Goal: Transaction & Acquisition: Purchase product/service

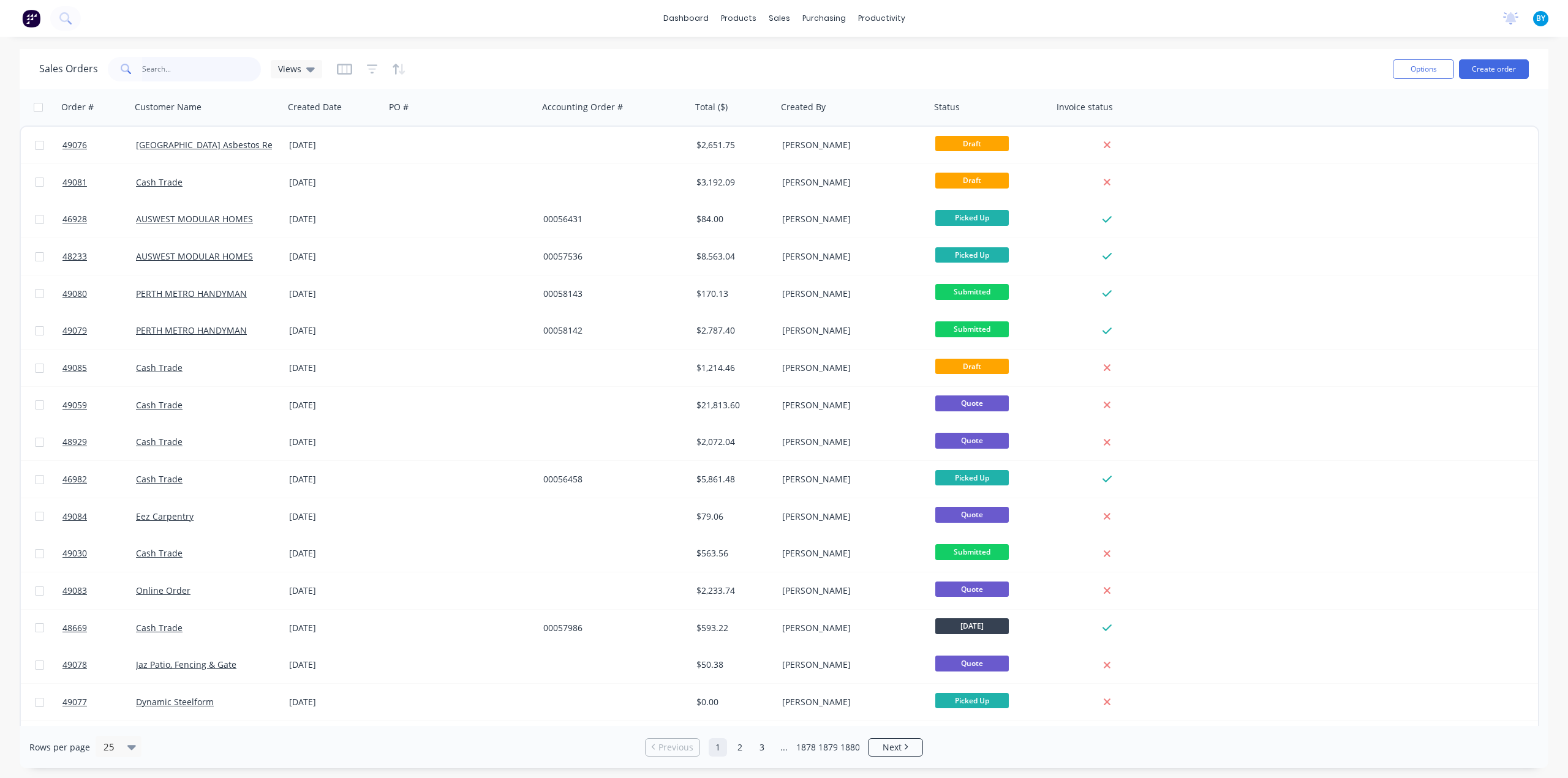
click at [166, 70] on input "text" at bounding box center [202, 69] width 119 height 25
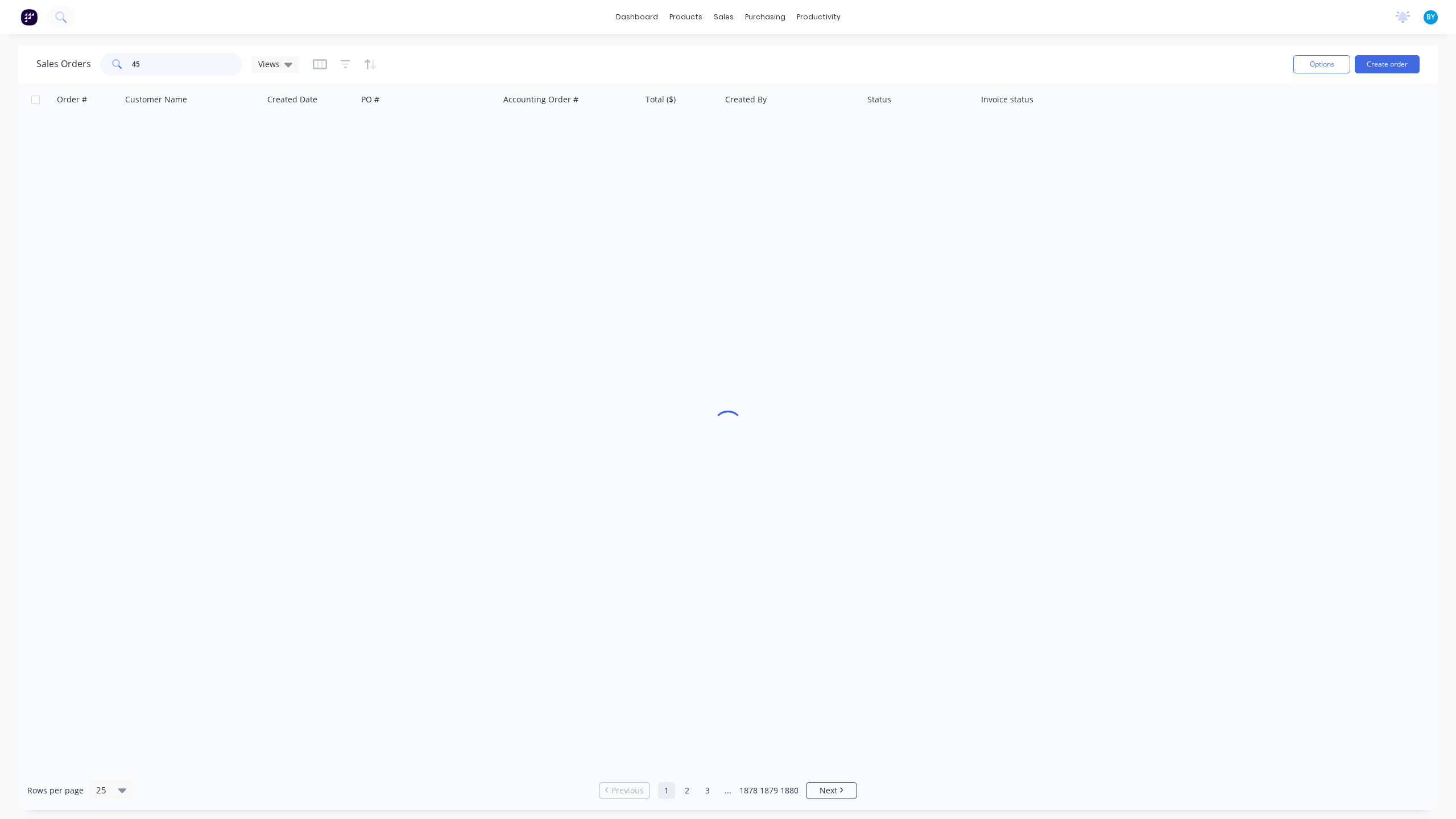
type input "4"
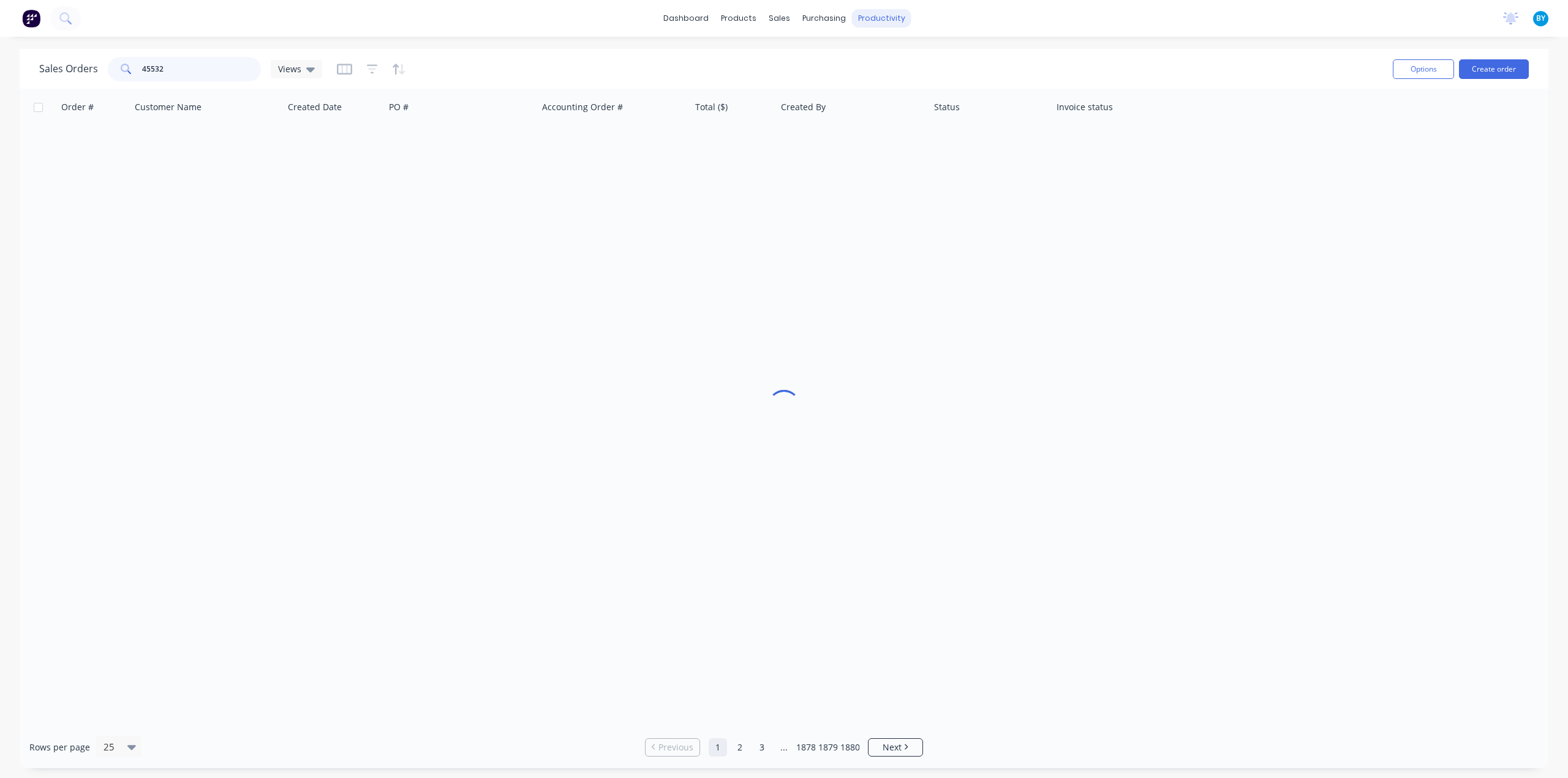
type input "45532"
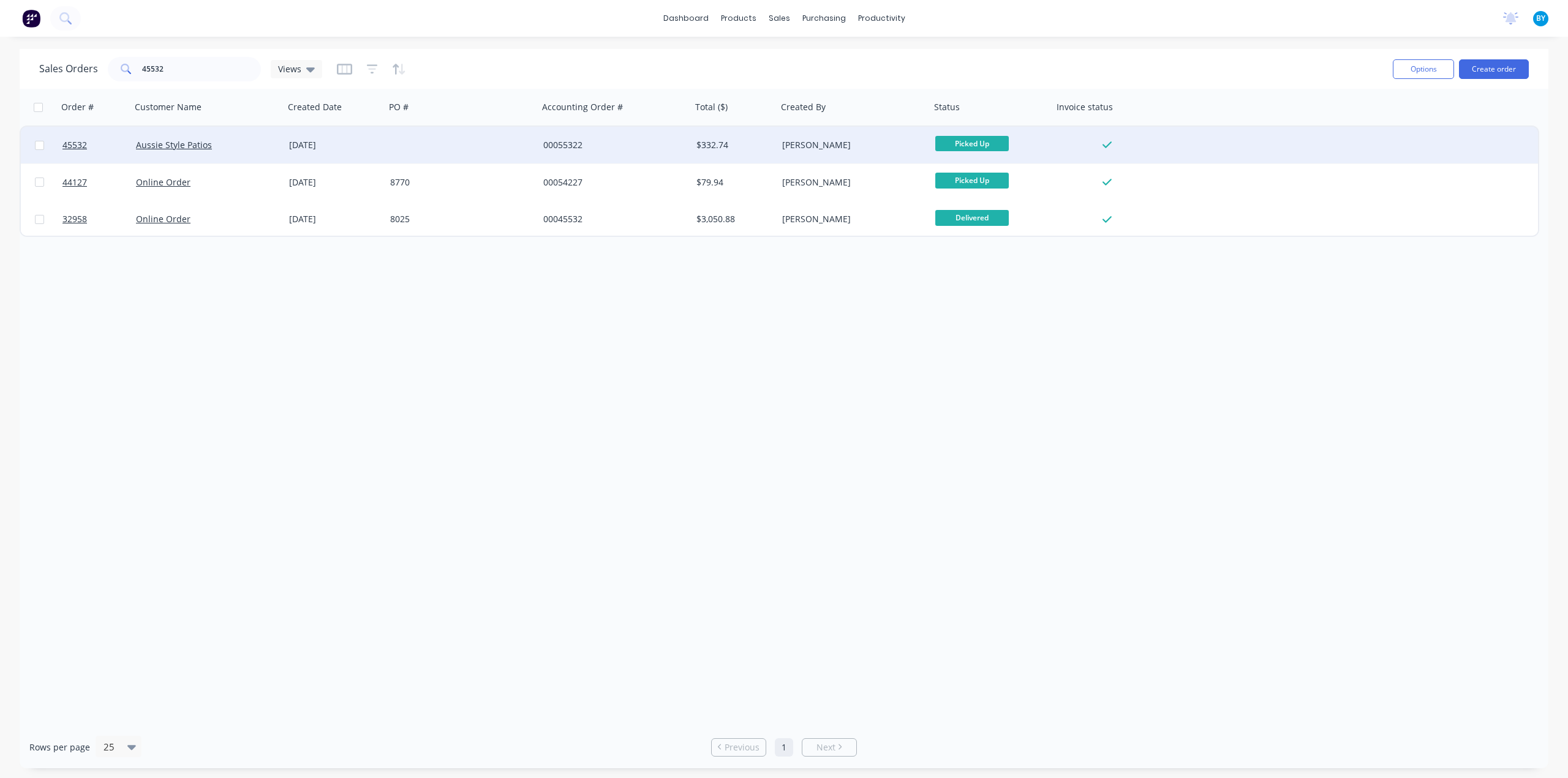
click at [261, 153] on div "Aussie Style Patios" at bounding box center [207, 145] width 153 height 37
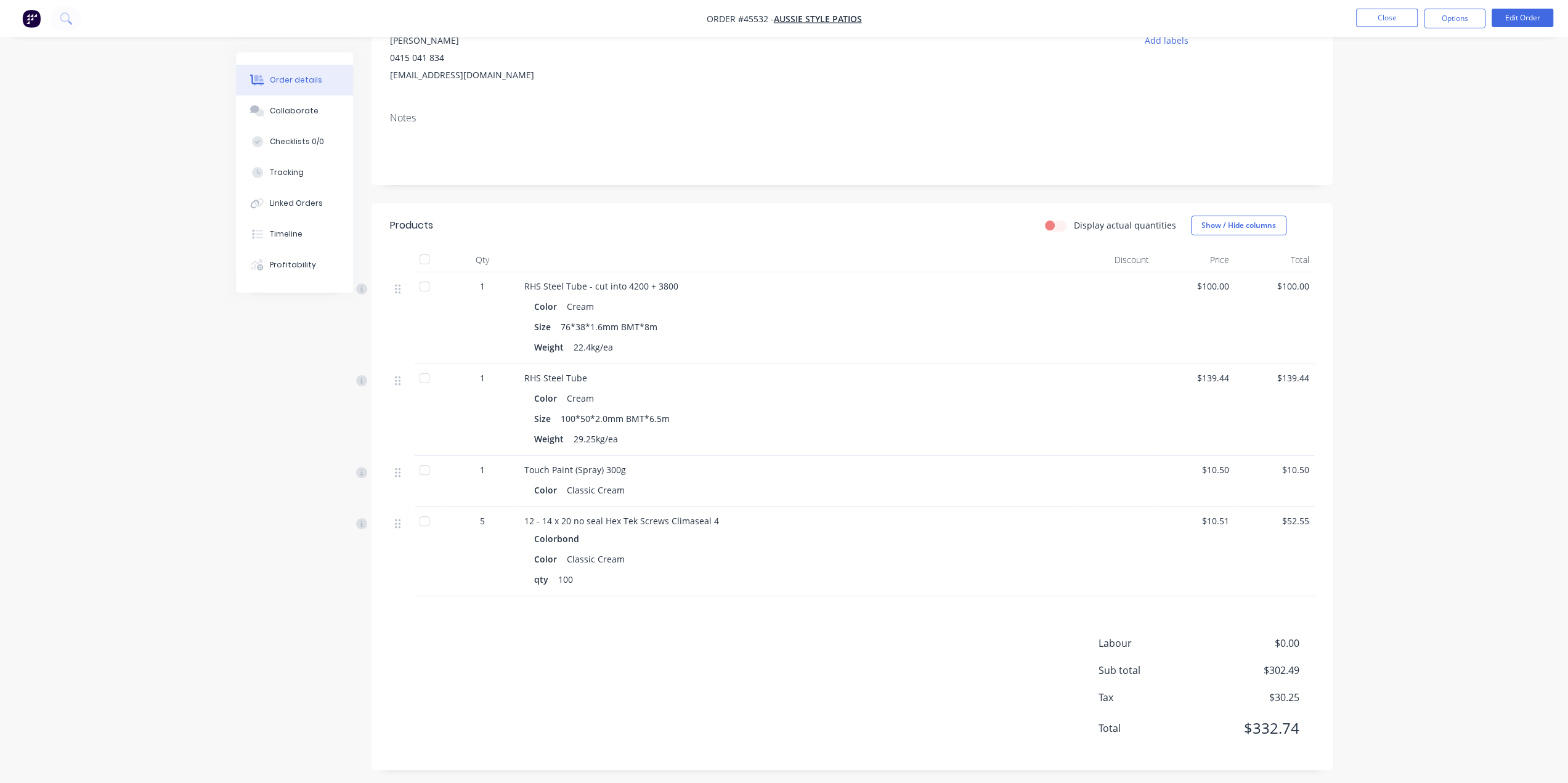
scroll to position [144, 0]
click at [848, 691] on div "Labour $0.00 Sub total $302.49 Tax $30.25 Total $332.74" at bounding box center [852, 689] width 924 height 116
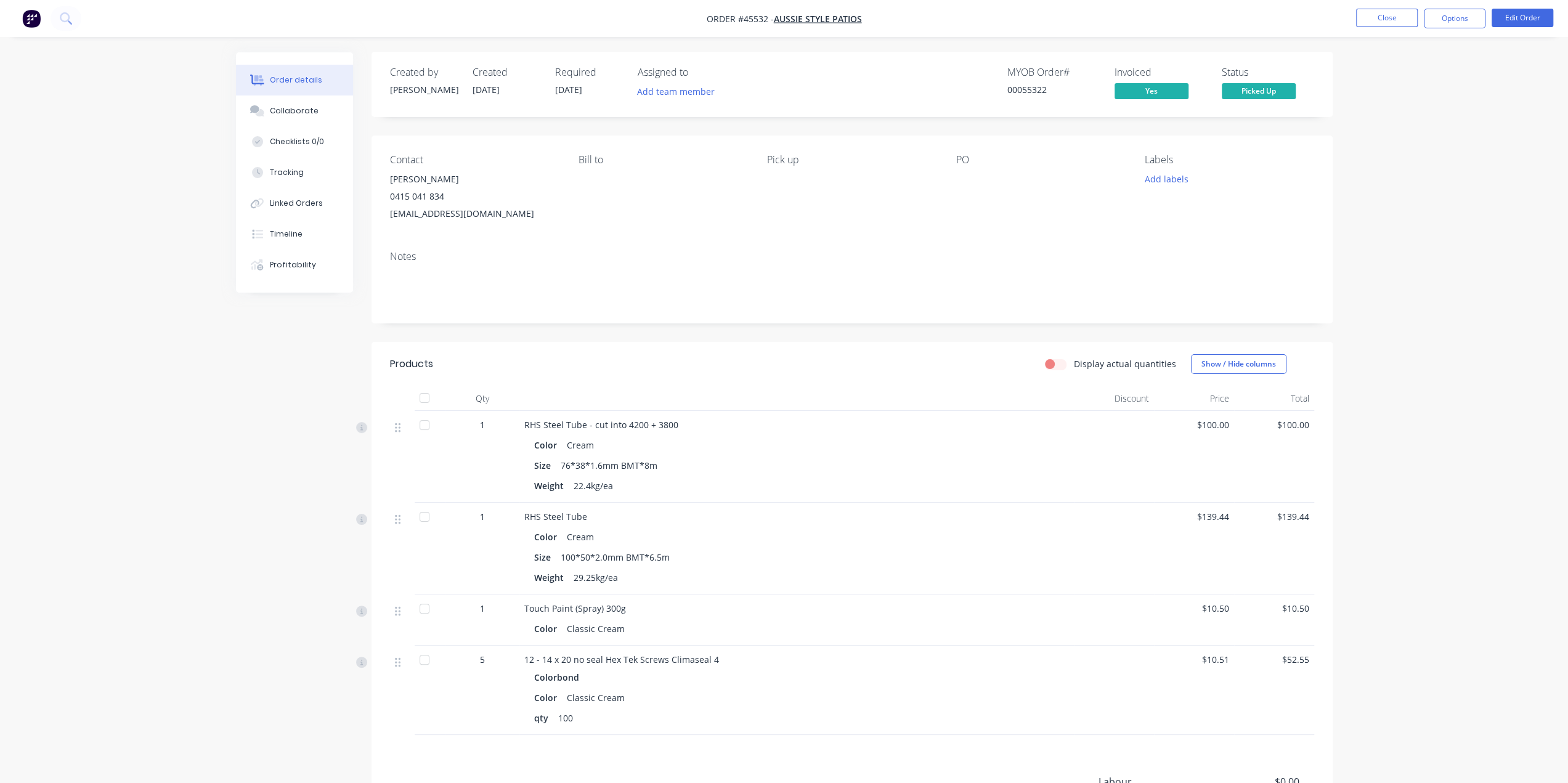
scroll to position [0, 0]
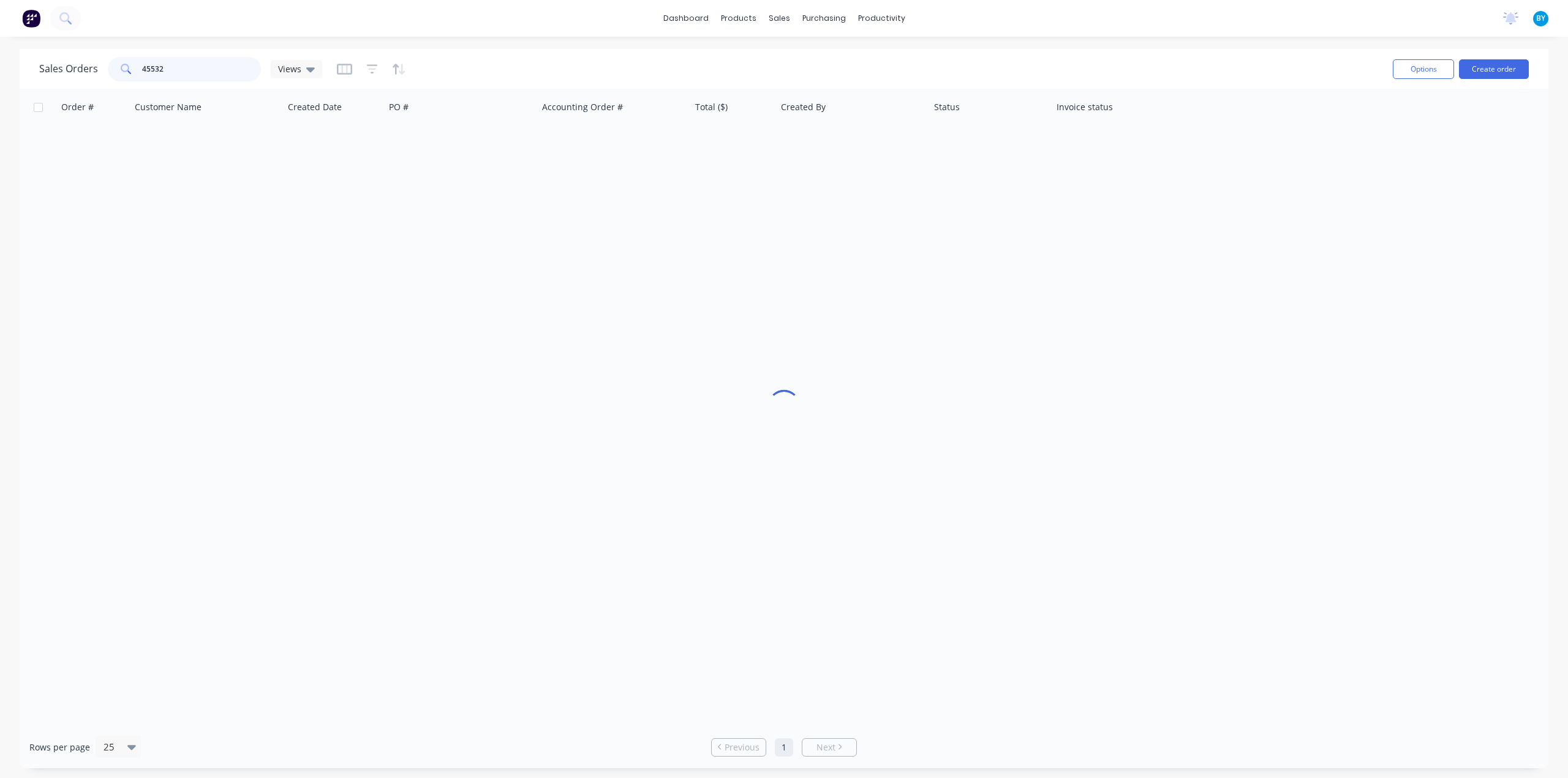
drag, startPoint x: 179, startPoint y: 74, endPoint x: 54, endPoint y: 64, distance: 125.4
click at [49, 67] on div "Sales Orders 45532 Views" at bounding box center [180, 69] width 283 height 25
type input "44532"
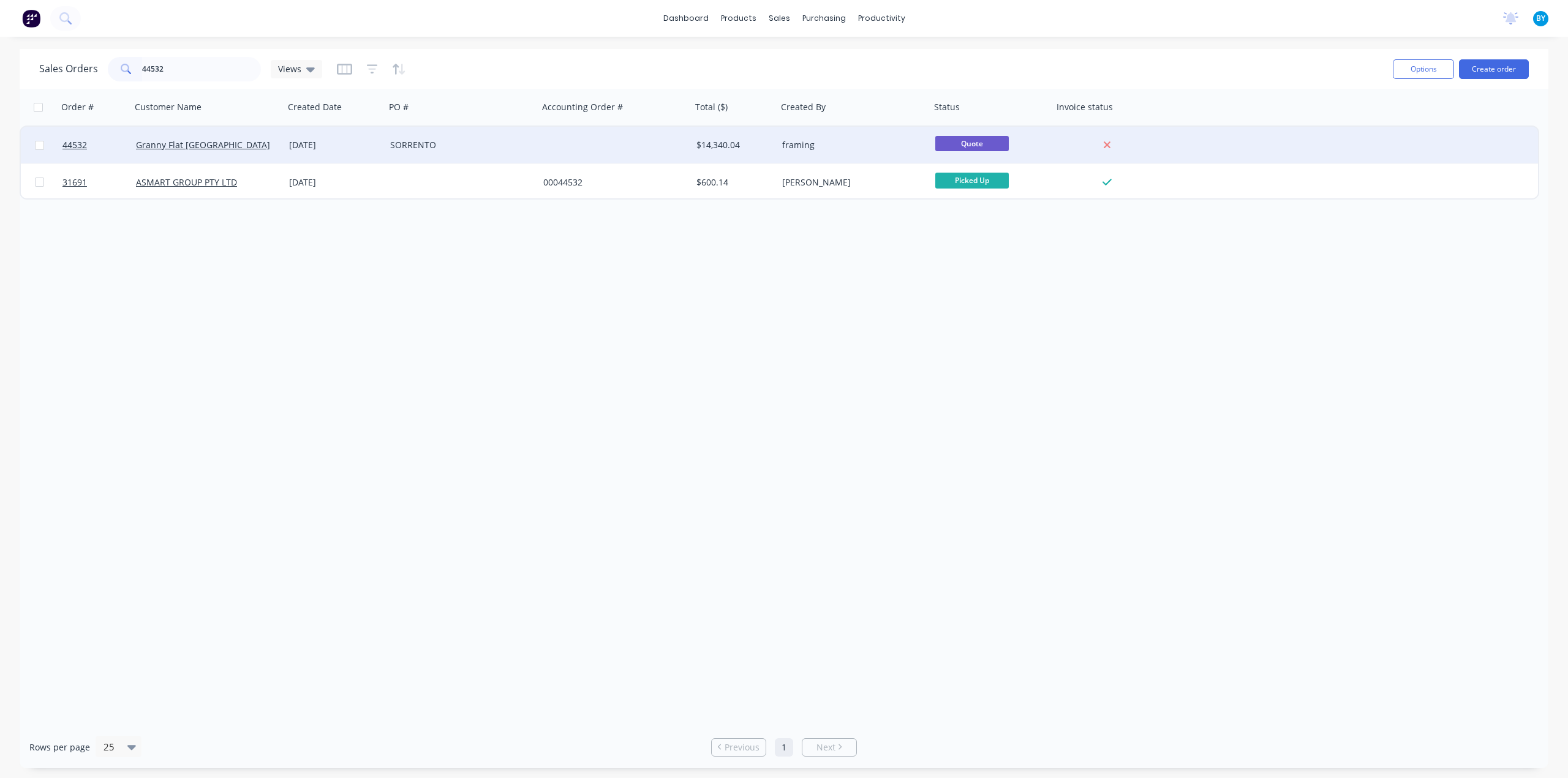
click at [242, 151] on div "Granny Flat [GEOGRAPHIC_DATA]" at bounding box center [207, 145] width 153 height 37
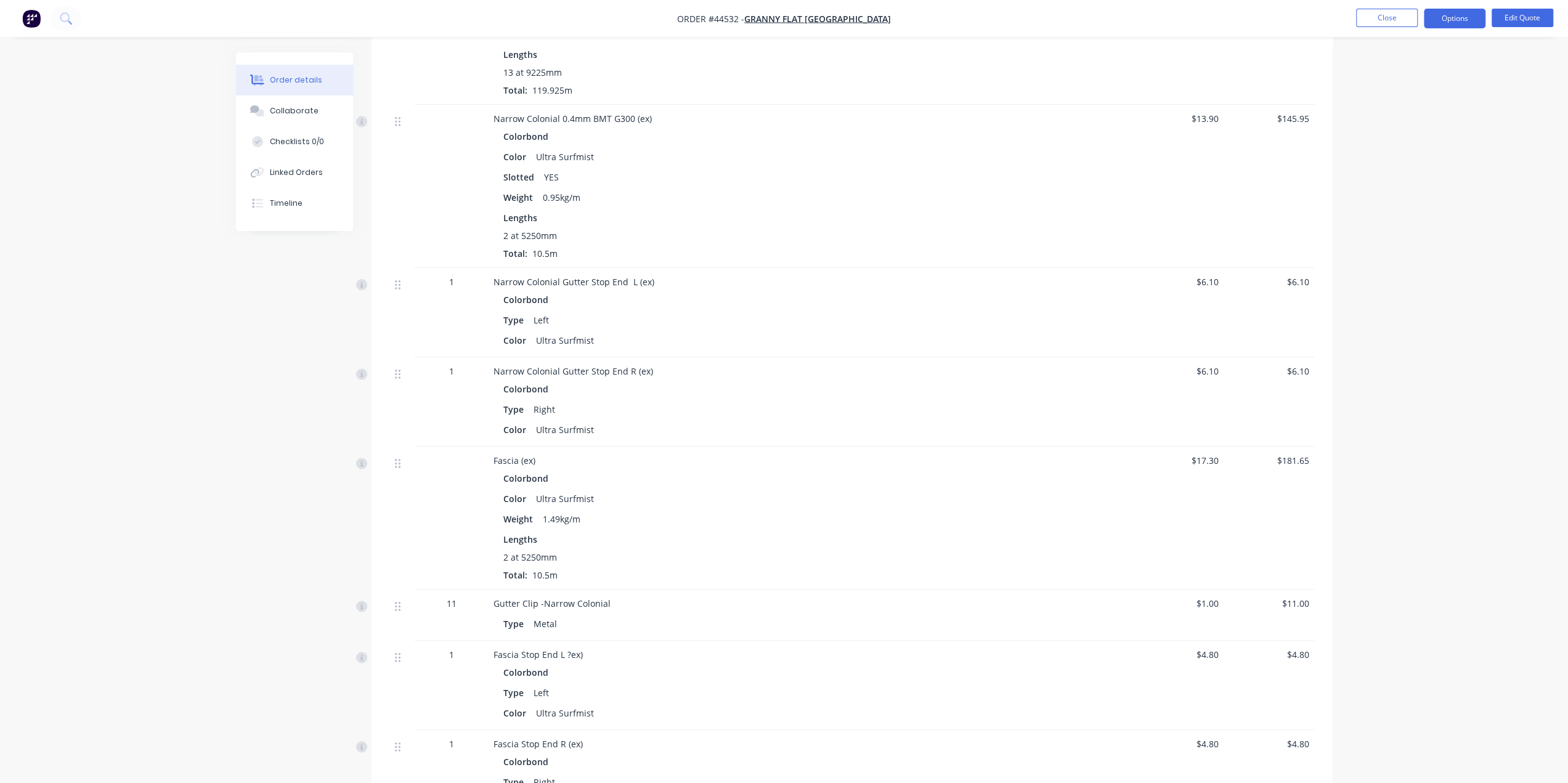
scroll to position [1458, 0]
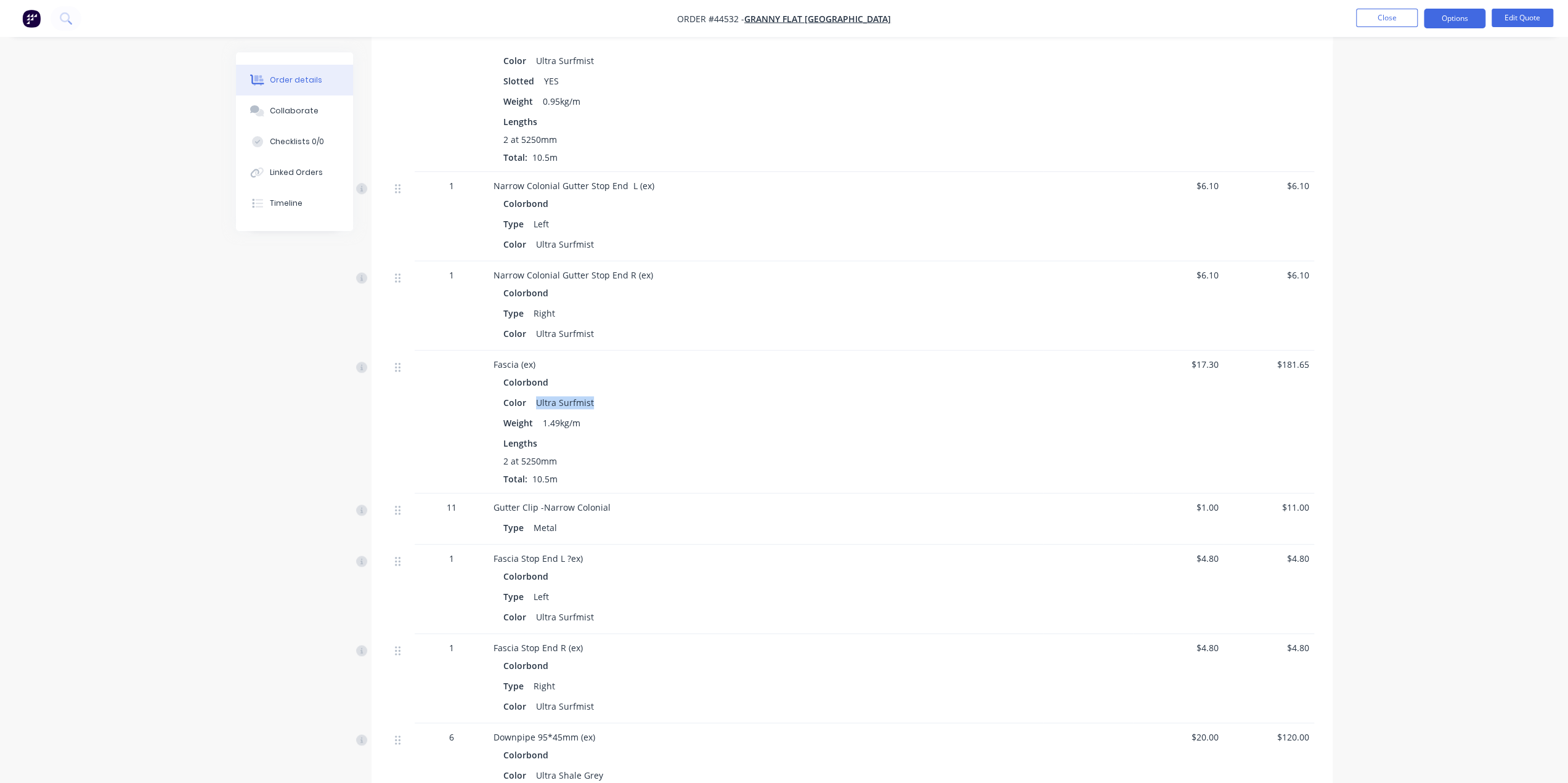
drag, startPoint x: 535, startPoint y: 383, endPoint x: 620, endPoint y: 379, distance: 85.1
click at [620, 394] on div "Color Ultra Surfmist" at bounding box center [766, 402] width 525 height 18
copy div "Ultra Surfmist"
drag, startPoint x: 570, startPoint y: 539, endPoint x: 603, endPoint y: 537, distance: 33.1
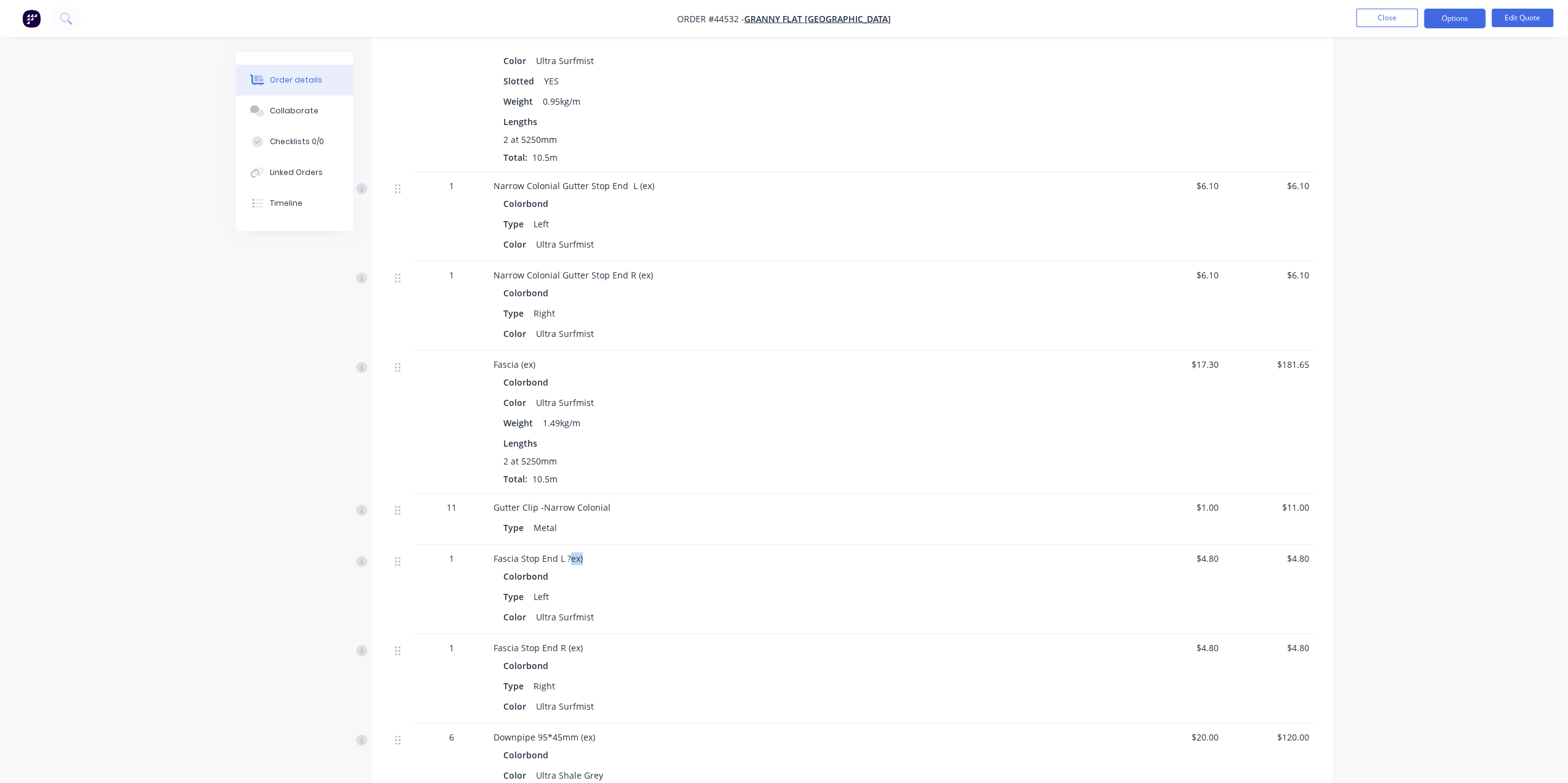
click at [603, 552] on div "Fascia Stop End L ?ex)" at bounding box center [765, 558] width 545 height 13
click at [706, 568] on div "Colorbond" at bounding box center [766, 576] width 525 height 18
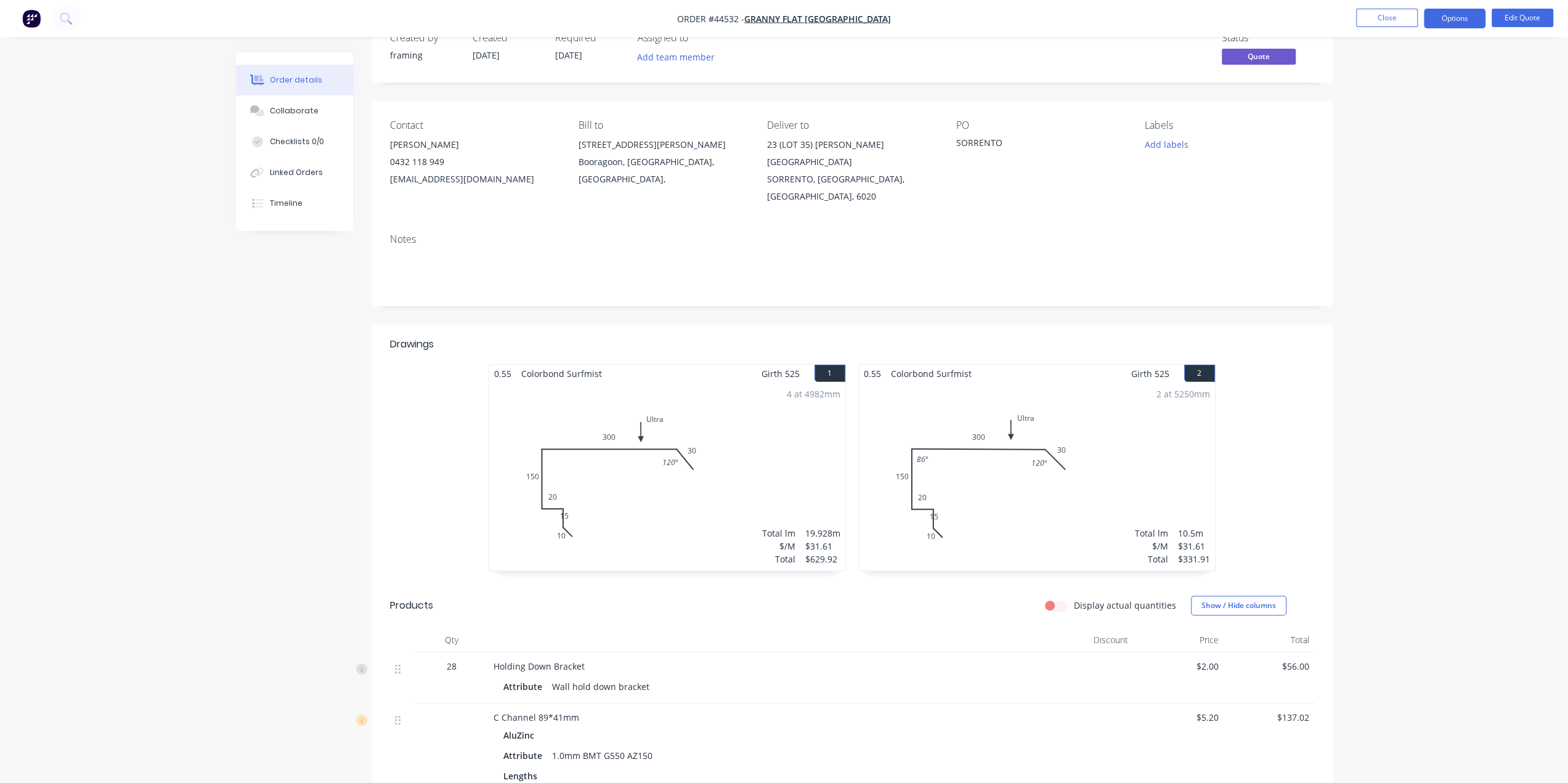
scroll to position [0, 0]
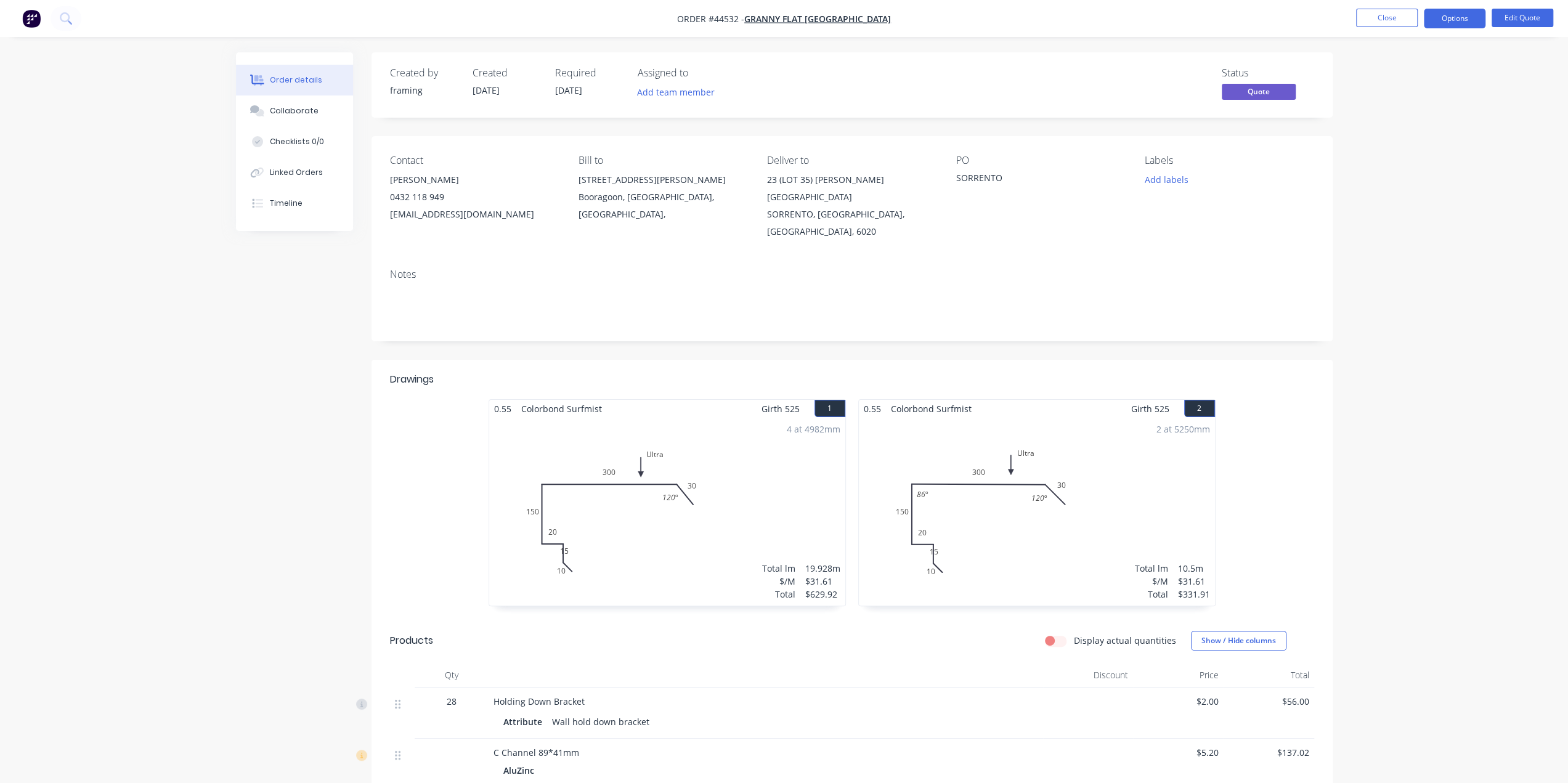
click at [831, 310] on div "Notes" at bounding box center [852, 300] width 961 height 82
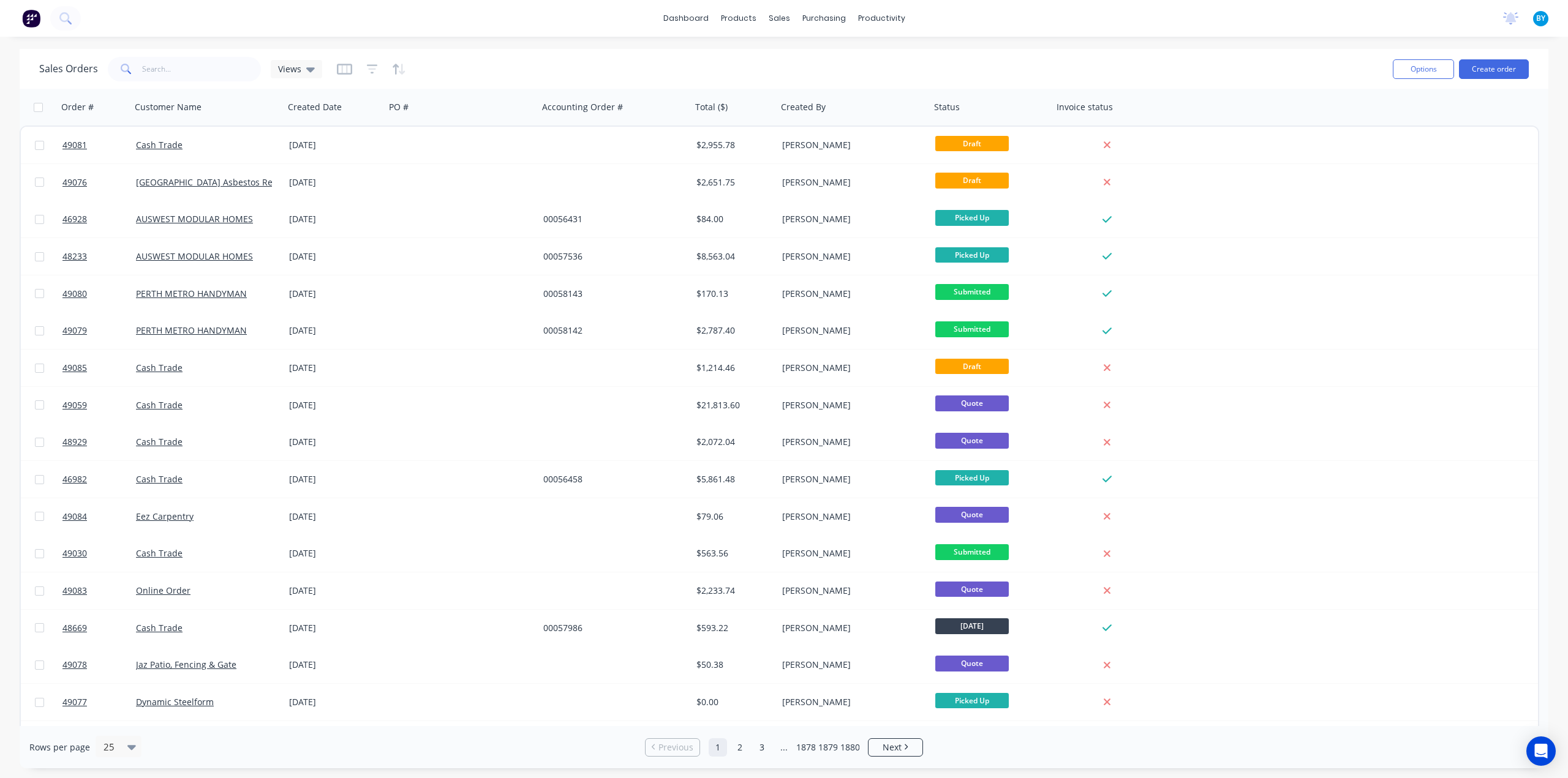
click at [753, 78] on div "Sales Orders Views" at bounding box center [711, 68] width 1344 height 30
click at [201, 70] on input "text" at bounding box center [202, 69] width 119 height 25
click at [203, 72] on input "text" at bounding box center [202, 69] width 119 height 25
click at [1481, 64] on button "Create order" at bounding box center [1494, 69] width 70 height 19
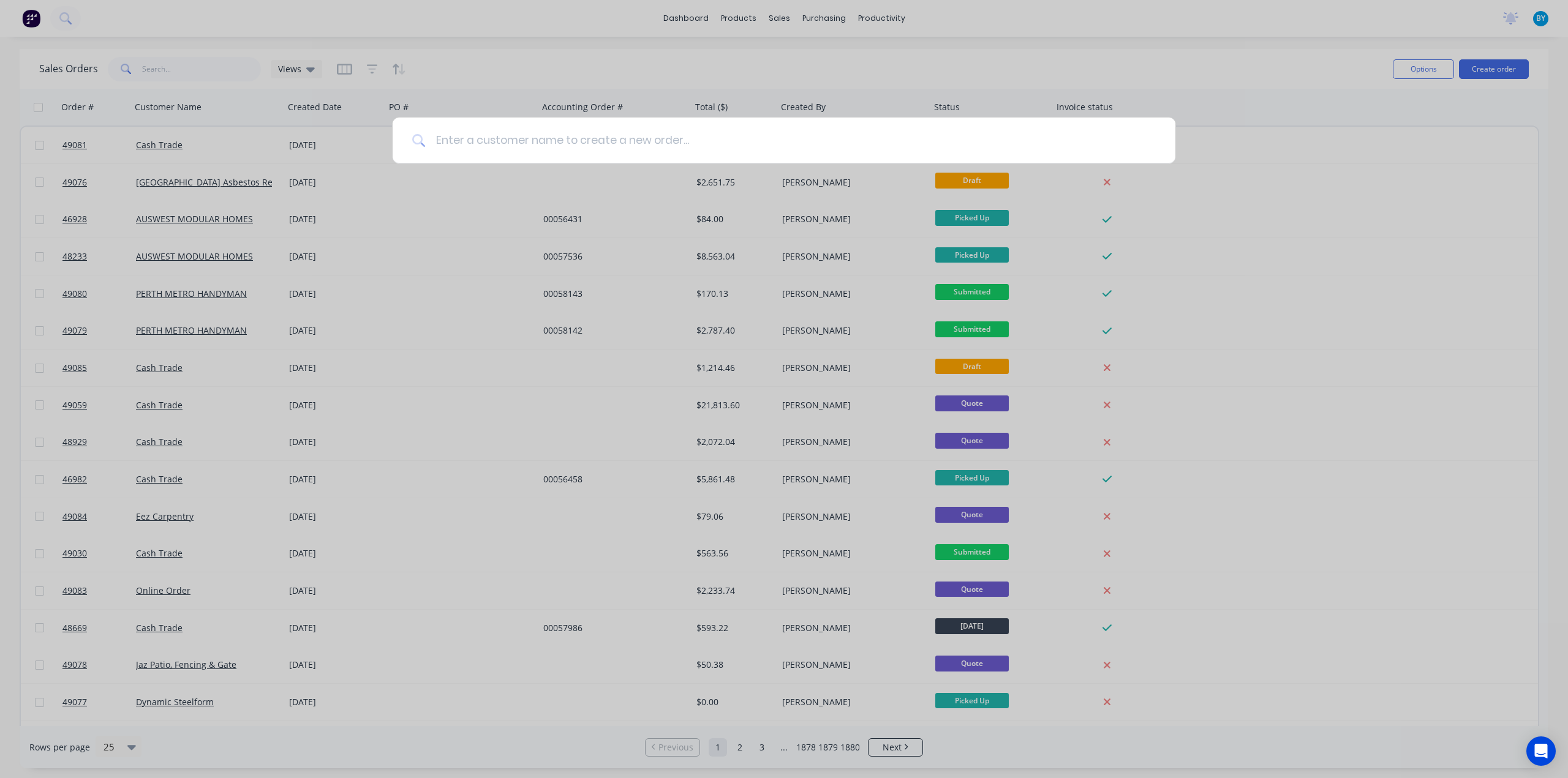
click at [523, 144] on input at bounding box center [790, 140] width 730 height 46
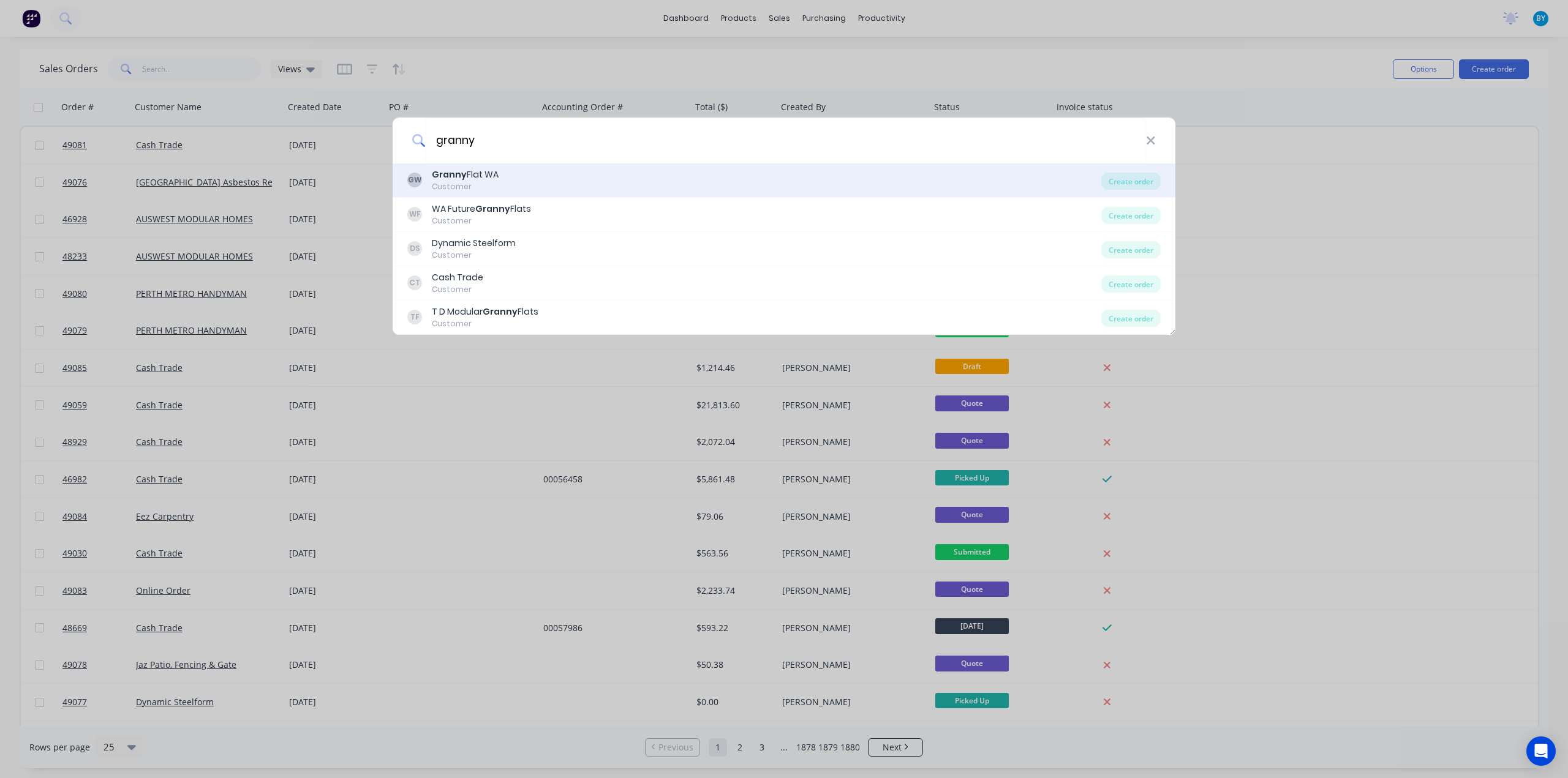
type input "granny"
click at [529, 173] on div "GW Granny Flat WA Customer" at bounding box center [754, 180] width 694 height 24
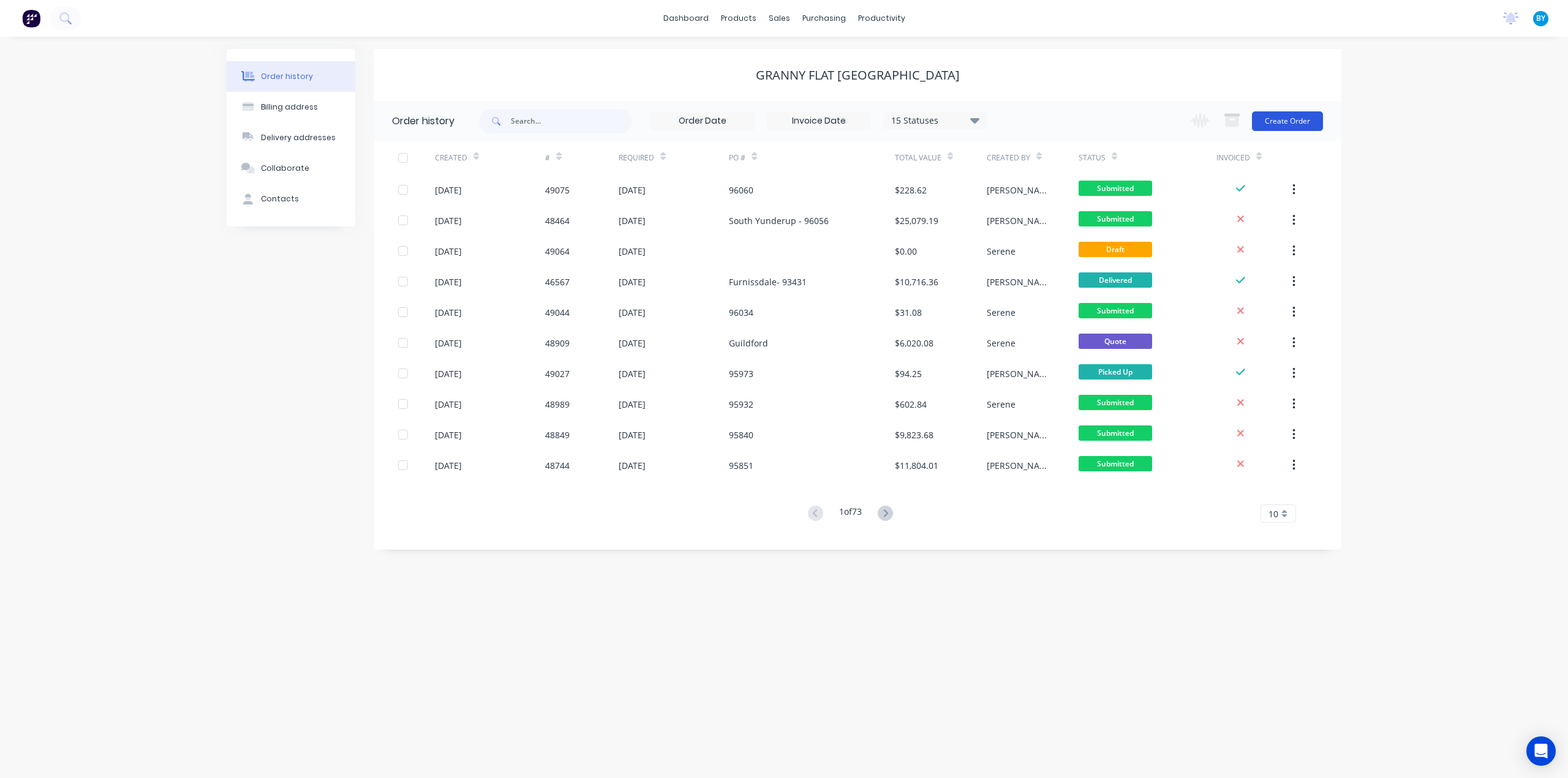
click at [1292, 127] on button "Create Order" at bounding box center [1288, 121] width 71 height 19
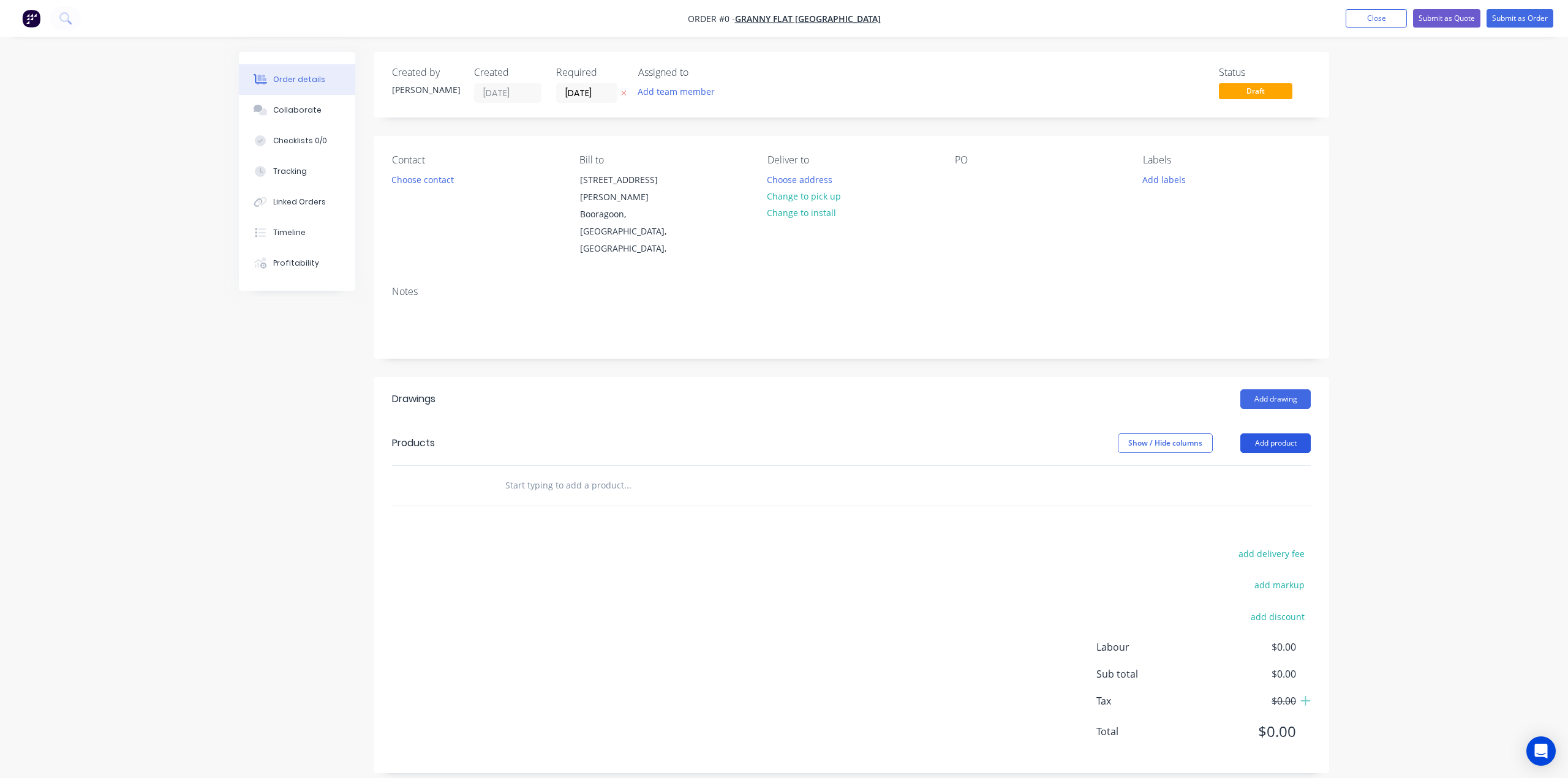
click at [1259, 433] on button "Add product" at bounding box center [1275, 443] width 70 height 19
drag, startPoint x: 1249, startPoint y: 419, endPoint x: 1239, endPoint y: 437, distance: 20.6
click at [1239, 465] on div "Product catalogue" at bounding box center [1253, 474] width 95 height 17
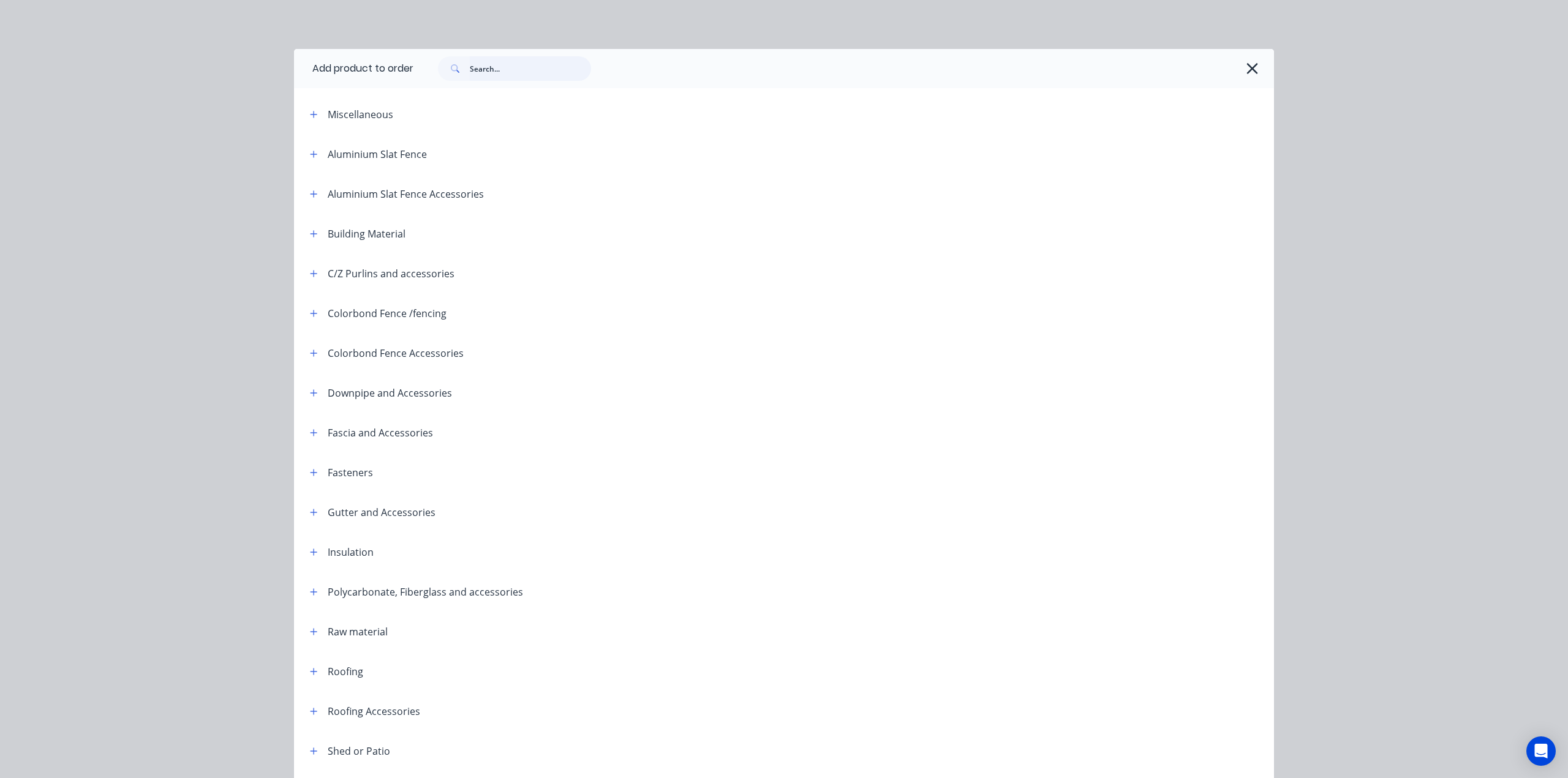
drag, startPoint x: 522, startPoint y: 75, endPoint x: 522, endPoint y: 68, distance: 7.0
click at [522, 68] on input "text" at bounding box center [530, 68] width 121 height 25
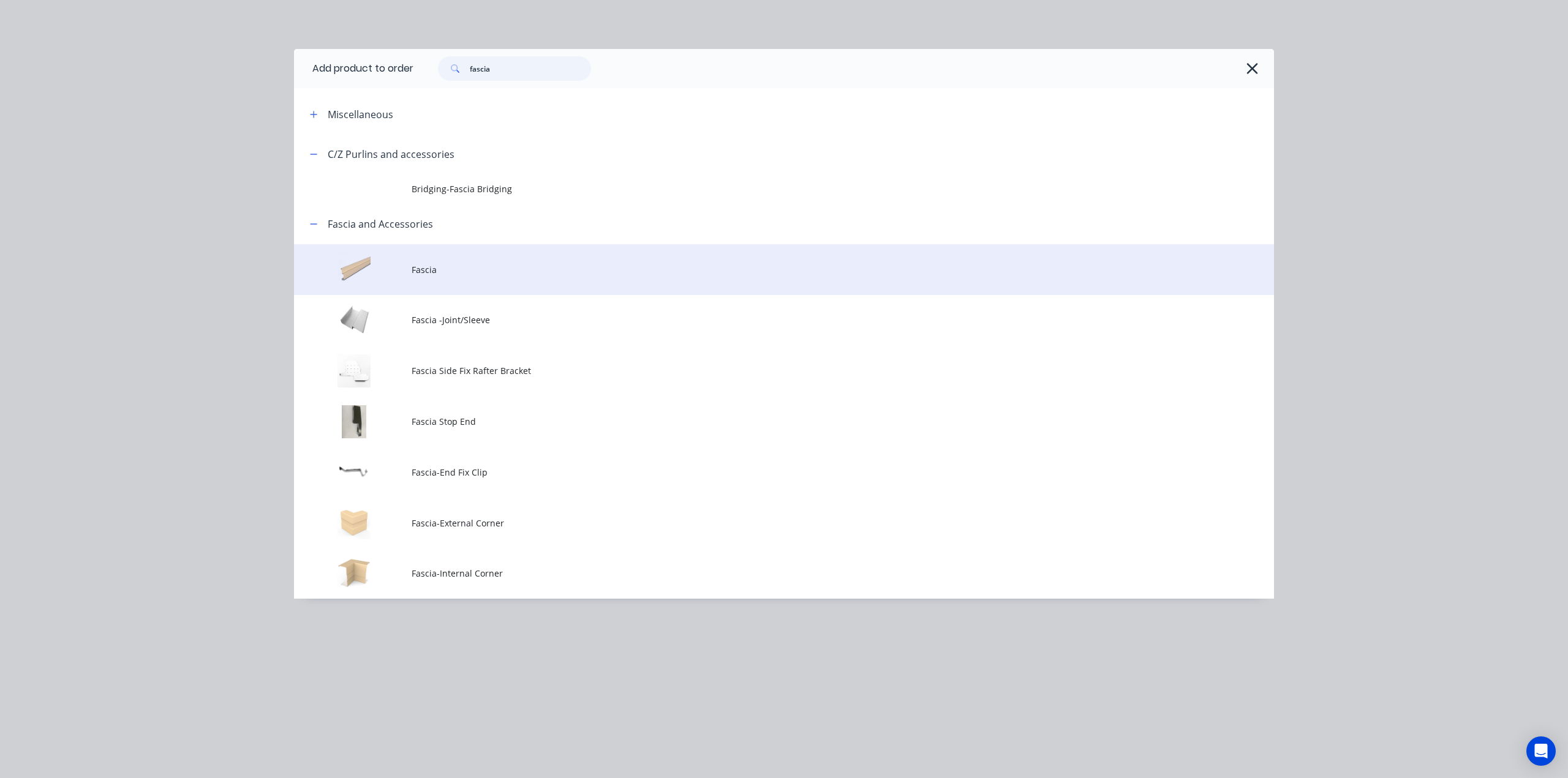
type input "fascia"
click at [482, 275] on span "Fascia" at bounding box center [756, 270] width 690 height 13
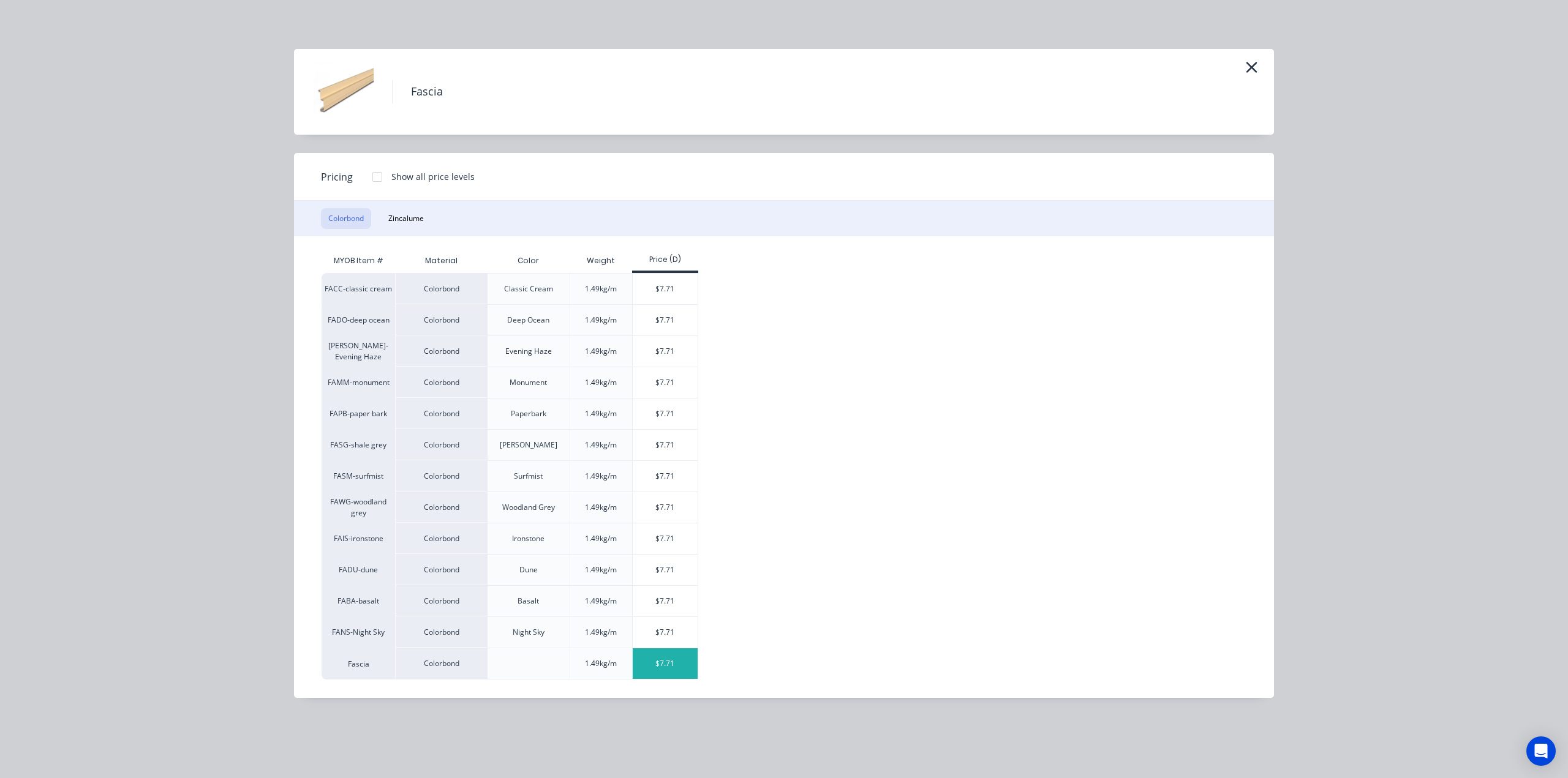
click at [659, 667] on div "$7.71" at bounding box center [666, 664] width 66 height 31
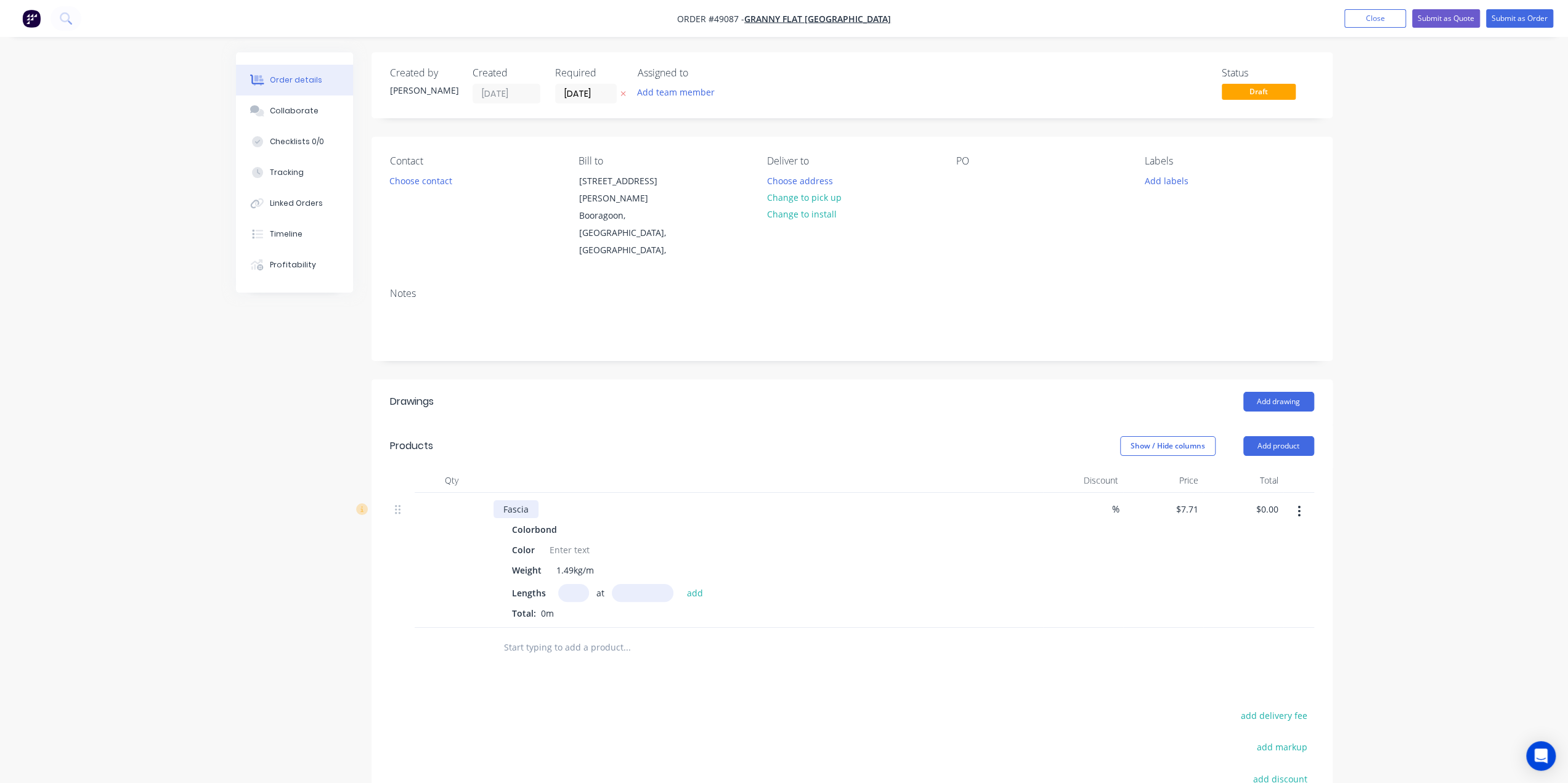
click at [534, 500] on div "Fascia" at bounding box center [516, 509] width 45 height 18
click at [570, 500] on div "Fascia - Ultra Conlorbond EX" at bounding box center [562, 509] width 137 height 18
click at [569, 541] on div at bounding box center [570, 550] width 50 height 18
click at [568, 520] on div "Colorbond Color Weight 1.49kg/m Lengths at add Total: 0m" at bounding box center [765, 570] width 545 height 99
click at [568, 541] on div at bounding box center [570, 550] width 50 height 18
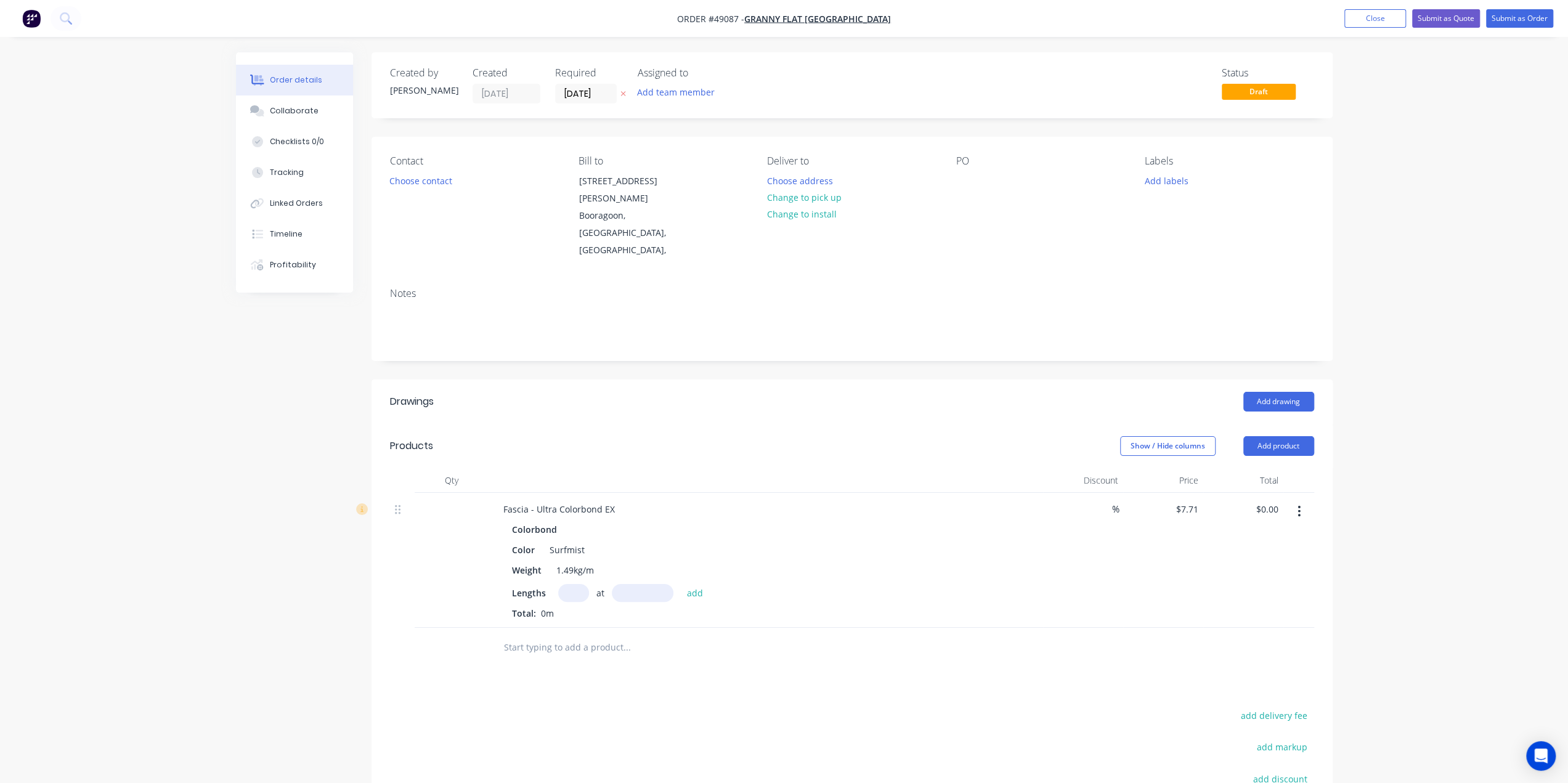
drag, startPoint x: 570, startPoint y: 557, endPoint x: 669, endPoint y: 472, distance: 130.5
click at [570, 584] on input "text" at bounding box center [574, 593] width 31 height 18
type input "4"
type input "4900"
click at [681, 584] on button "add" at bounding box center [695, 592] width 29 height 17
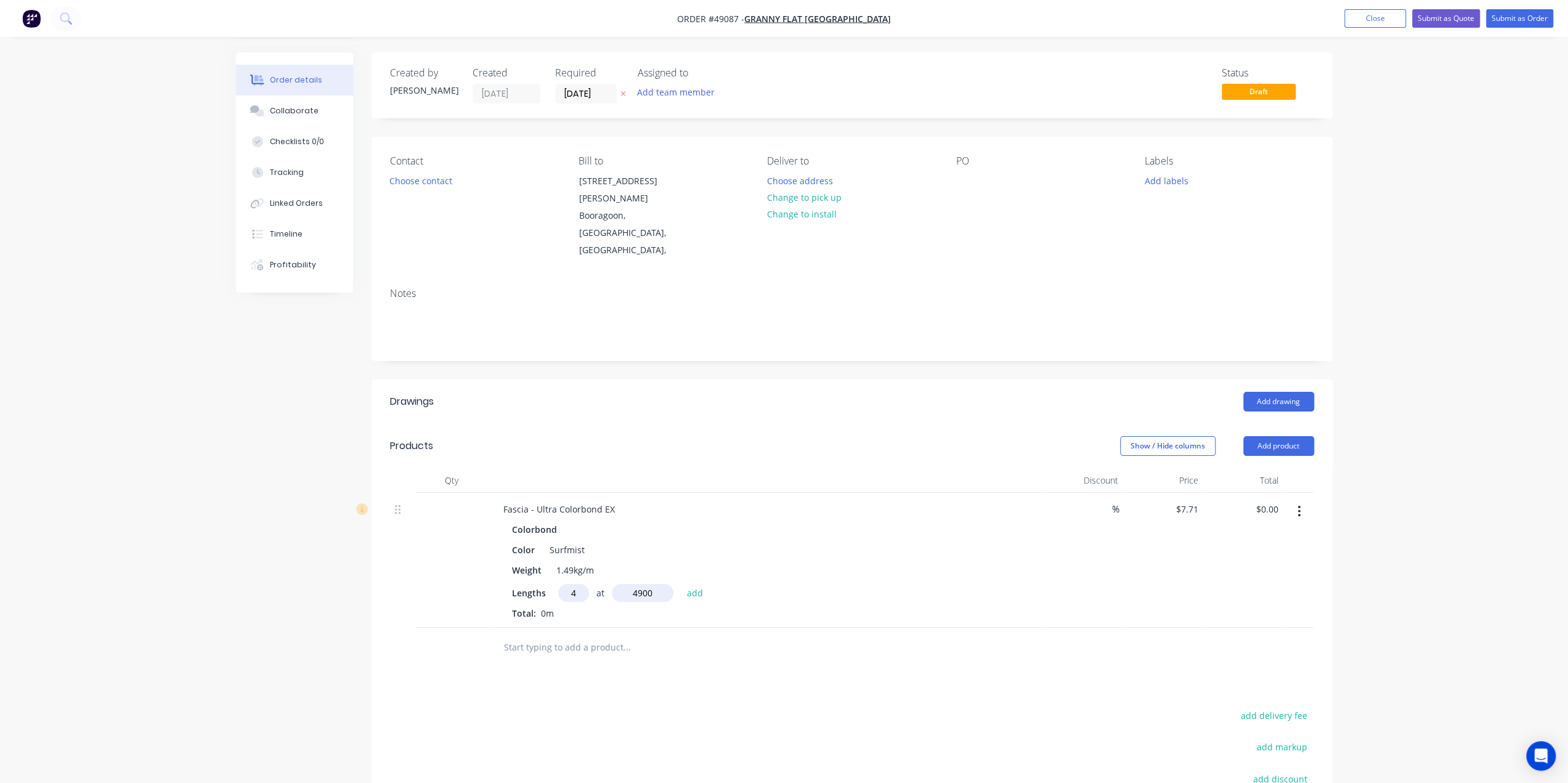
type input "$151.12"
click at [1050, 498] on div "%" at bounding box center [1083, 570] width 80 height 155
click at [1281, 436] on button "Add product" at bounding box center [1278, 446] width 71 height 20
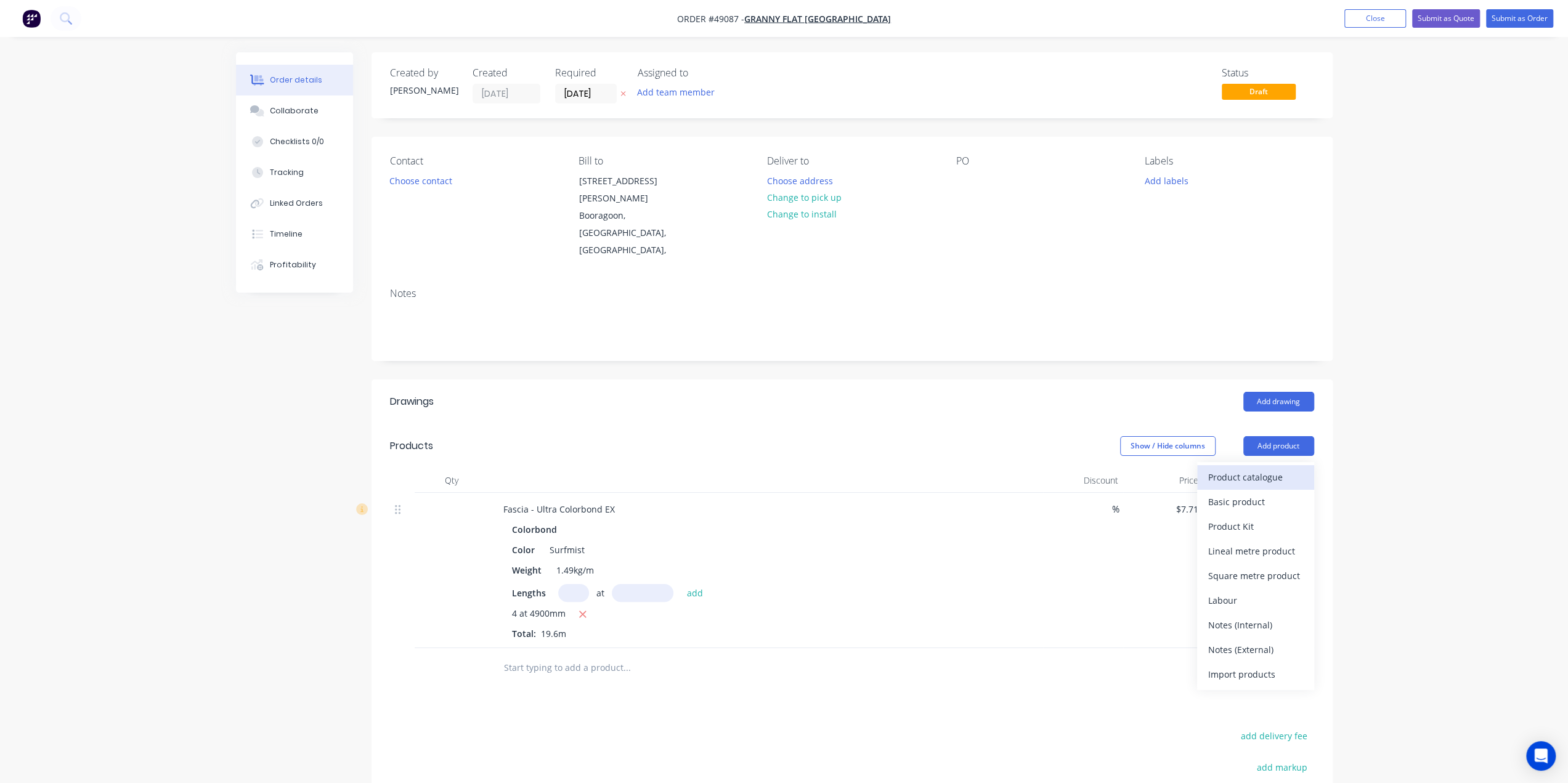
click at [1291, 465] on button "Product catalogue" at bounding box center [1255, 477] width 117 height 25
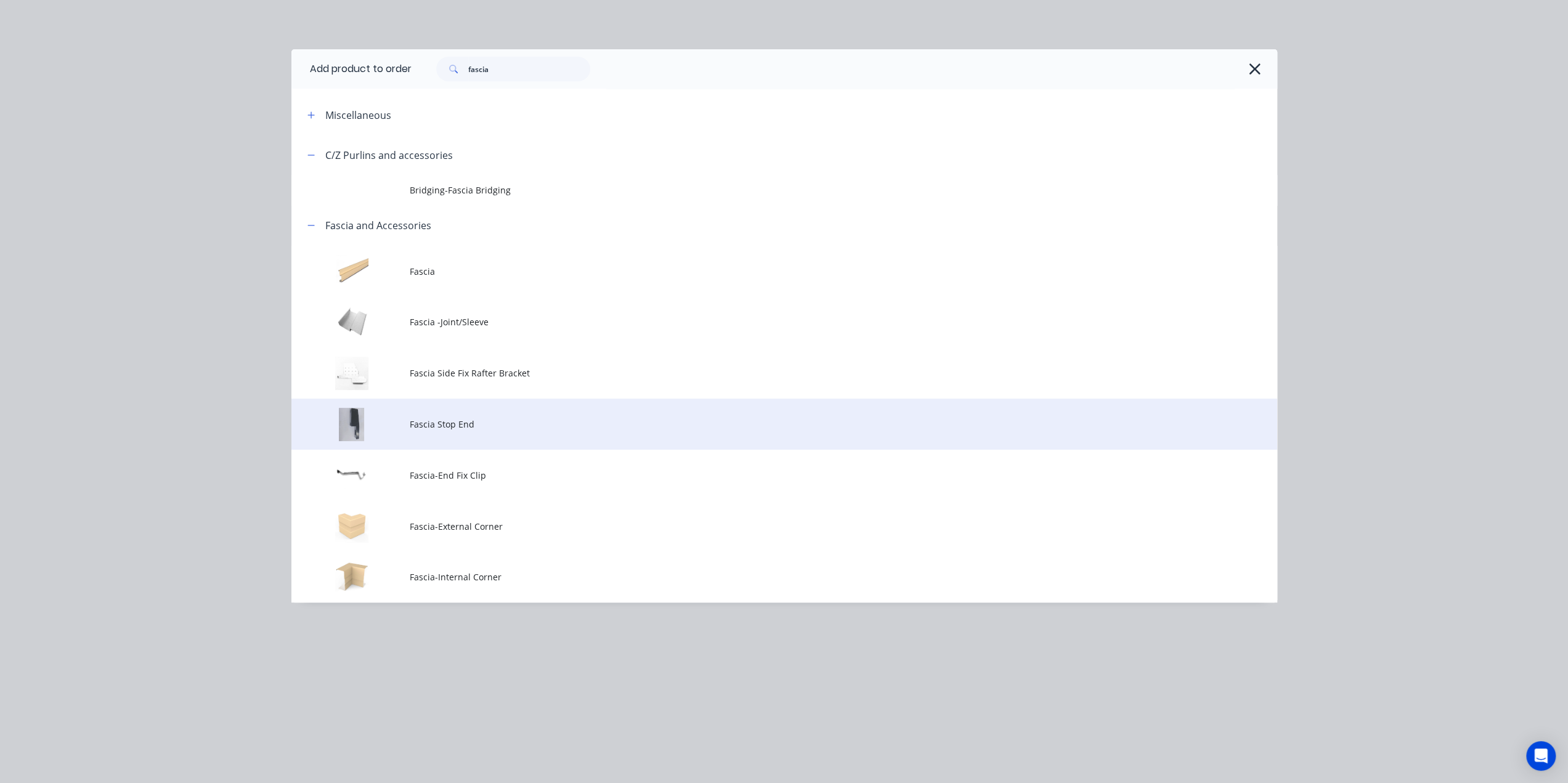
click at [507, 406] on td "Fascia Stop End" at bounding box center [843, 425] width 867 height 51
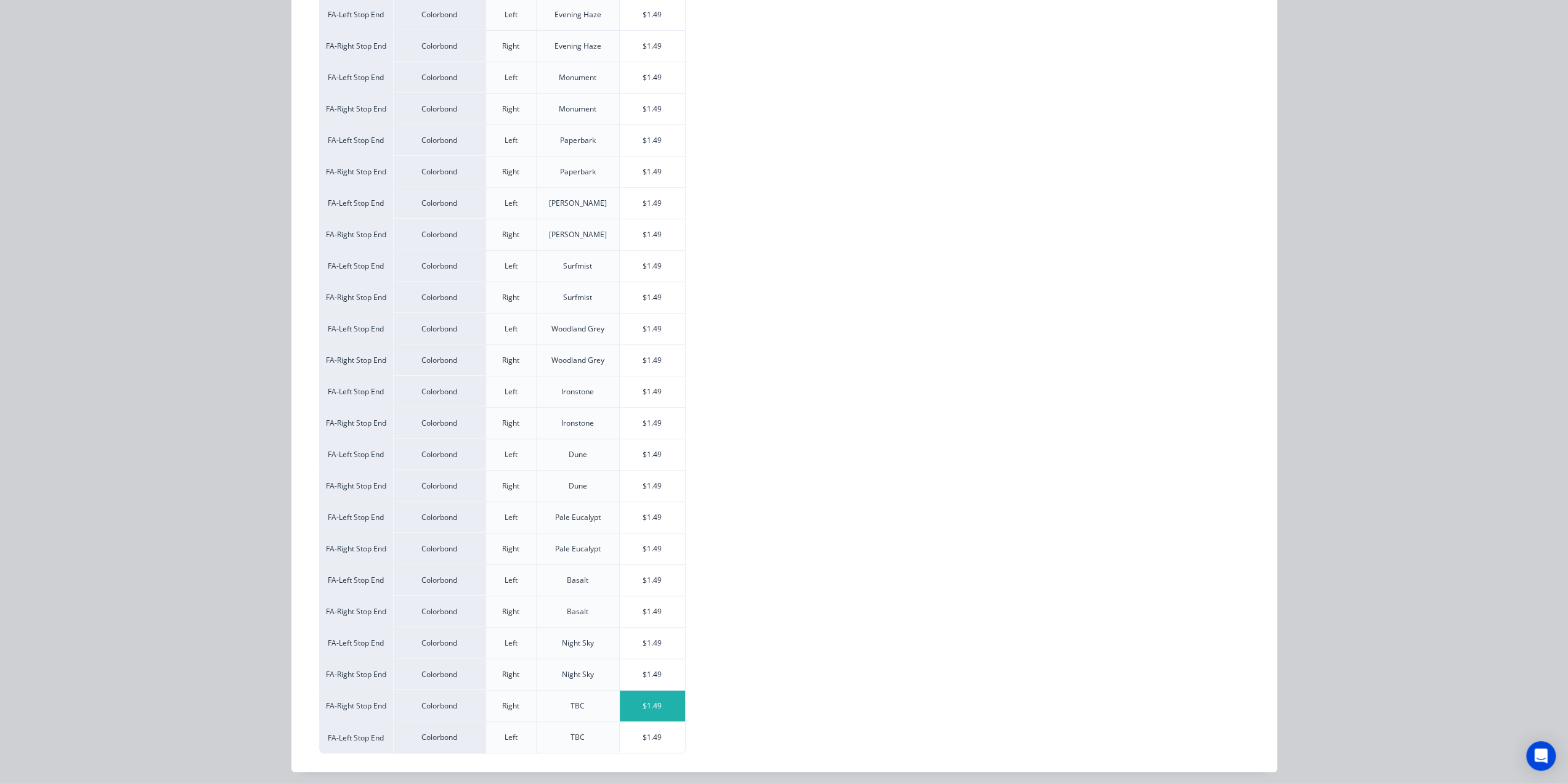
scroll to position [144, 0]
click at [643, 703] on div "$1.49" at bounding box center [653, 706] width 66 height 31
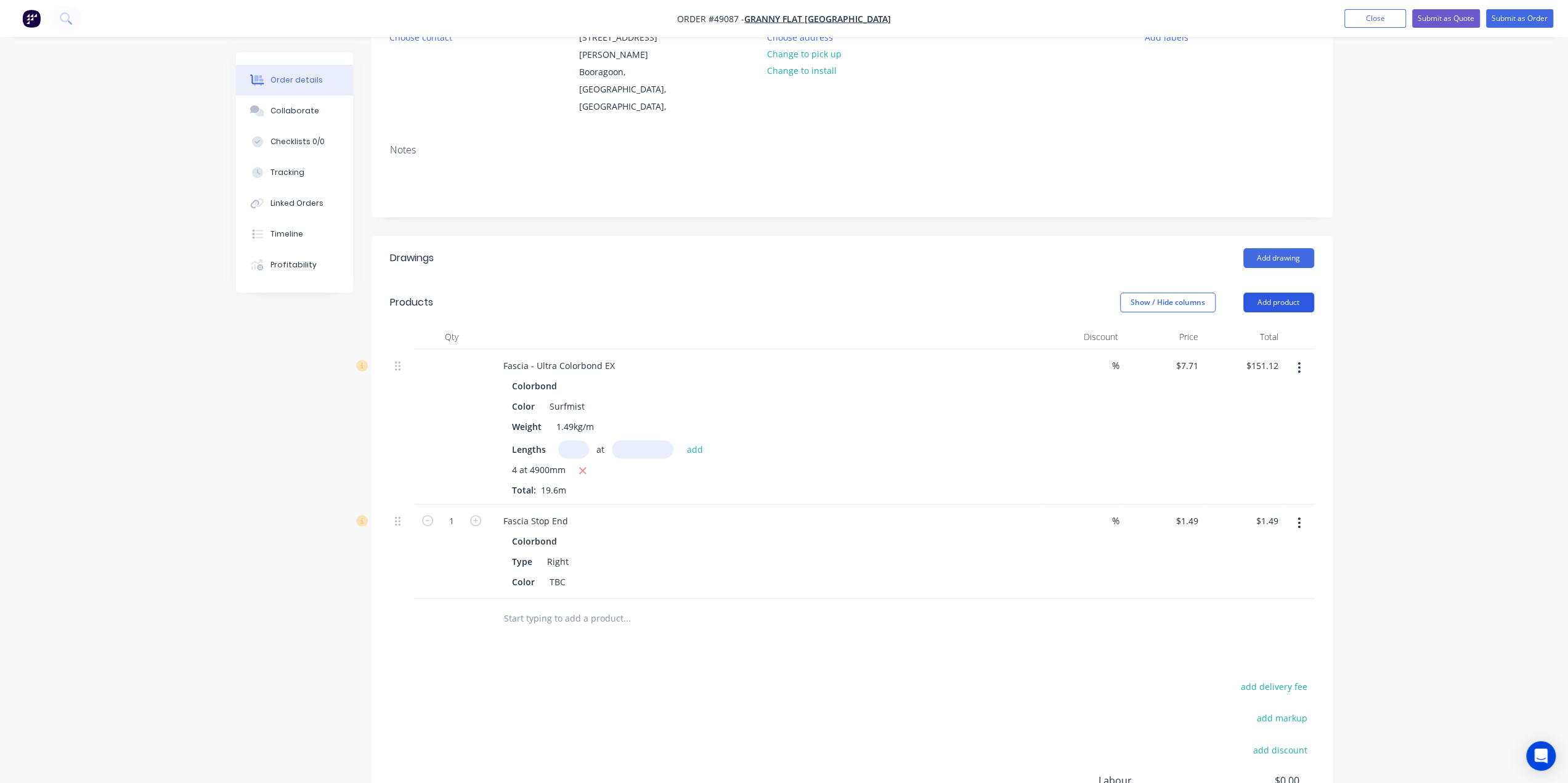
click at [1262, 293] on button "Add product" at bounding box center [1278, 302] width 71 height 20
click at [1260, 325] on div "Product catalogue" at bounding box center [1255, 333] width 95 height 18
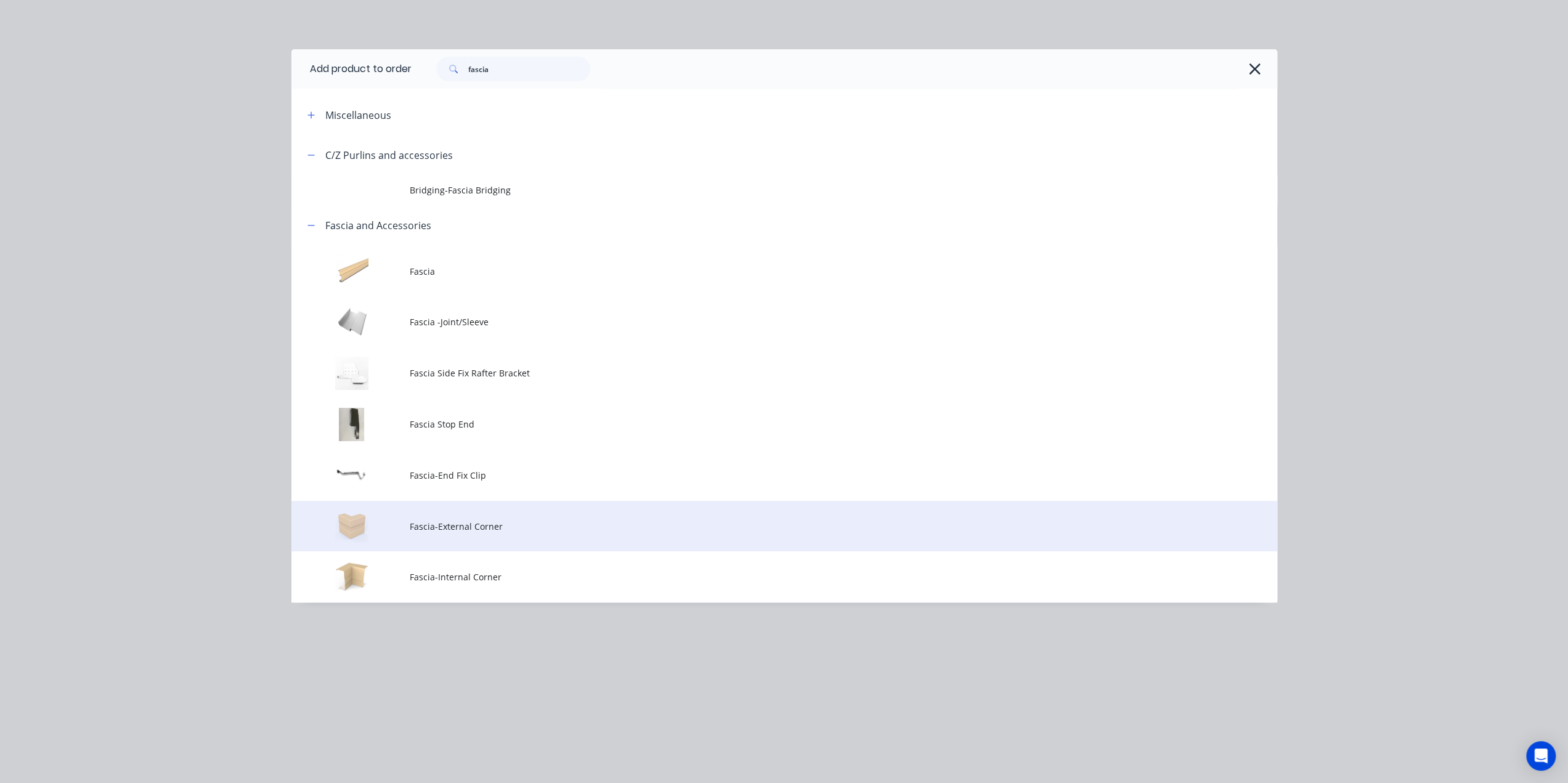
scroll to position [267, 0]
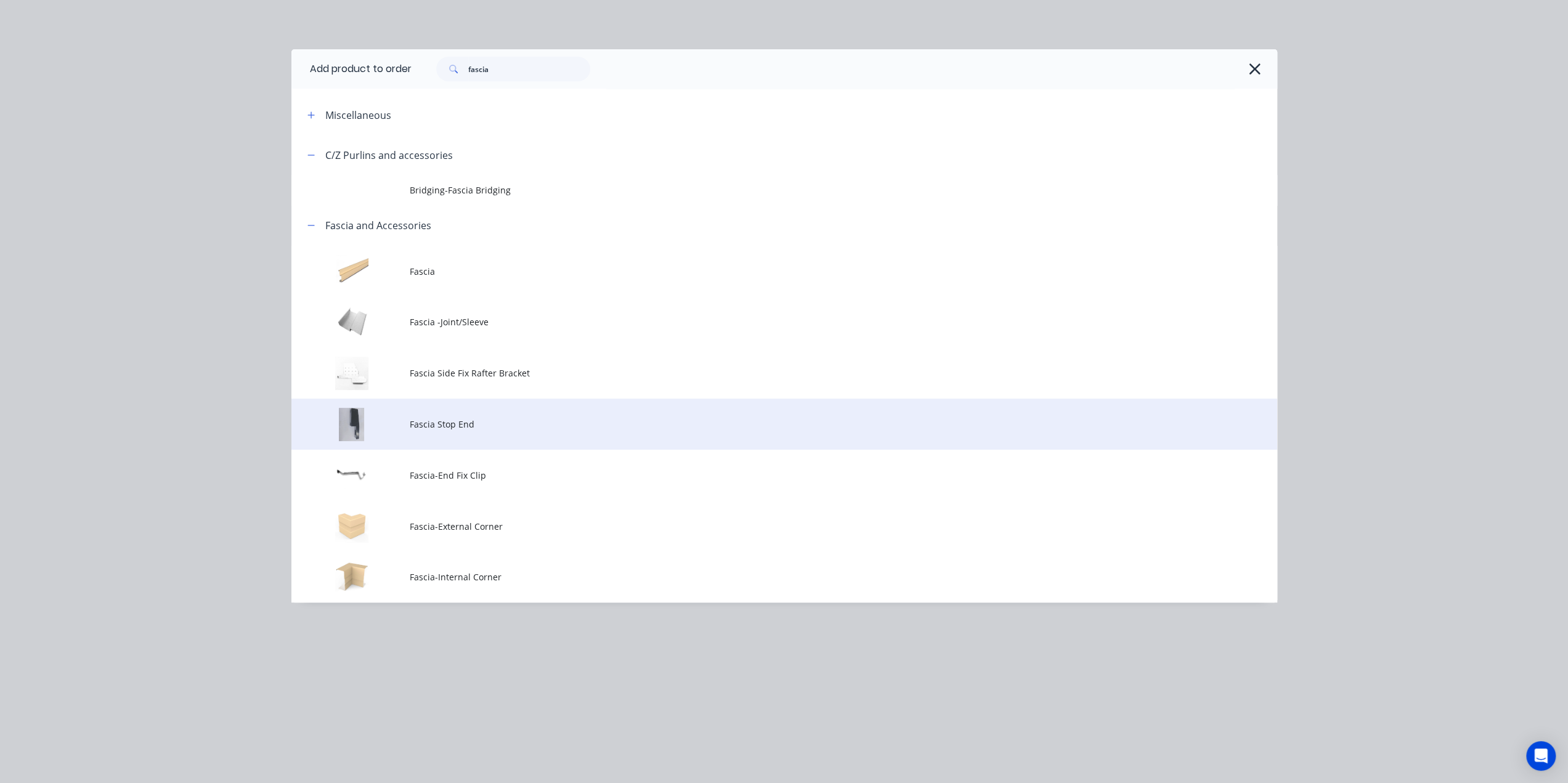
drag, startPoint x: 542, startPoint y: 427, endPoint x: 553, endPoint y: 439, distance: 16.3
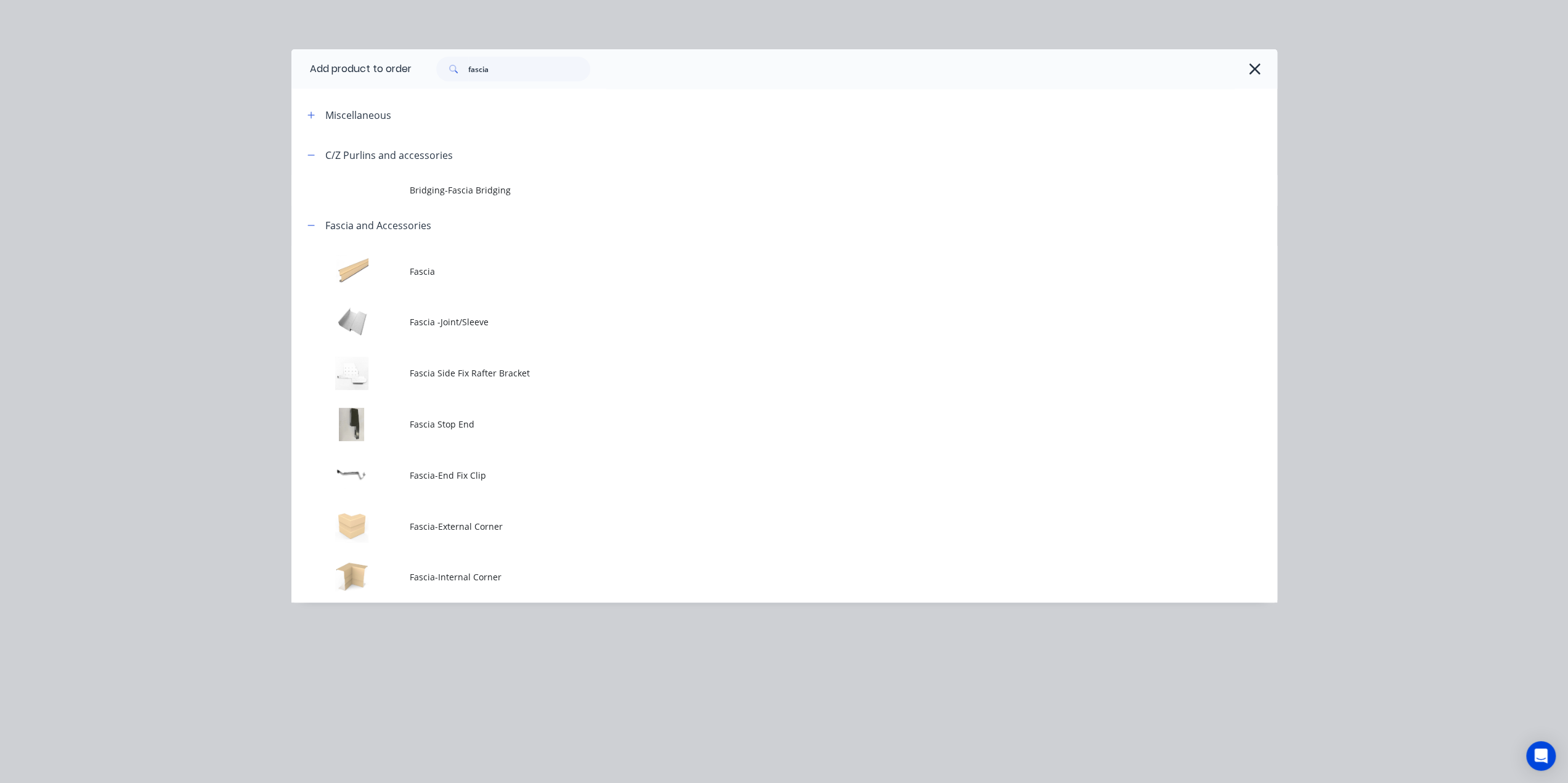
click at [542, 425] on span "Fascia Stop End" at bounding box center [757, 424] width 694 height 13
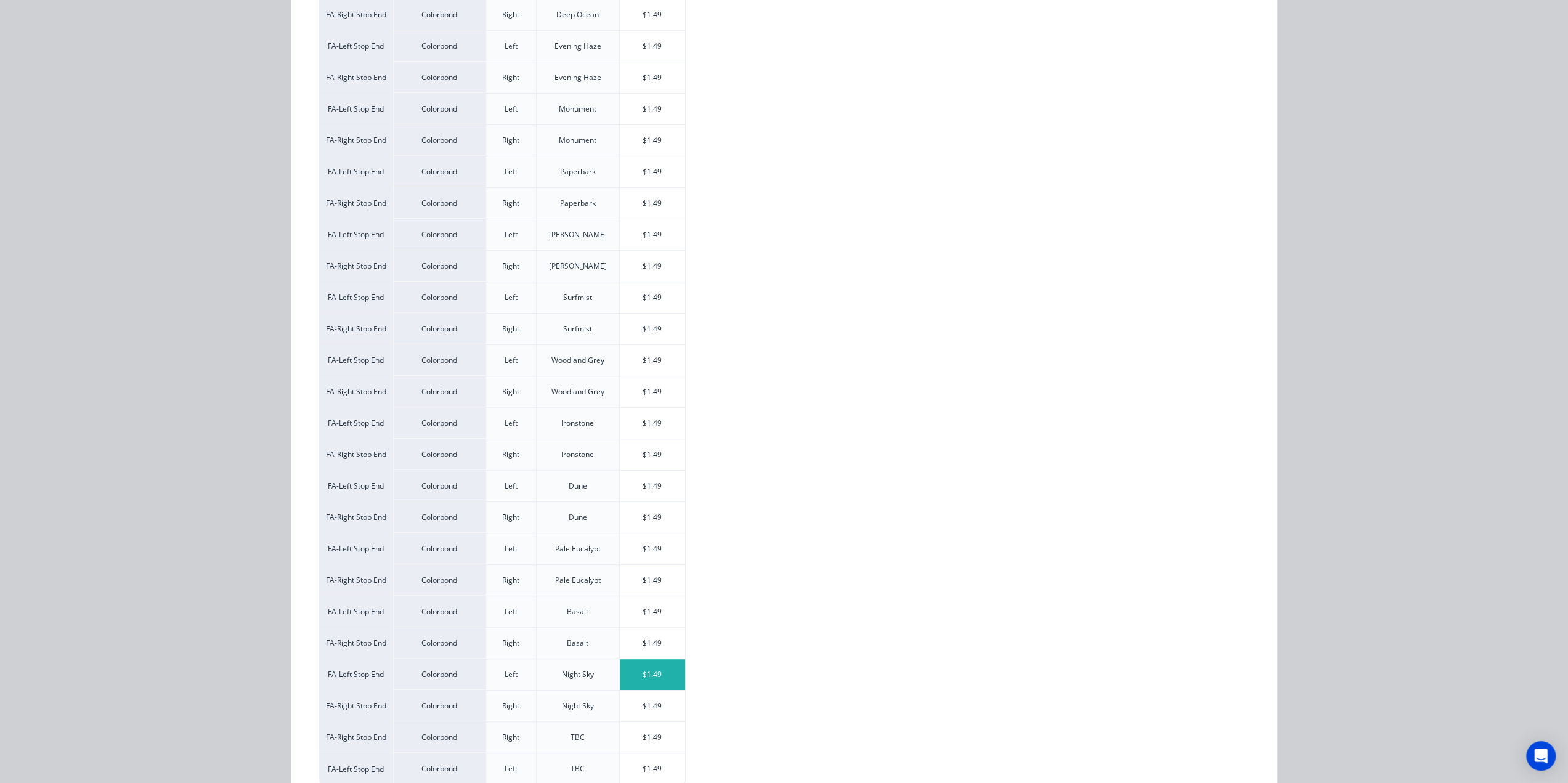
scroll to position [402, 0]
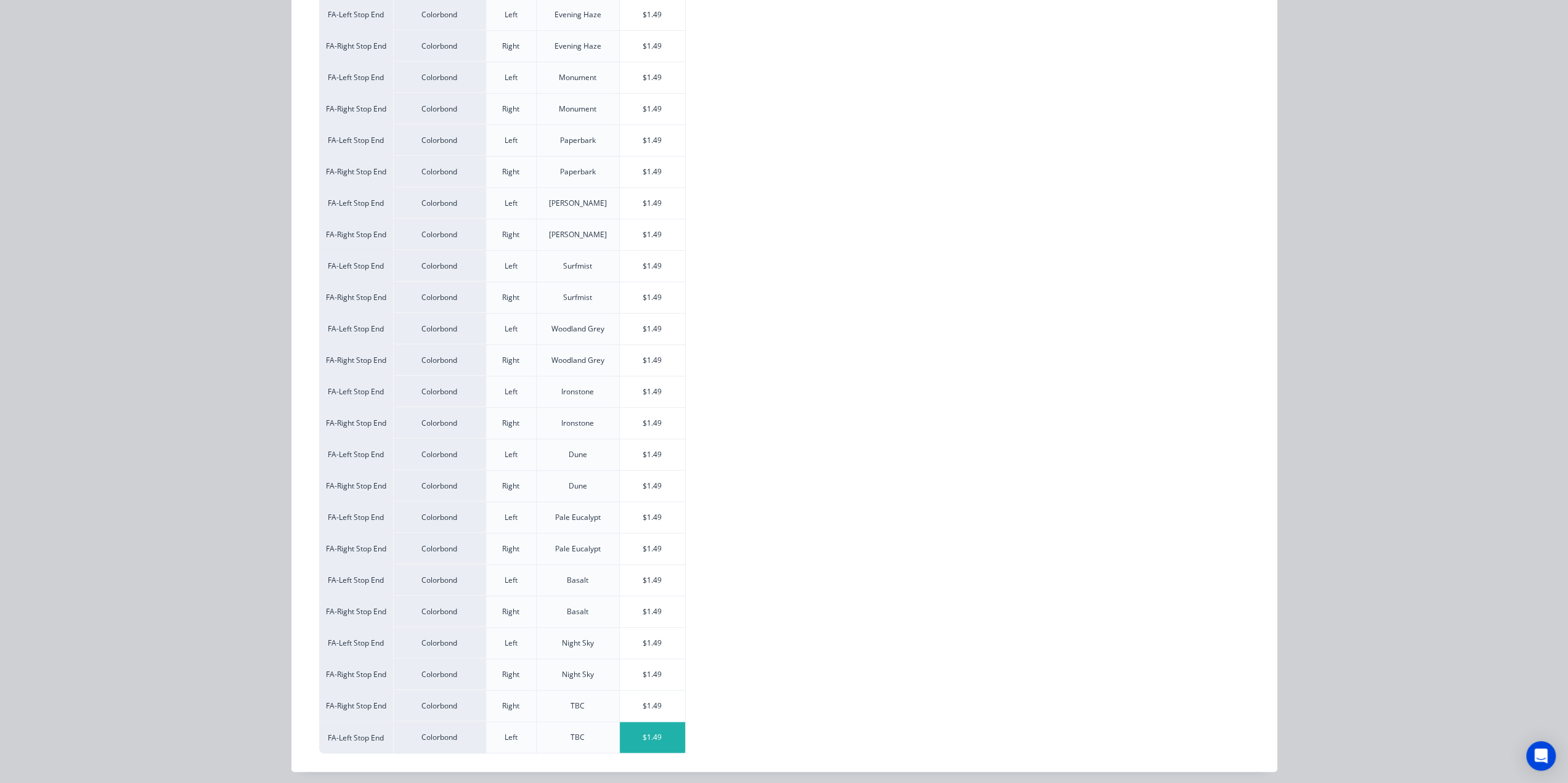
click at [663, 736] on div "$1.49" at bounding box center [653, 738] width 66 height 31
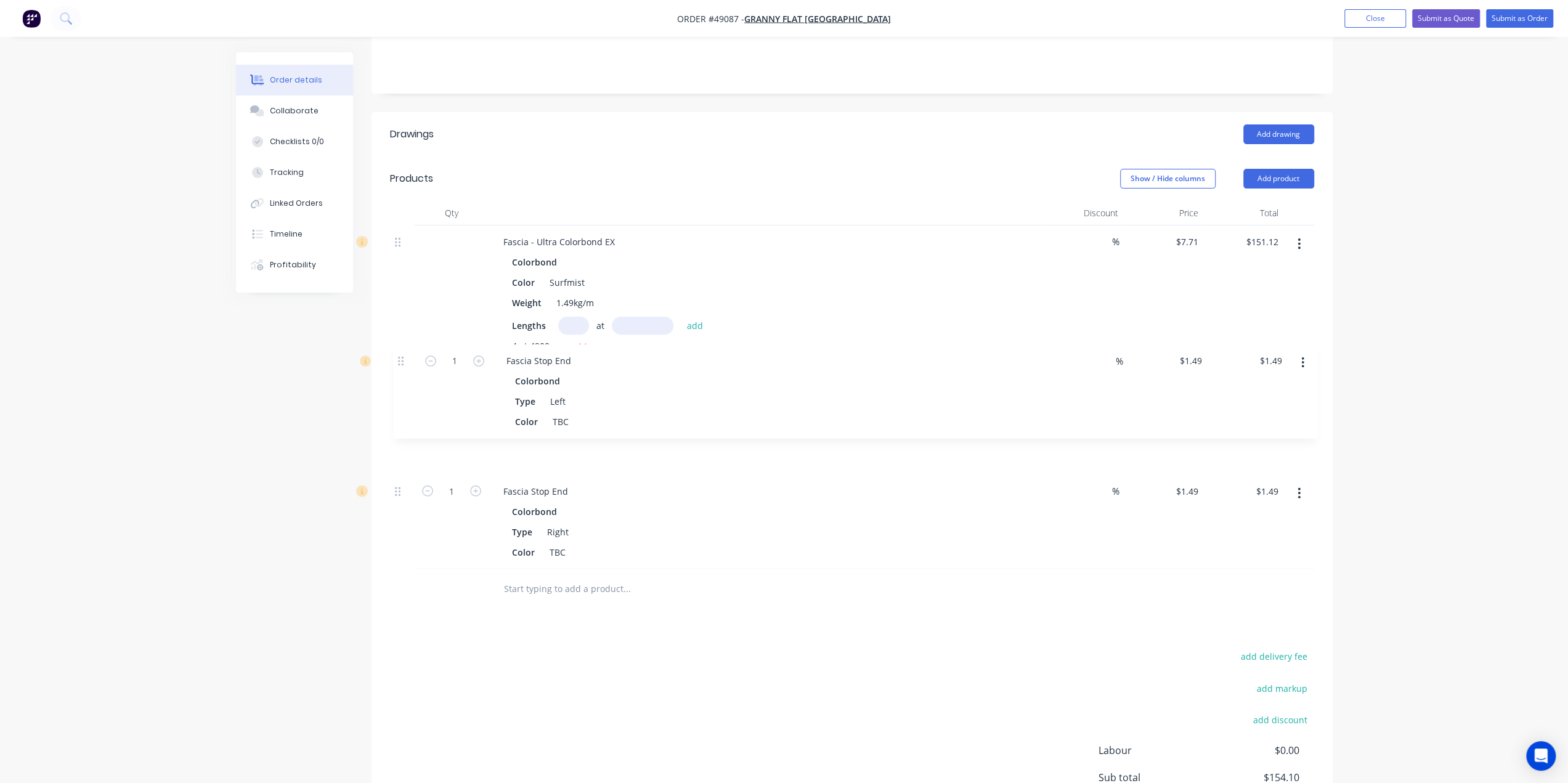
drag, startPoint x: 400, startPoint y: 458, endPoint x: 403, endPoint y: 358, distance: 100.0
click at [403, 358] on div "Fascia - Ultra Colorbond EX Colorbond Color Surfmist Weight 1.49kg/m Lengths at…" at bounding box center [852, 397] width 924 height 344
click at [565, 388] on div "Fascia Stop End" at bounding box center [535, 397] width 84 height 18
click at [568, 483] on div "Fascia Stop End" at bounding box center [535, 491] width 84 height 18
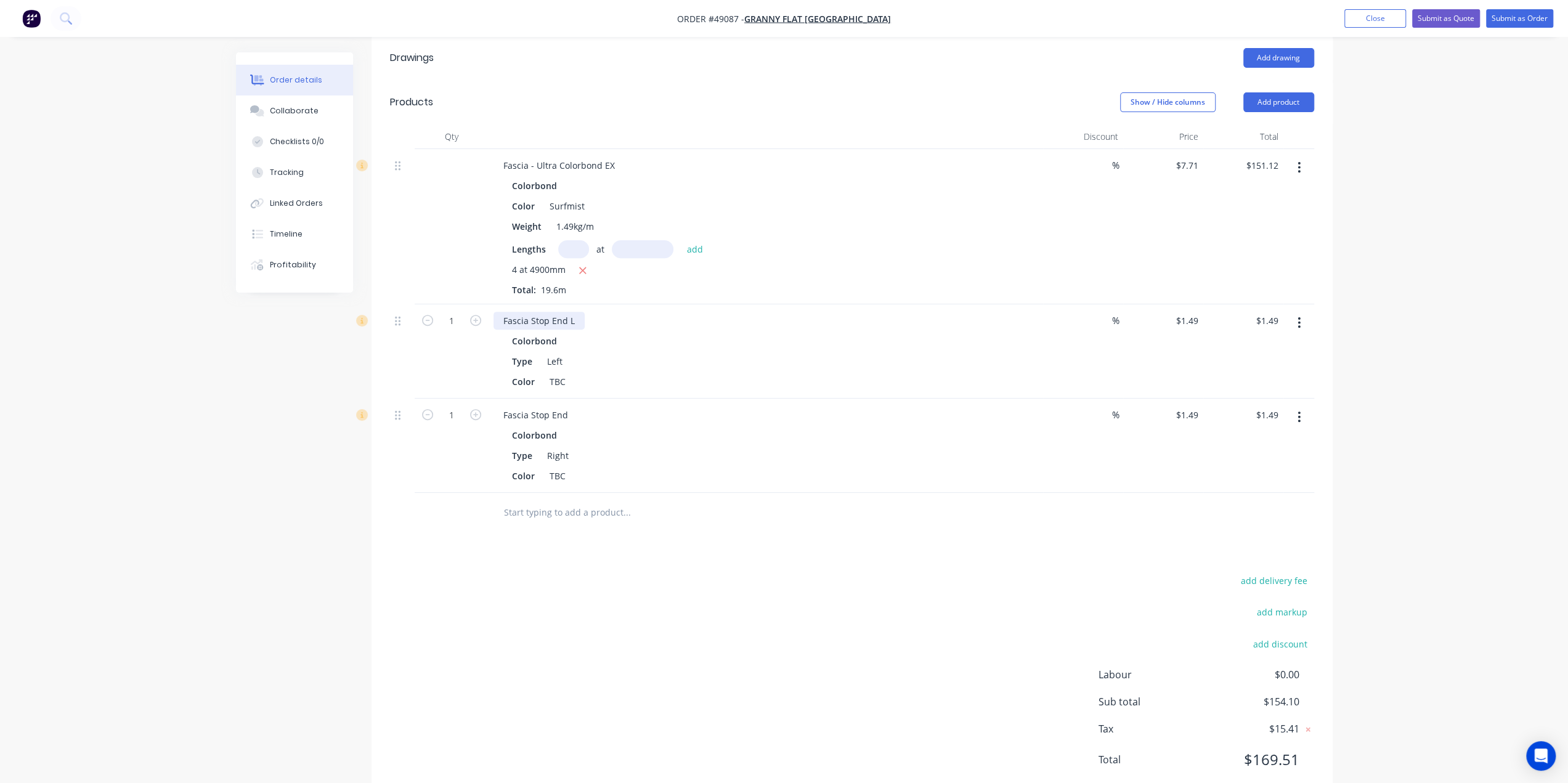
click at [576, 312] on div "Fascia Stop End L" at bounding box center [539, 321] width 91 height 18
click at [570, 406] on div "Fascia Stop End" at bounding box center [535, 415] width 84 height 18
click at [619, 453] on div "Fascia Stop End R - Ultra Colorbond EX Colorbond Type Right Color TBC" at bounding box center [766, 446] width 555 height 94
click at [697, 447] on div "Type Right" at bounding box center [763, 456] width 513 height 18
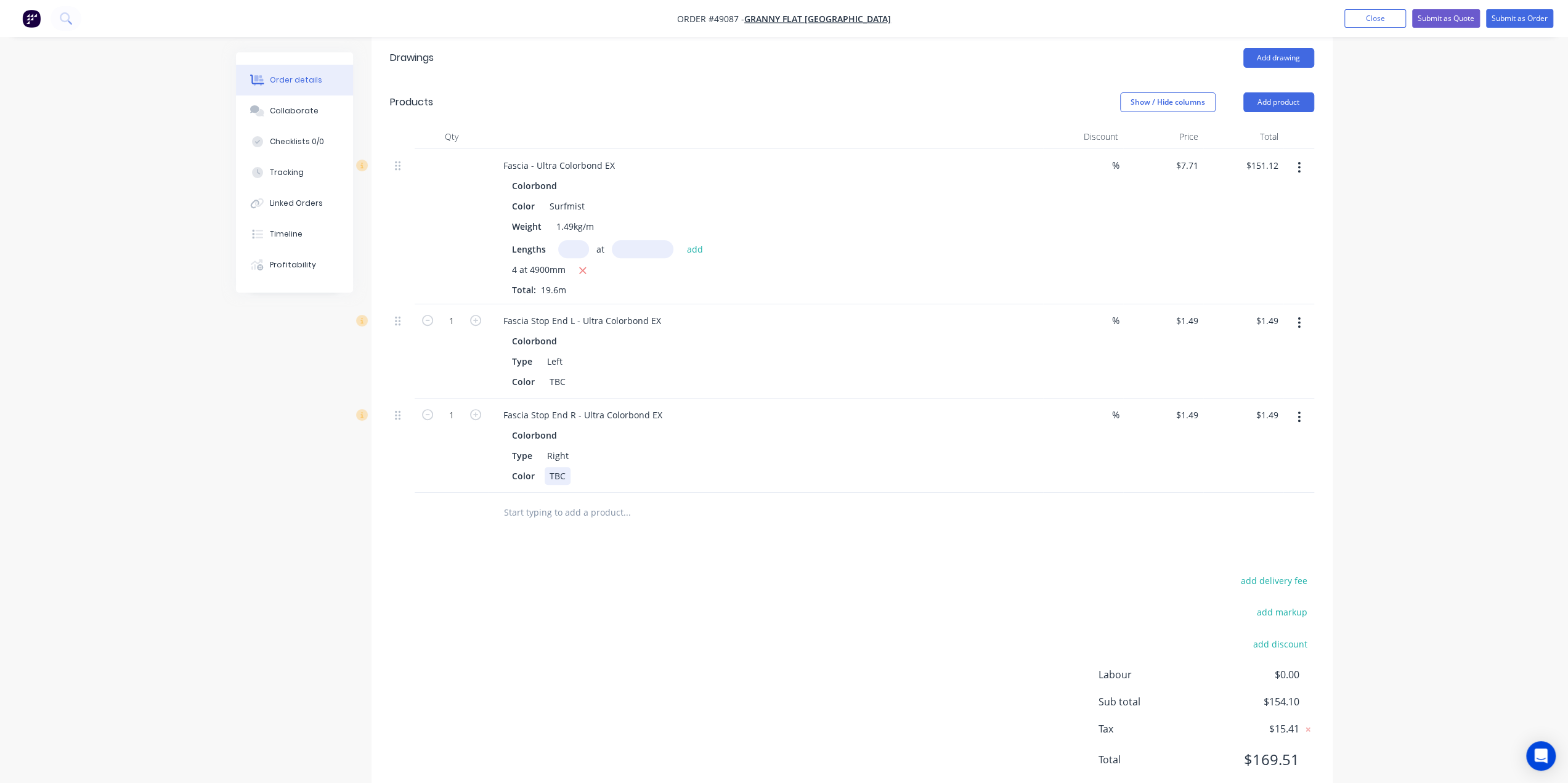
drag, startPoint x: 630, startPoint y: 447, endPoint x: 607, endPoint y: 420, distance: 35.5
click at [630, 467] on div "Color TBC" at bounding box center [763, 476] width 513 height 18
drag, startPoint x: 544, startPoint y: 347, endPoint x: 637, endPoint y: 337, distance: 93.5
click at [641, 373] on div "Color TBC" at bounding box center [763, 381] width 513 height 18
drag, startPoint x: 549, startPoint y: 167, endPoint x: 668, endPoint y: 166, distance: 119.0
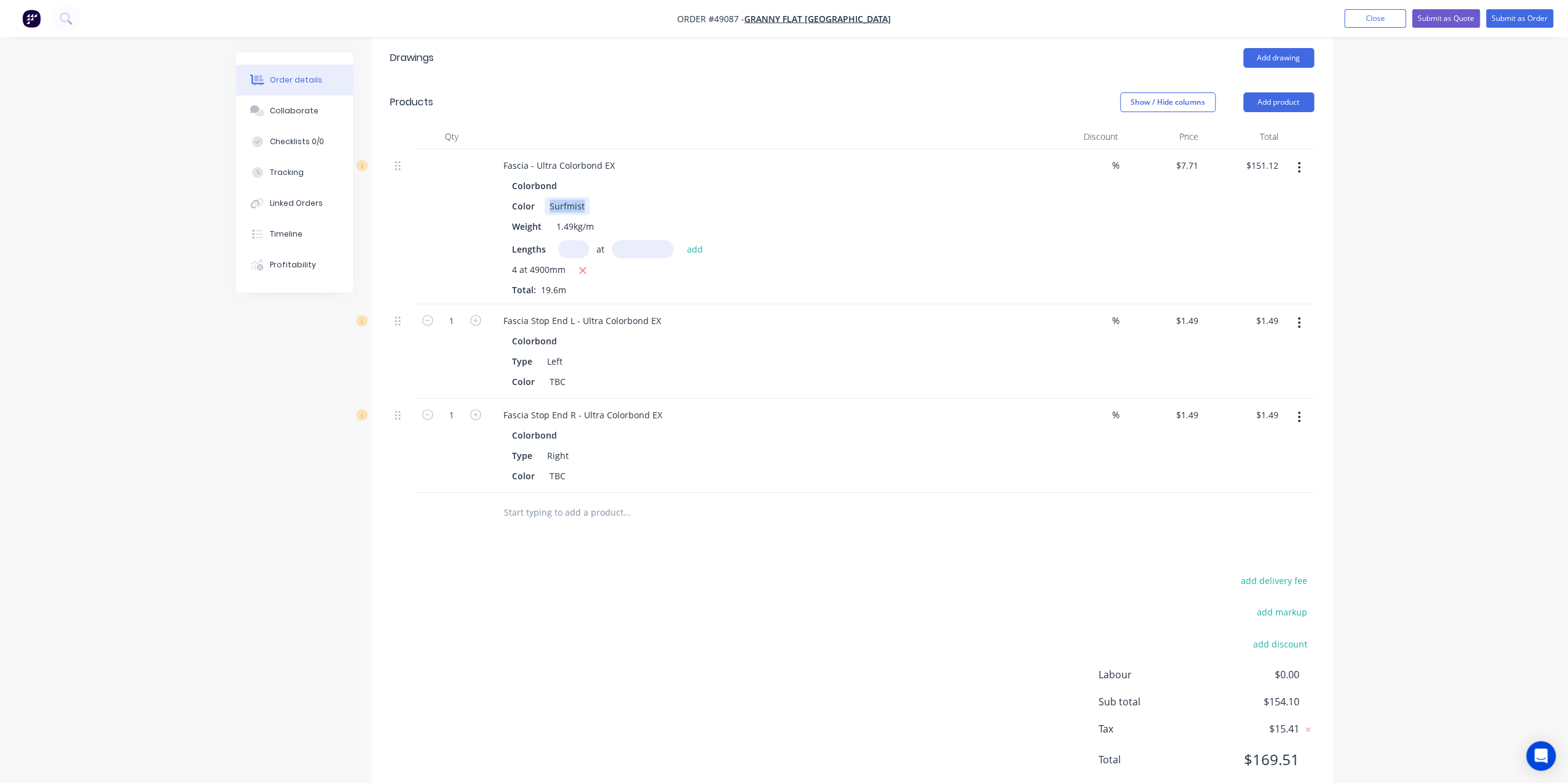
click at [668, 197] on div "Color Surfmist" at bounding box center [763, 206] width 513 height 18
copy div "Surfmist"
drag, startPoint x: 547, startPoint y: 344, endPoint x: 730, endPoint y: 350, distance: 183.1
click at [720, 373] on div "Color TBC" at bounding box center [763, 381] width 513 height 18
paste div
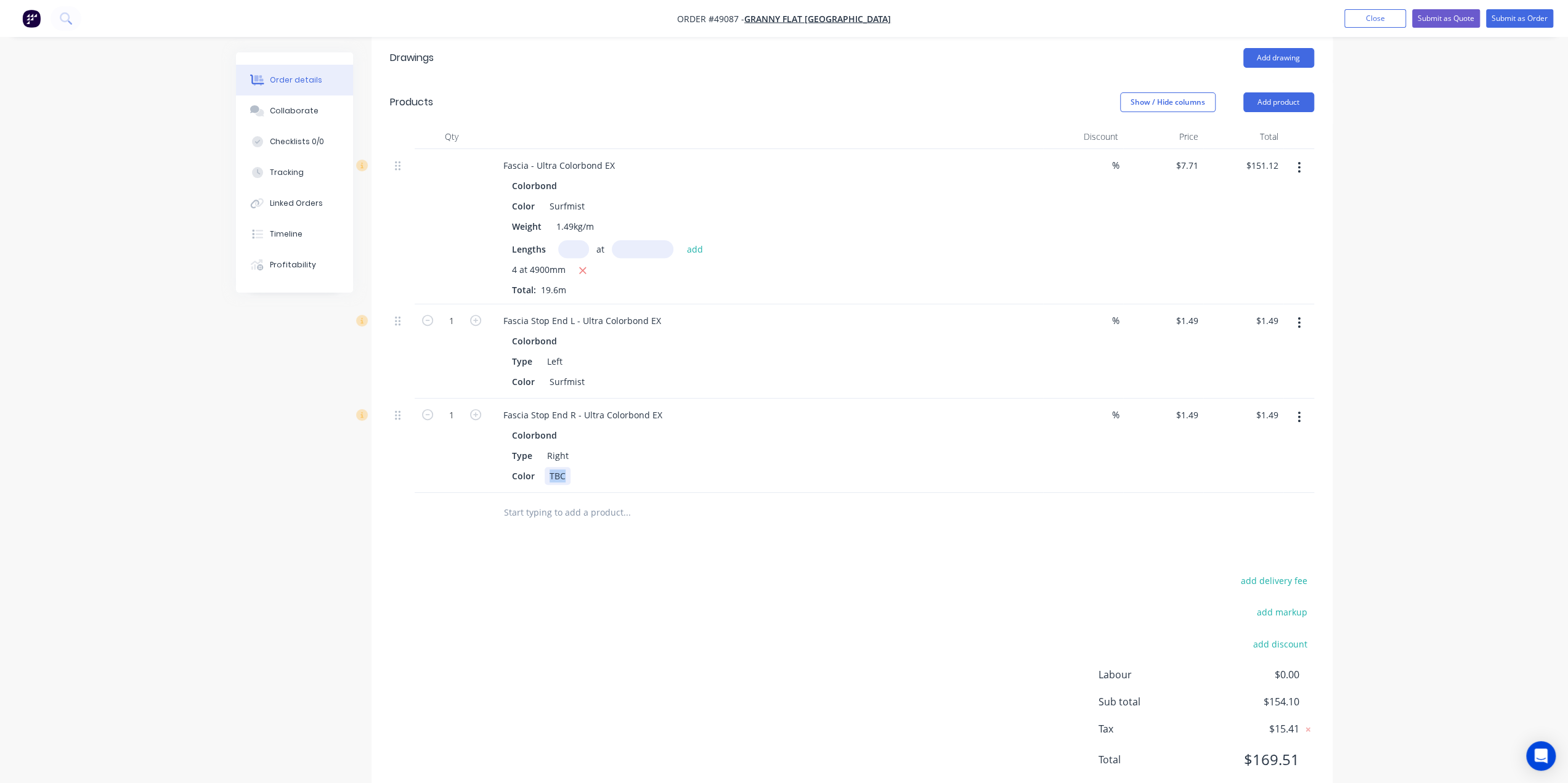
drag, startPoint x: 549, startPoint y: 442, endPoint x: 738, endPoint y: 442, distance: 189.0
click at [724, 467] on div "Color TBC" at bounding box center [763, 476] width 513 height 18
paste div
drag, startPoint x: 742, startPoint y: 477, endPoint x: 701, endPoint y: 456, distance: 46.1
click at [741, 500] on input "text" at bounding box center [626, 512] width 246 height 25
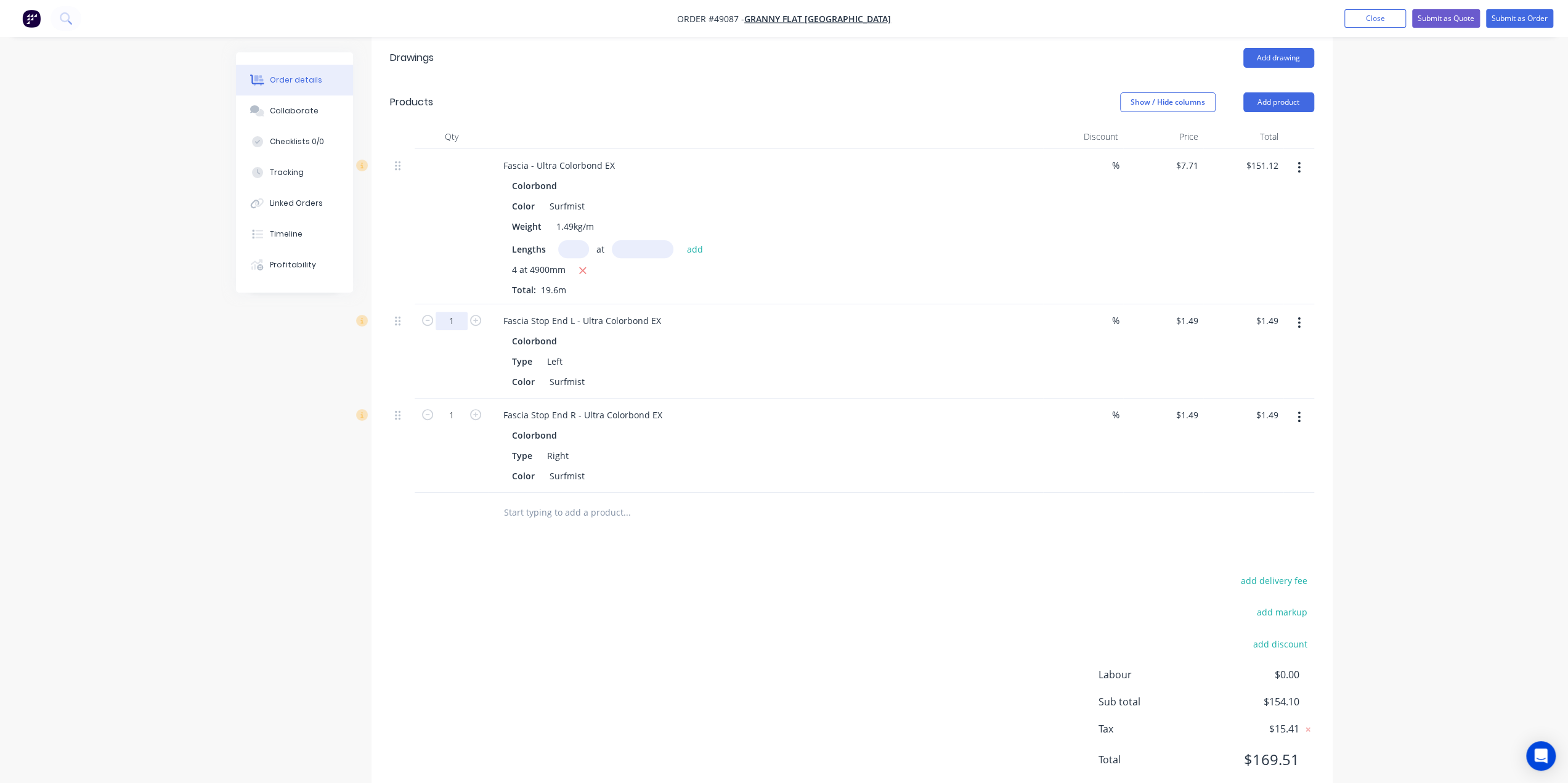
click at [449, 312] on input "1" at bounding box center [451, 321] width 32 height 18
type input "2"
type input "$2.98"
drag, startPoint x: 374, startPoint y: 450, endPoint x: 435, endPoint y: 414, distance: 70.8
click at [375, 449] on div "Qty Discount Price Total Fascia - Ultra Colorbond EX Colorbond Color Surfmist W…" at bounding box center [852, 328] width 961 height 408
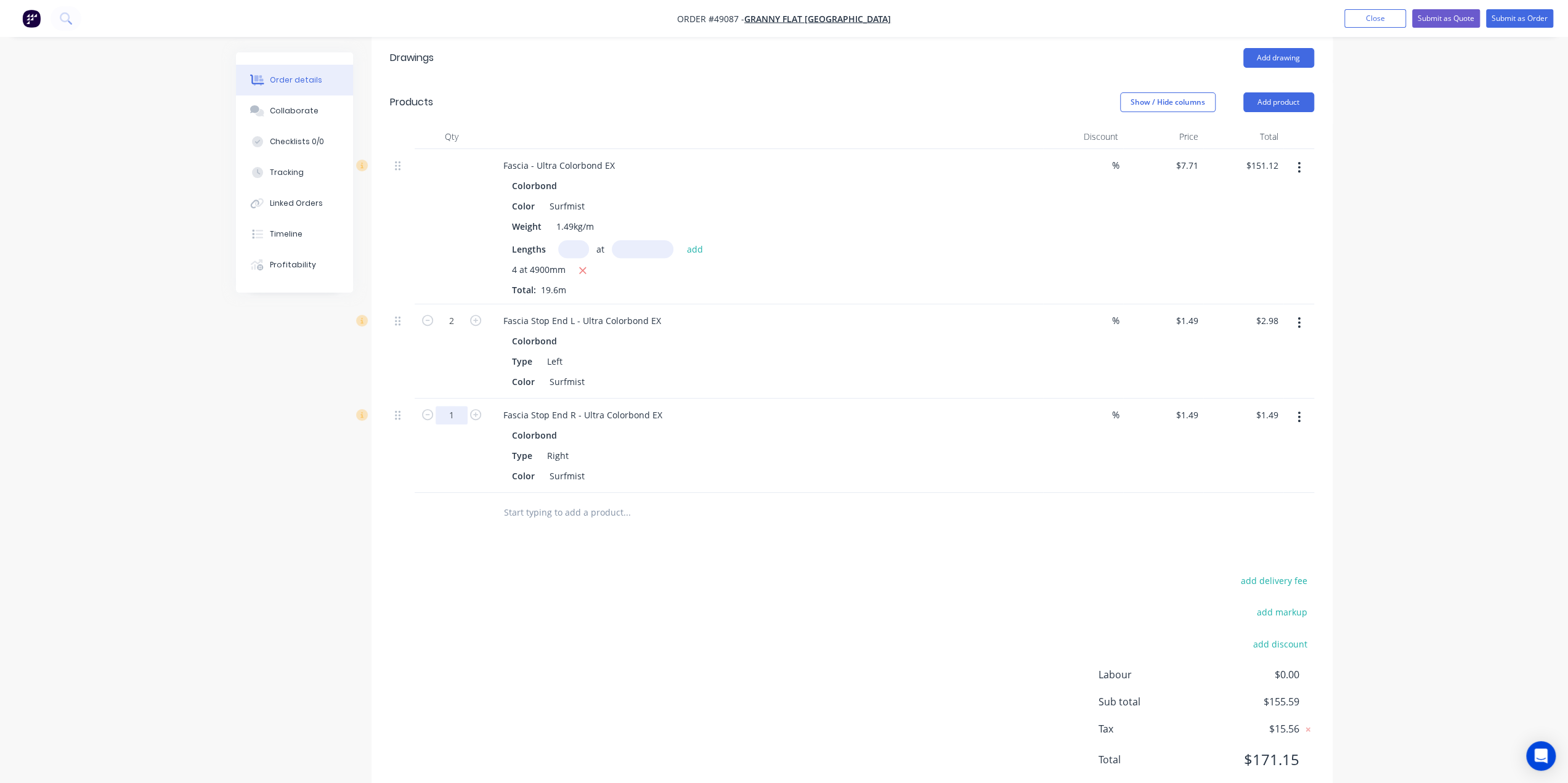
click at [452, 406] on input "1" at bounding box center [451, 415] width 32 height 18
type input "2"
type input "$2.98"
click at [367, 459] on div "Created by Bob Created 10/09/25 Required 10/09/25 Assigned to Add team member S…" at bounding box center [784, 264] width 1097 height 1112
click at [961, 527] on div "Drawings Add drawing Products Show / Hide columns Add product Qty Discount Pric…" at bounding box center [852, 418] width 961 height 766
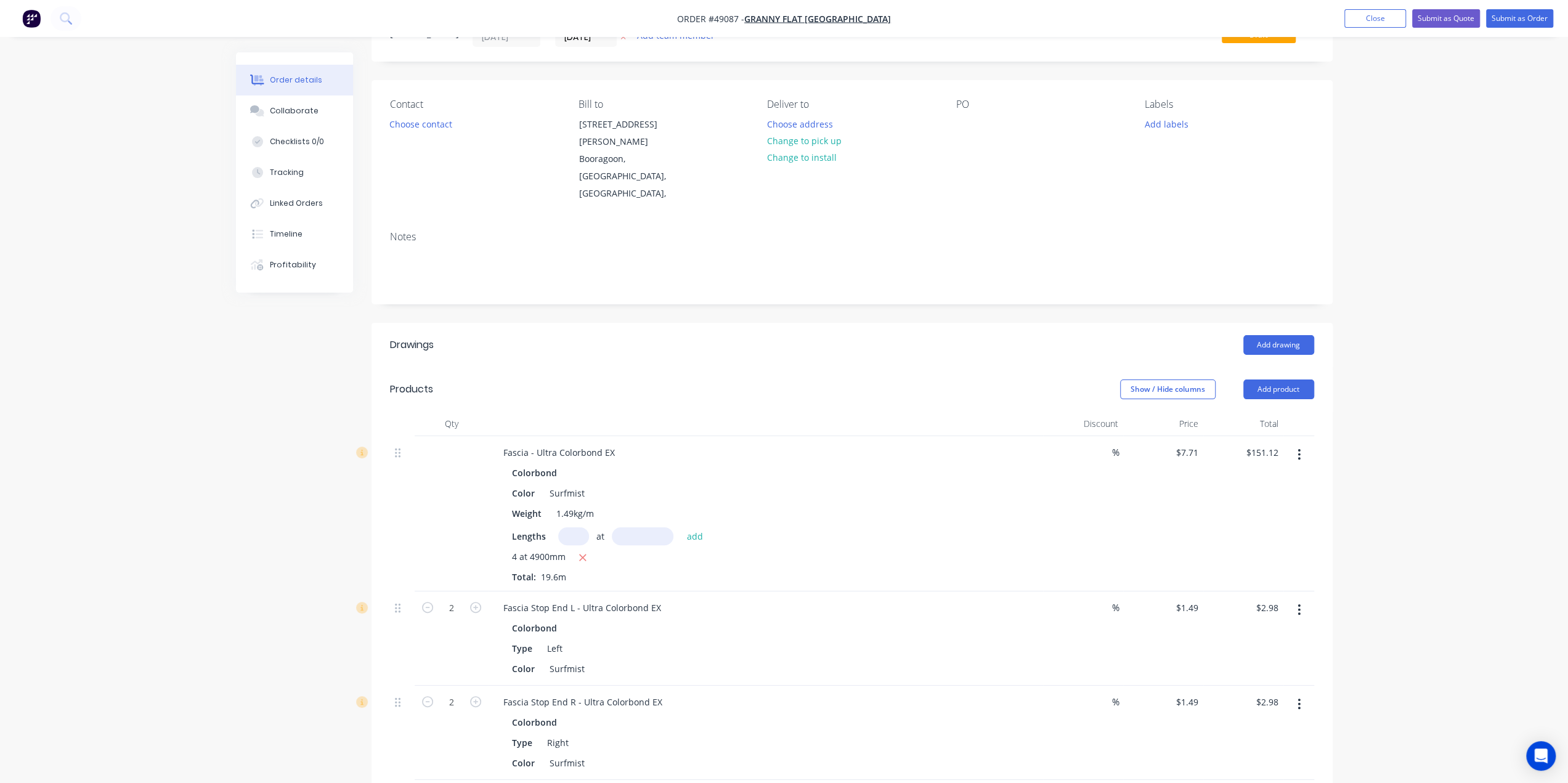
scroll to position [0, 0]
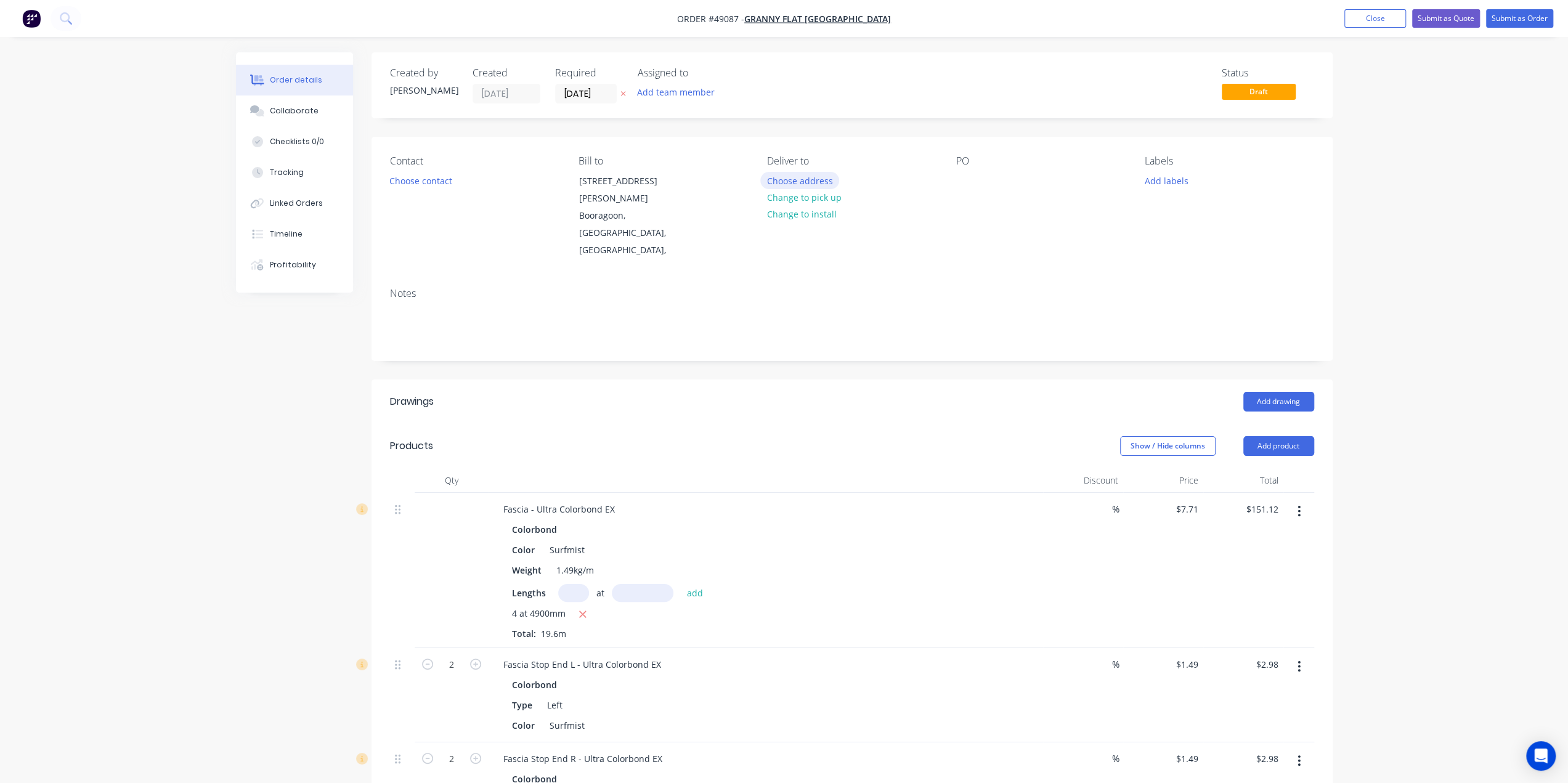
click at [813, 178] on button "Choose address" at bounding box center [800, 180] width 79 height 17
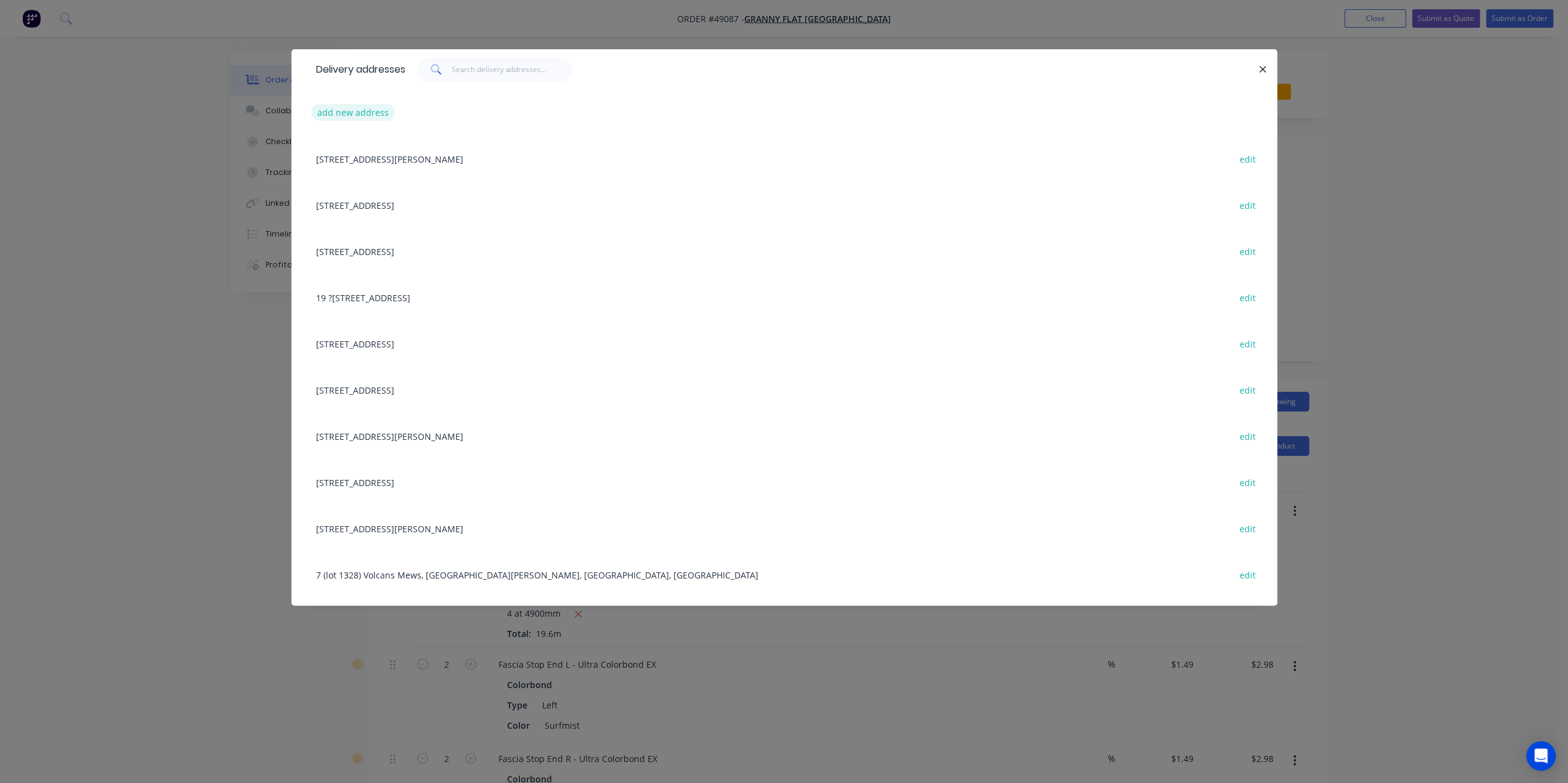
click at [351, 109] on button "add new address" at bounding box center [353, 112] width 84 height 17
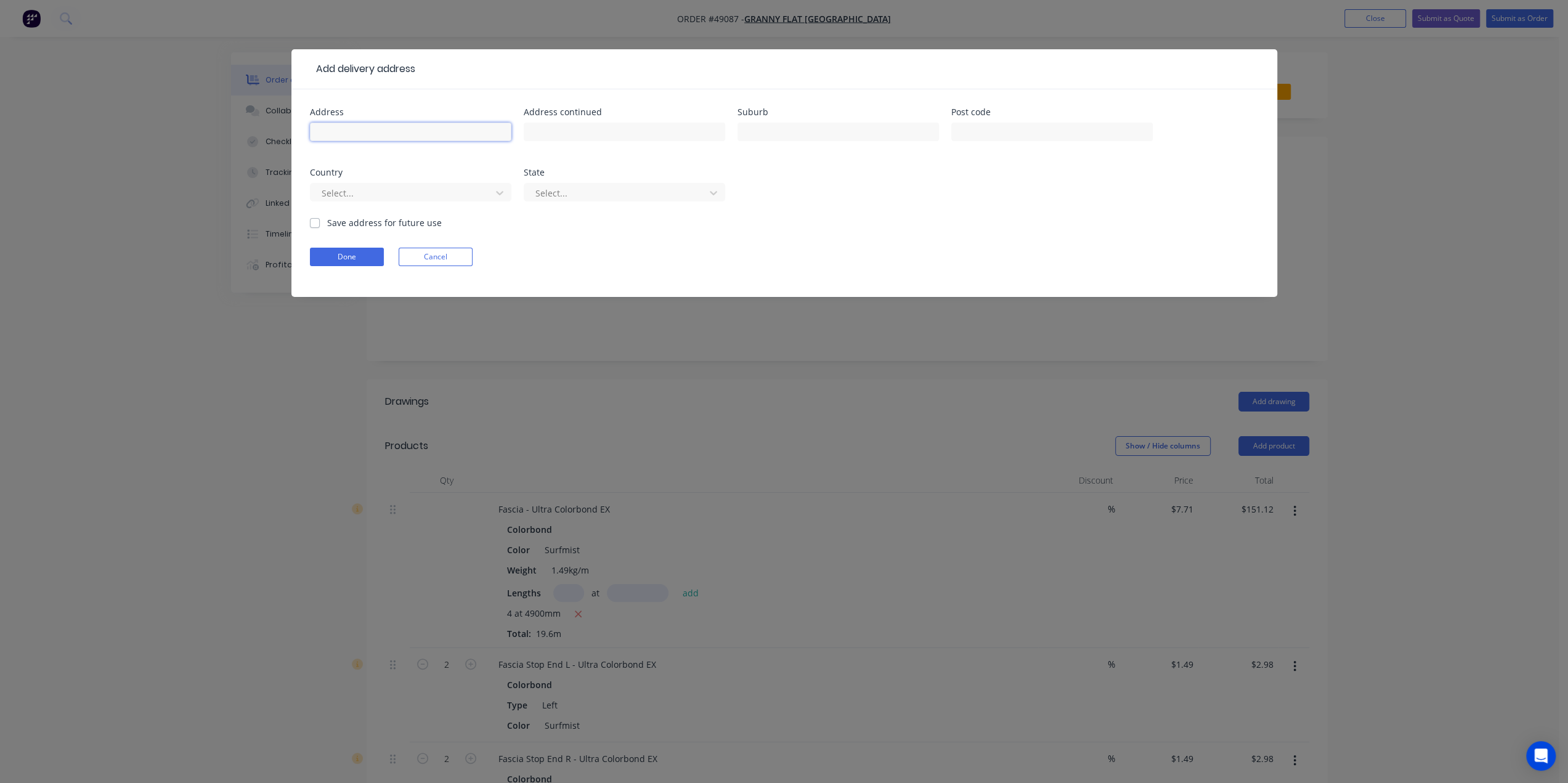
click at [371, 134] on input "text" at bounding box center [410, 132] width 202 height 18
paste input "5 Monte Carlo Heights Port Kennedy, Western Australia, Australia, 6172"
type input "5 Monte Carlo Heights Port Kennedy, Western Australia, Australia, 6172"
drag, startPoint x: 419, startPoint y: 196, endPoint x: 407, endPoint y: 205, distance: 15.0
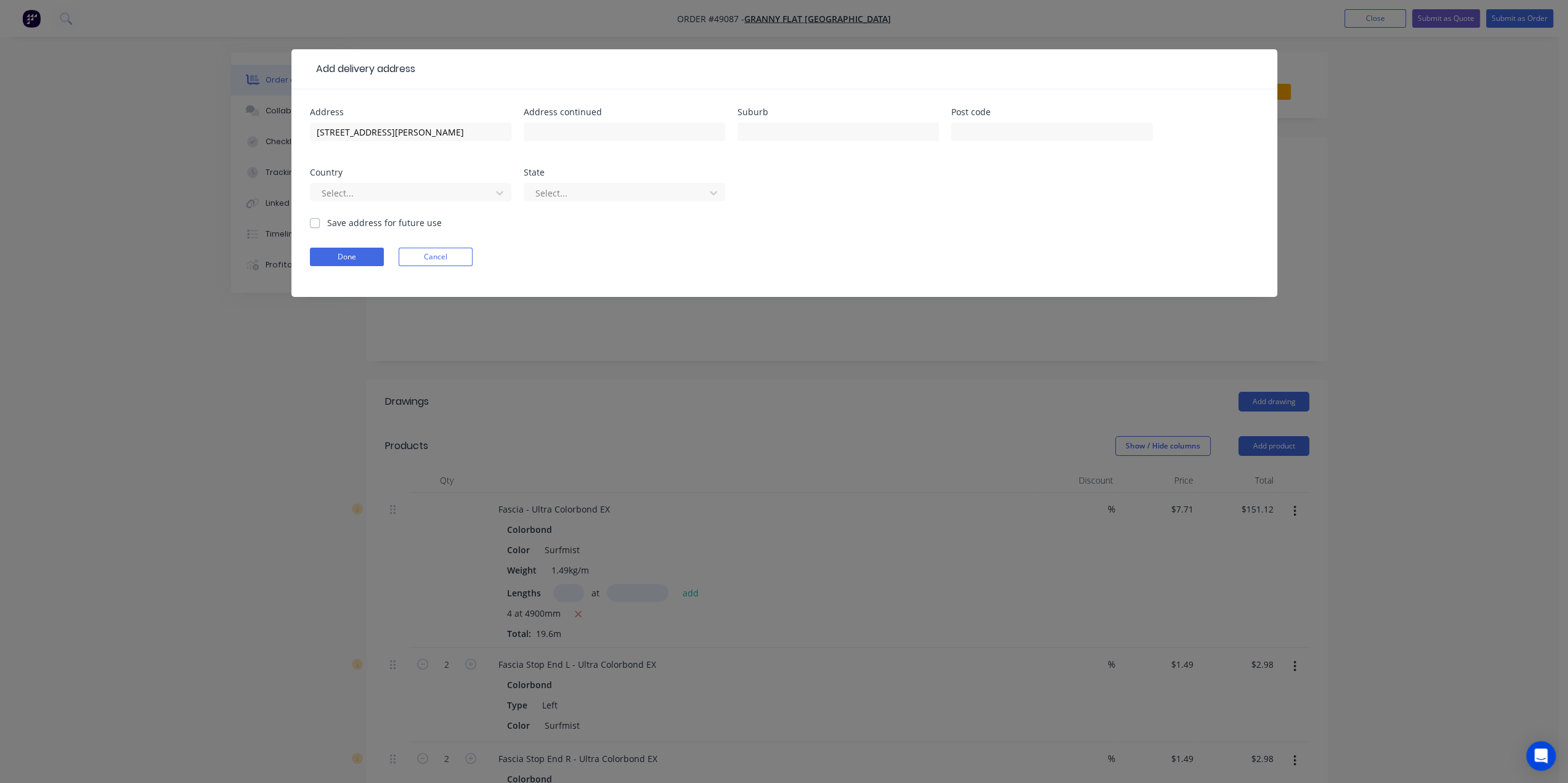
click at [418, 196] on div at bounding box center [403, 193] width 165 height 16
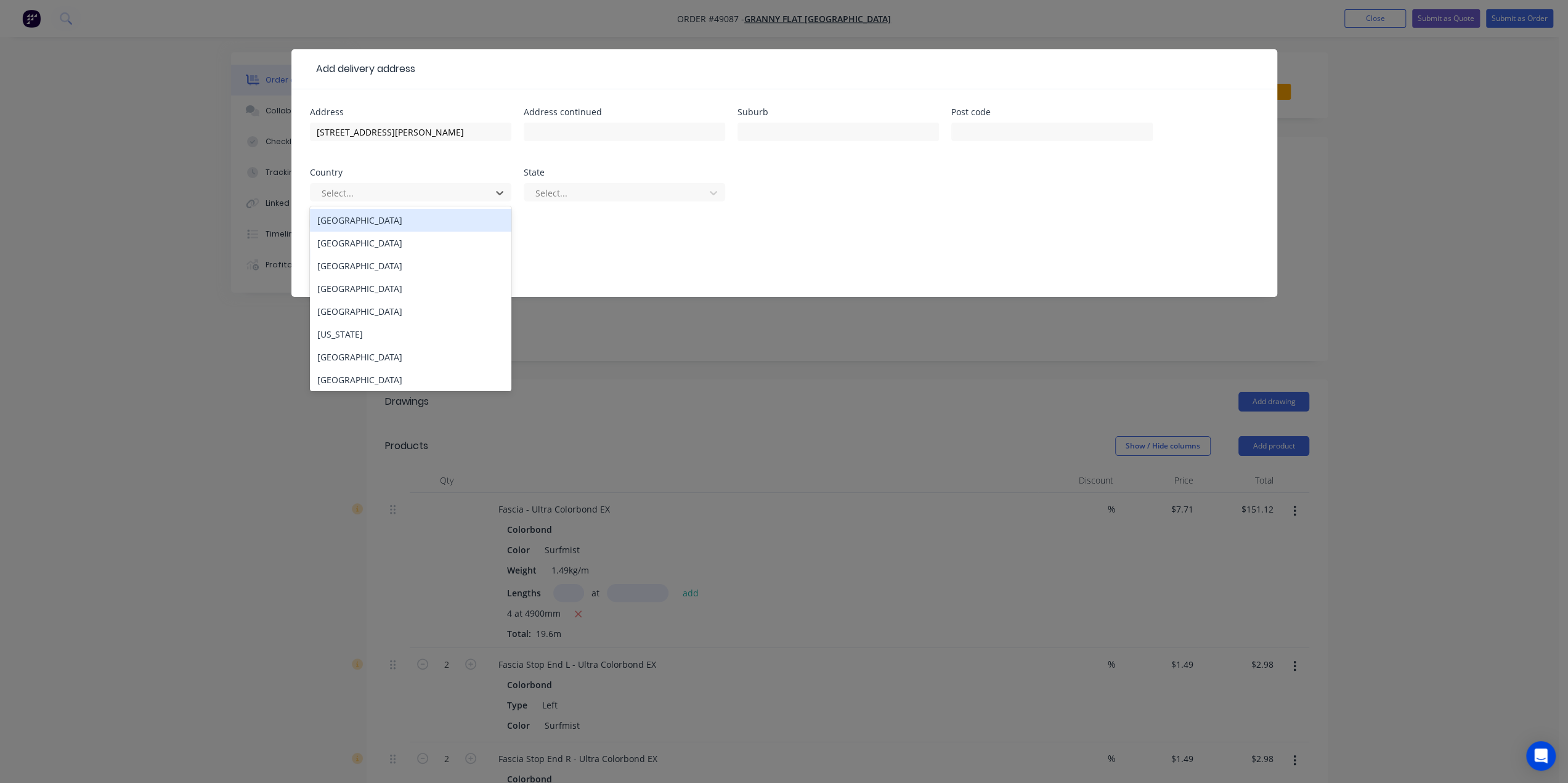
click at [357, 225] on div "Australia" at bounding box center [410, 220] width 202 height 23
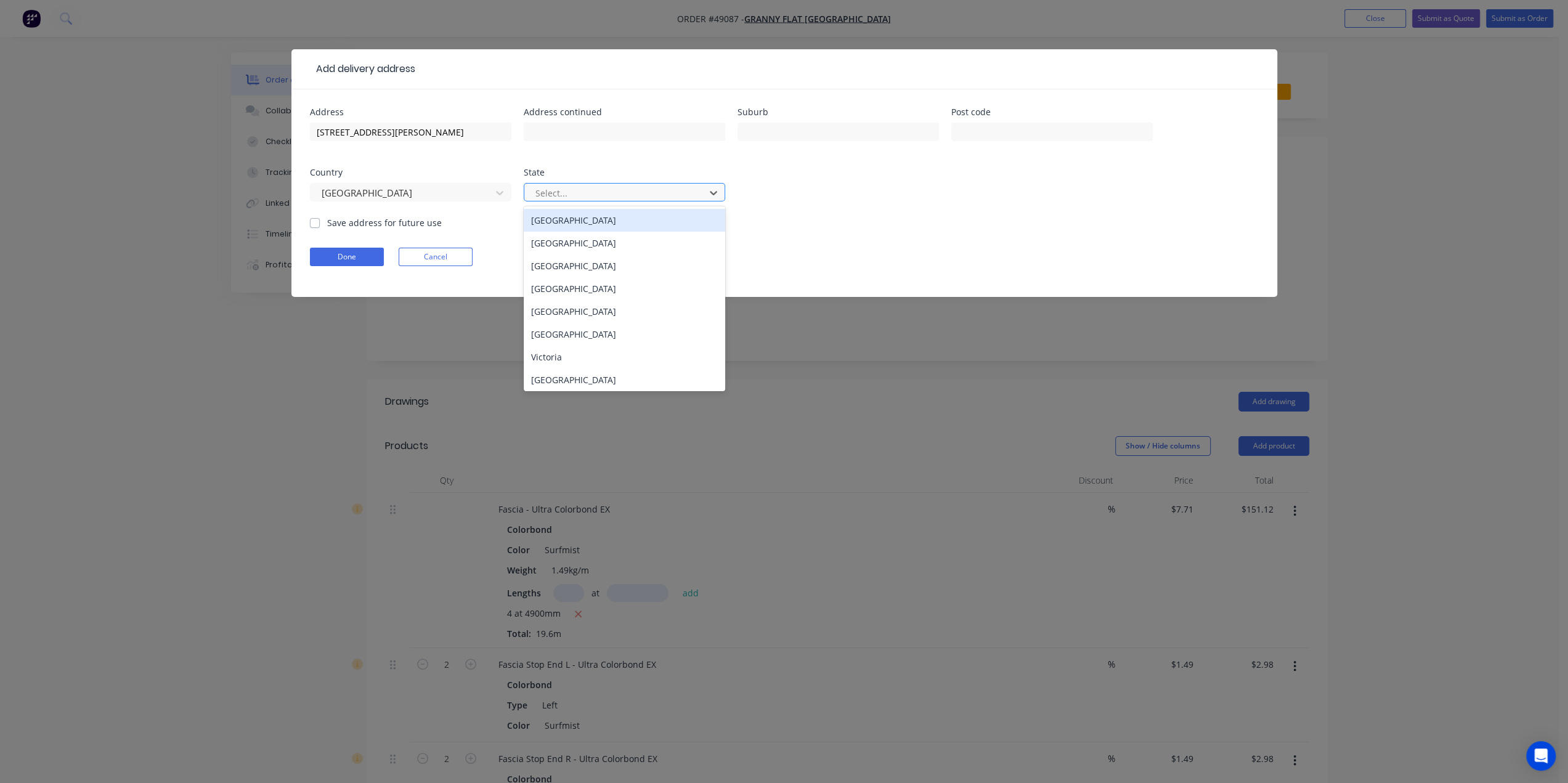
drag, startPoint x: 630, startPoint y: 195, endPoint x: 600, endPoint y: 281, distance: 91.1
click at [630, 195] on div at bounding box center [617, 193] width 165 height 16
click at [566, 385] on div "Western Australia" at bounding box center [624, 380] width 202 height 23
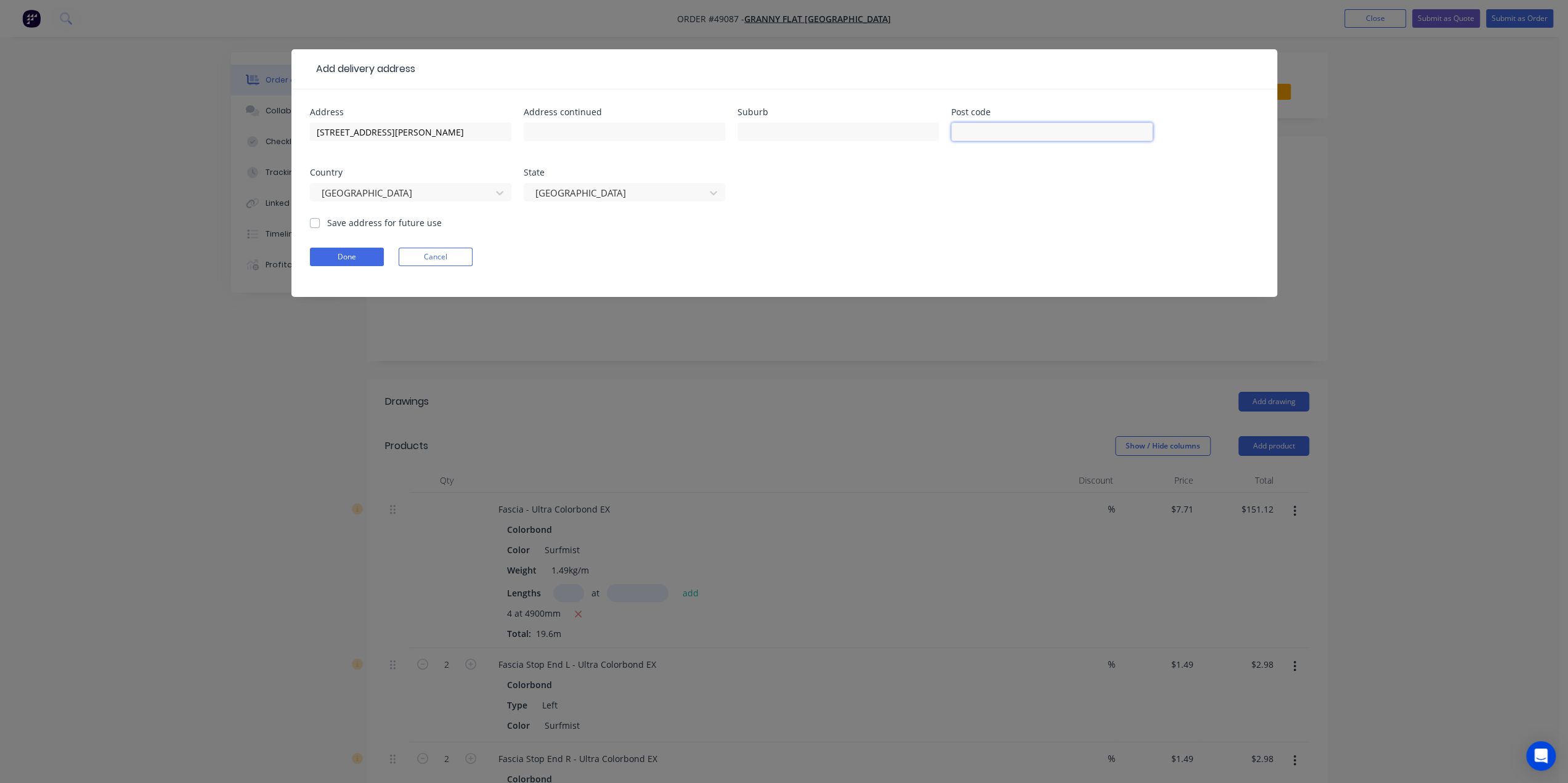
click at [1008, 128] on input "text" at bounding box center [1052, 132] width 202 height 18
drag, startPoint x: 570, startPoint y: 134, endPoint x: 655, endPoint y: 132, distance: 85.0
click at [655, 132] on div "Address 5 Monte Carlo Heights Port Kennedy, Western Australia, Australia, 6172 …" at bounding box center [784, 162] width 949 height 109
click at [998, 125] on input "text" at bounding box center [1052, 132] width 202 height 18
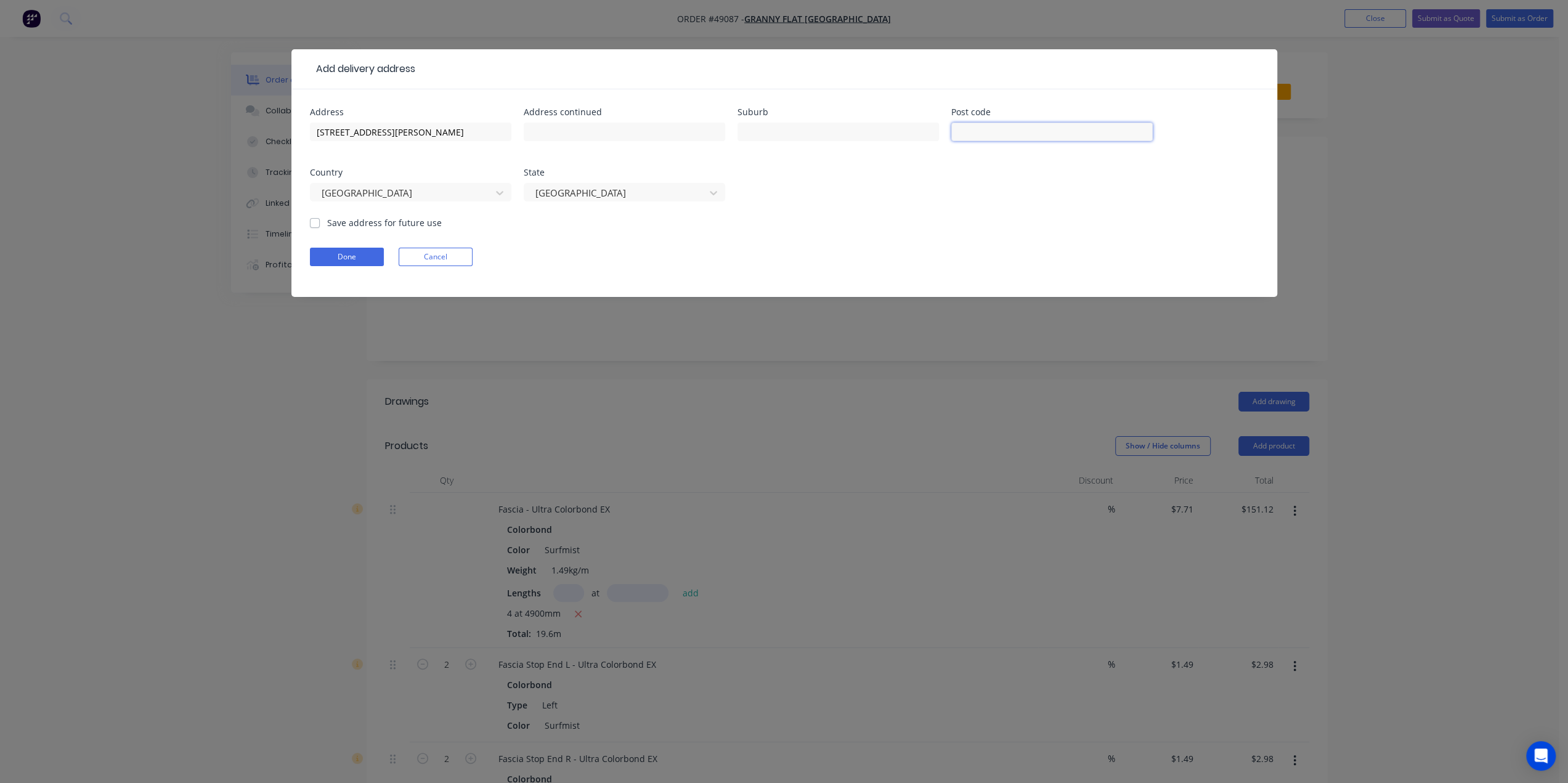
scroll to position [0, 0]
type input "6172"
click at [860, 130] on input "text" at bounding box center [838, 132] width 202 height 18
drag, startPoint x: 408, startPoint y: 132, endPoint x: 461, endPoint y: 125, distance: 53.5
click at [462, 129] on input "5 Monte Carlo Heights Port Kennedy, Western Australia, Australia, 6172" at bounding box center [410, 132] width 202 height 18
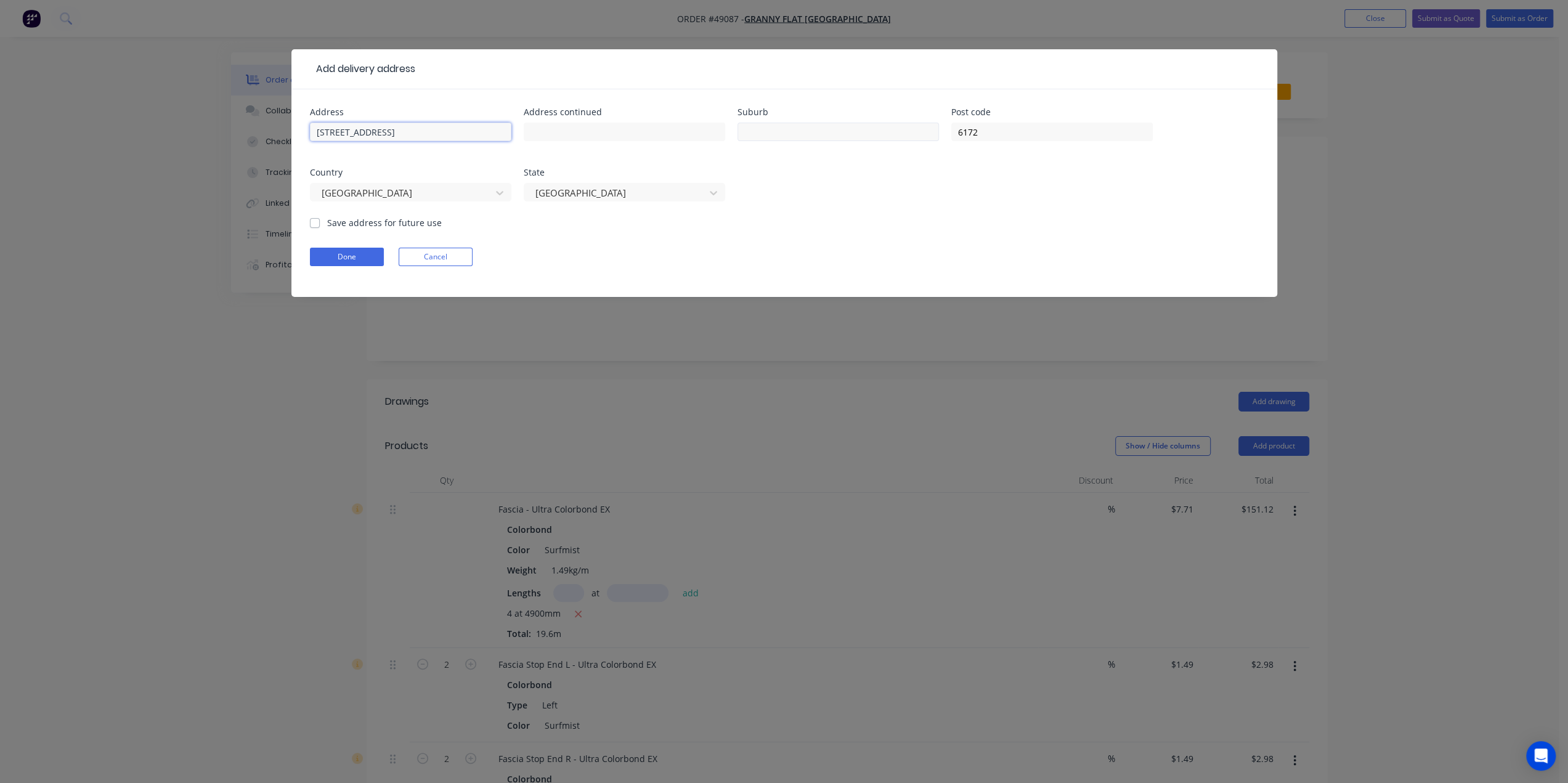
type input "5 Monte Carlo Heights , Western Australia, Australia, 6172"
click at [775, 136] on input "text" at bounding box center [838, 132] width 202 height 18
paste input "Port Kennedy"
type input "Port Kennedy"
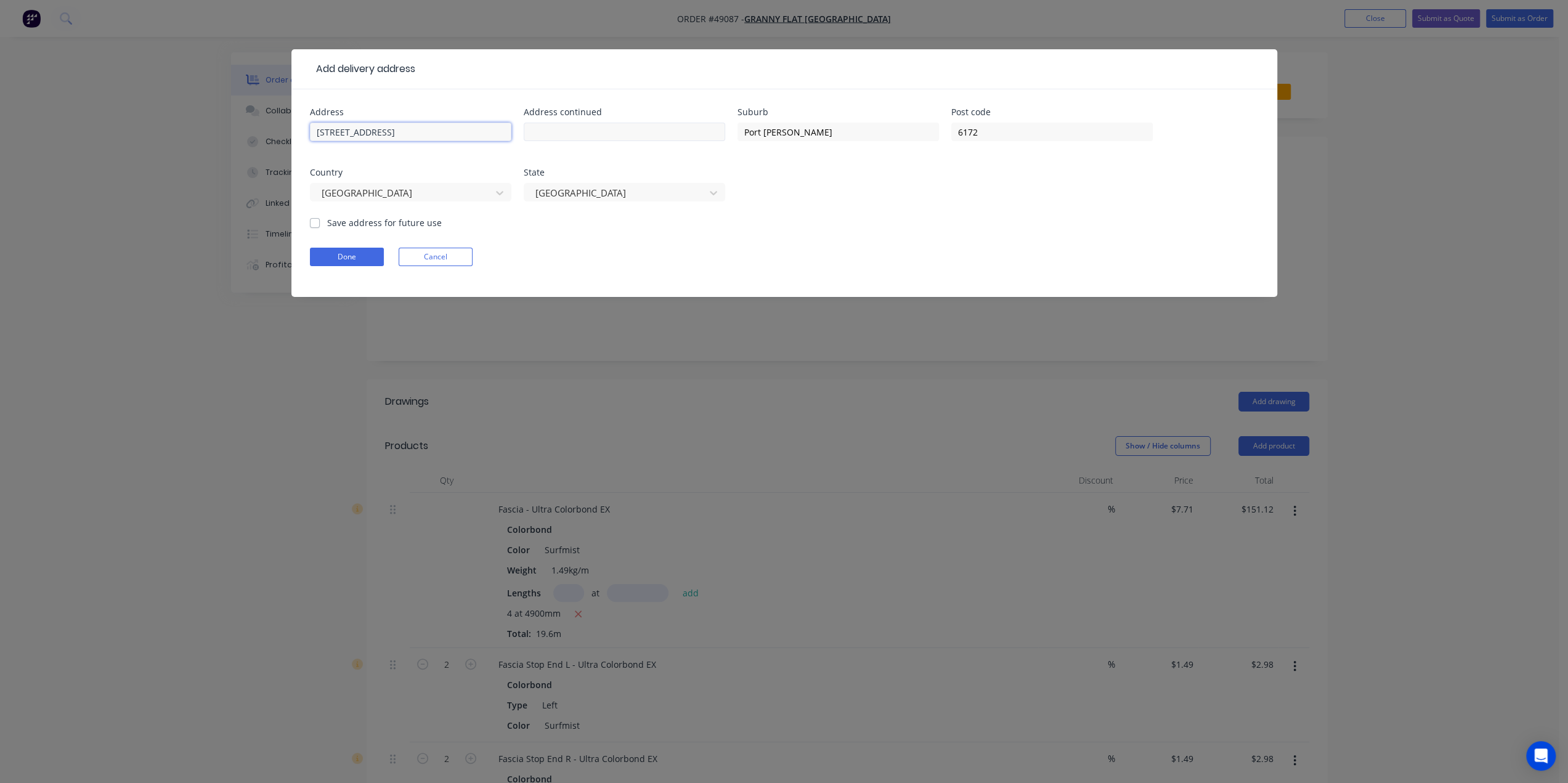
drag, startPoint x: 408, startPoint y: 129, endPoint x: 583, endPoint y: 136, distance: 175.1
click at [737, 131] on div "Address 5 Monte Carlo Heights , Western Australia, Australia, 6172 Address cont…" at bounding box center [784, 162] width 949 height 109
type input "5 Monte Carlo Heights"
click at [566, 128] on input "text" at bounding box center [624, 132] width 202 height 18
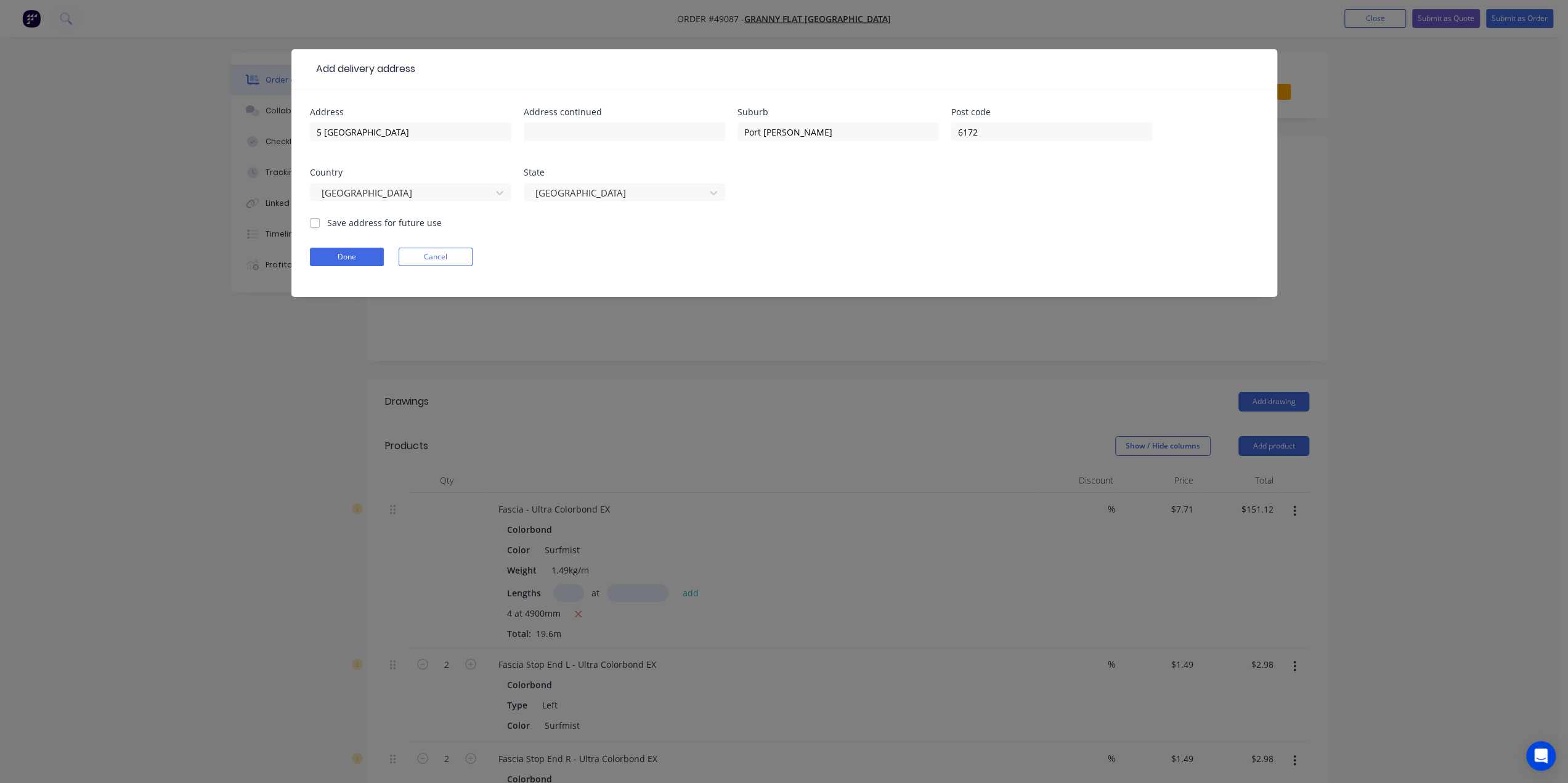
click at [876, 179] on div "Address 5 Monte Carlo Heights Address continued Suburb Port Kennedy Post code 6…" at bounding box center [784, 162] width 949 height 109
click at [346, 256] on button "Done" at bounding box center [347, 256] width 74 height 18
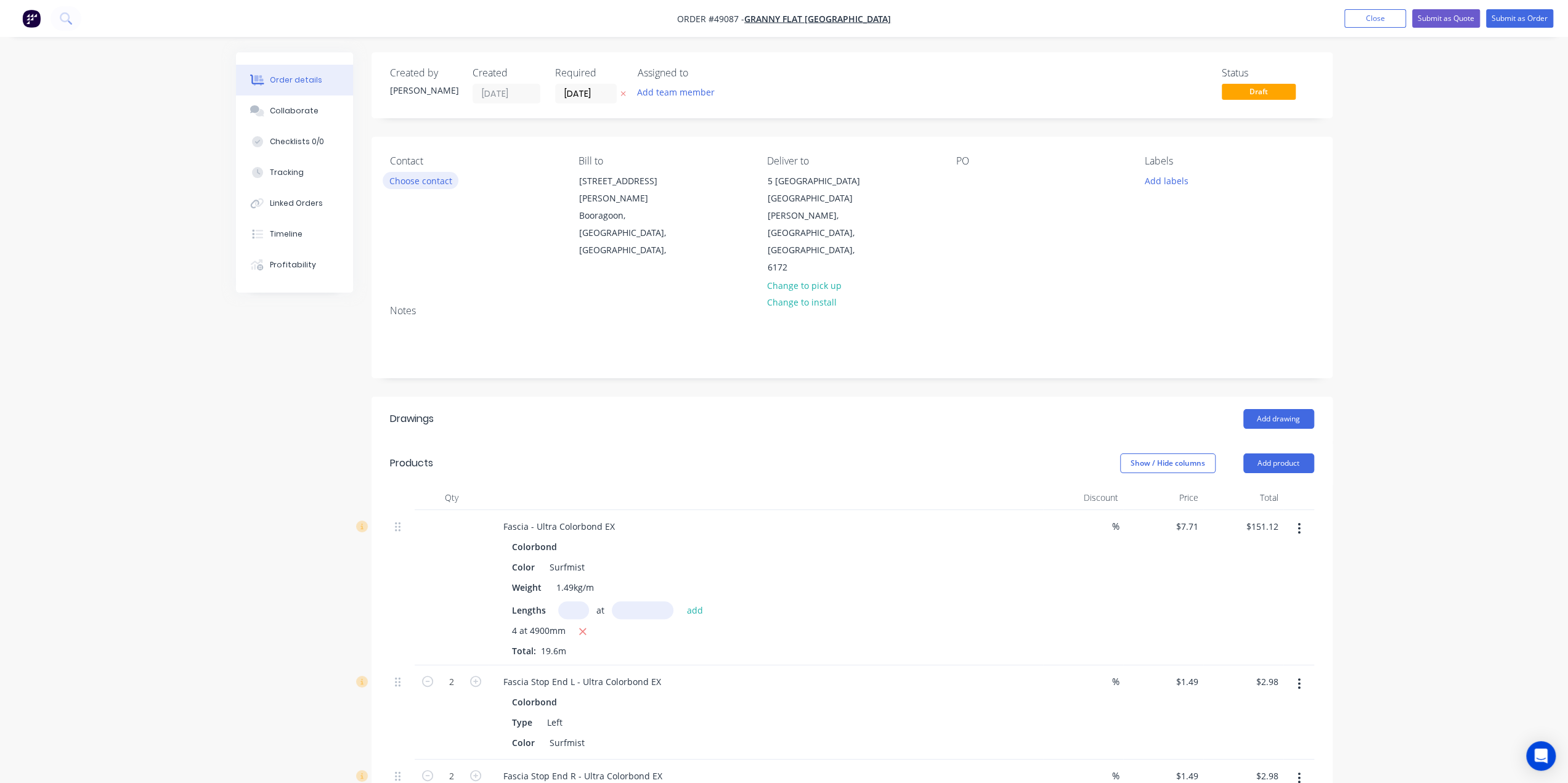
click at [404, 180] on button "Choose contact" at bounding box center [421, 180] width 76 height 17
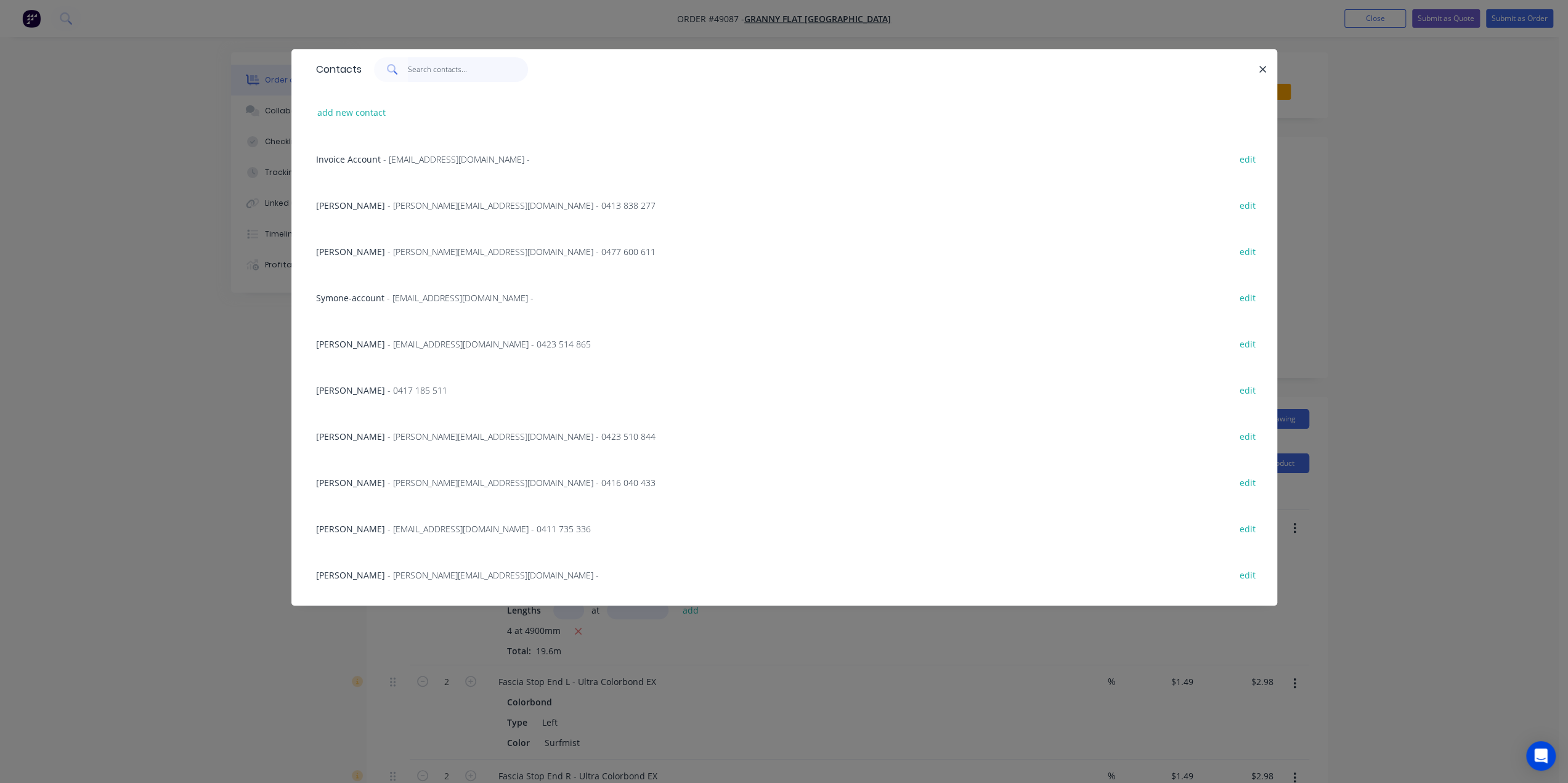
click at [441, 68] on input "text" at bounding box center [468, 70] width 120 height 25
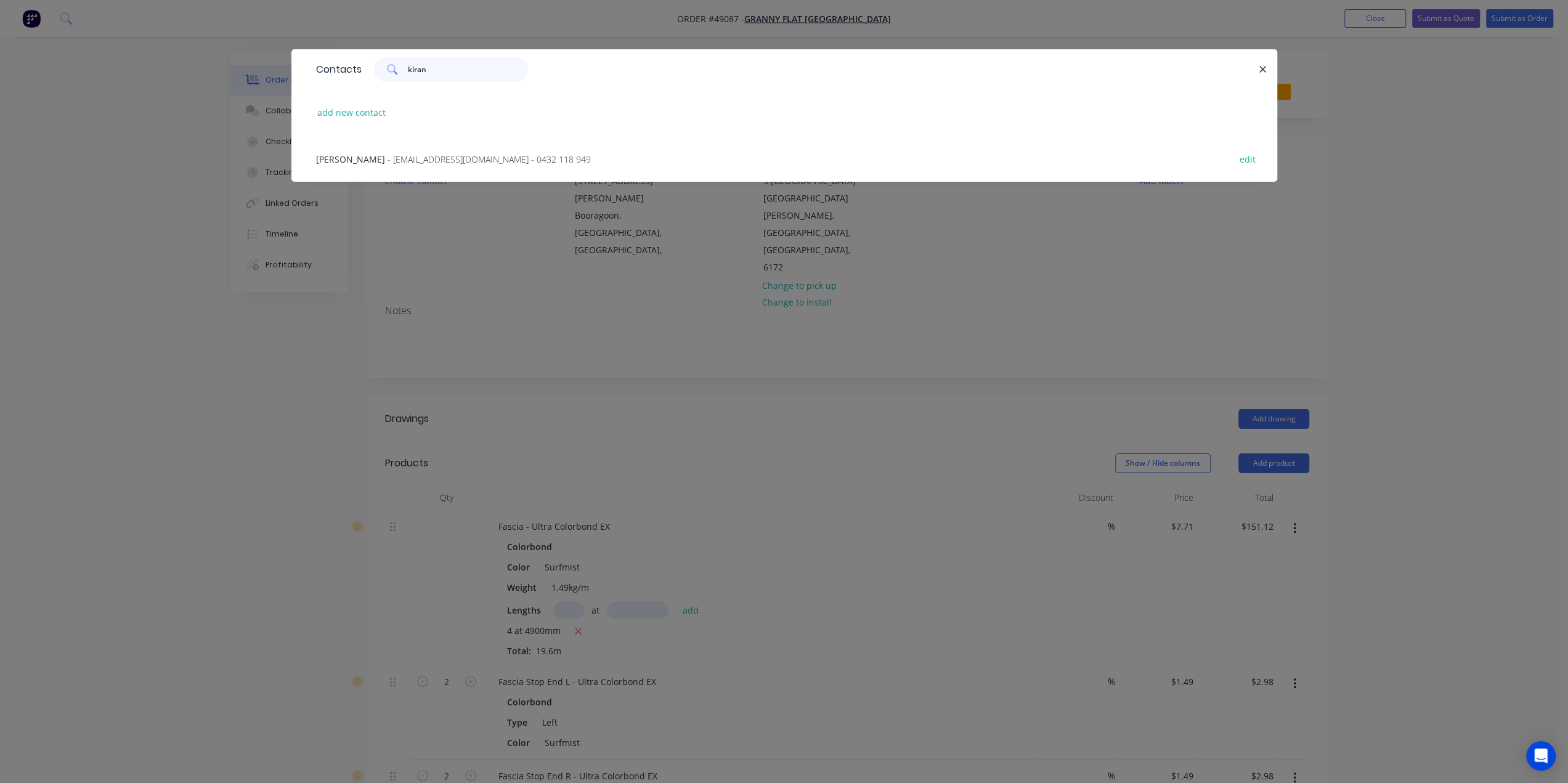
type input "kiran"
click at [409, 155] on span "- kiran@grannyflatswa.com - 0432 118 949" at bounding box center [489, 159] width 203 height 11
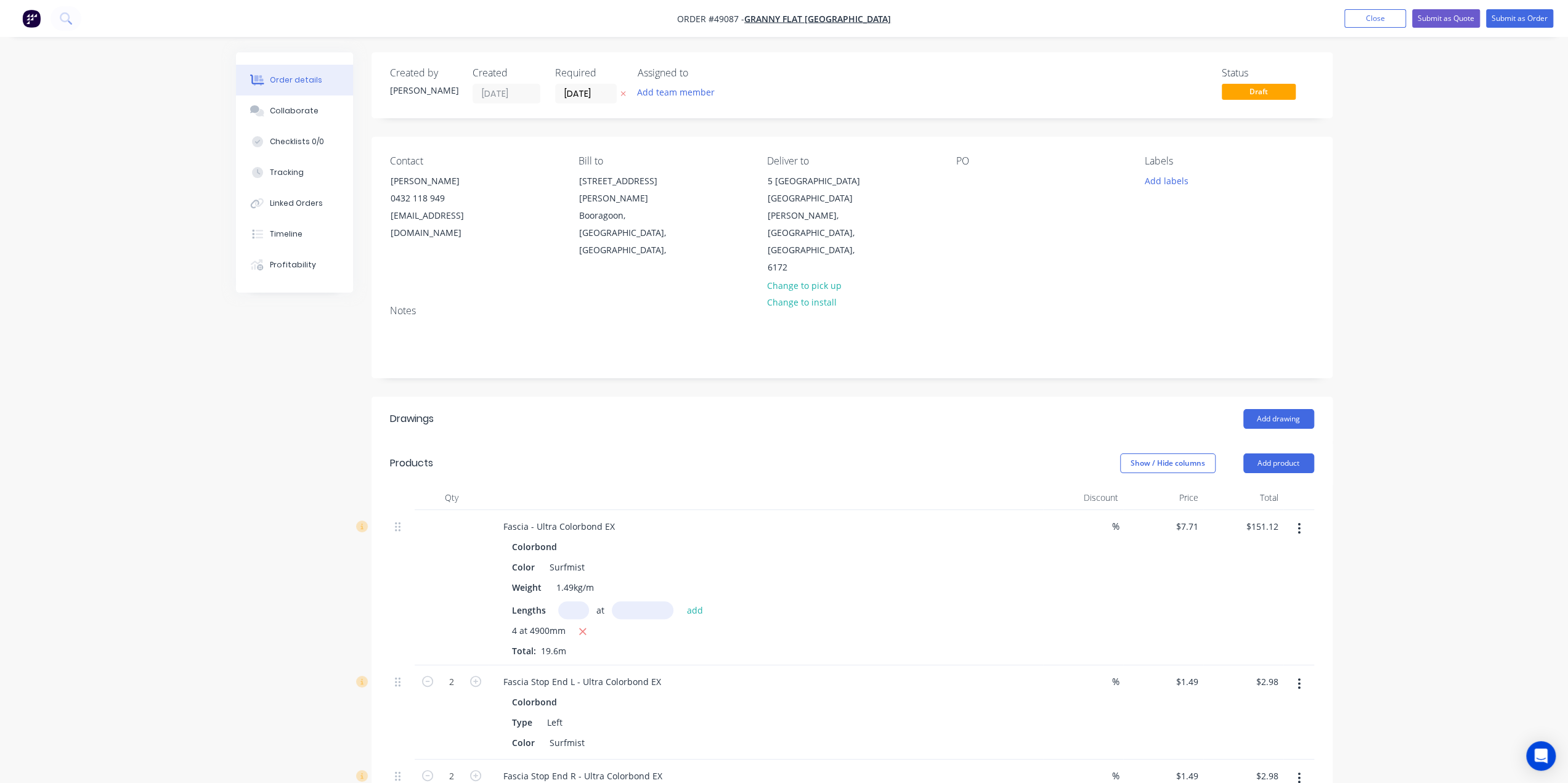
click at [1044, 205] on div "PO" at bounding box center [1041, 216] width 169 height 122
click at [1164, 178] on button "Add labels" at bounding box center [1166, 180] width 57 height 17
click at [1164, 335] on div at bounding box center [1167, 340] width 25 height 25
click at [1434, 267] on div "Order details Collaborate Checklists 0/0 Tracking Linked Orders Timeline Profit…" at bounding box center [784, 591] width 1568 height 1181
click at [1402, 275] on div "Order details Collaborate Checklists 0/0 Tracking Linked Orders Timeline Profit…" at bounding box center [784, 591] width 1568 height 1181
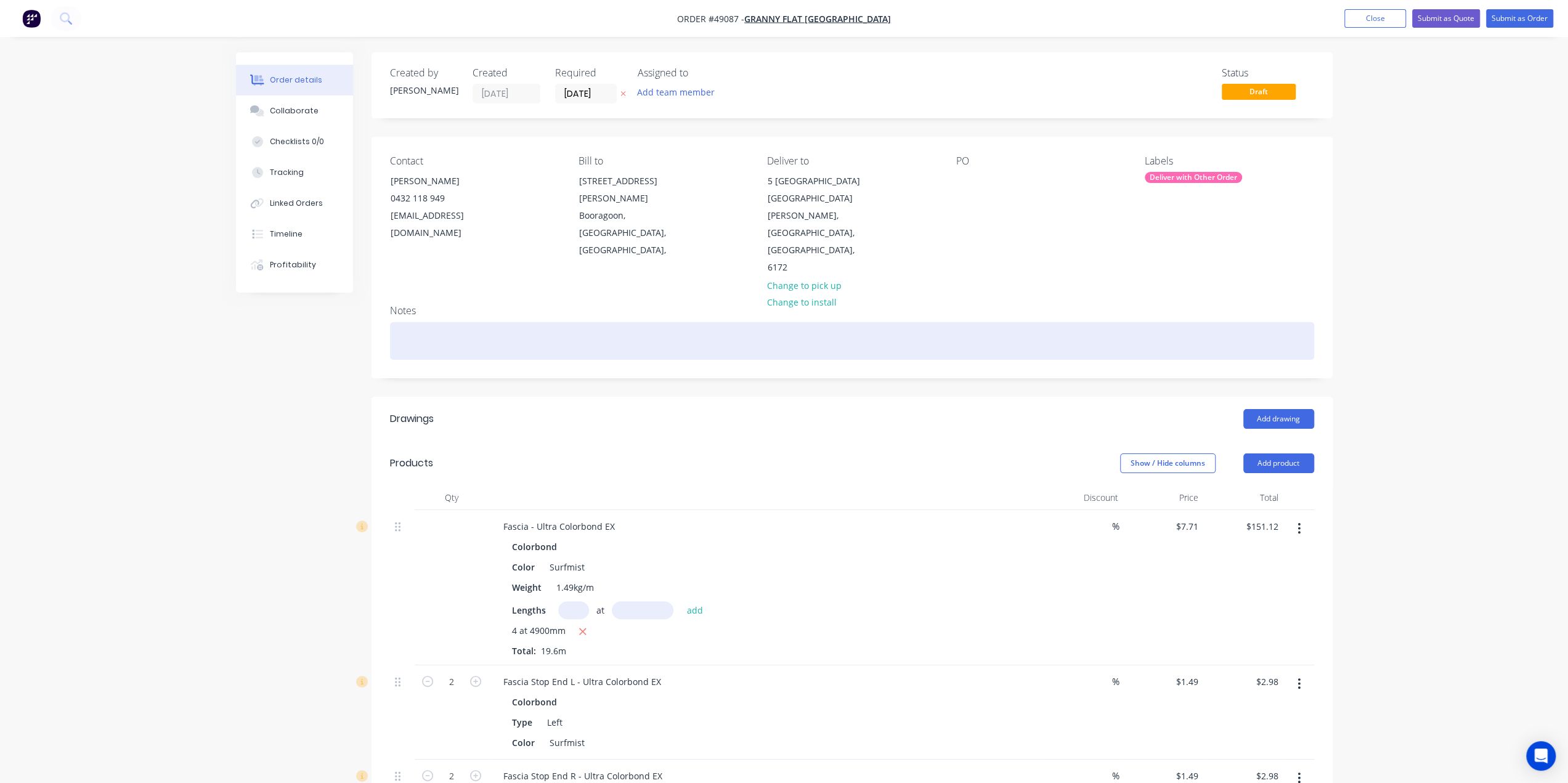
click at [1182, 322] on div at bounding box center [852, 341] width 924 height 38
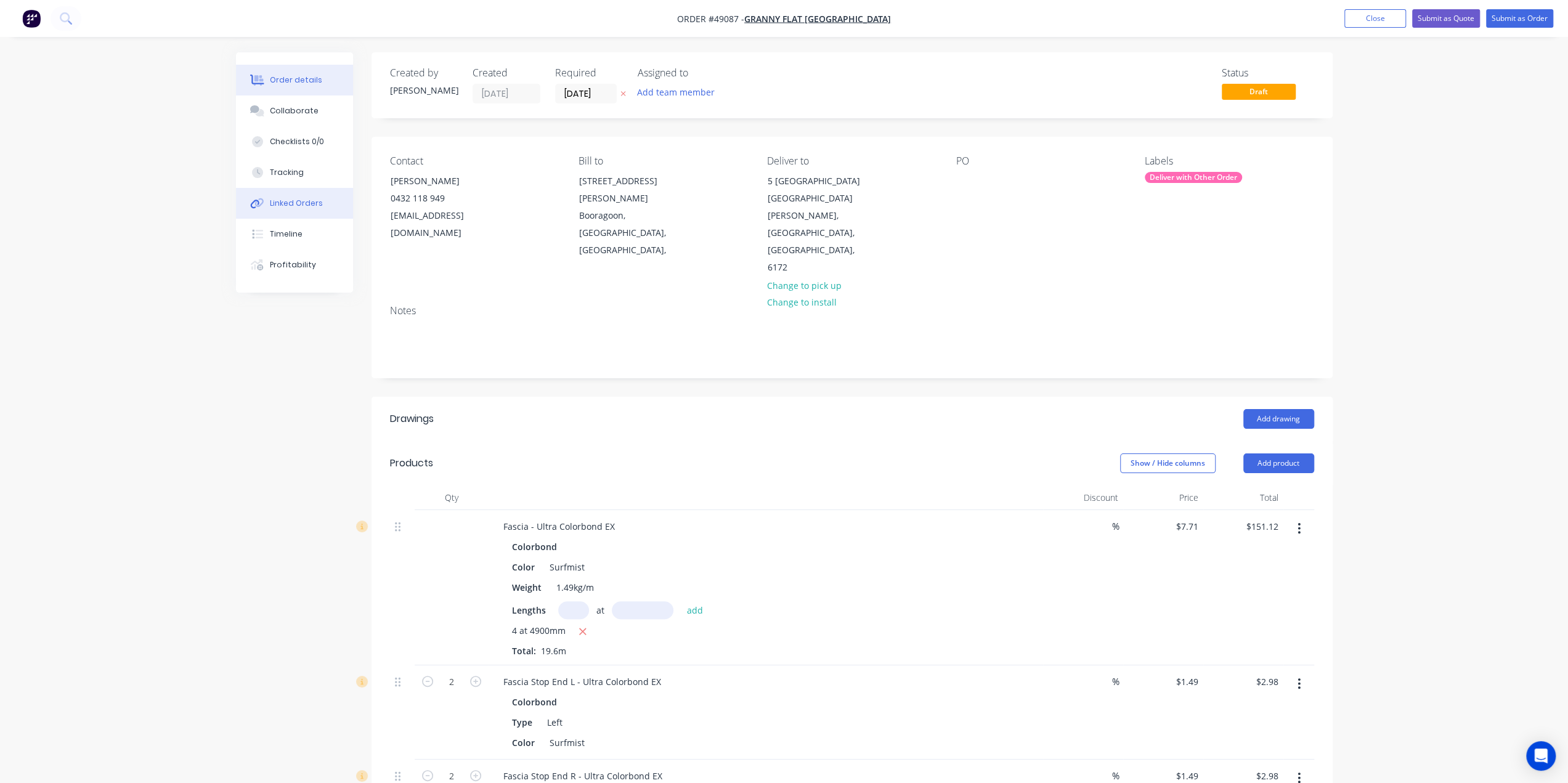
click at [277, 202] on div "Linked Orders" at bounding box center [296, 203] width 53 height 11
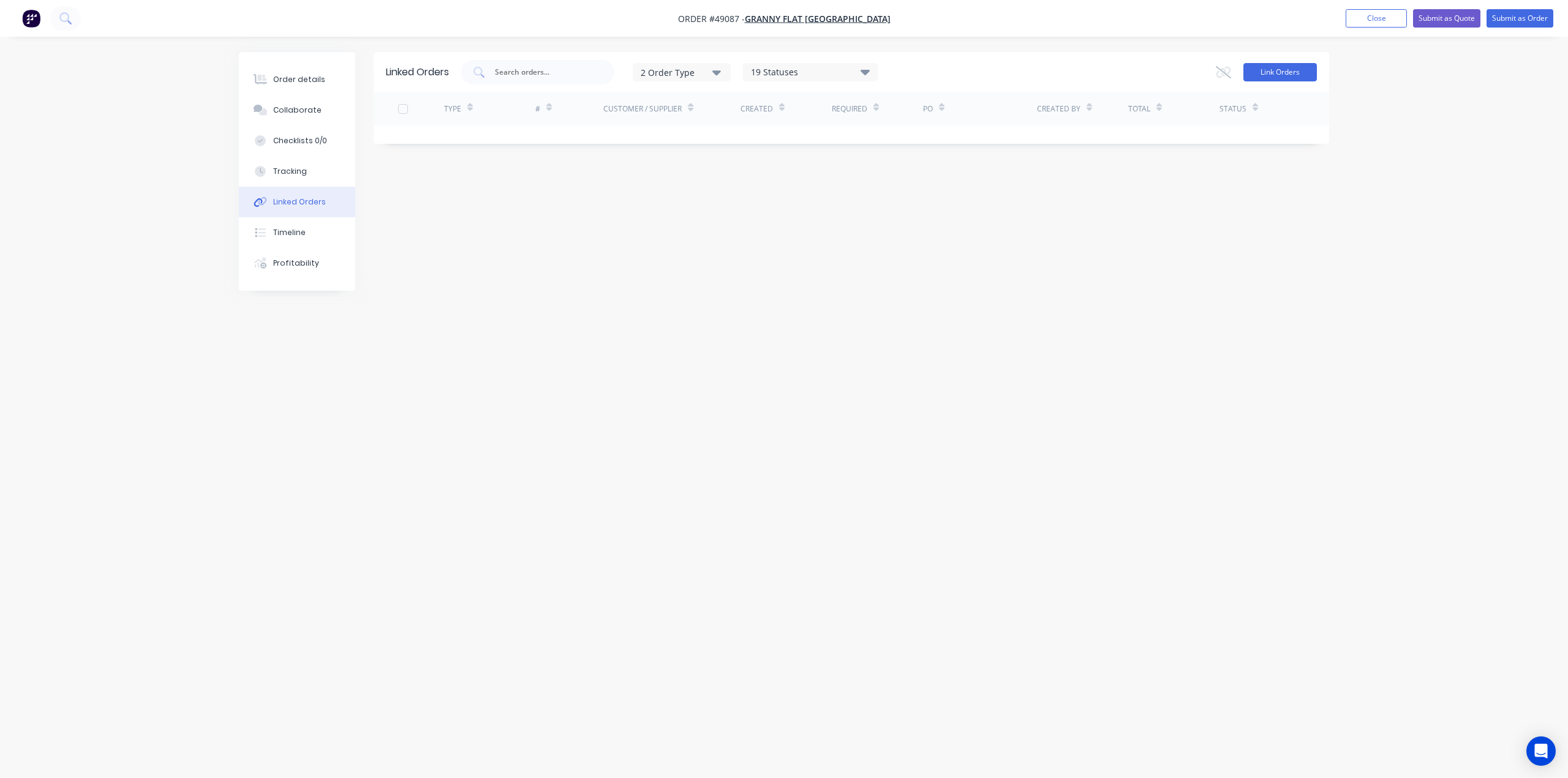
click at [1268, 80] on button "Link Orders" at bounding box center [1280, 72] width 74 height 18
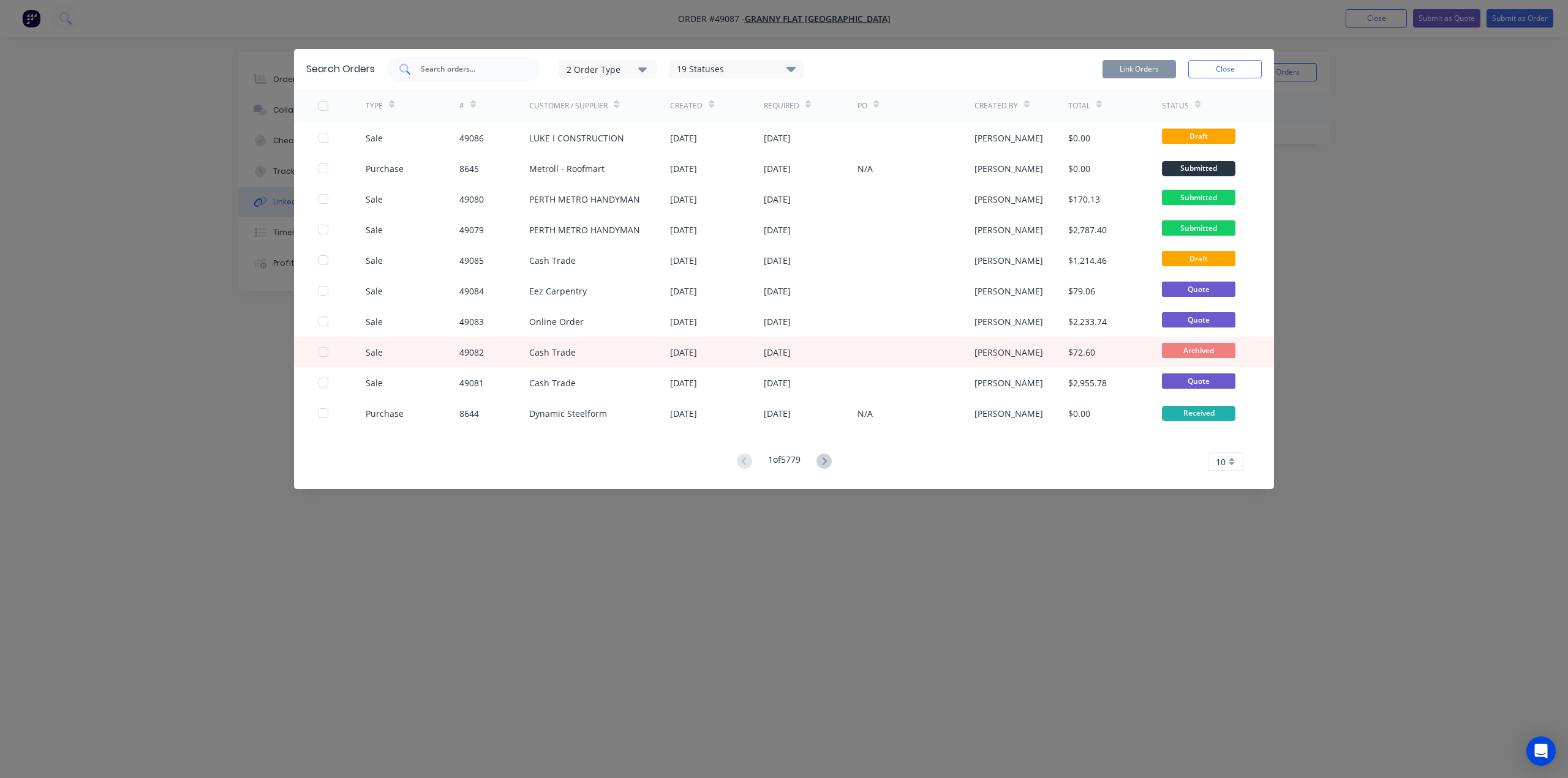
click at [450, 68] on input "text" at bounding box center [470, 69] width 102 height 12
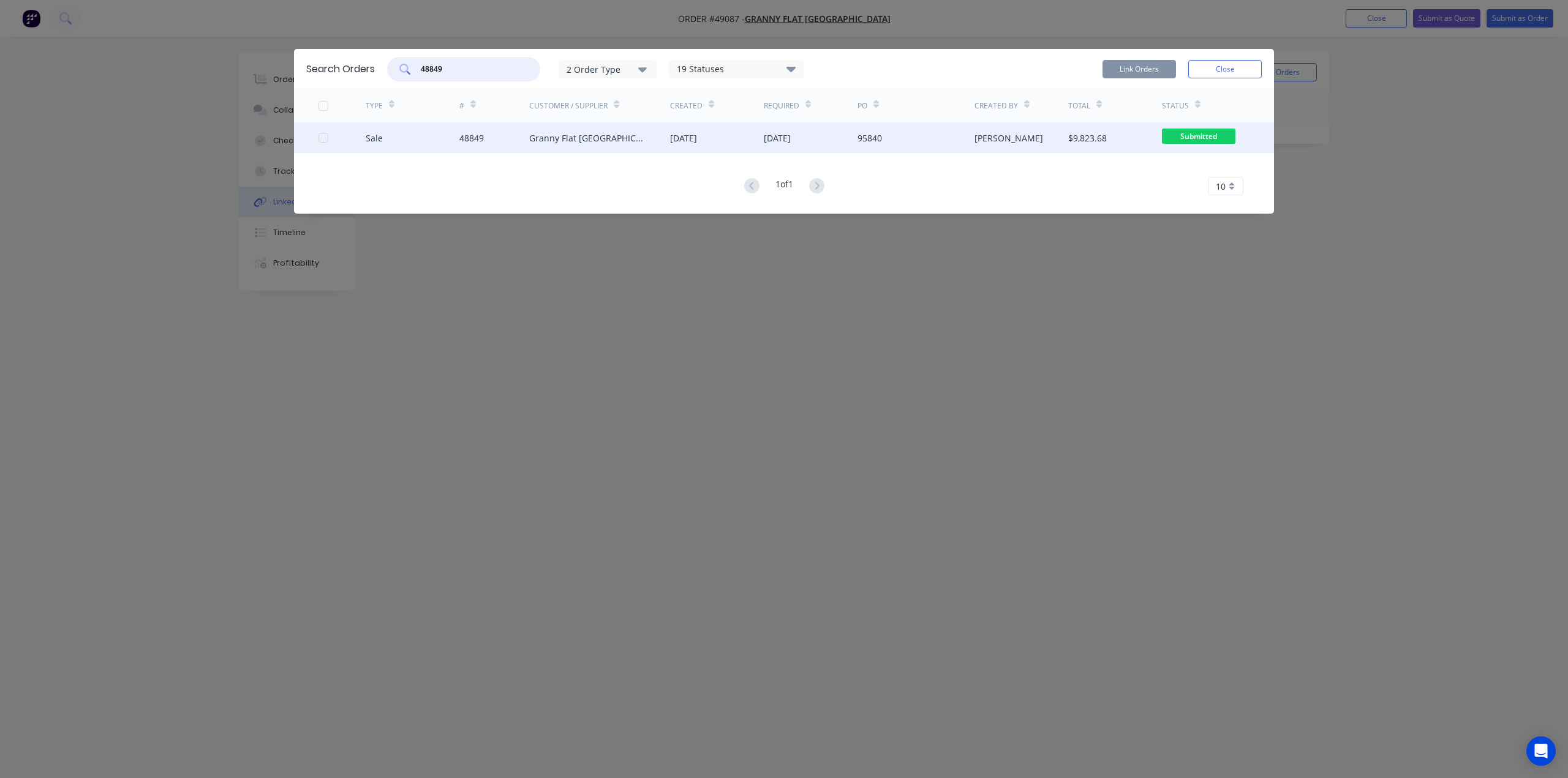
type input "48849"
click at [324, 143] on div at bounding box center [342, 138] width 47 height 31
click at [319, 136] on div at bounding box center [323, 137] width 25 height 25
click at [1108, 68] on button "Link Orders" at bounding box center [1139, 68] width 74 height 18
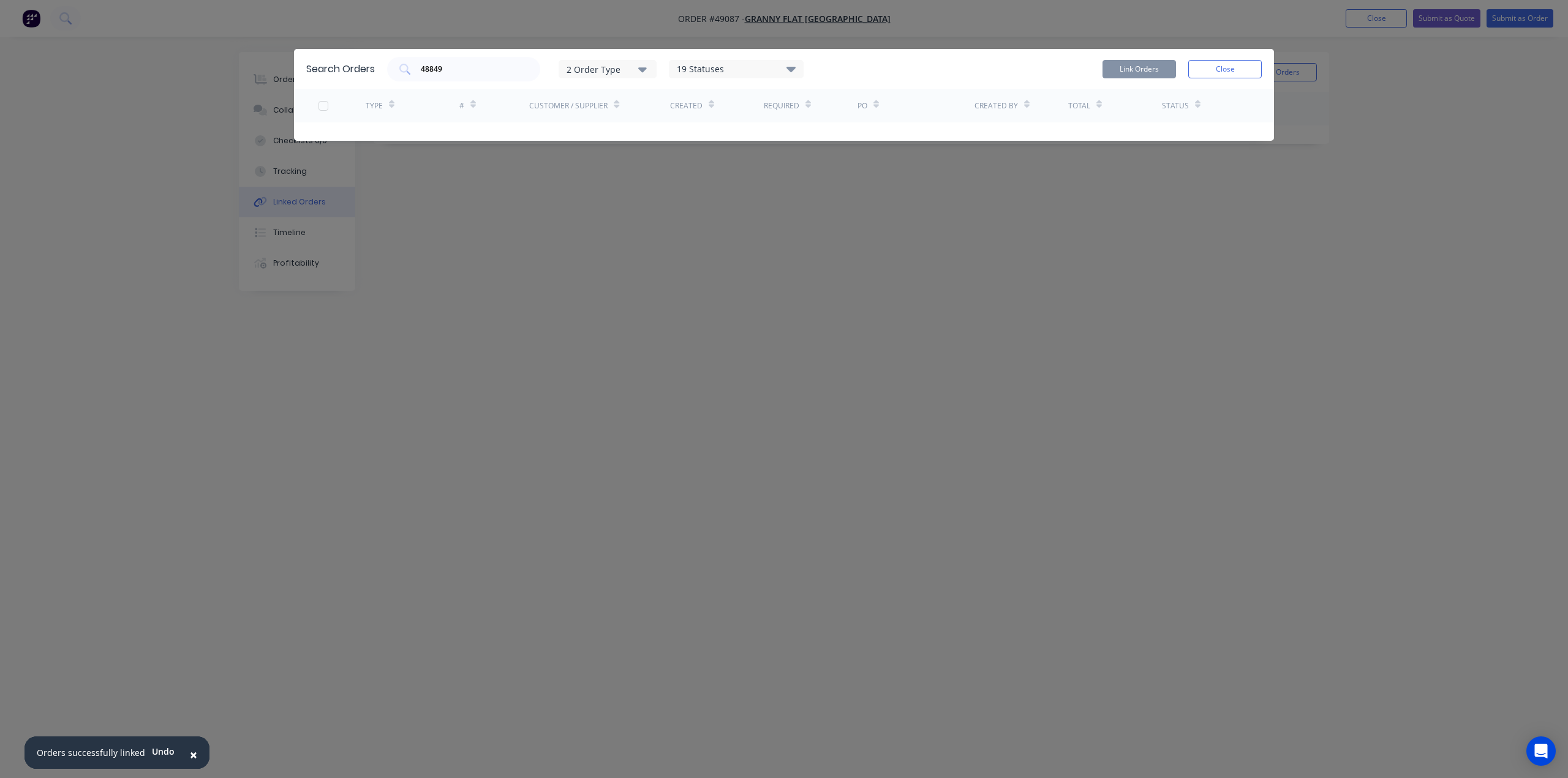
drag, startPoint x: 1236, startPoint y: 66, endPoint x: 1222, endPoint y: 158, distance: 93.1
click at [1235, 66] on button "Close" at bounding box center [1225, 68] width 74 height 18
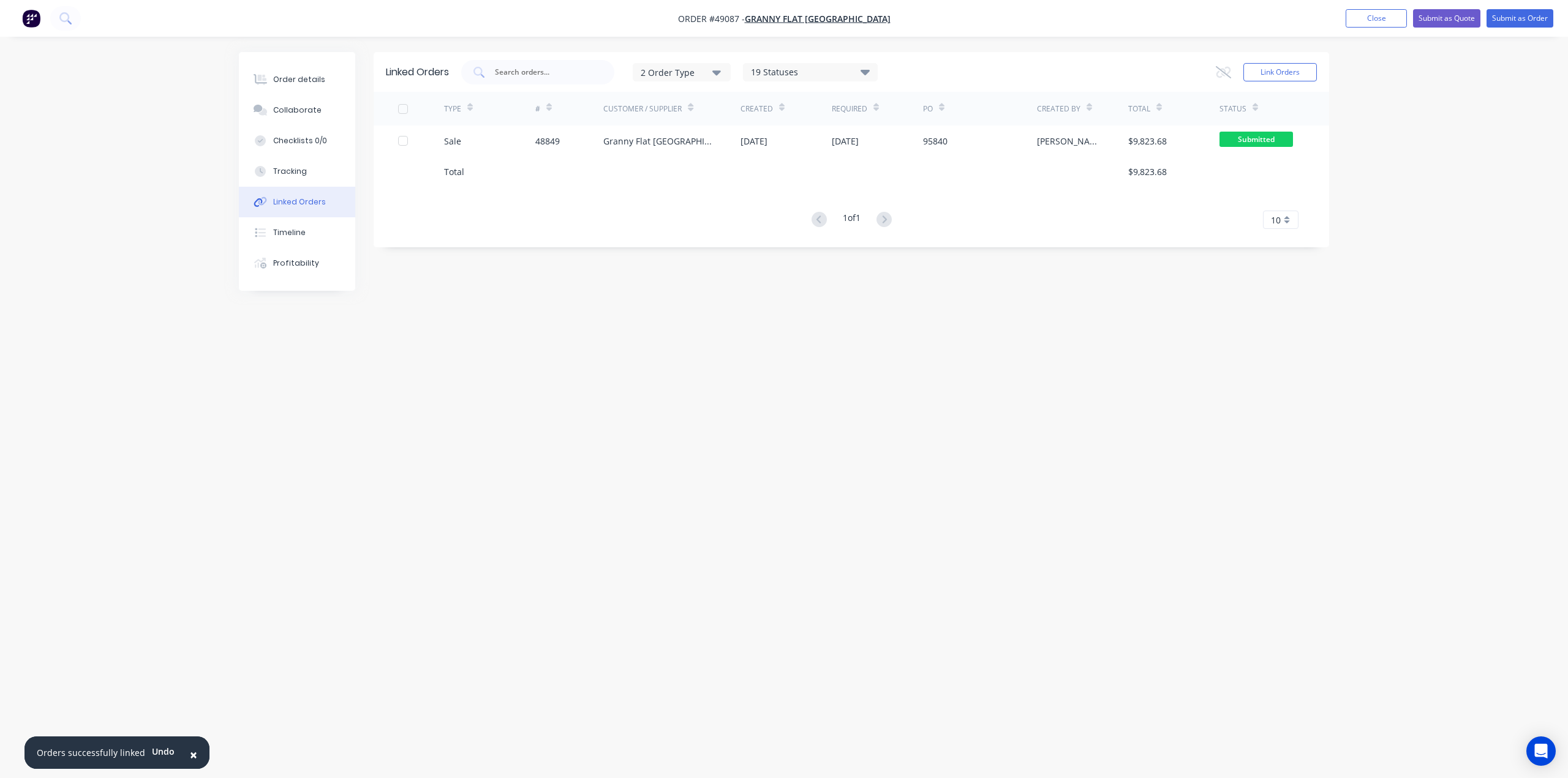
drag, startPoint x: 1220, startPoint y: 507, endPoint x: 1181, endPoint y: 485, distance: 44.8
click at [1220, 507] on div "Linked Orders 2 Order Type 19 Statuses Sales Order Status All Archived Draft Qu…" at bounding box center [784, 366] width 1090 height 628
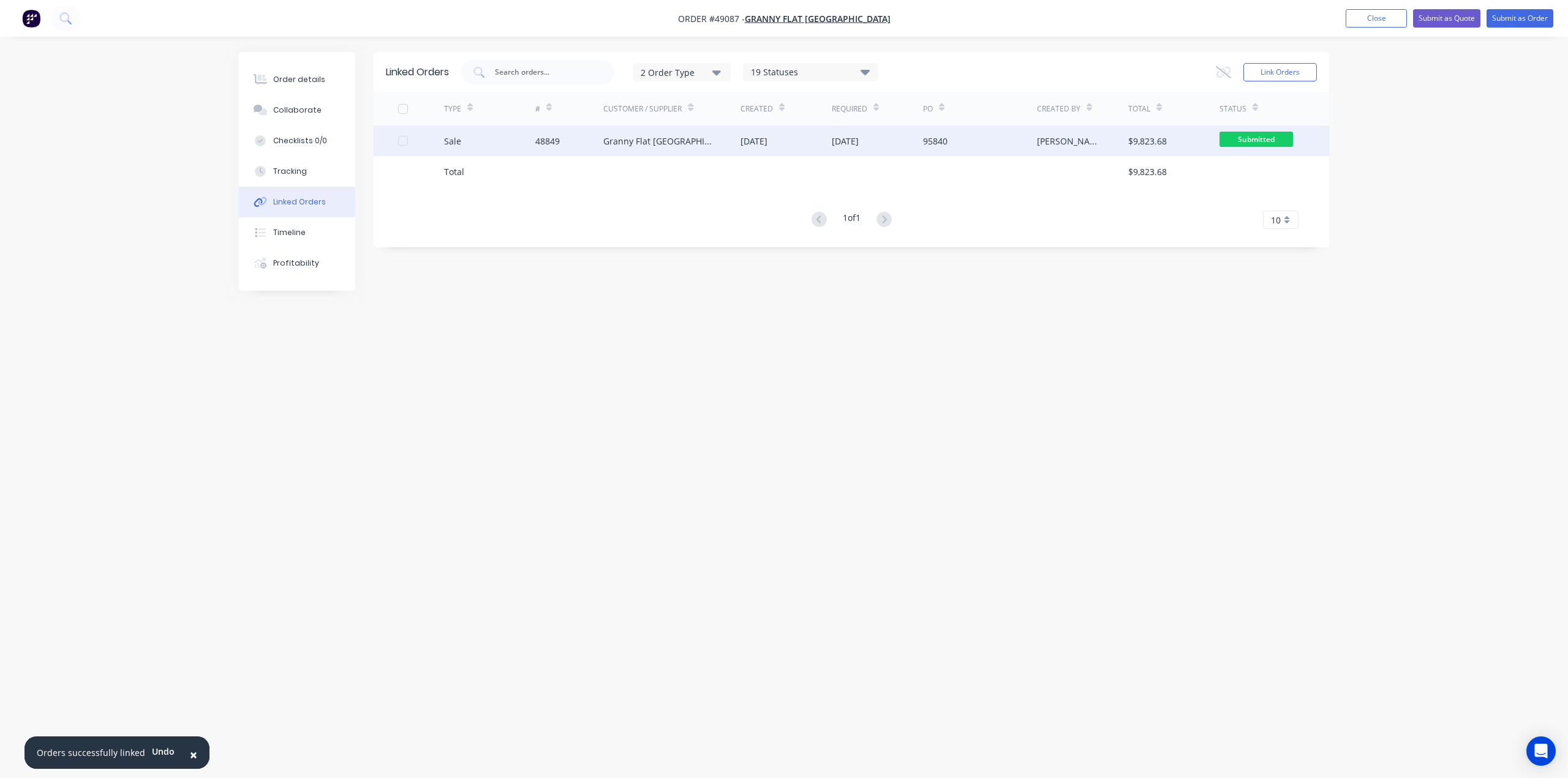
click at [578, 139] on div "48849" at bounding box center [570, 141] width 68 height 31
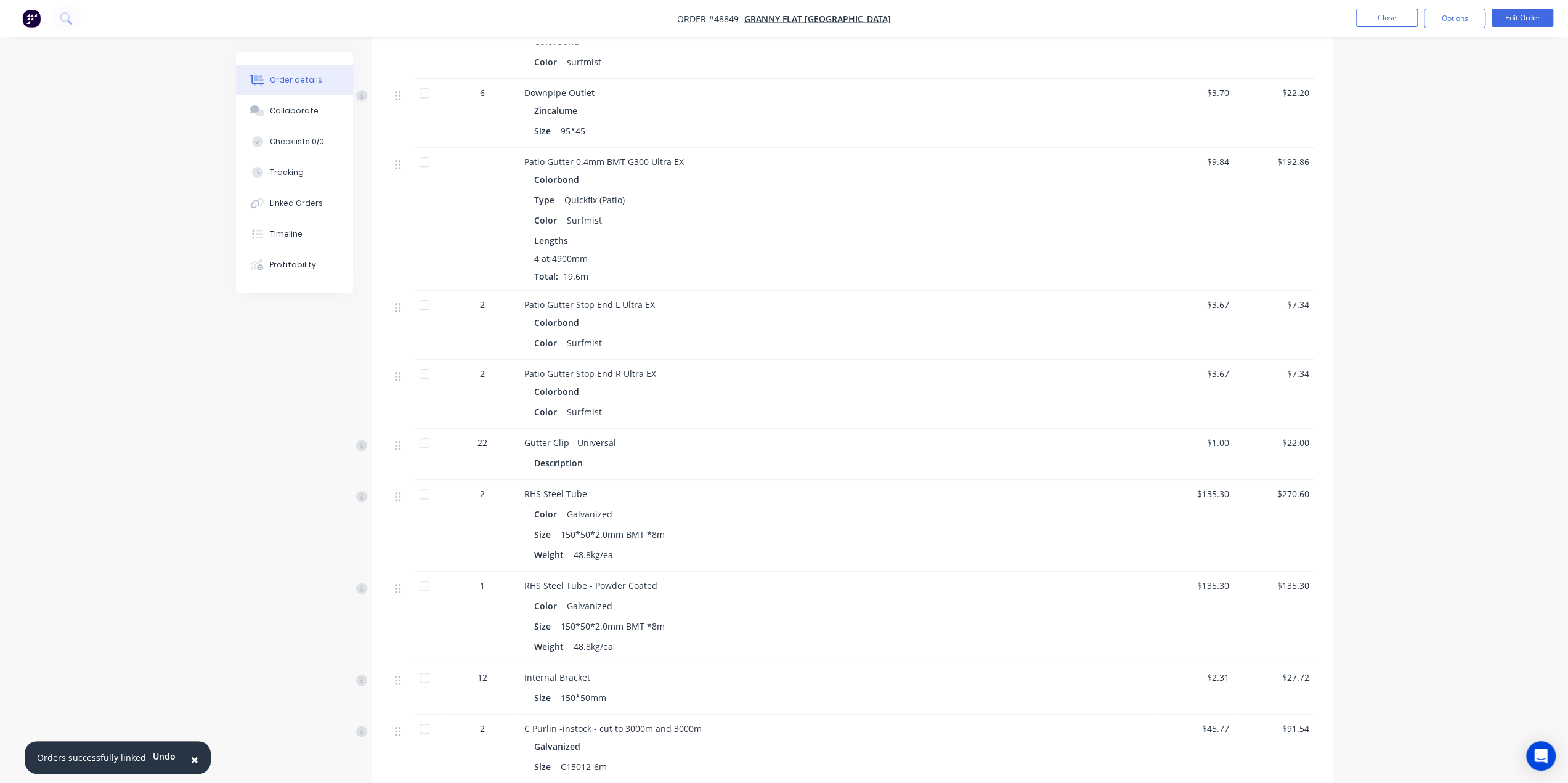
scroll to position [1306, 0]
click at [678, 242] on div "Lengths" at bounding box center [797, 248] width 525 height 13
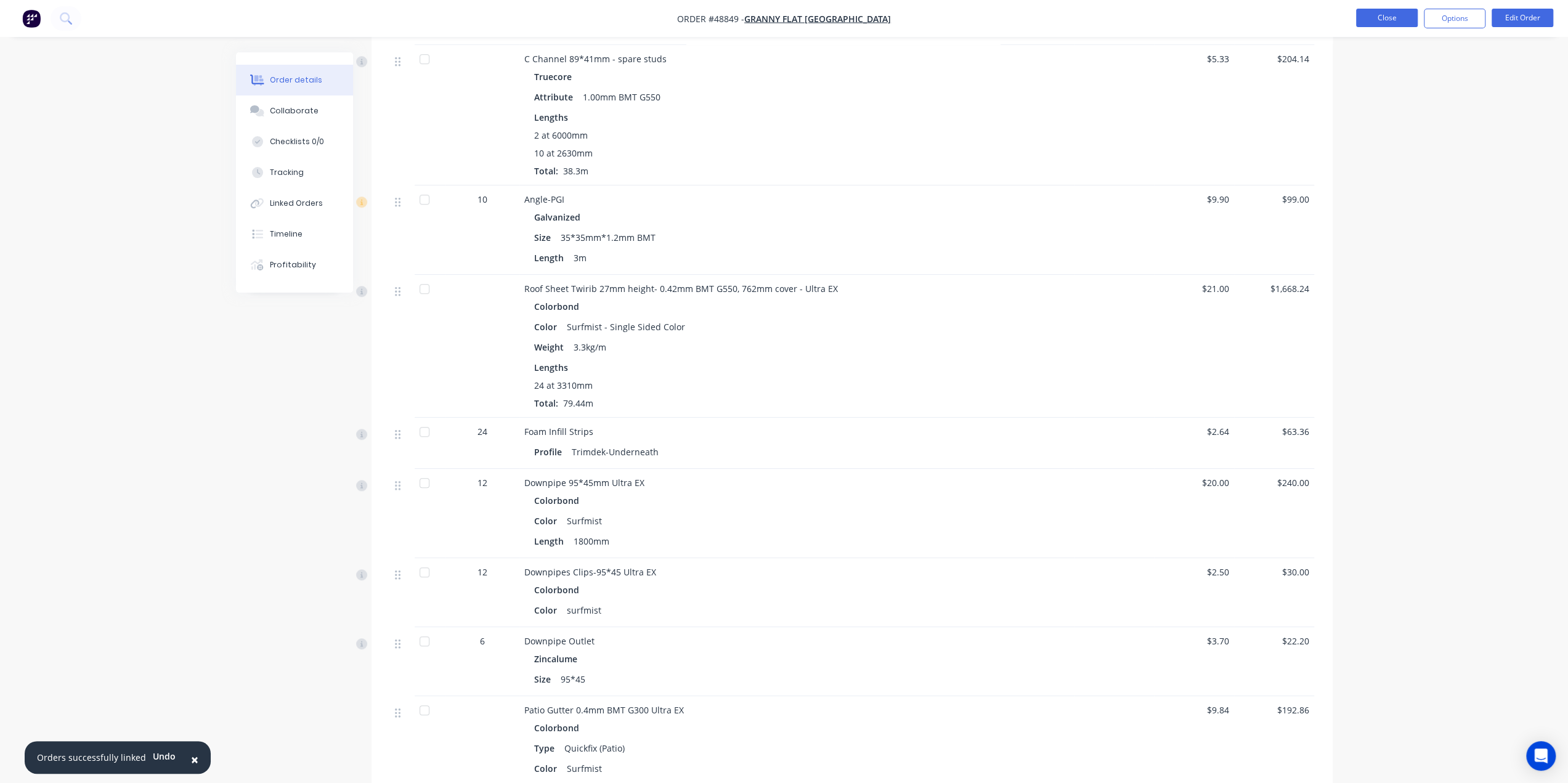
scroll to position [718, 0]
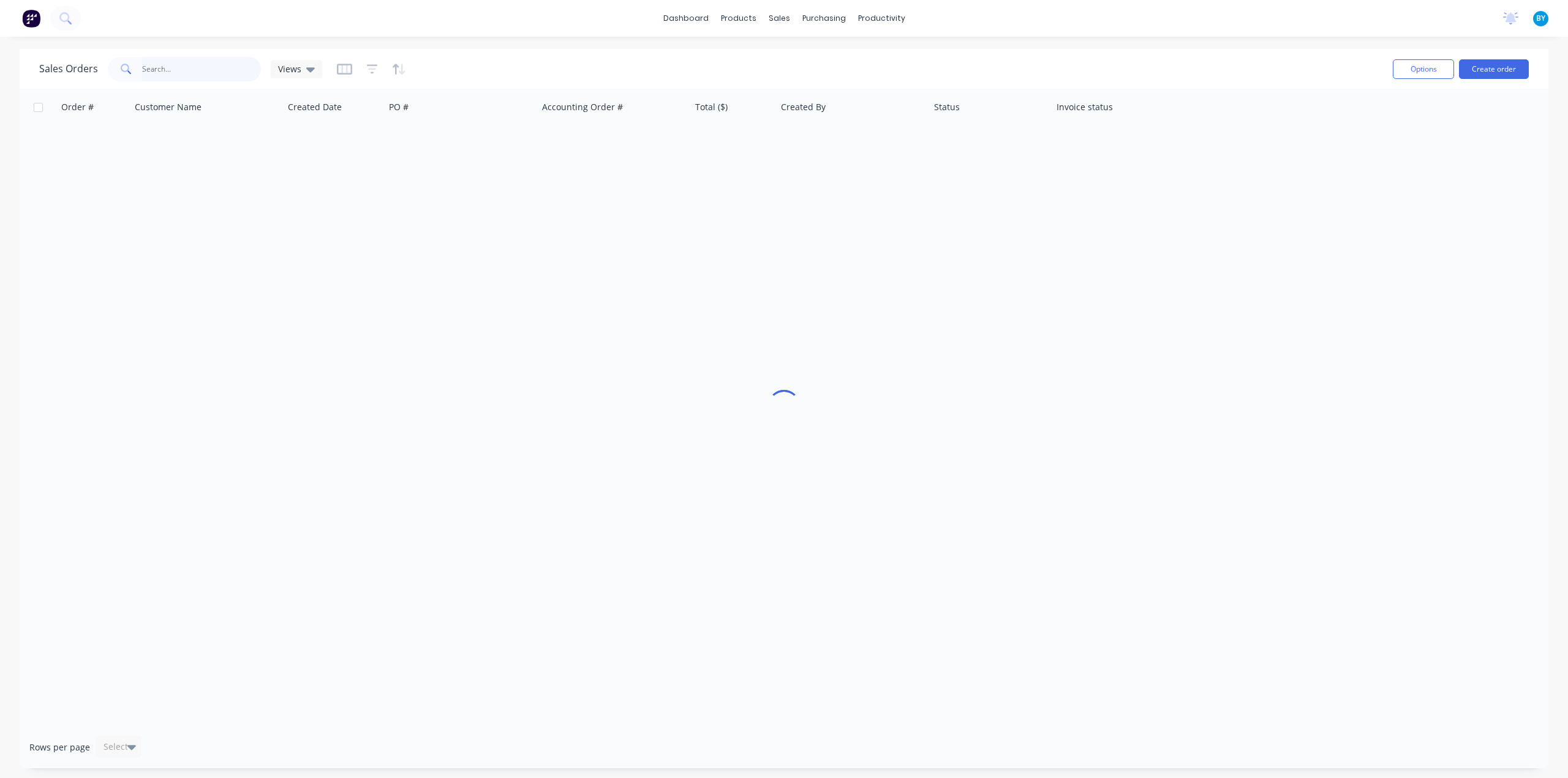
click at [166, 70] on input "text" at bounding box center [202, 69] width 119 height 25
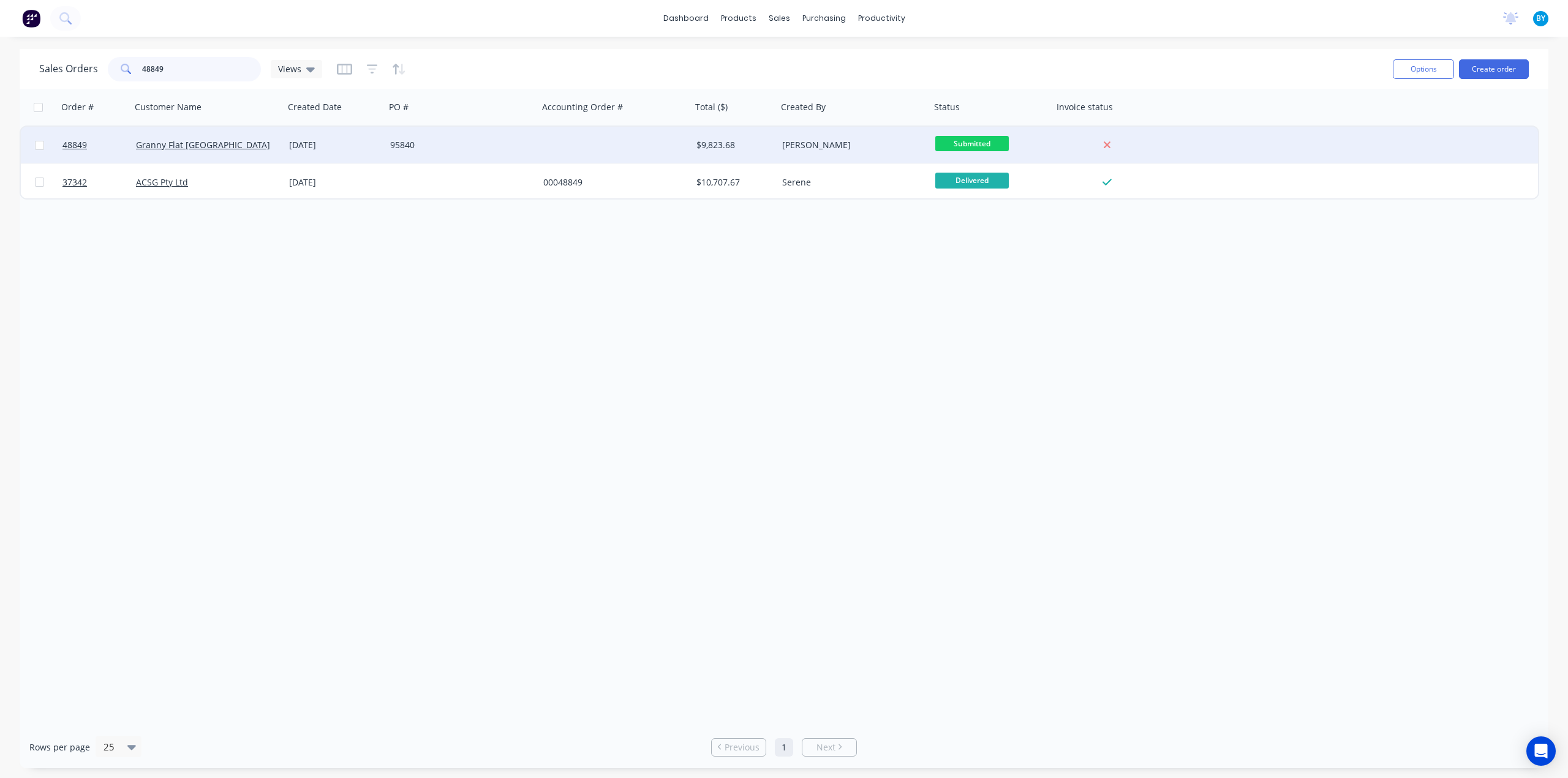
type input "48849"
click at [240, 153] on div "Granny Flat [GEOGRAPHIC_DATA]" at bounding box center [207, 145] width 153 height 37
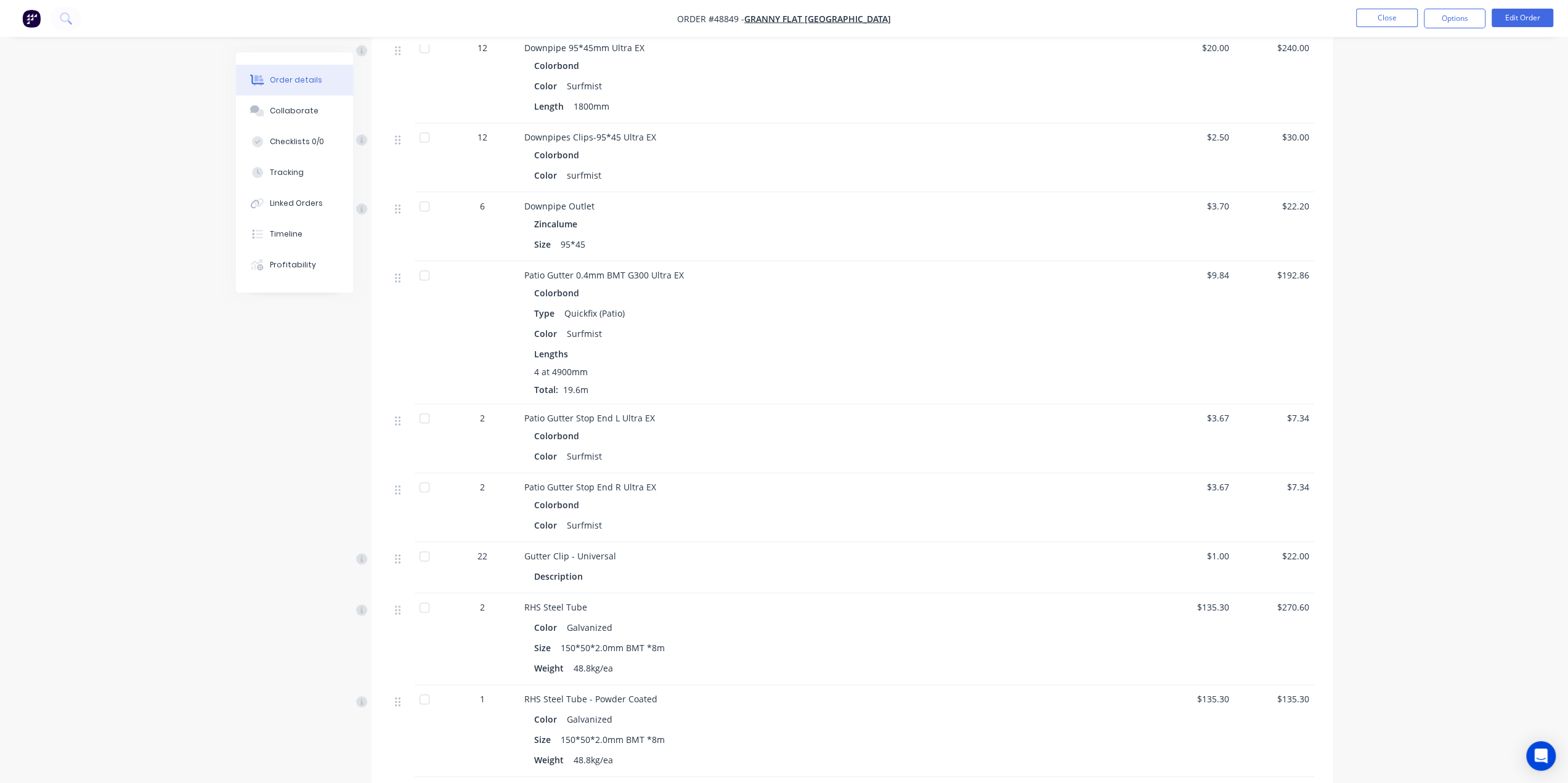
scroll to position [1204, 0]
drag, startPoint x: 547, startPoint y: 257, endPoint x: 648, endPoint y: 259, distance: 101.0
click at [648, 265] on div "Patio Gutter 0.4mm BMT G300 Ultra EX" at bounding box center [796, 271] width 545 height 13
click at [728, 344] on div "Lengths" at bounding box center [797, 350] width 525 height 13
click at [1402, 662] on div "Order details Collaborate Checklists 0/0 Tracking Linked Orders Timeline Profit…" at bounding box center [784, 26] width 1568 height 2460
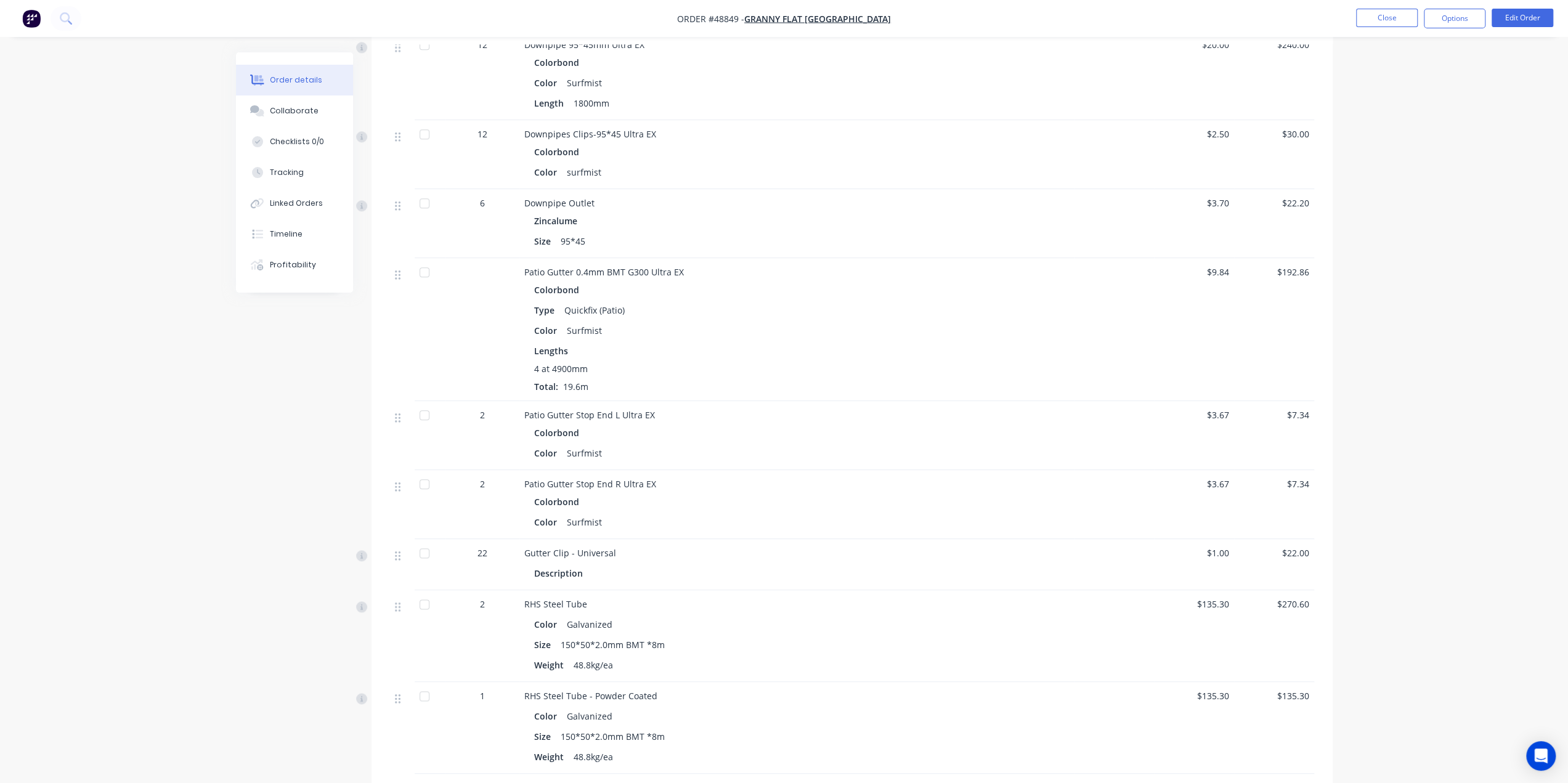
click at [1460, 659] on div "Order details Collaborate Checklists 0/0 Tracking Linked Orders Timeline Profit…" at bounding box center [784, 26] width 1568 height 2460
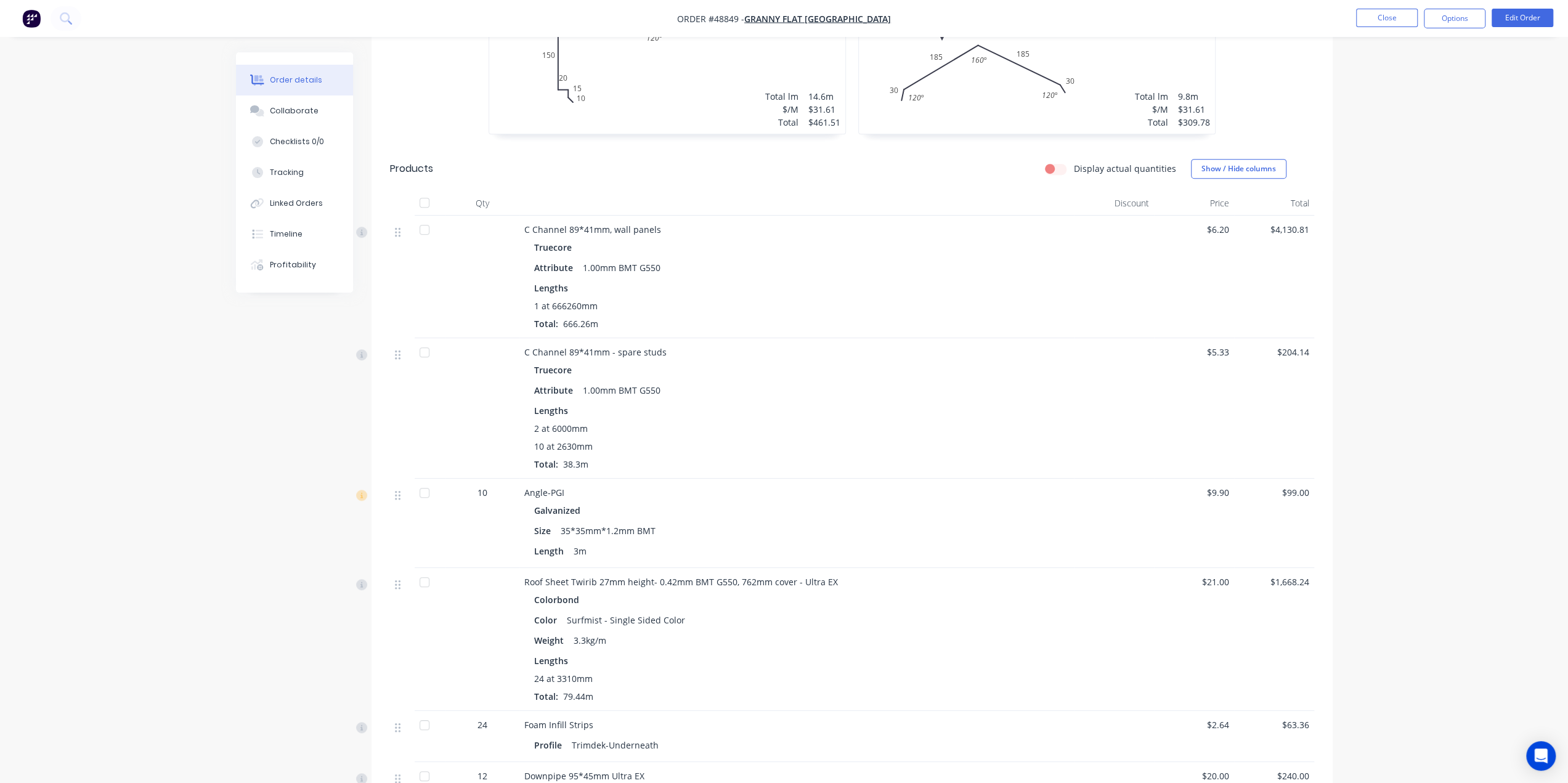
scroll to position [402, 0]
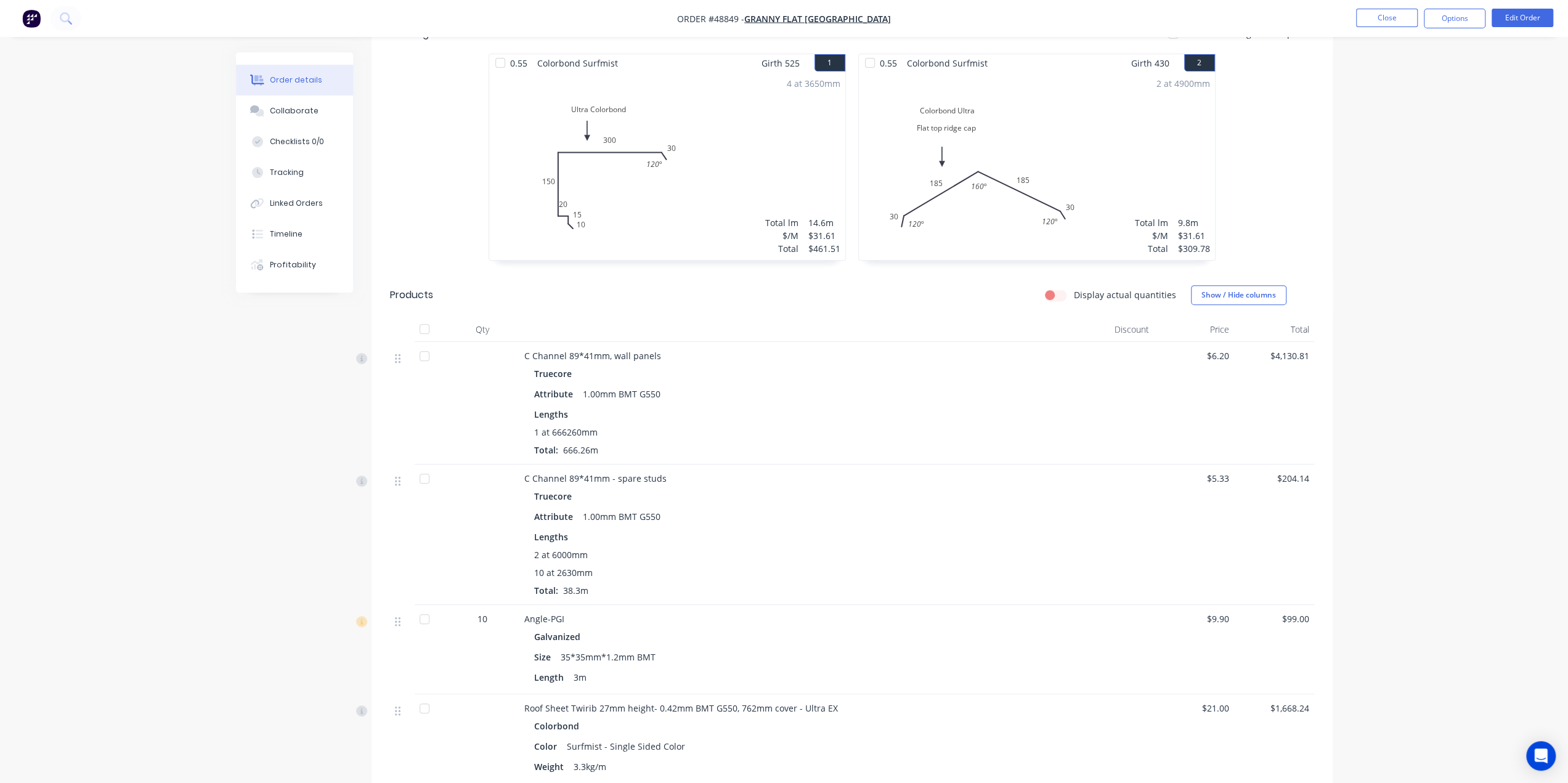
scroll to position [349, 0]
drag, startPoint x: 1301, startPoint y: 188, endPoint x: 1353, endPoint y: 153, distance: 62.7
click at [1301, 188] on div "0.55 Colorbond Surfmist Girth 525 1 Ultra Colorbond 10 15 20 150 300 30 120 º U…" at bounding box center [852, 160] width 961 height 219
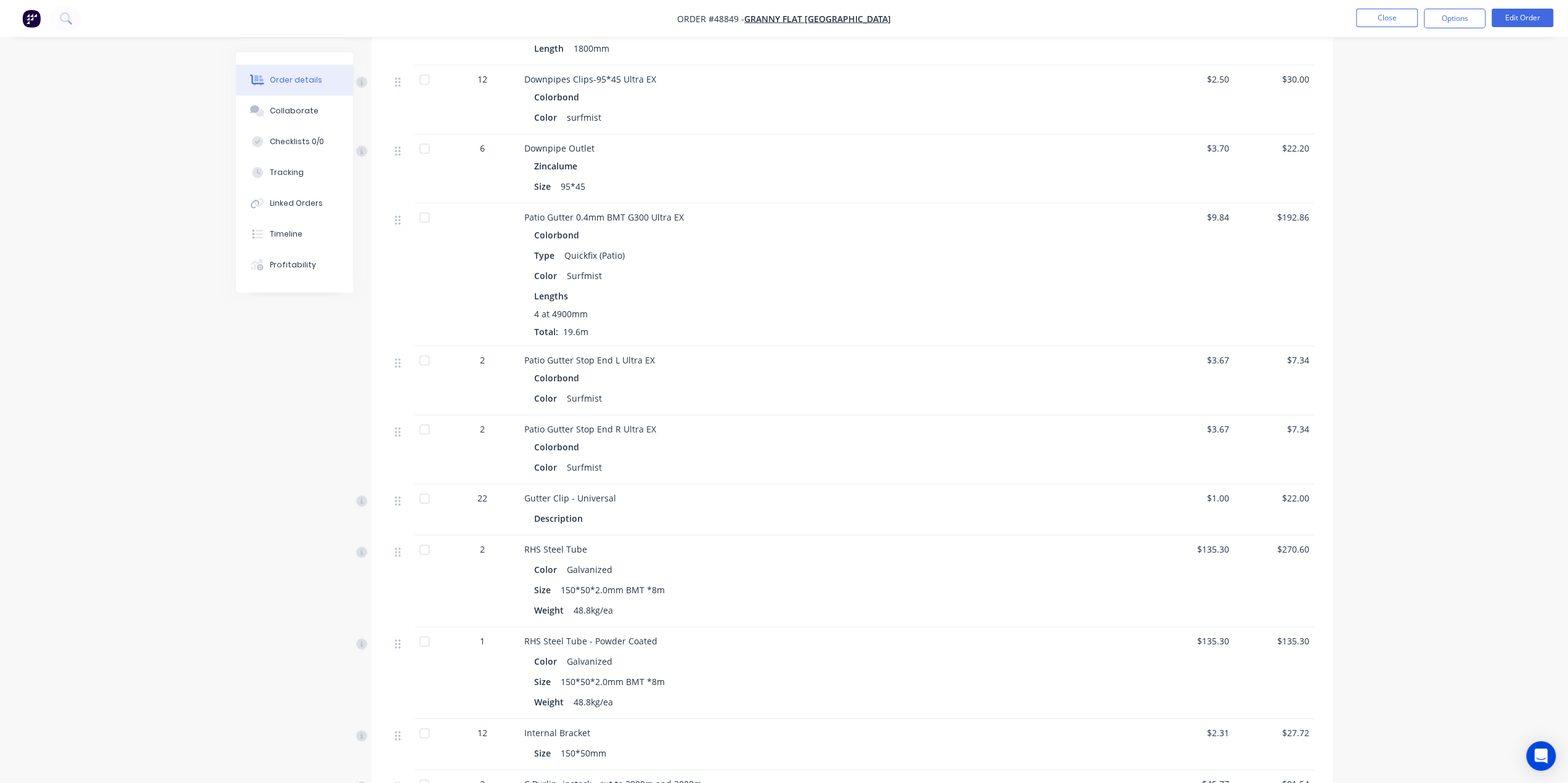
scroll to position [1253, 0]
drag, startPoint x: 560, startPoint y: 346, endPoint x: 595, endPoint y: 346, distance: 35.0
click at [595, 360] on span "Patio Gutter Stop End L Ultra EX" at bounding box center [590, 365] width 131 height 11
click at [610, 395] on div "Color Surfmist" at bounding box center [797, 404] width 525 height 18
drag, startPoint x: 541, startPoint y: 343, endPoint x: 578, endPoint y: 346, distance: 37.1
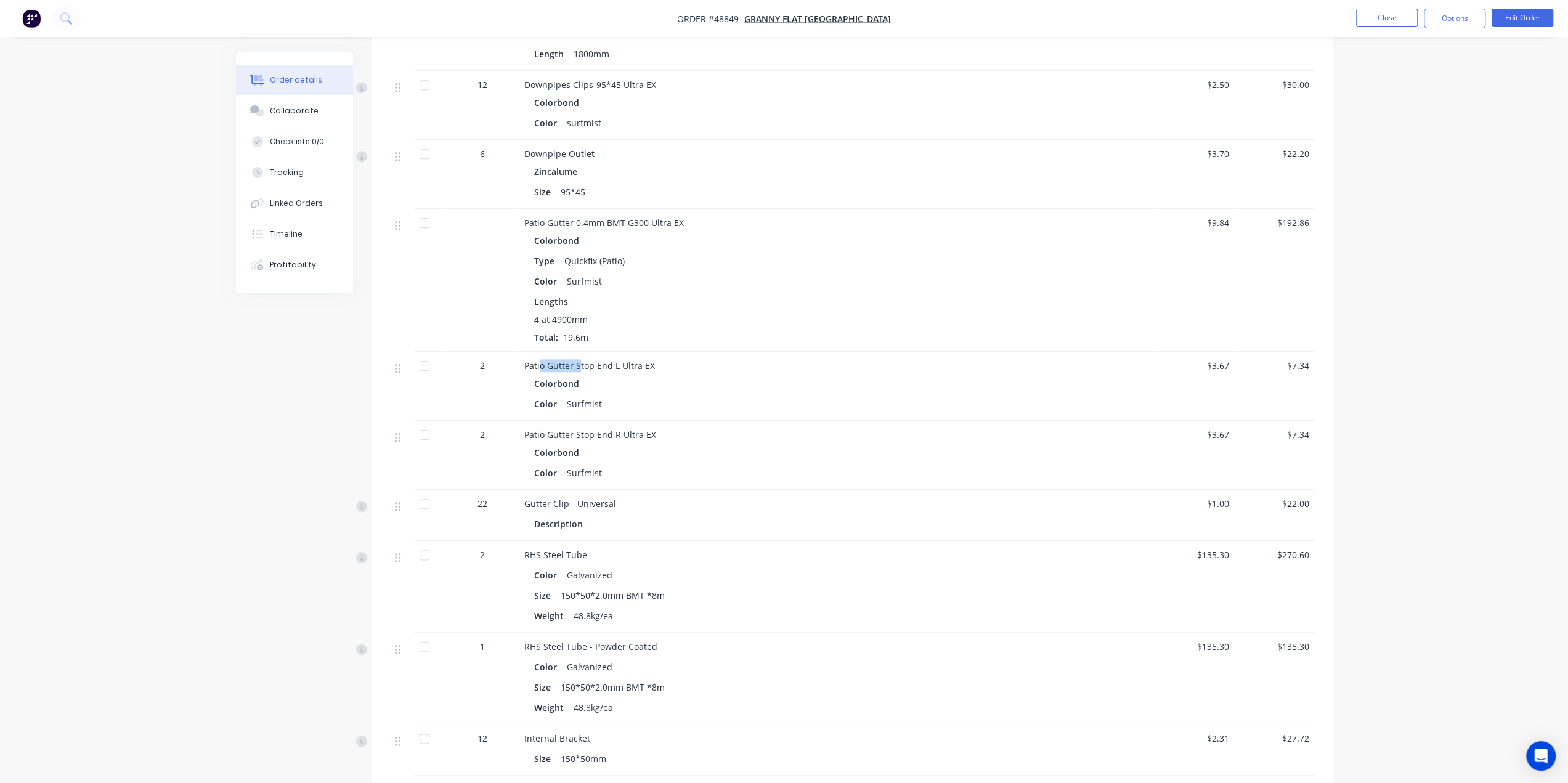
click at [578, 360] on span "Patio Gutter Stop End L Ultra EX" at bounding box center [590, 365] width 131 height 11
click at [671, 395] on div "Patio Gutter Stop End L Ultra EX Colorbond Color Surfmist" at bounding box center [797, 386] width 555 height 69
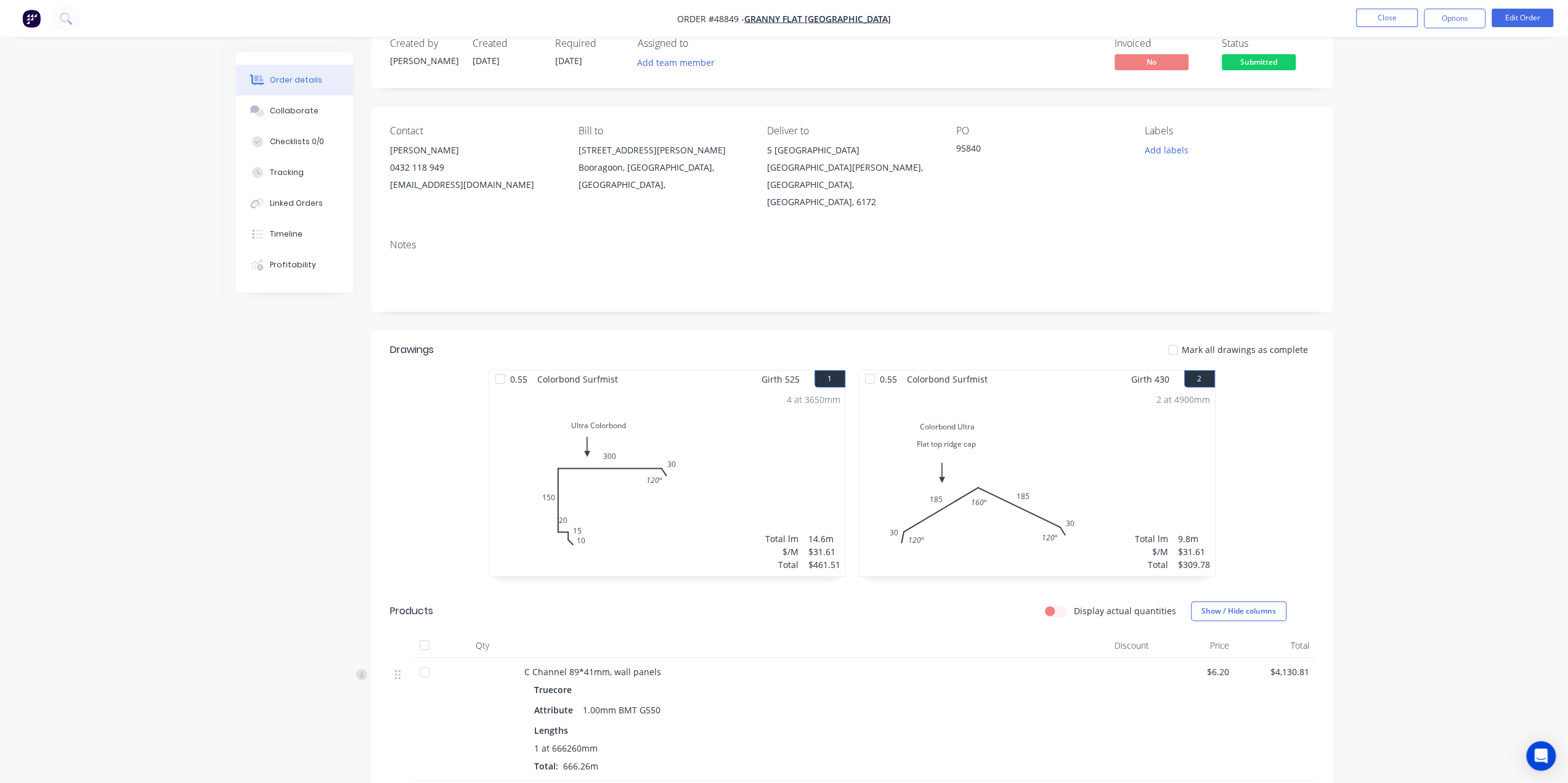
scroll to position [0, 0]
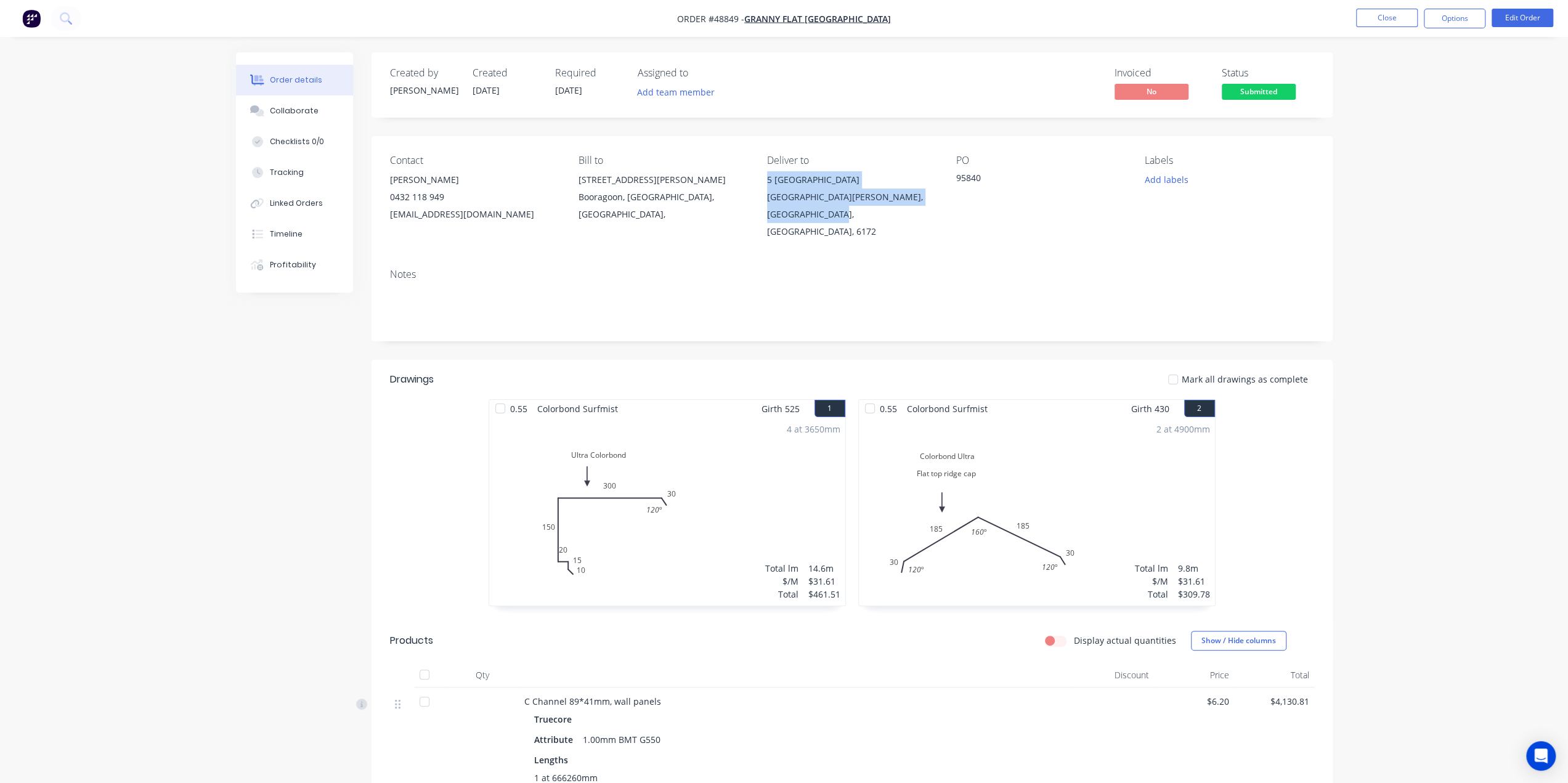
drag, startPoint x: 762, startPoint y: 180, endPoint x: 863, endPoint y: 217, distance: 107.6
click at [863, 217] on div "Contact Kiran Shanker 0432 118 949 kiran@grannyflatswa.com Bill to 92 McCoy st …" at bounding box center [852, 198] width 961 height 123
copy div "5 Monte Carlo Heights Port Kennedy, Western Australia, Australia, 6172"
click at [929, 266] on div "Notes" at bounding box center [852, 300] width 961 height 82
click at [674, 265] on div "Notes" at bounding box center [852, 300] width 961 height 82
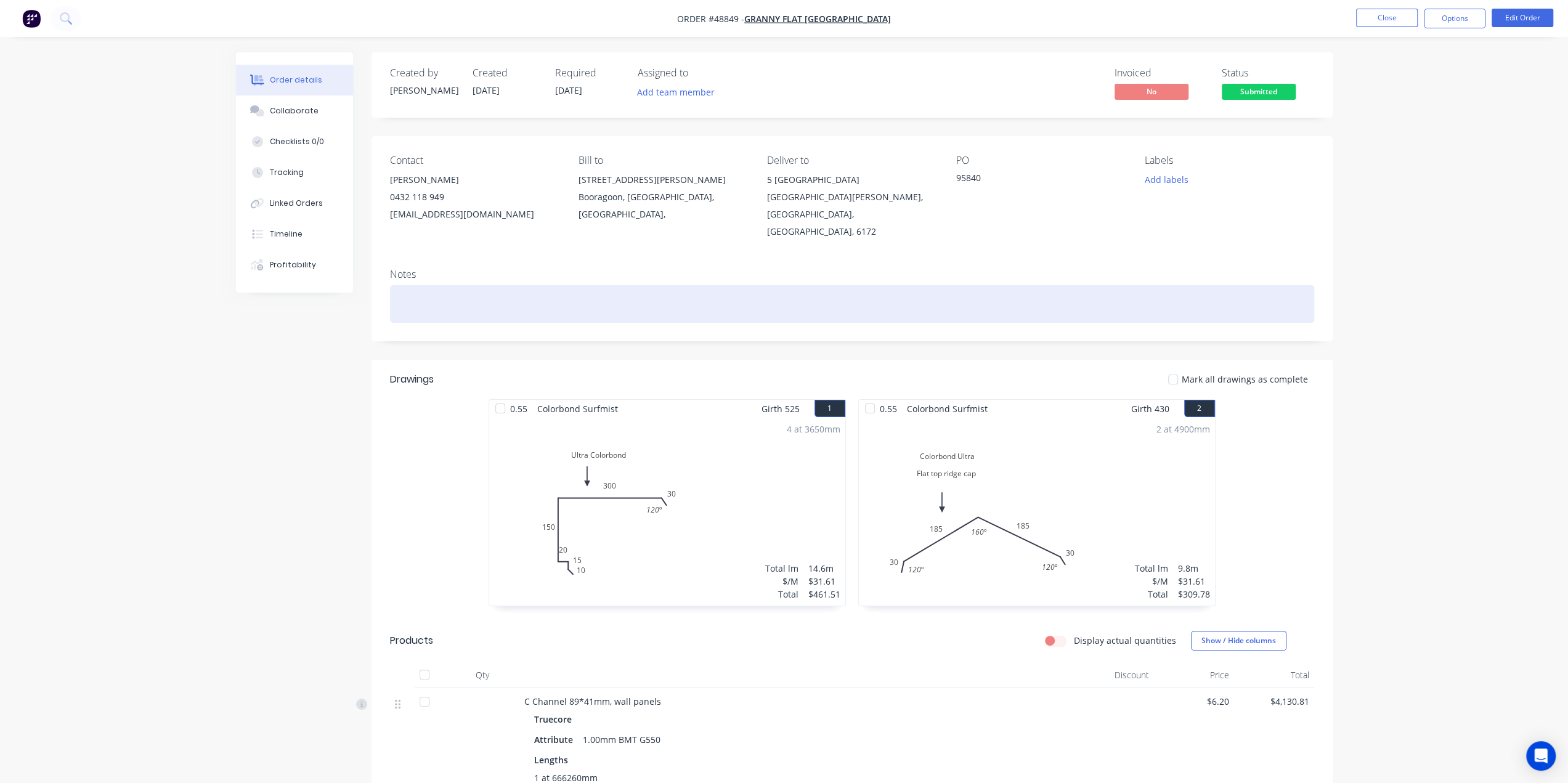
click at [677, 290] on div at bounding box center [852, 304] width 924 height 38
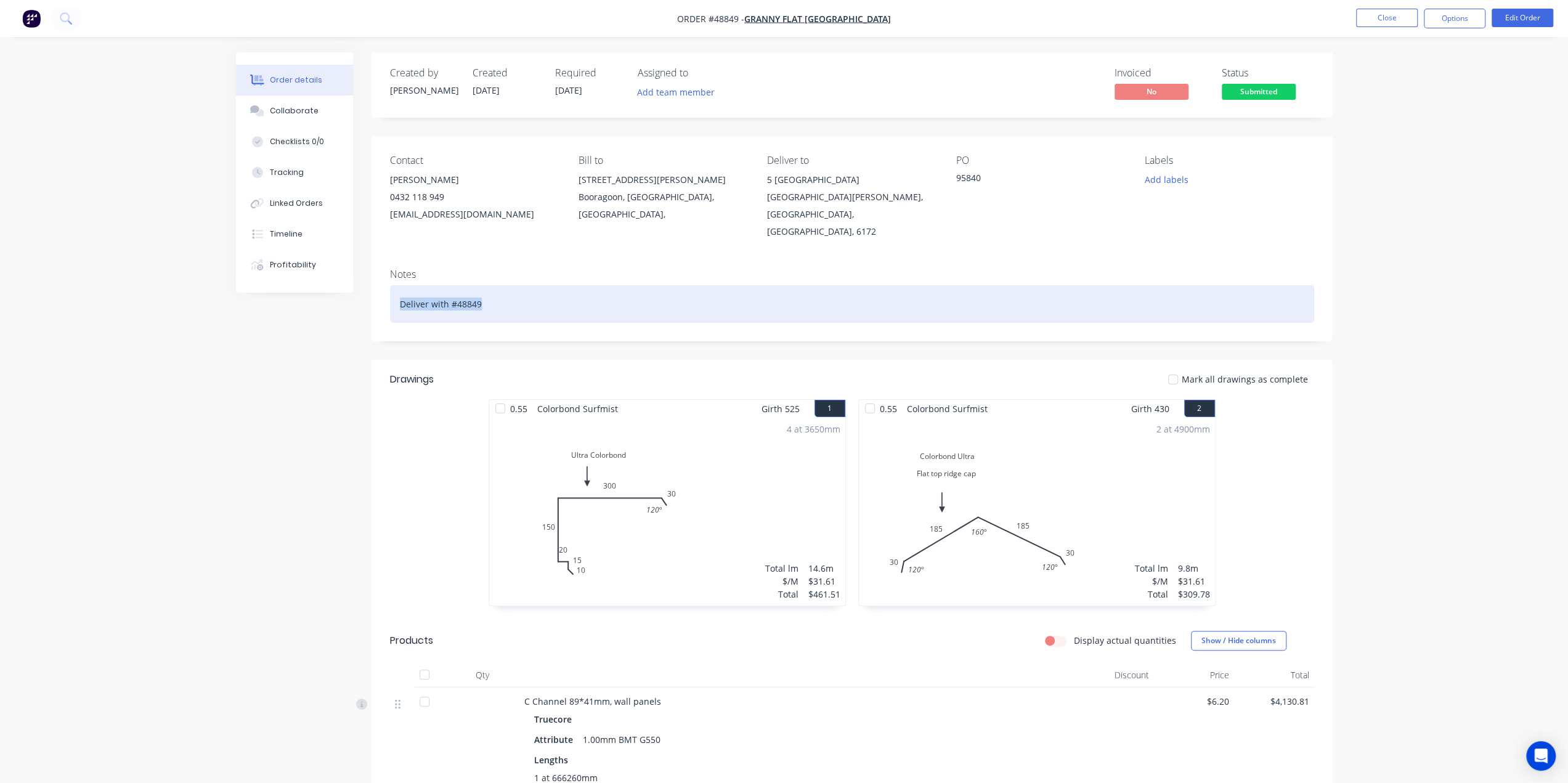
drag, startPoint x: 526, startPoint y: 288, endPoint x: 227, endPoint y: 275, distance: 299.3
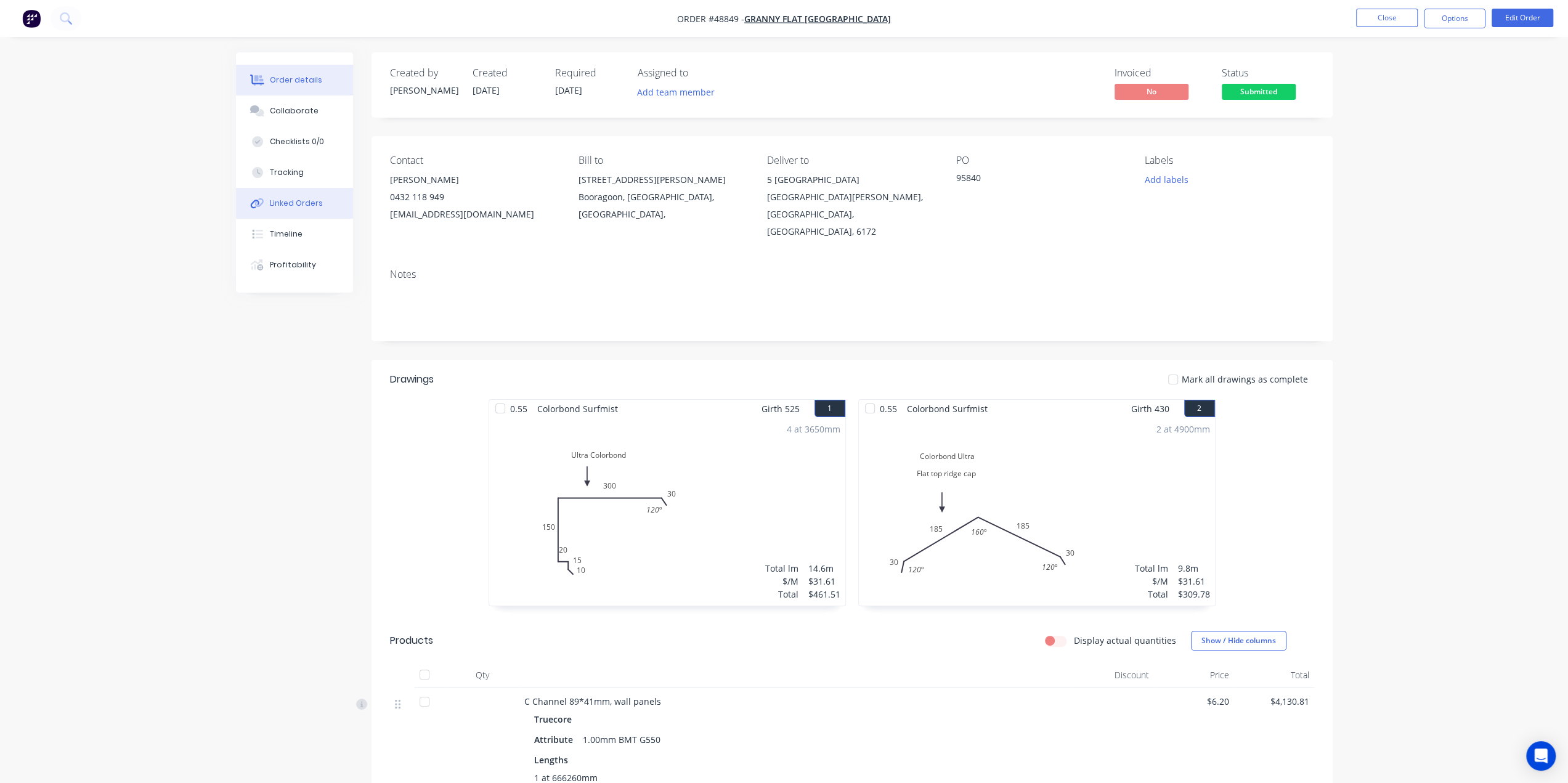
click at [296, 198] on div "Linked Orders" at bounding box center [296, 203] width 53 height 11
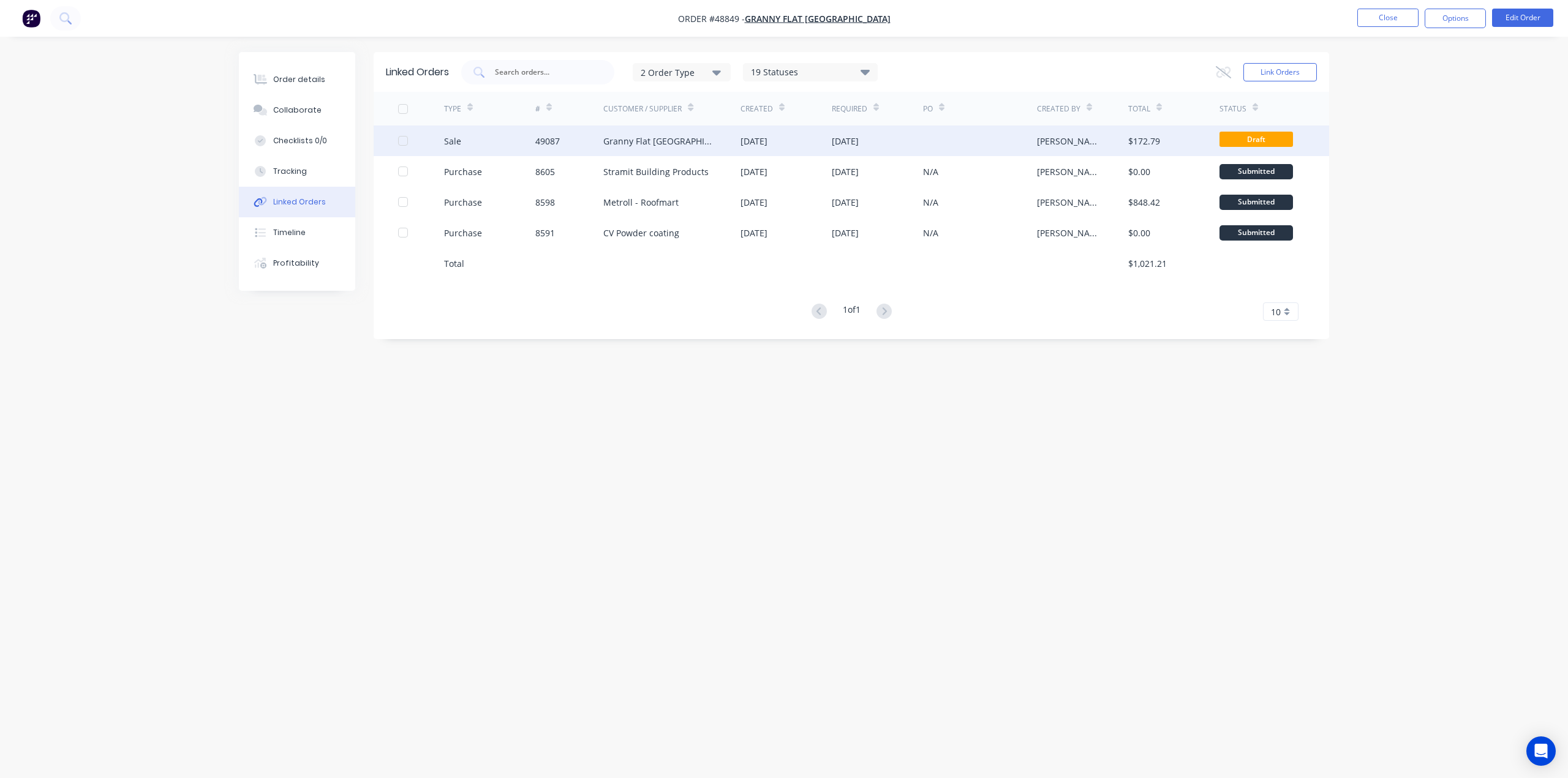
click at [499, 137] on div "Sale" at bounding box center [490, 141] width 91 height 31
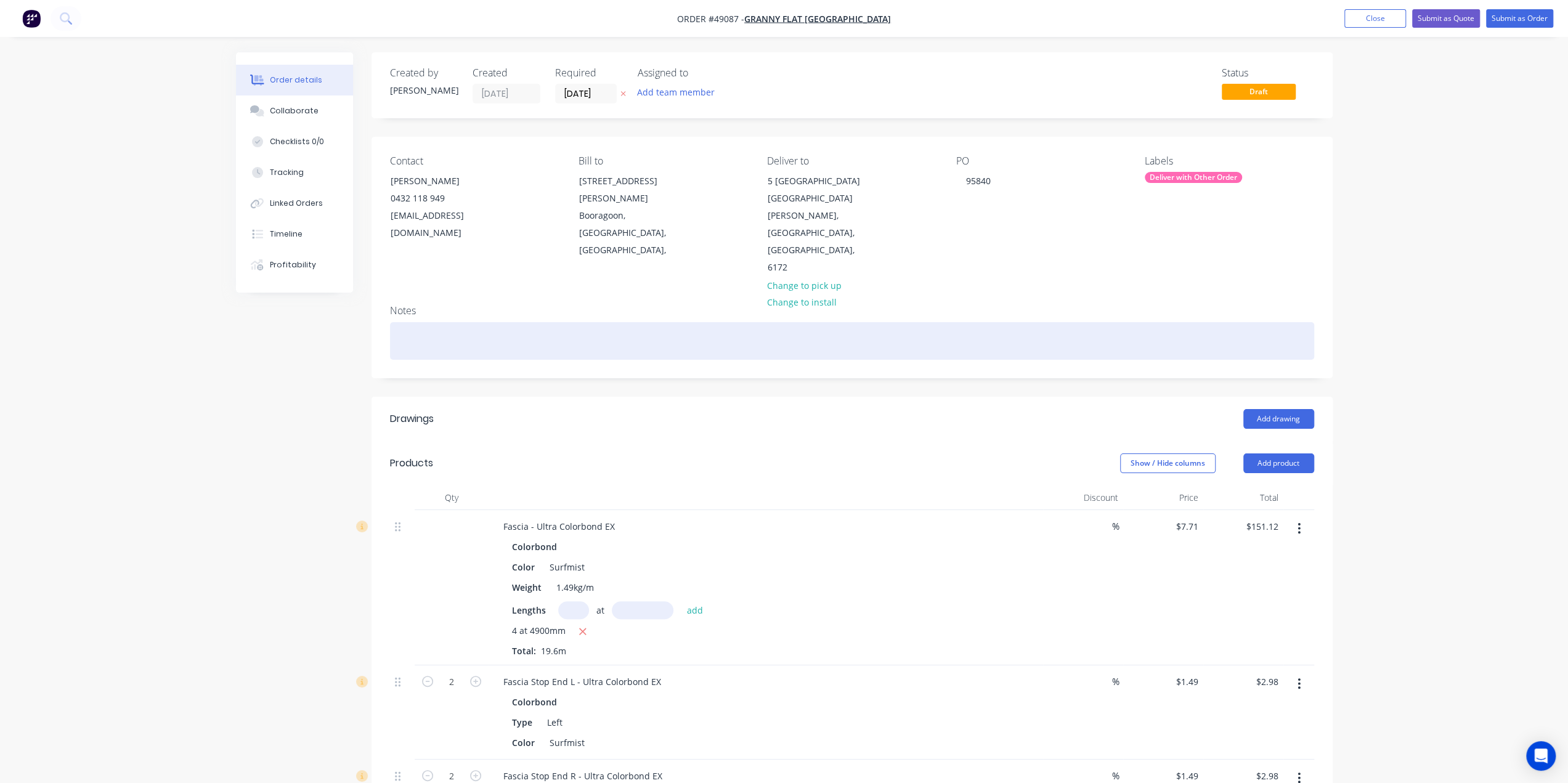
click at [582, 322] on div at bounding box center [852, 341] width 924 height 38
paste div
drag, startPoint x: 298, startPoint y: 400, endPoint x: 858, endPoint y: 283, distance: 572.1
click at [297, 400] on div "Created by Bob Created 10/09/25 Required 10/09/25 Assigned to Add team member S…" at bounding box center [784, 617] width 1097 height 1129
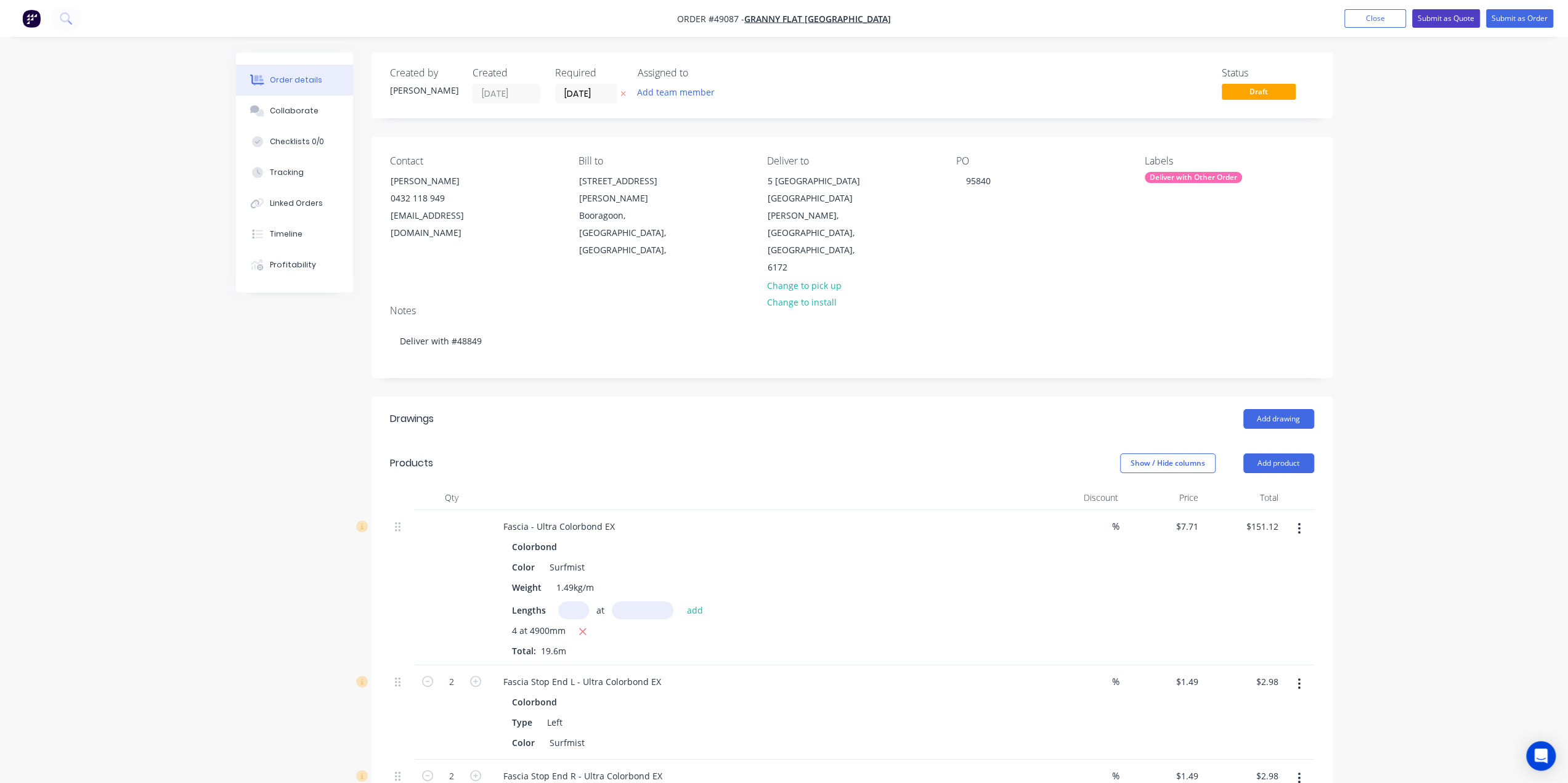
click at [1452, 20] on button "Submit as Quote" at bounding box center [1446, 18] width 67 height 18
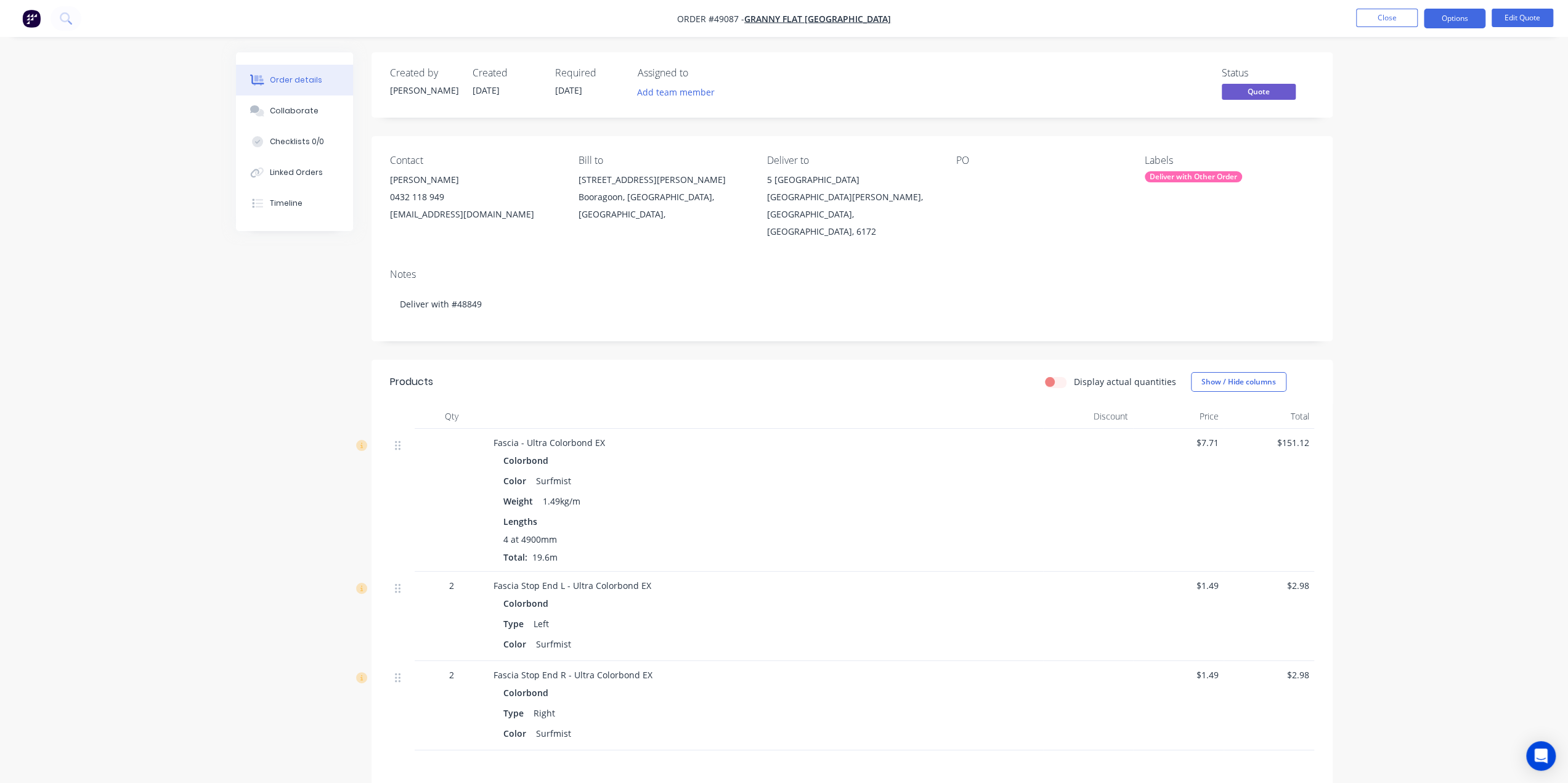
drag, startPoint x: 853, startPoint y: 473, endPoint x: 891, endPoint y: 379, distance: 101.4
click at [854, 472] on div "Color Surfmist" at bounding box center [766, 481] width 525 height 18
click at [1510, 16] on button "Edit Quote" at bounding box center [1522, 18] width 61 height 18
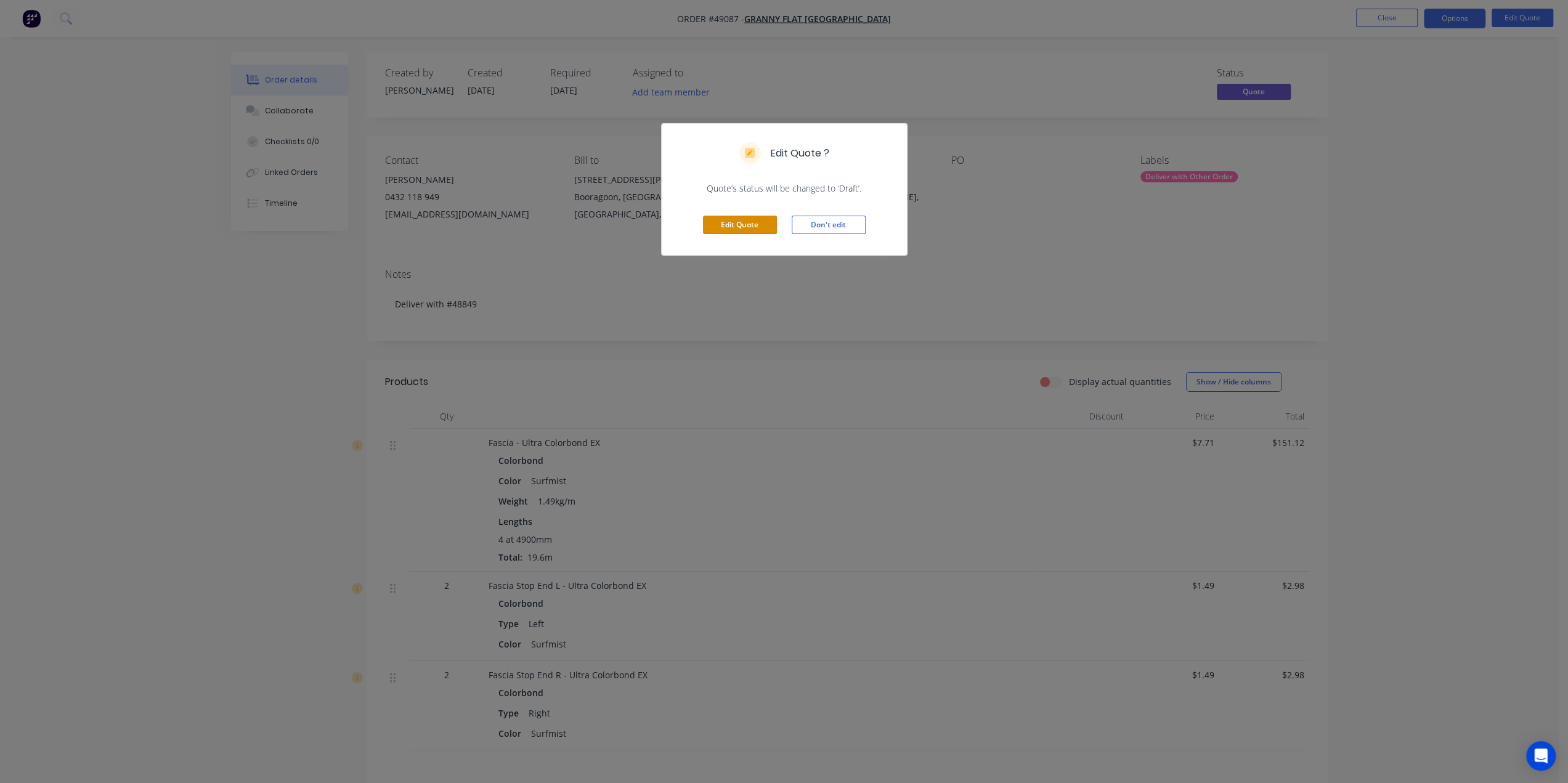
drag, startPoint x: 737, startPoint y: 223, endPoint x: 715, endPoint y: 269, distance: 51.0
click at [737, 223] on button "Edit Quote" at bounding box center [740, 225] width 74 height 18
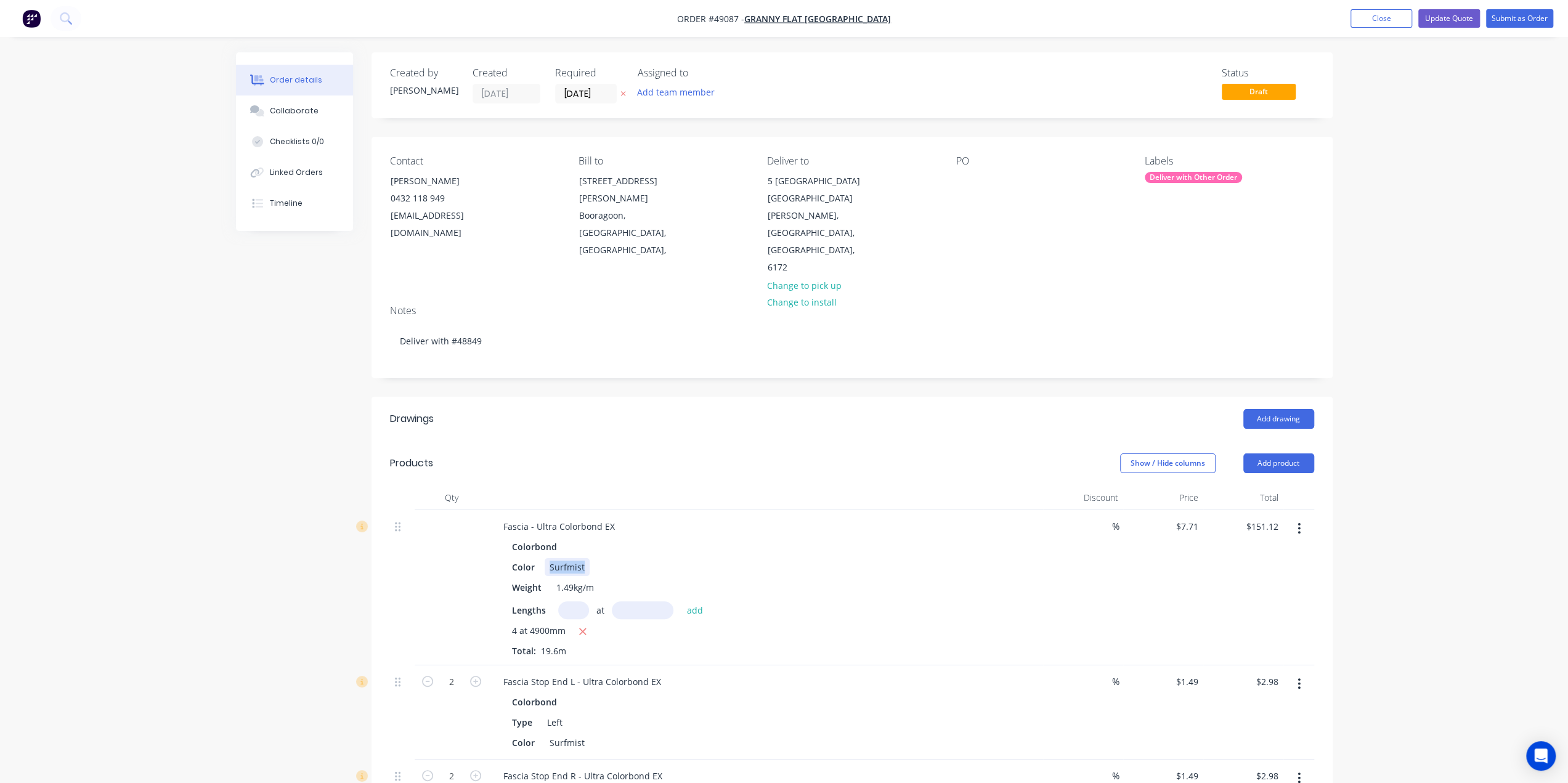
drag, startPoint x: 548, startPoint y: 511, endPoint x: 759, endPoint y: 511, distance: 211.0
click at [759, 558] on div "Color Surfmist" at bounding box center [763, 567] width 513 height 18
paste div
click at [805, 538] on div "Colorbond" at bounding box center [766, 547] width 508 height 18
drag, startPoint x: 546, startPoint y: 693, endPoint x: 815, endPoint y: 684, distance: 269.2
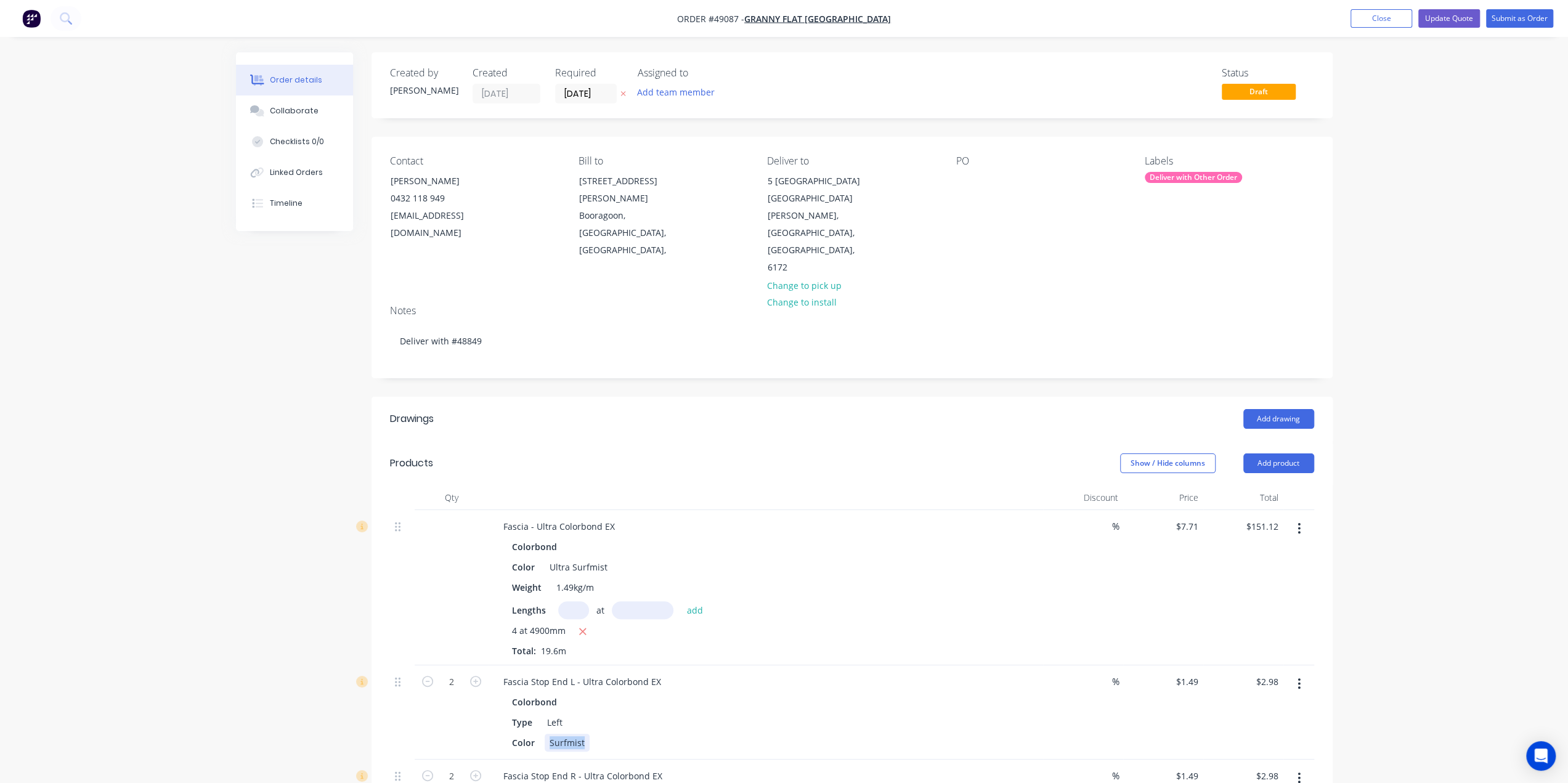
click at [815, 734] on div "Color Surfmist" at bounding box center [763, 742] width 513 height 18
paste div
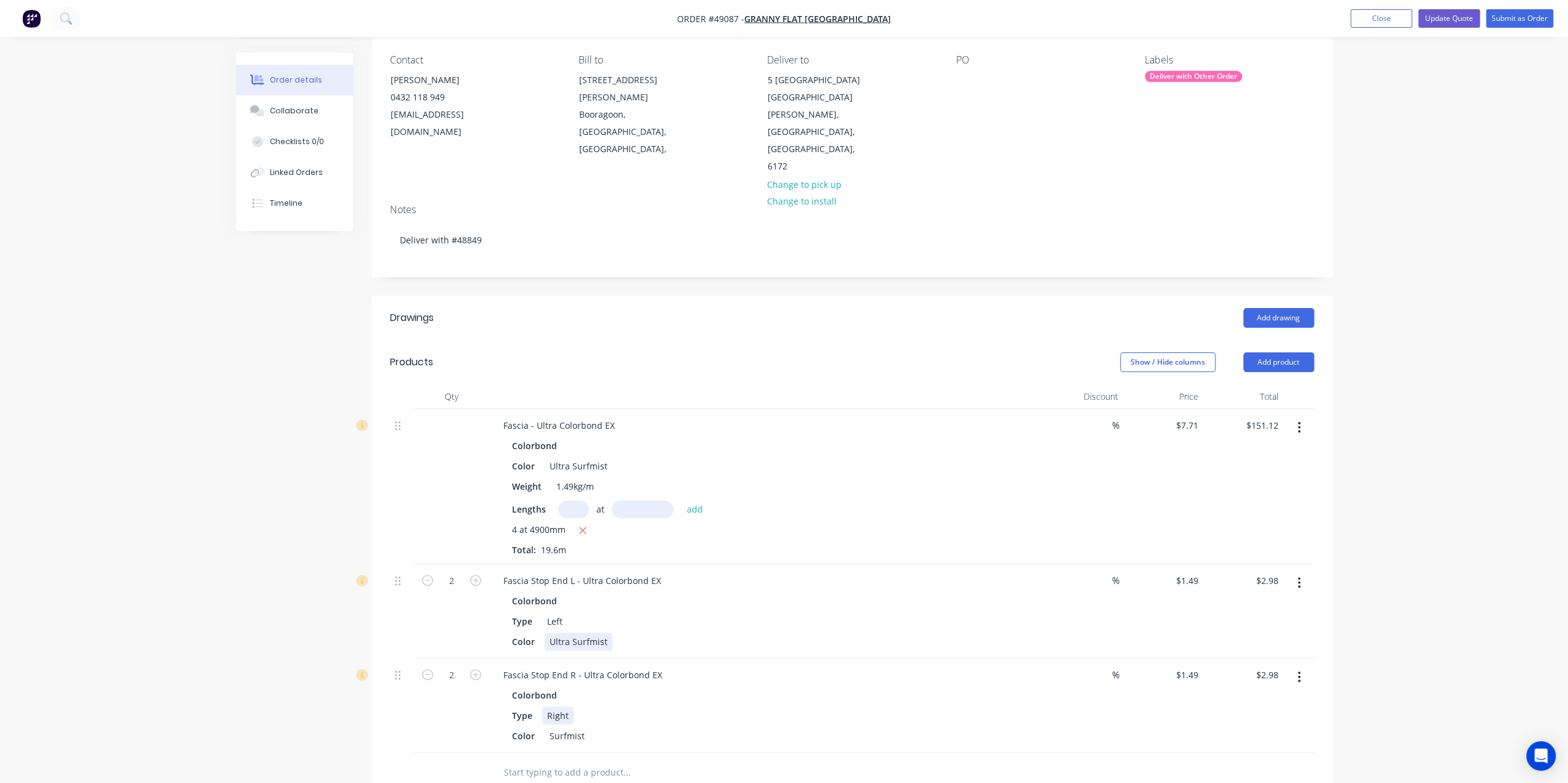
scroll to position [103, 0]
drag, startPoint x: 545, startPoint y: 682, endPoint x: 772, endPoint y: 683, distance: 227.0
click at [775, 726] on div "Color Surfmist" at bounding box center [763, 734] width 513 height 18
paste div
click at [774, 726] on div "Color Ultra Surfmist" at bounding box center [763, 734] width 513 height 18
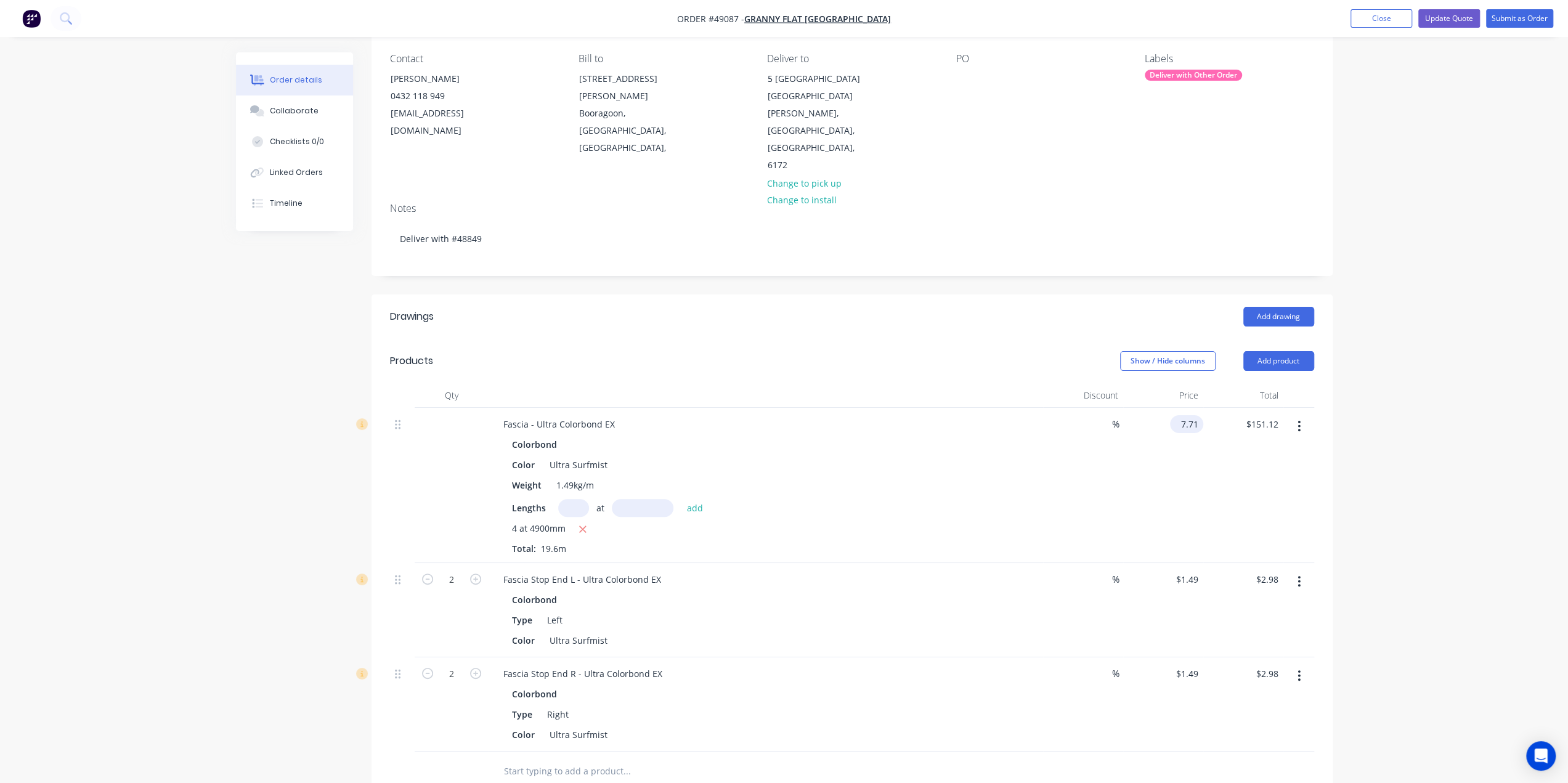
click at [1179, 415] on div "7.71 $7.71" at bounding box center [1187, 424] width 33 height 18
type input "$17.30"
type input "$339.08"
click at [1100, 466] on div "%" at bounding box center [1083, 485] width 80 height 155
click at [1200, 570] on input "1.49" at bounding box center [1189, 579] width 28 height 18
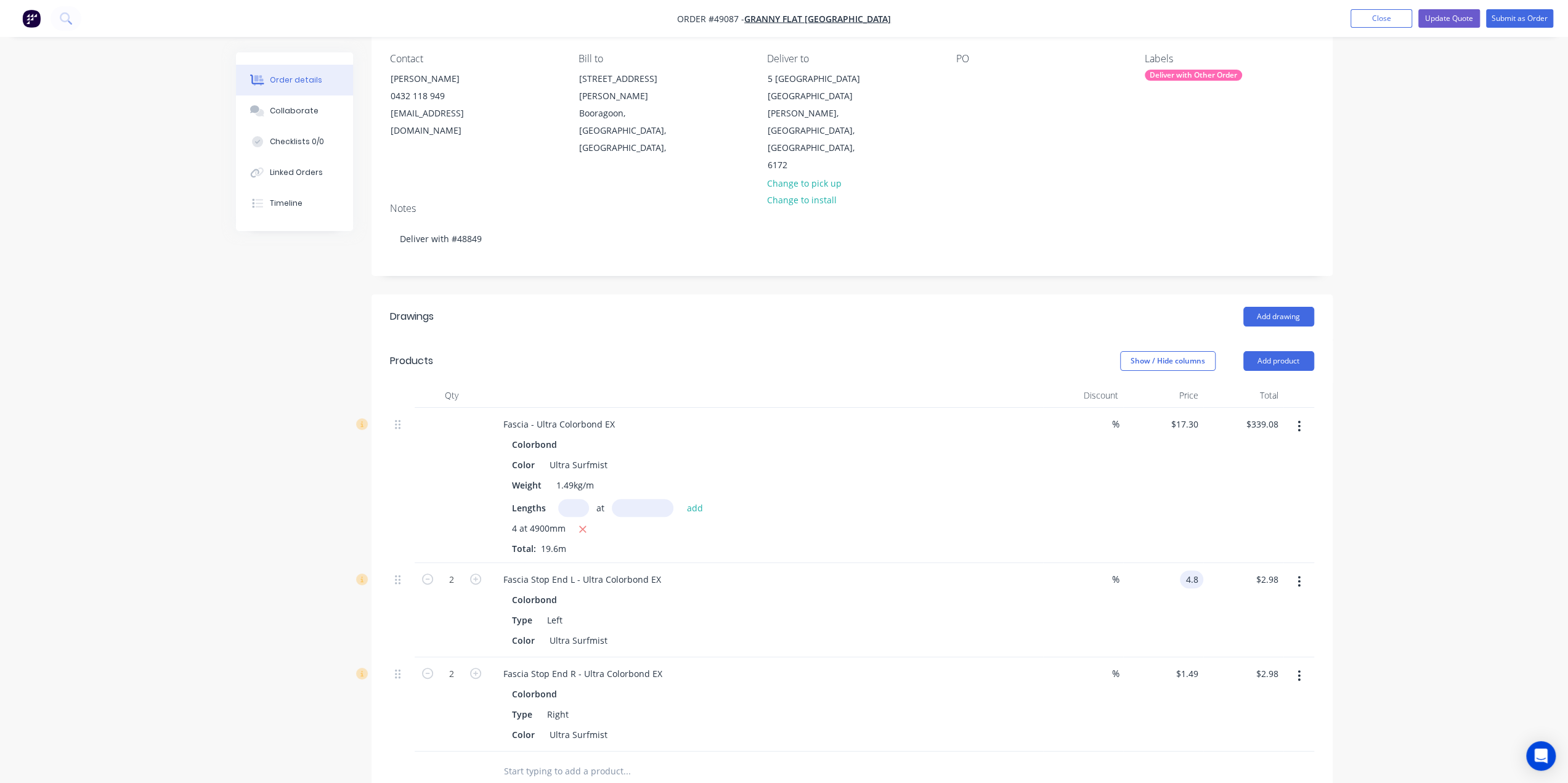
type input "$4.80"
type input "$9.60"
click at [1166, 574] on div "$4.80 $4.80" at bounding box center [1163, 610] width 80 height 94
click at [1189, 665] on input "1.49" at bounding box center [1191, 674] width 24 height 18
type input "$4.80"
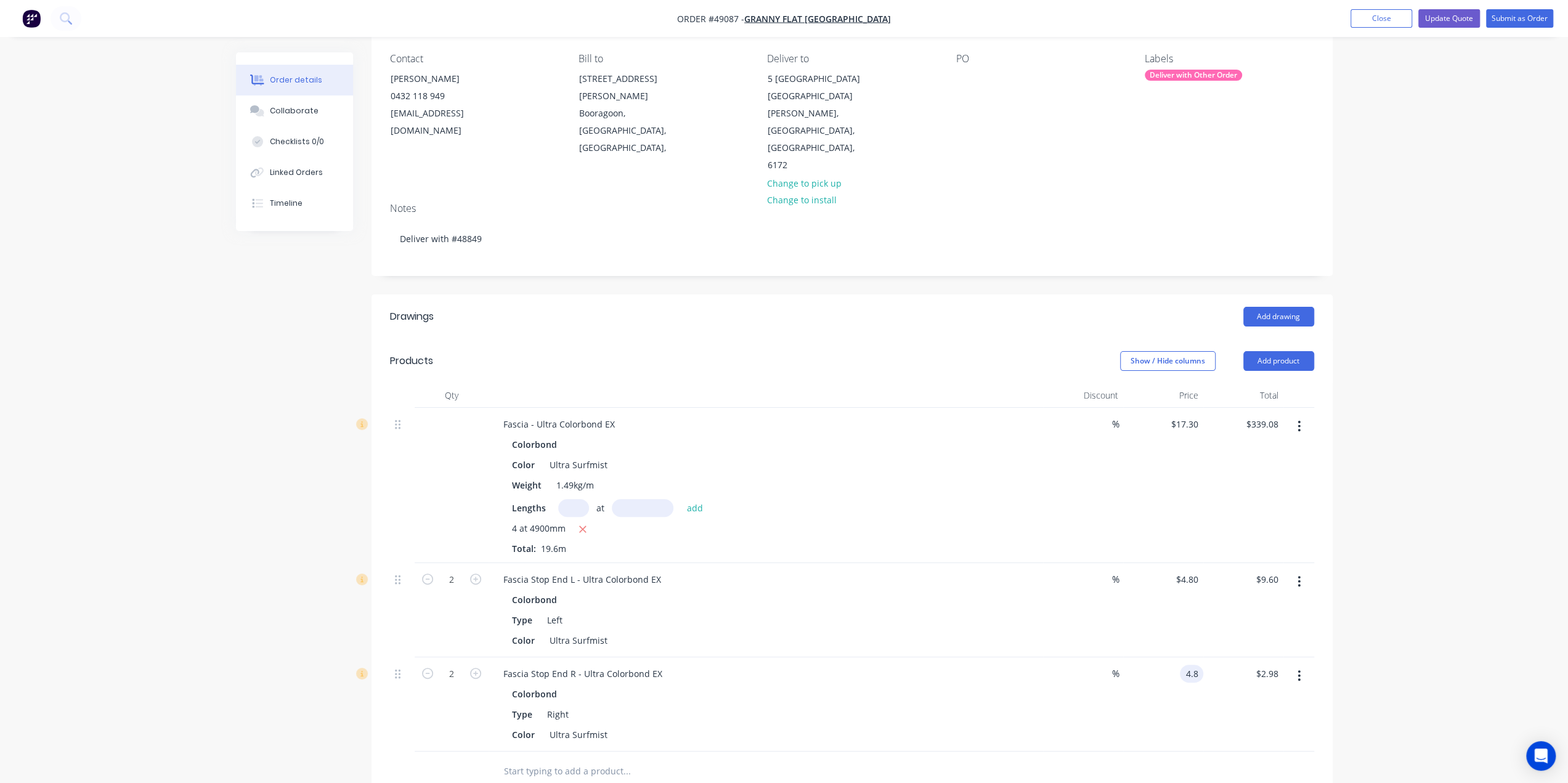
type input "$9.60"
click at [1163, 662] on div "$4.80 4.8" at bounding box center [1163, 705] width 80 height 94
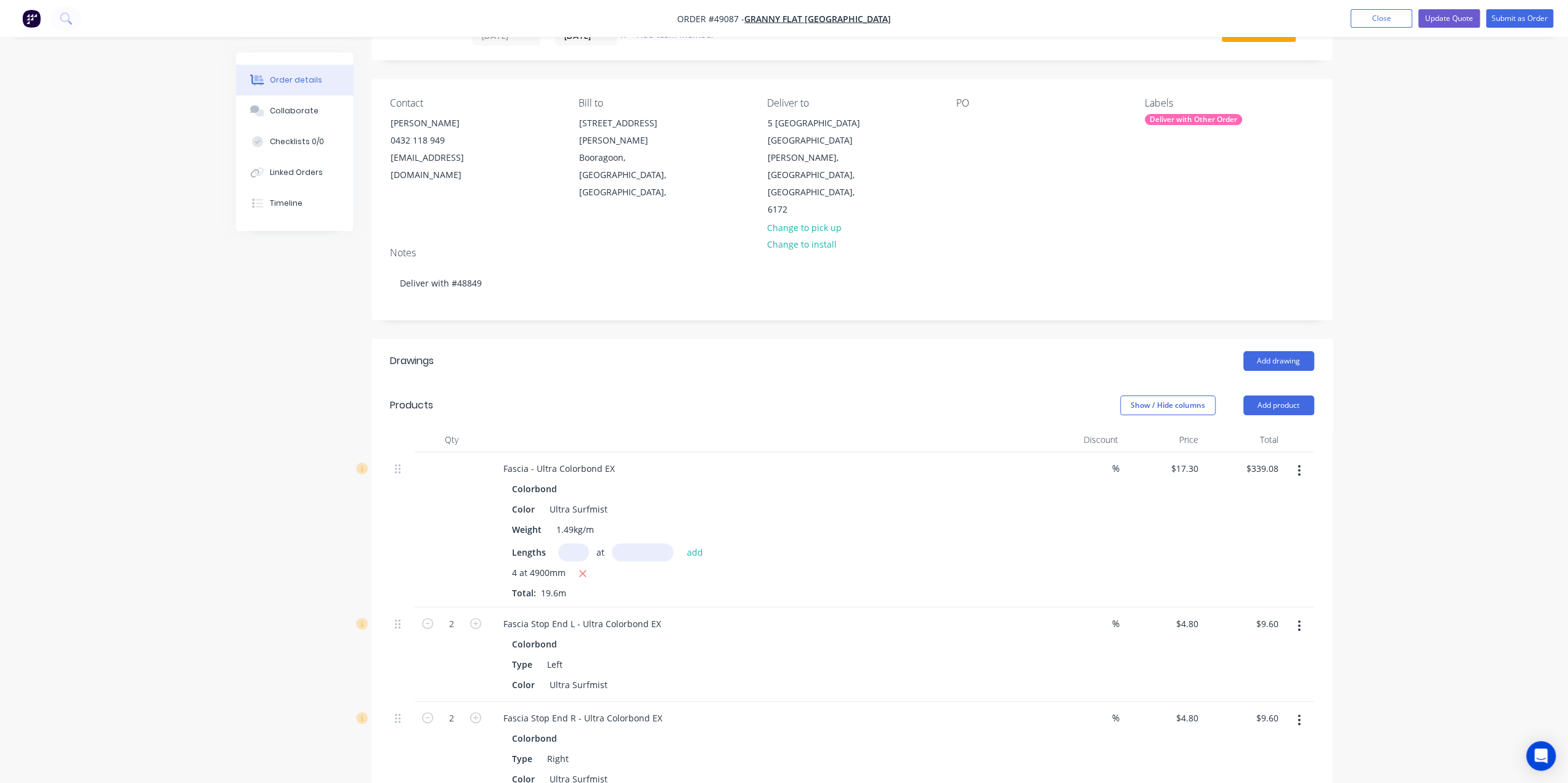
scroll to position [138, 0]
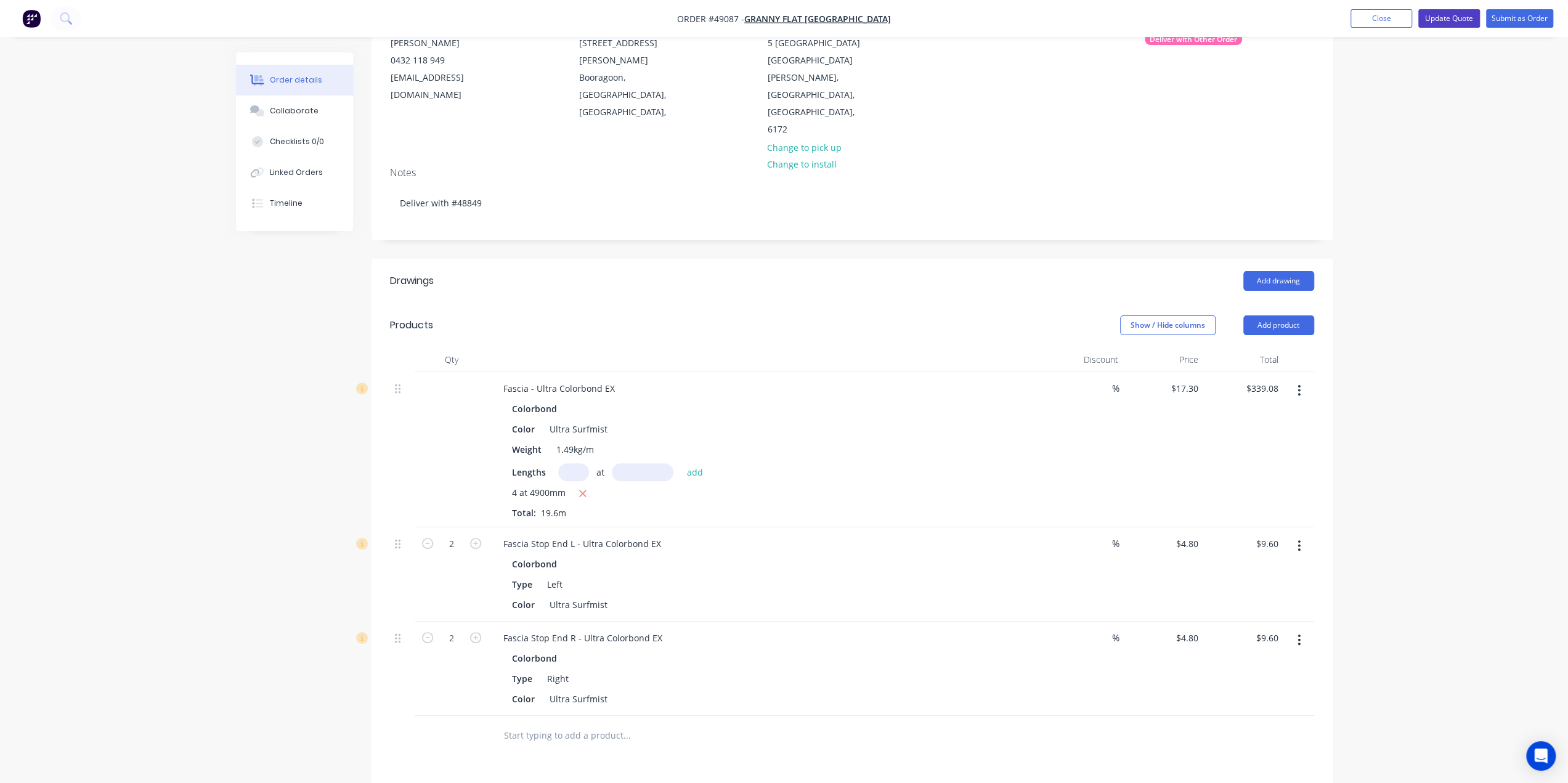
click at [1450, 26] on button "Update Quote" at bounding box center [1449, 18] width 61 height 18
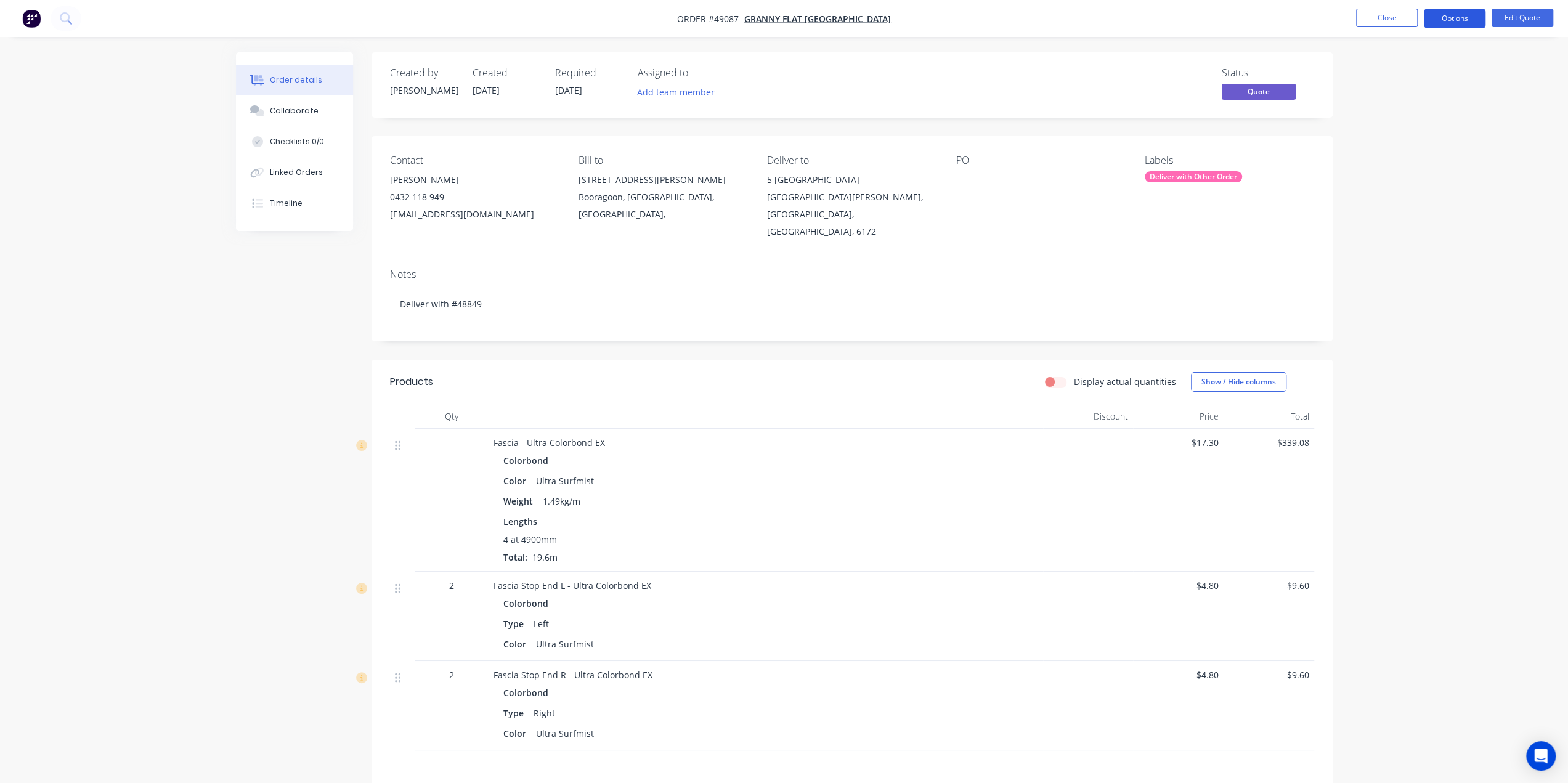
click at [1454, 17] on button "Options" at bounding box center [1455, 18] width 61 height 20
click at [1405, 76] on div "Quote" at bounding box center [1418, 75] width 113 height 18
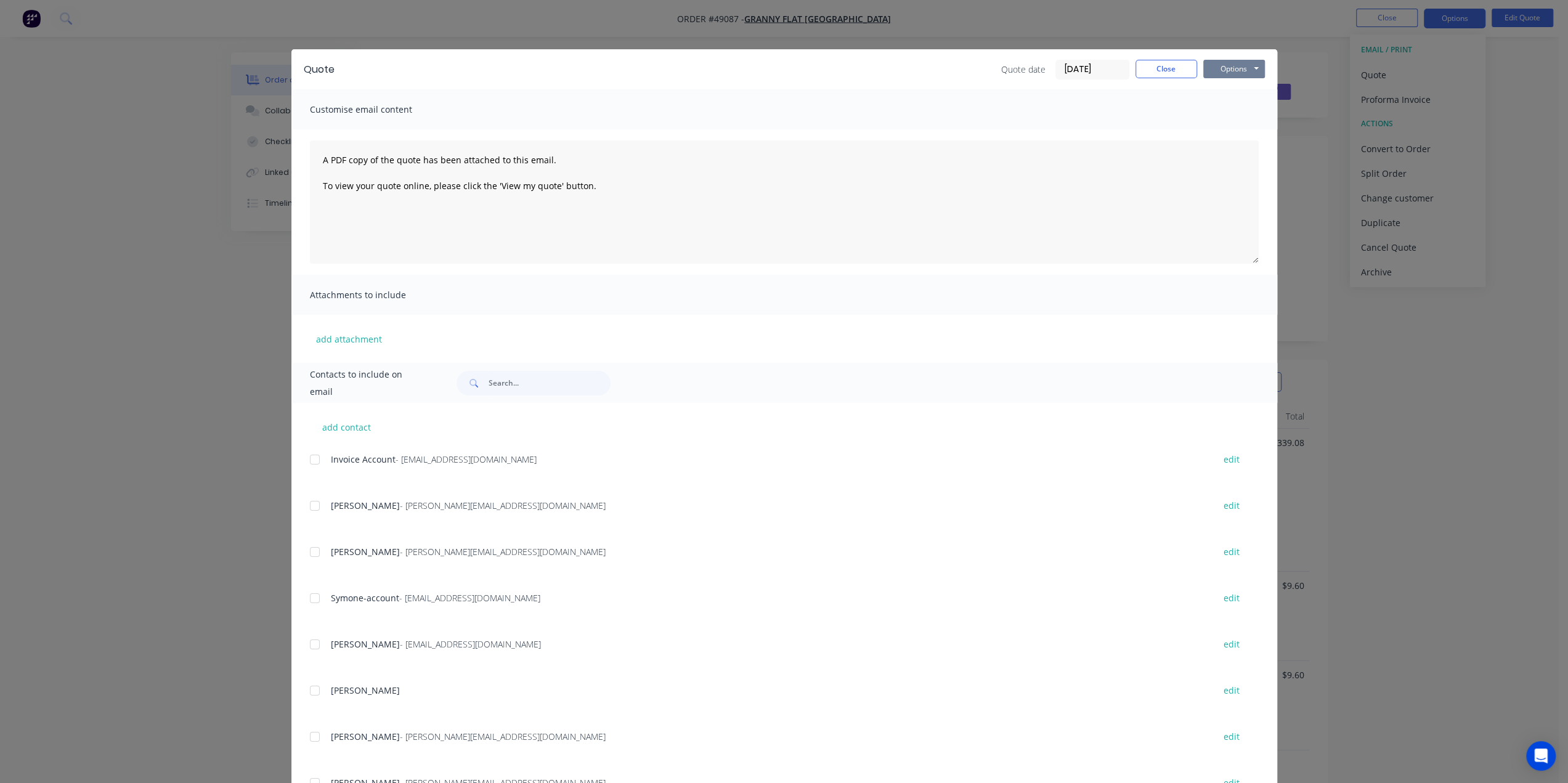
click at [1228, 74] on button "Options" at bounding box center [1234, 69] width 61 height 18
click at [1231, 111] on button "Print" at bounding box center [1243, 111] width 79 height 20
click at [1230, 62] on button "Options" at bounding box center [1234, 69] width 61 height 18
click at [1228, 109] on button "Print" at bounding box center [1243, 111] width 79 height 20
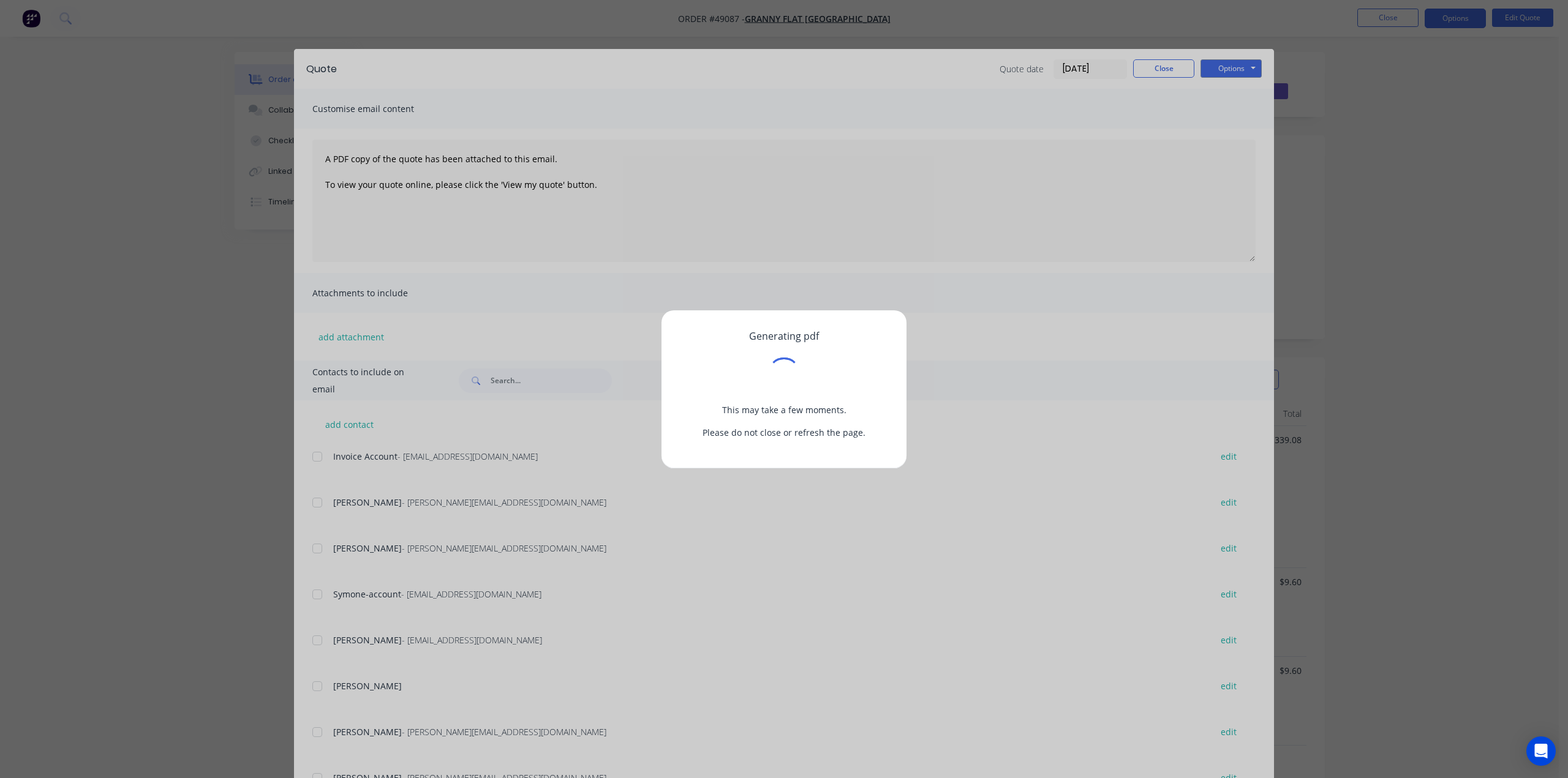
click at [1327, 67] on div "Generating pdf This may take a few moments. Please do not close or refresh the …" at bounding box center [784, 389] width 1568 height 778
click at [1145, 70] on div "Generating pdf This may take a few moments. Please do not close or refresh the …" at bounding box center [784, 389] width 1568 height 778
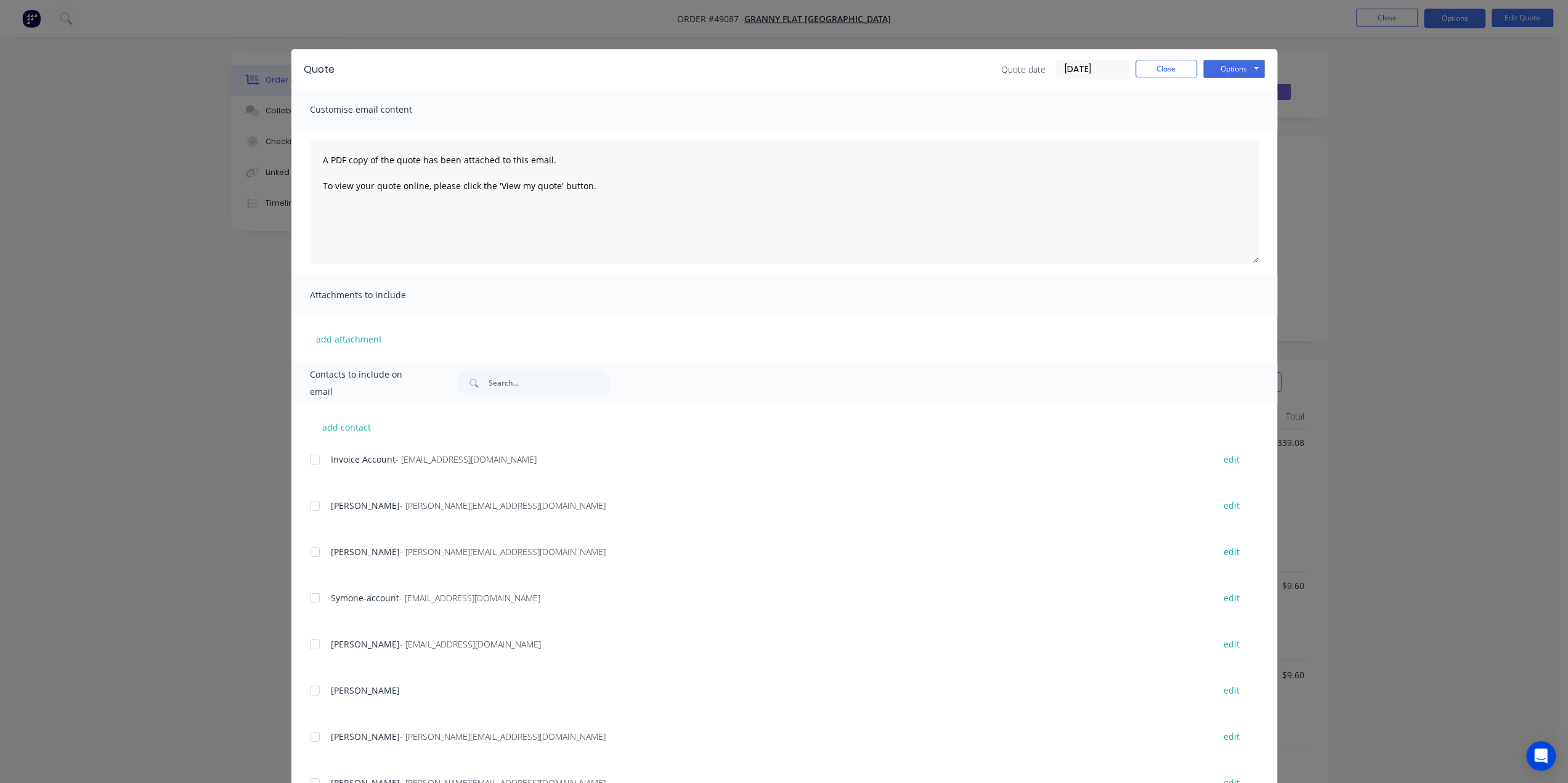
click at [1403, 234] on div "Quote Quote date 10/09/25 Close Options Preview Print Email Customise email con…" at bounding box center [784, 392] width 1568 height 783
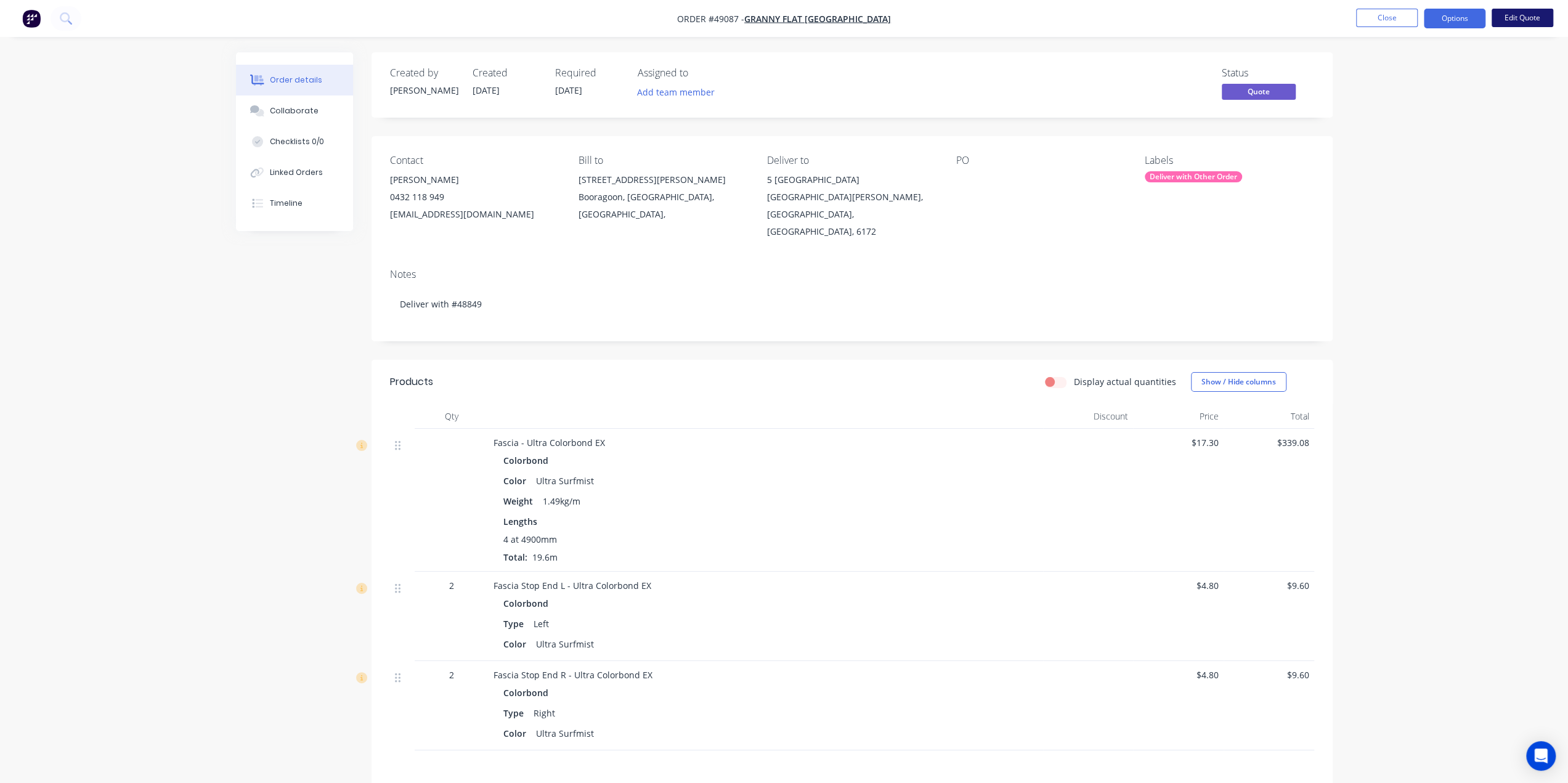
click at [1515, 14] on button "Edit Quote" at bounding box center [1522, 18] width 61 height 18
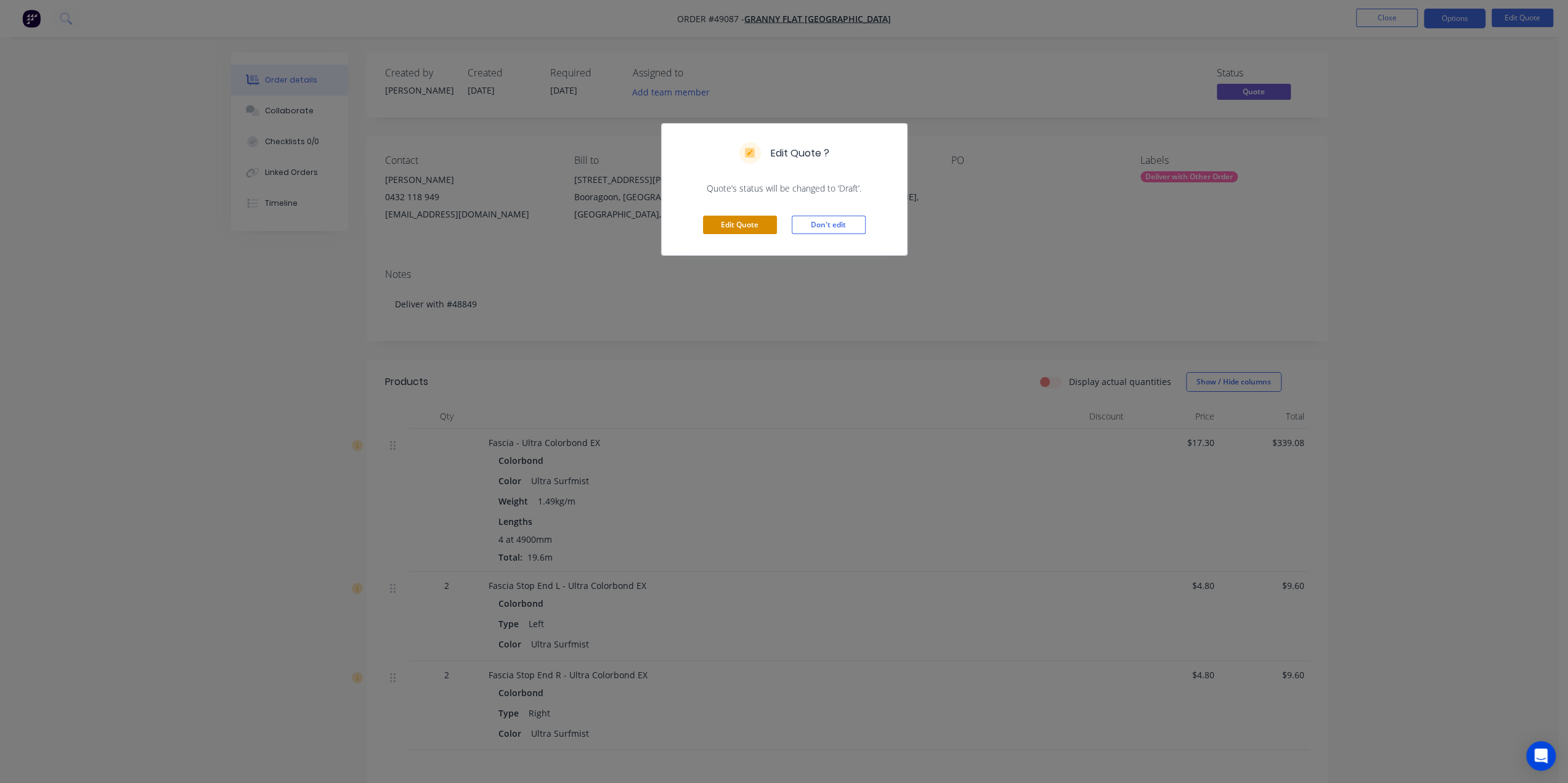
click at [725, 226] on button "Edit Quote" at bounding box center [740, 225] width 74 height 18
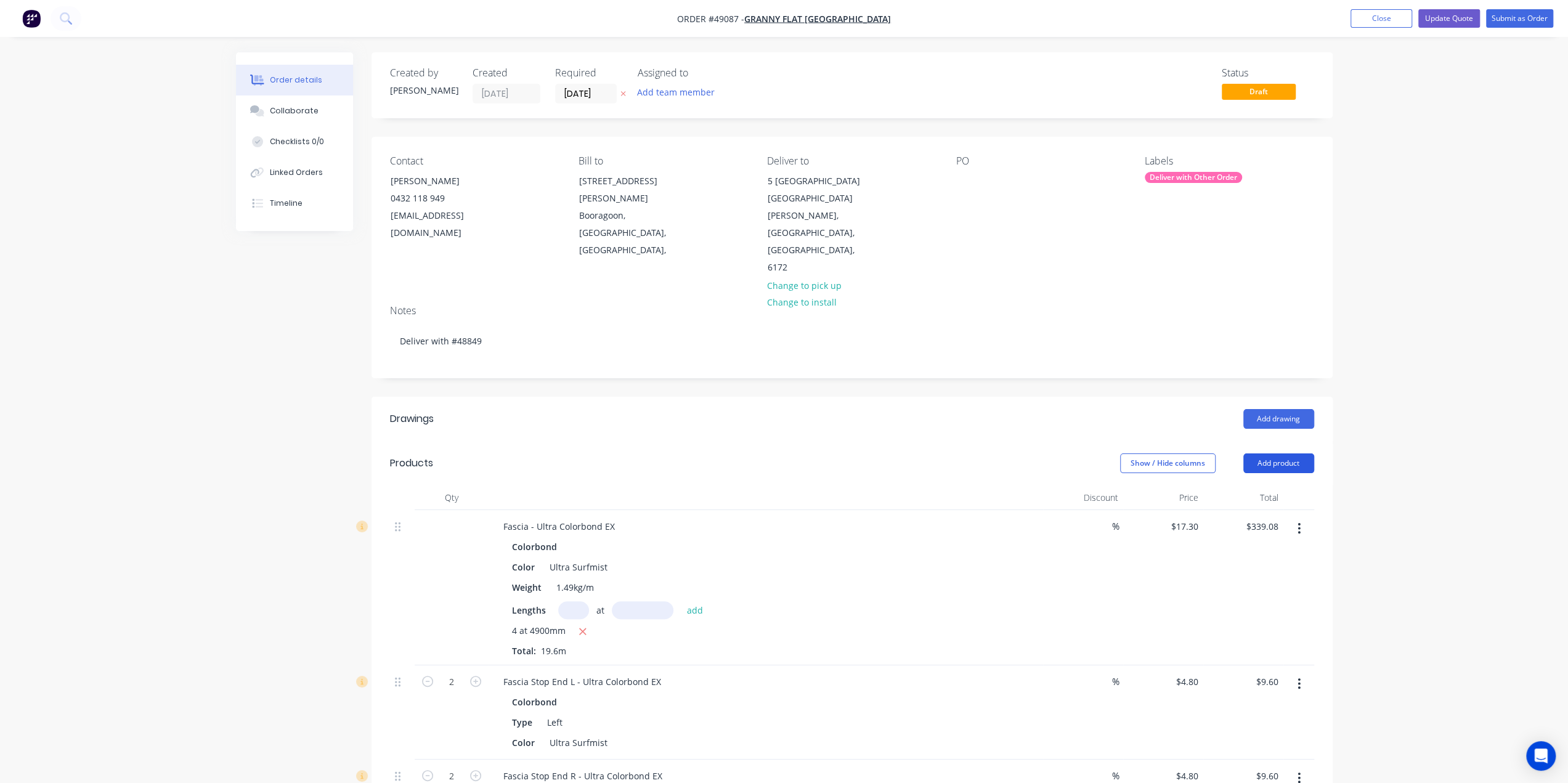
click at [1265, 454] on button "Add product" at bounding box center [1278, 463] width 71 height 20
click at [1251, 485] on div "Product catalogue" at bounding box center [1255, 494] width 95 height 18
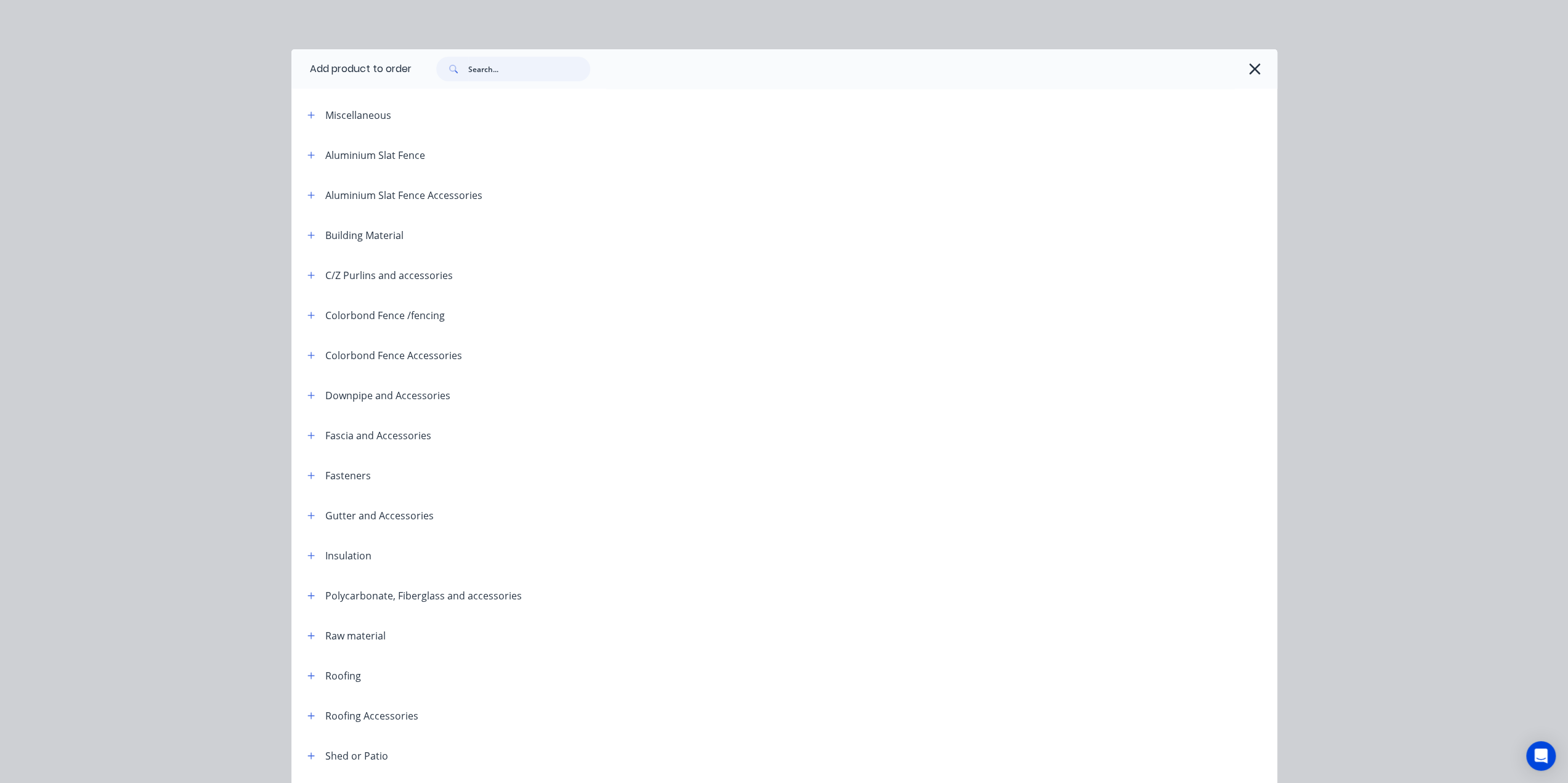
drag, startPoint x: 512, startPoint y: 68, endPoint x: 499, endPoint y: 69, distance: 13.0
click at [499, 69] on input "text" at bounding box center [529, 69] width 122 height 25
type input "t"
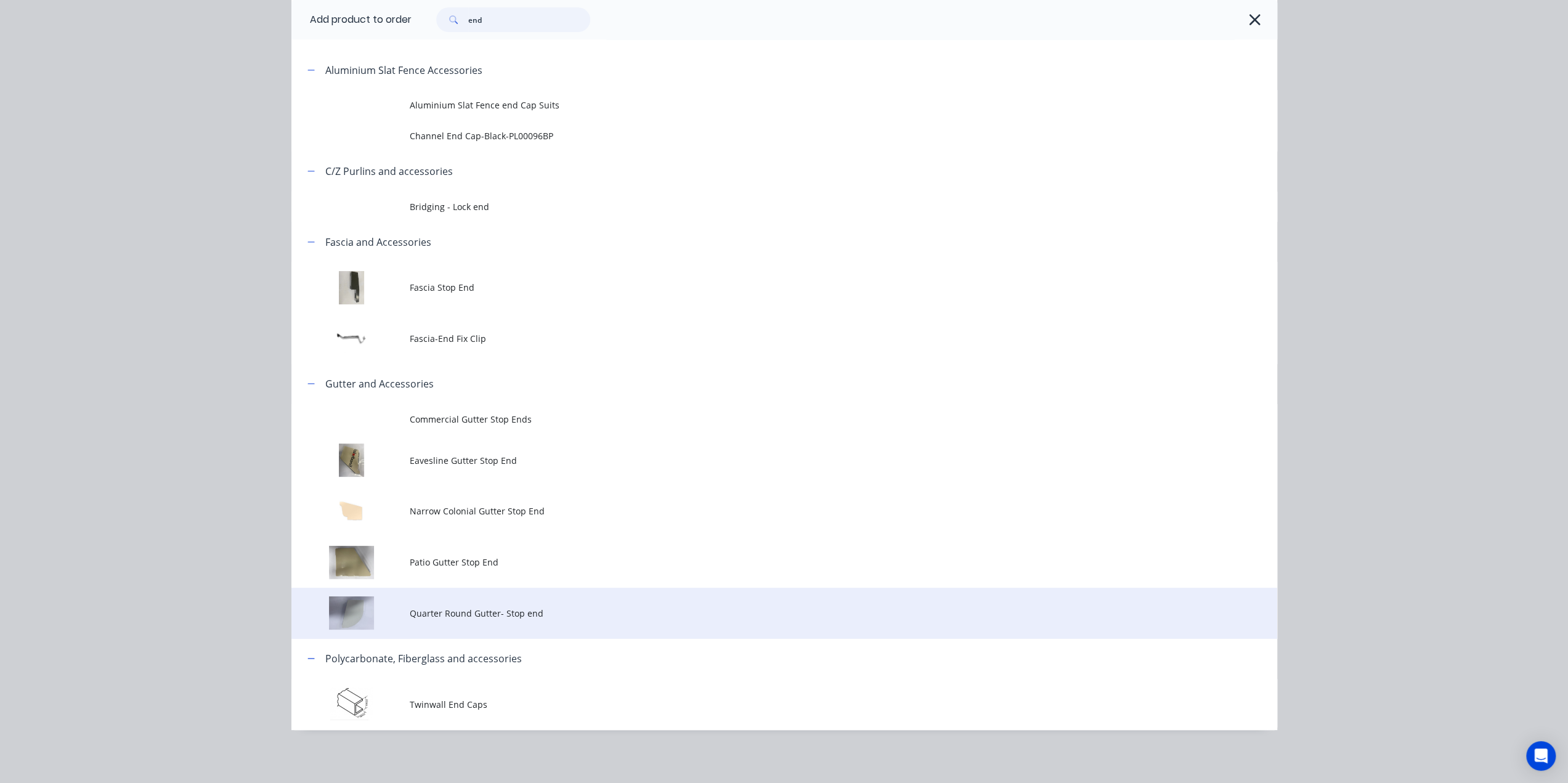
scroll to position [86, 0]
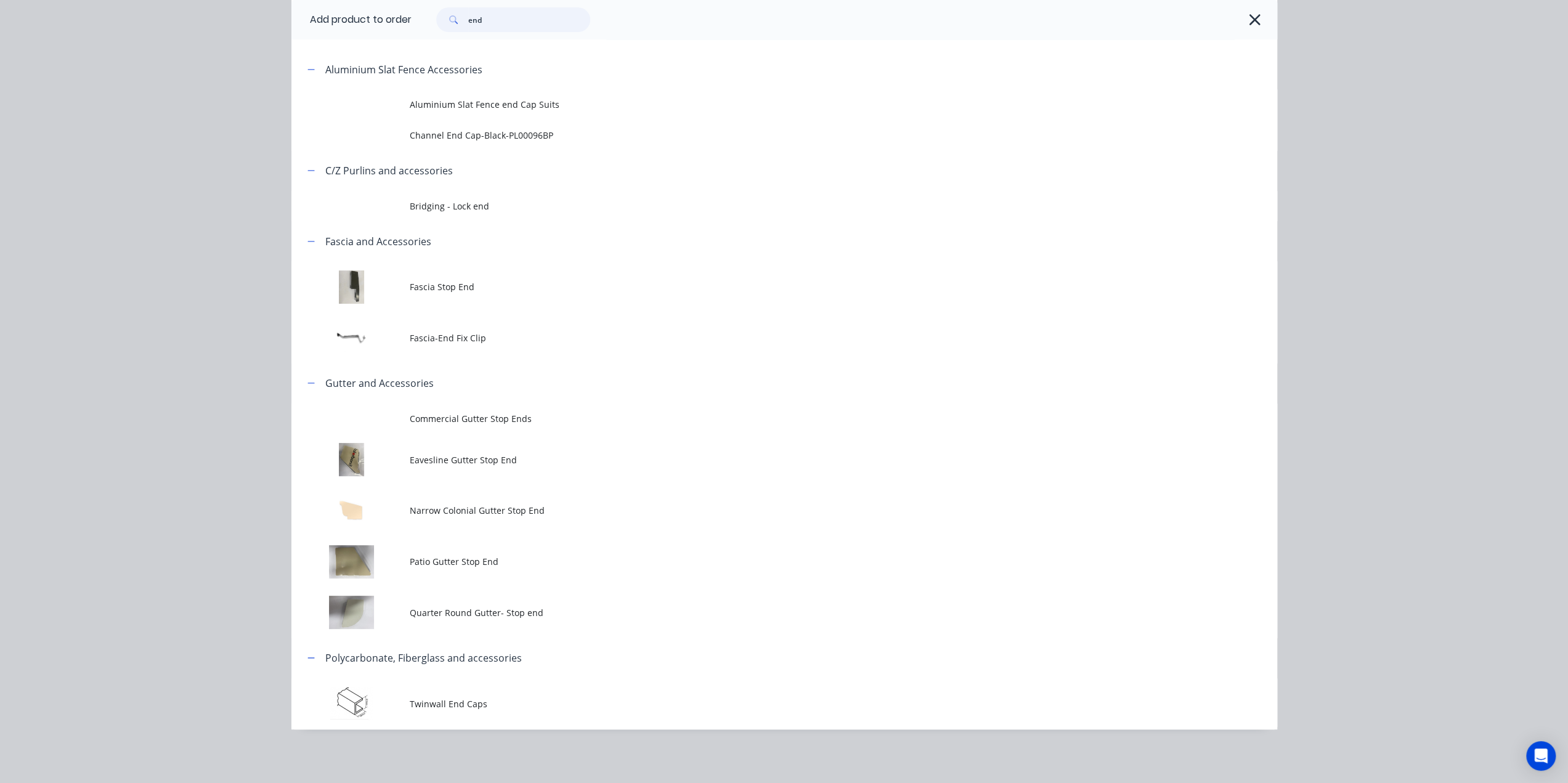
type input "end"
click at [1376, 239] on div "Add product to order end Miscellaneous Aluminium Slat Fence Accessories Alumini…" at bounding box center [784, 392] width 1568 height 783
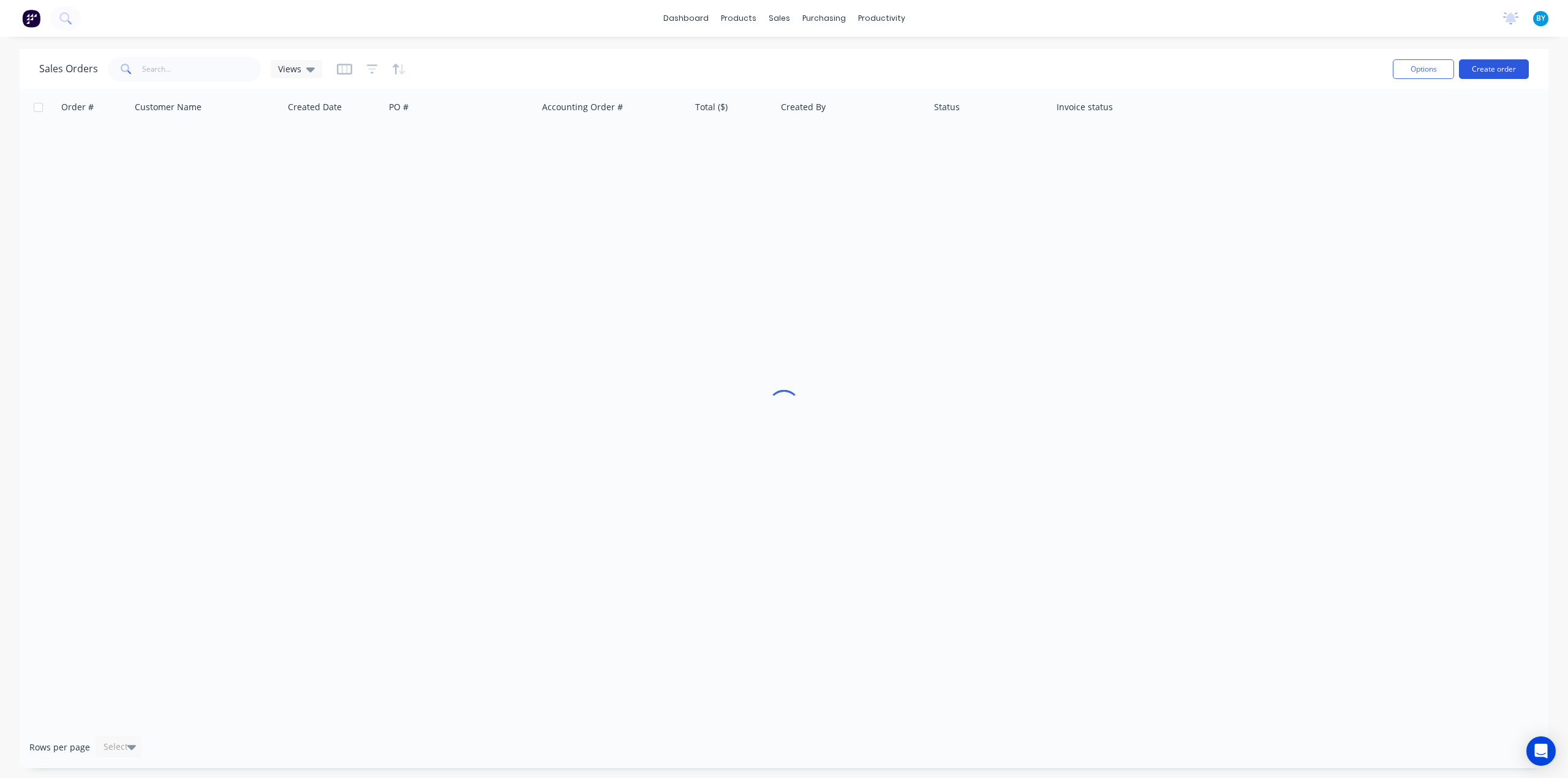
click at [1491, 69] on button "Create order" at bounding box center [1494, 69] width 70 height 19
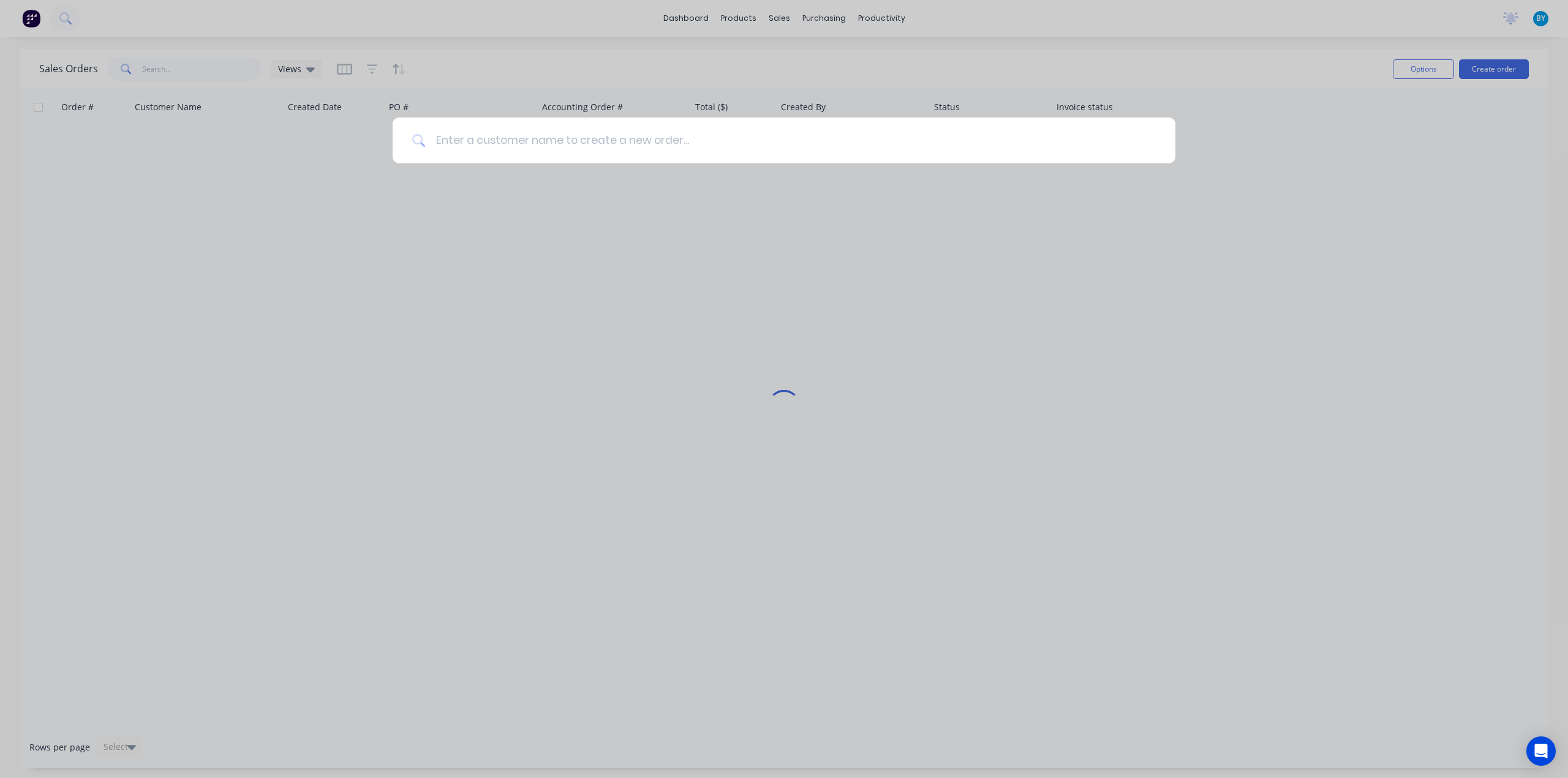
click at [627, 139] on input at bounding box center [790, 140] width 730 height 46
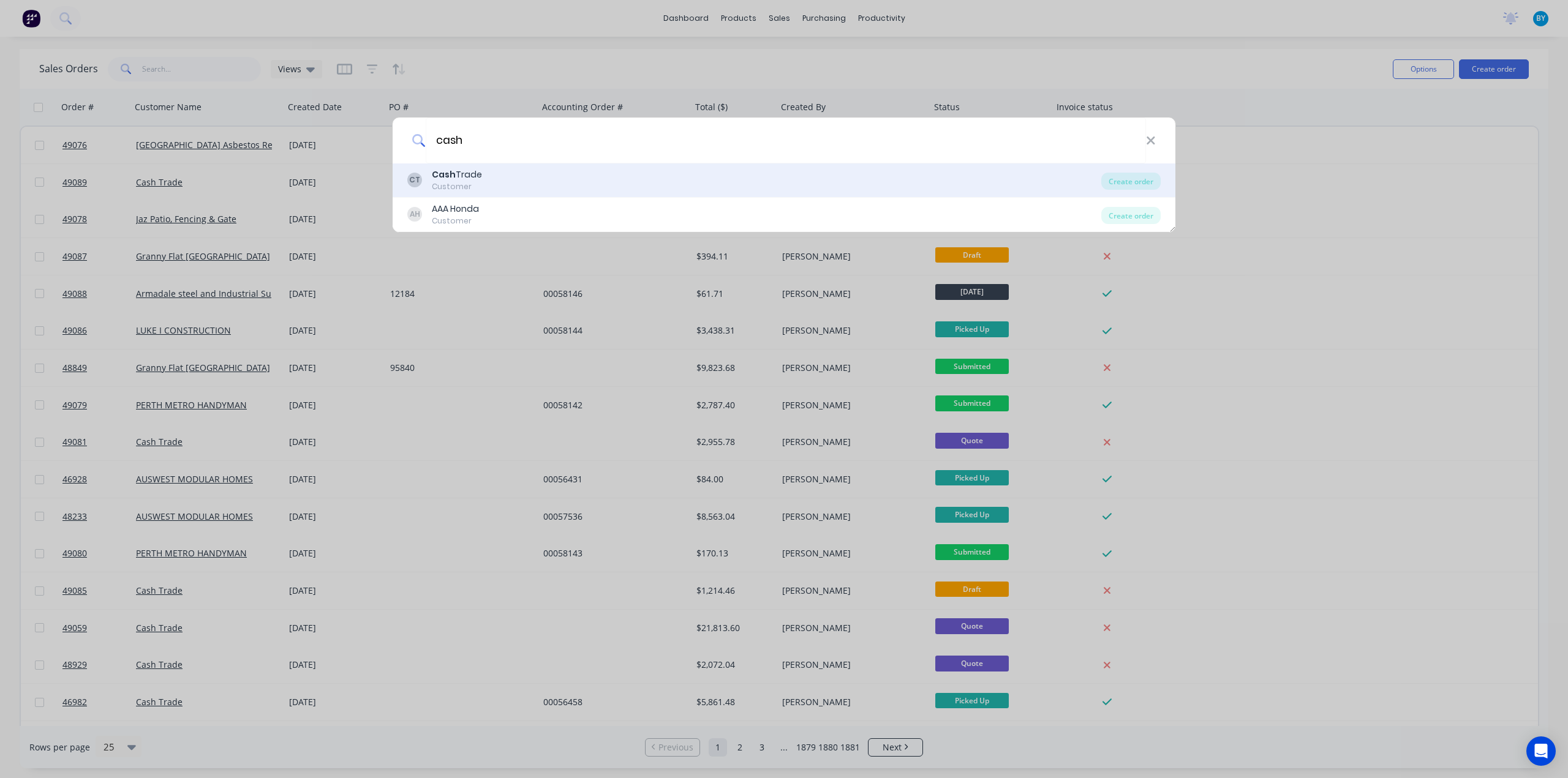
type input "cash"
click at [562, 186] on div "CT Cash Trade Customer" at bounding box center [754, 180] width 694 height 24
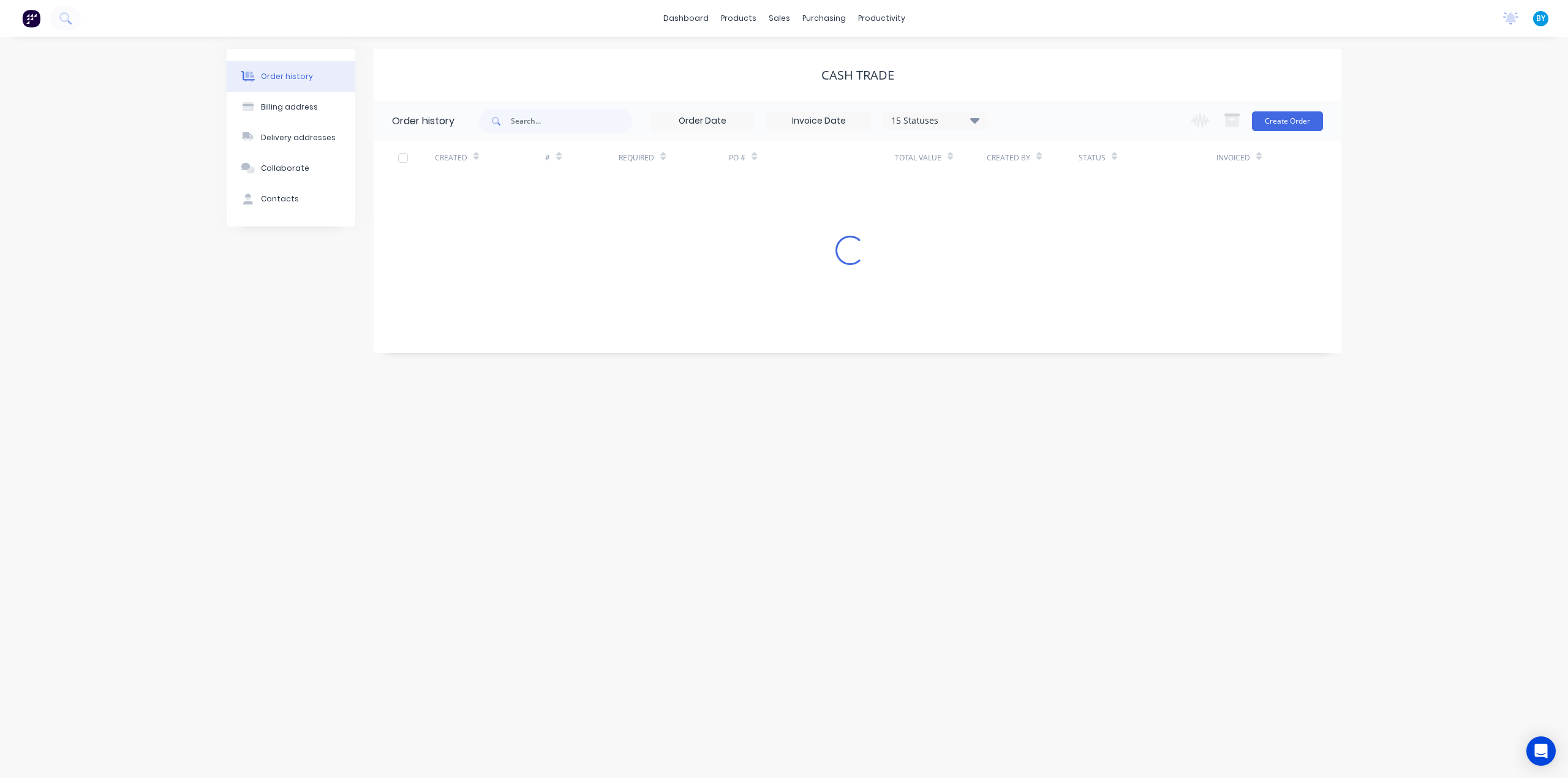
click at [1277, 137] on div "Change order status Submitted Ready for Delivery Ready To Pick Up [DATE] [DATE]…" at bounding box center [1253, 121] width 140 height 40
click at [1279, 121] on button "Create Order" at bounding box center [1288, 121] width 71 height 19
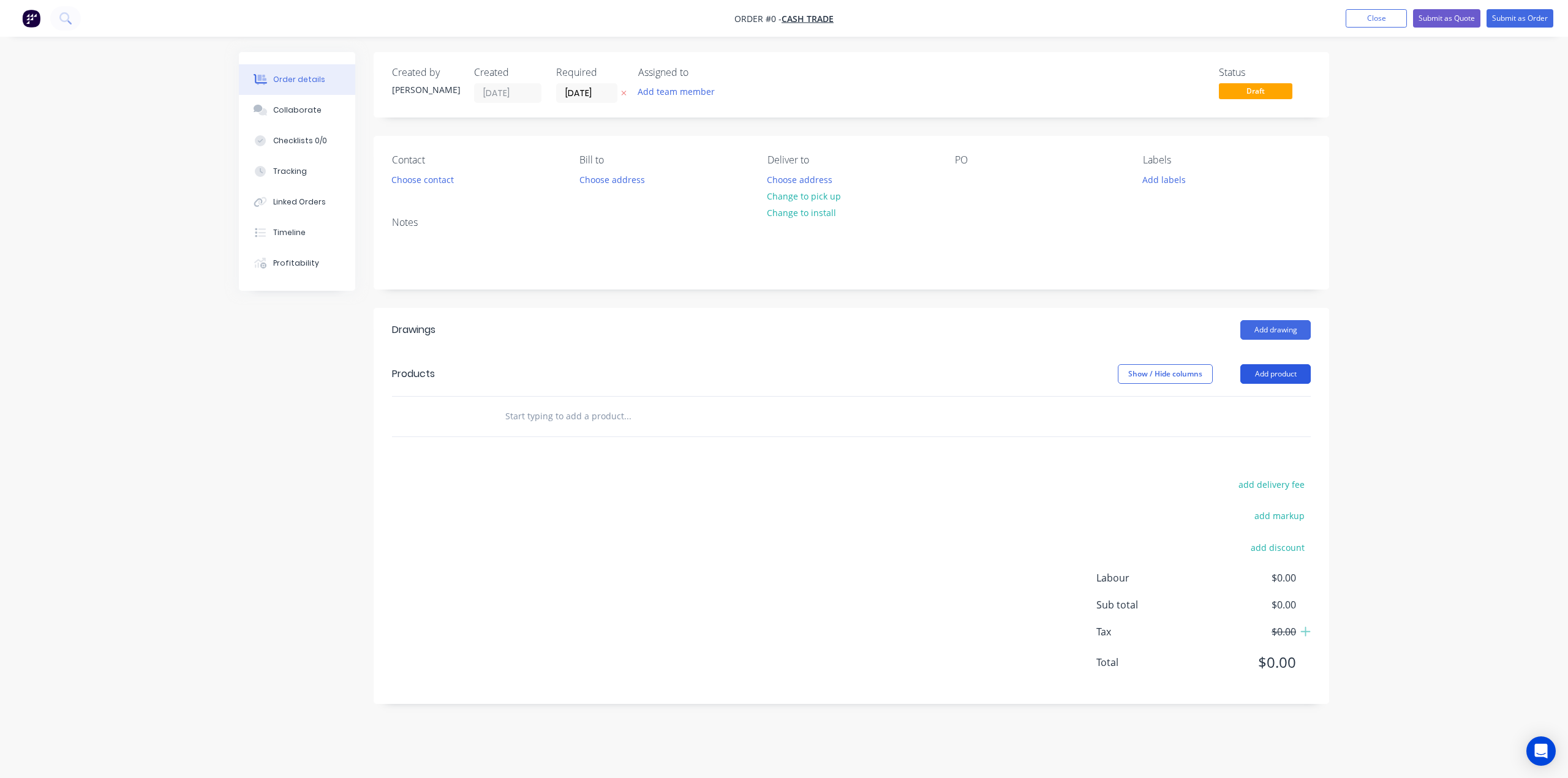
click at [1267, 374] on button "Add product" at bounding box center [1275, 374] width 70 height 19
click at [1273, 400] on div "Product catalogue" at bounding box center [1253, 405] width 95 height 17
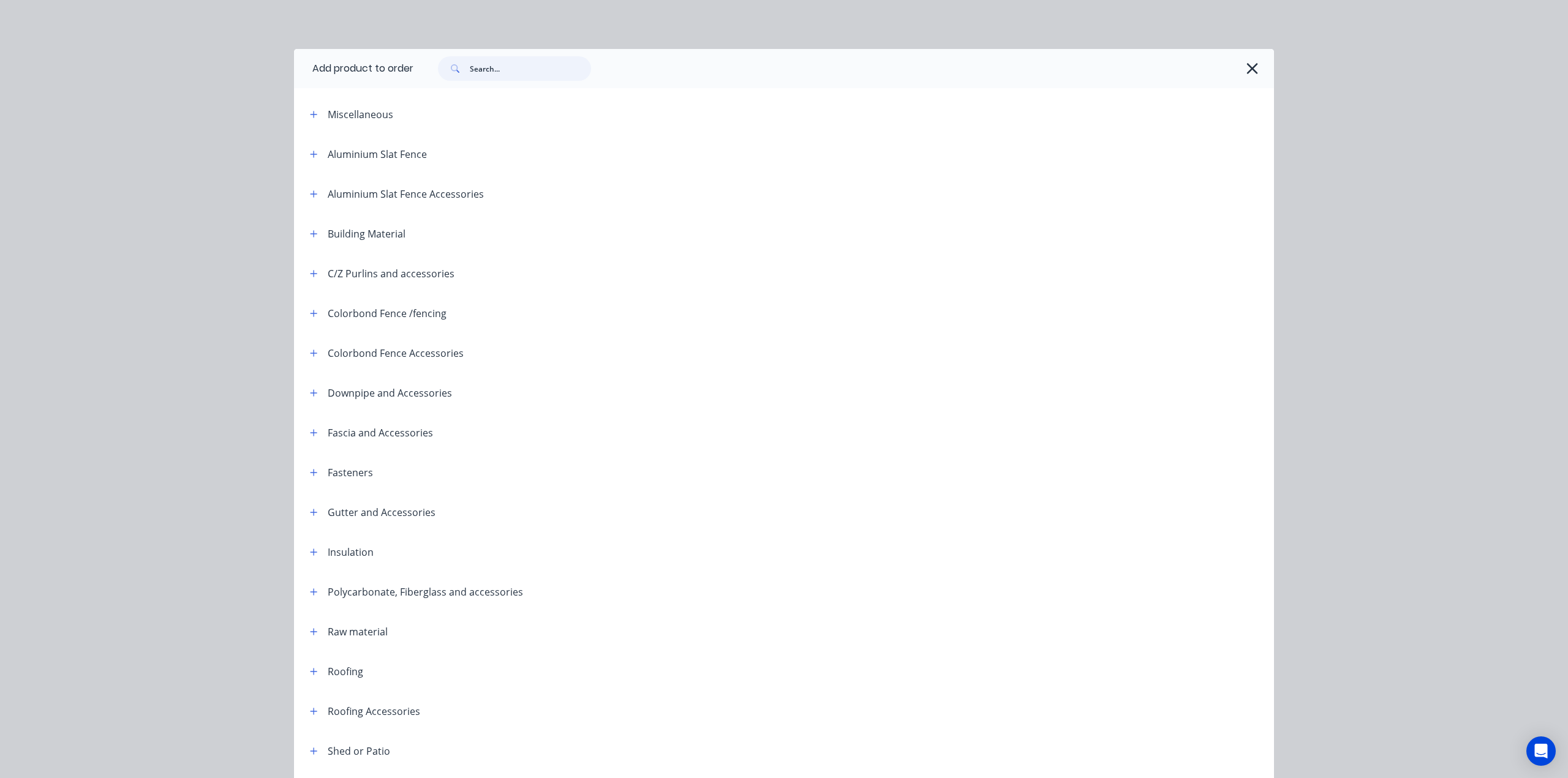
click at [533, 74] on input "text" at bounding box center [530, 68] width 121 height 25
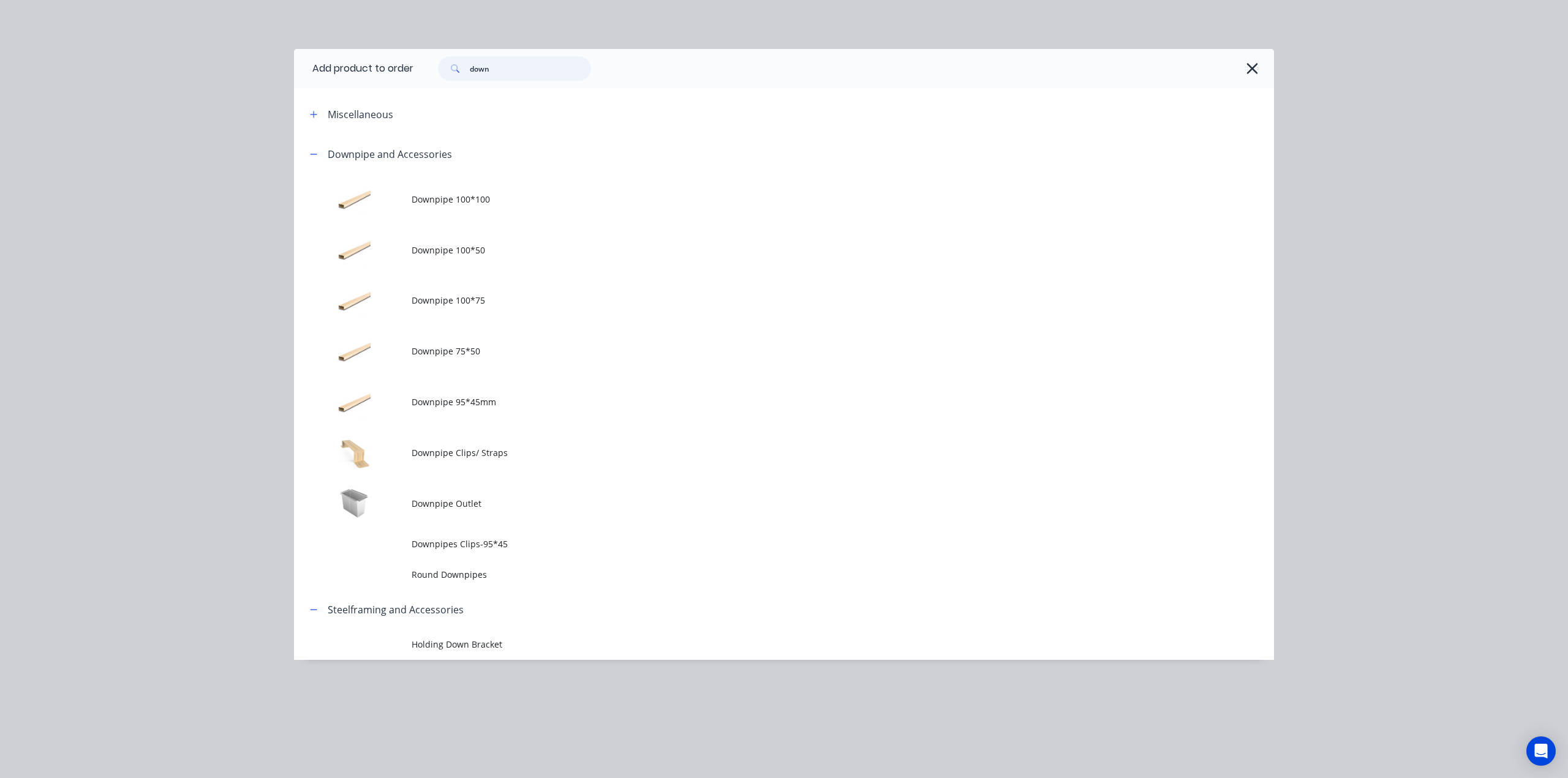
type input "down"
click at [539, 411] on td "Downpipe 95*45mm" at bounding box center [842, 402] width 862 height 51
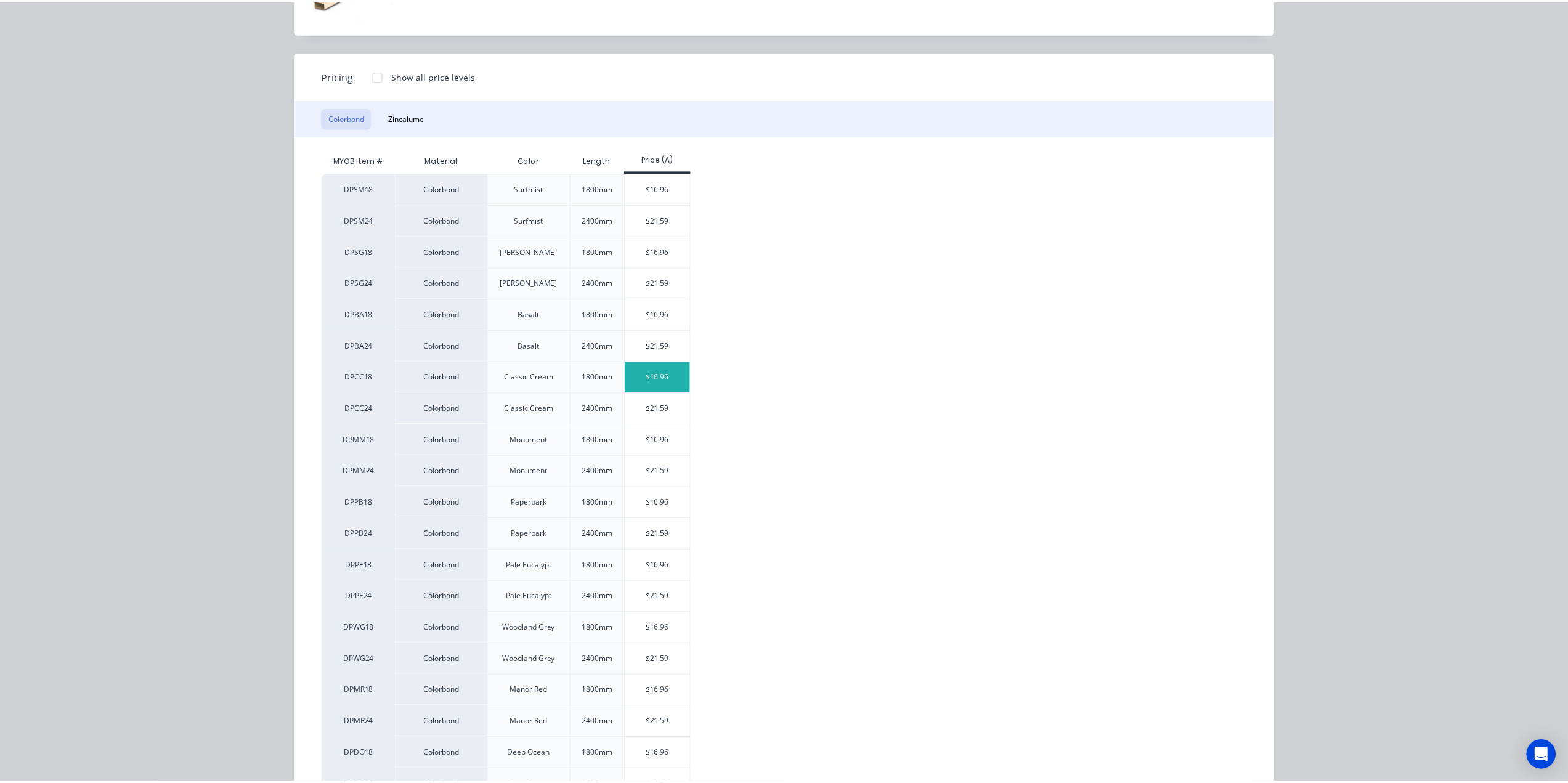
scroll to position [103, 0]
click at [654, 374] on div "$16.96" at bounding box center [661, 377] width 66 height 31
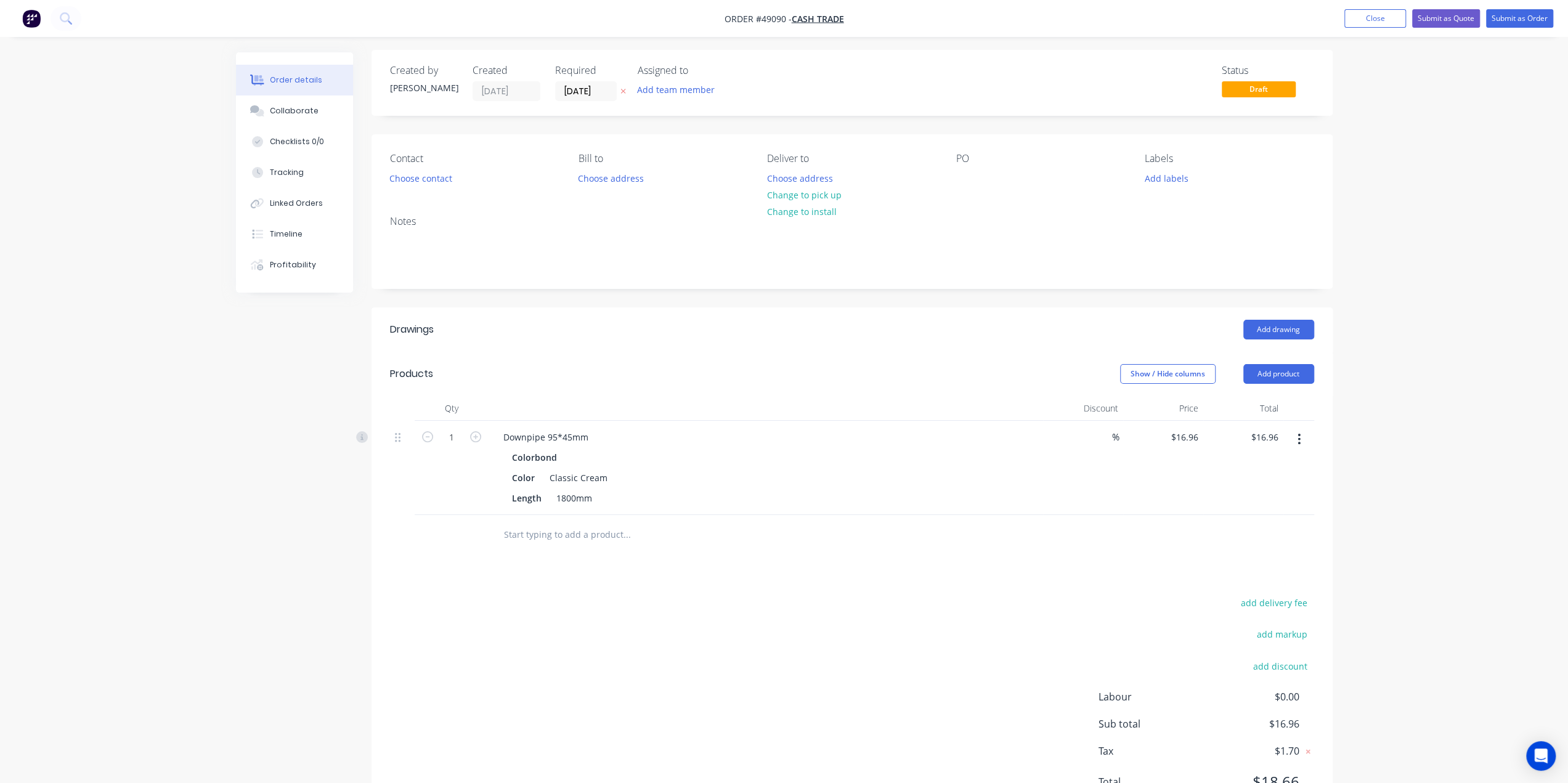
scroll to position [60, 0]
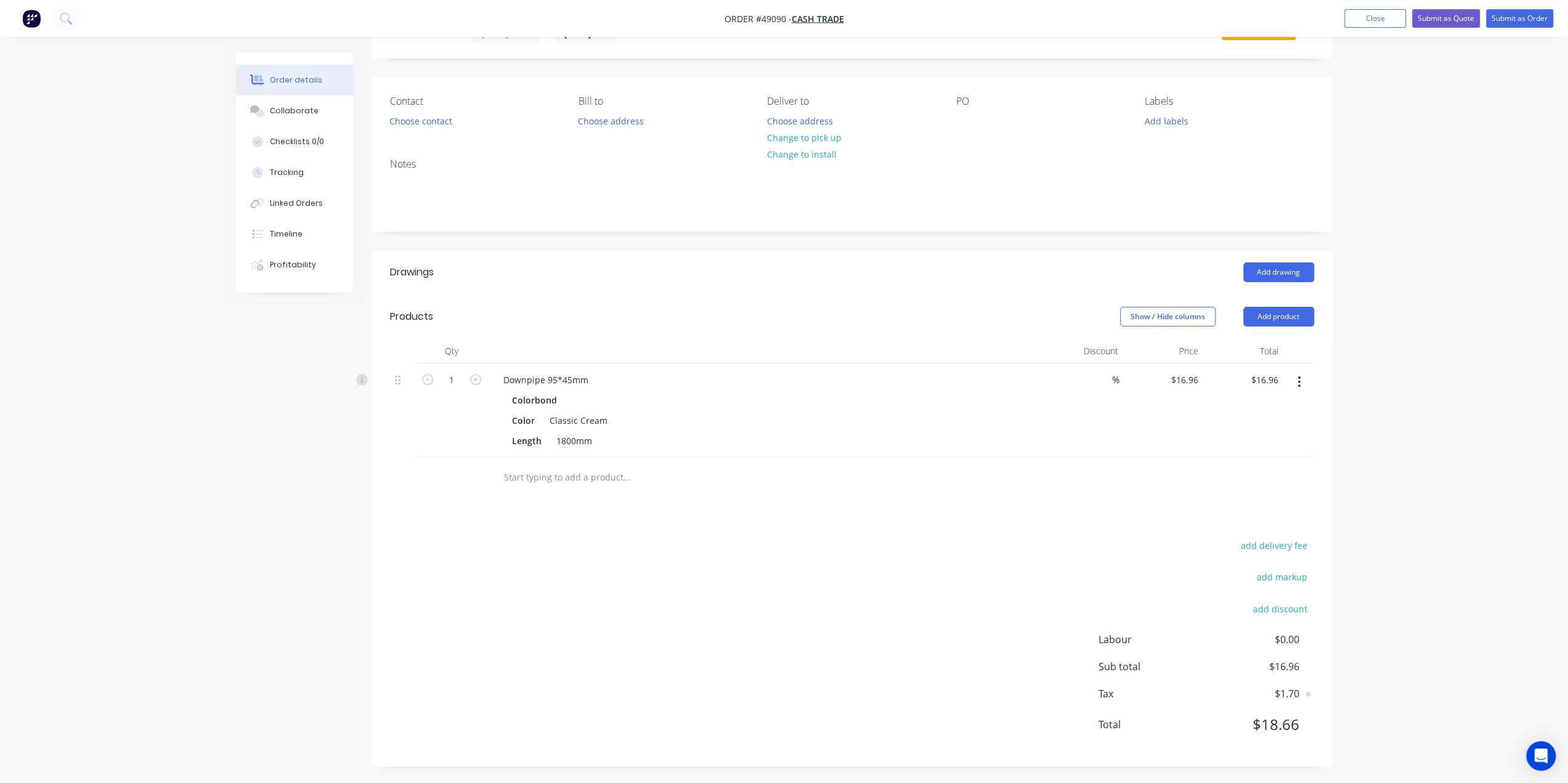
drag, startPoint x: 1433, startPoint y: 523, endPoint x: 1298, endPoint y: 456, distance: 150.7
click at [1432, 523] on div "Order details Collaborate Checklists 0/0 Tracking Linked Orders Timeline Profit…" at bounding box center [784, 362] width 1568 height 845
click at [1319, 449] on div "Qty Discount Price Total 1 Downpipe 95*45mm Colorbond Color Classic Cream Lengt…" at bounding box center [852, 418] width 961 height 159
click at [1314, 452] on div "Qty Discount Price Total 1 Downpipe 95*45mm Colorbond Color Classic Cream Lengt…" at bounding box center [852, 418] width 961 height 159
click at [1443, 15] on button "Submit as Quote" at bounding box center [1446, 18] width 67 height 18
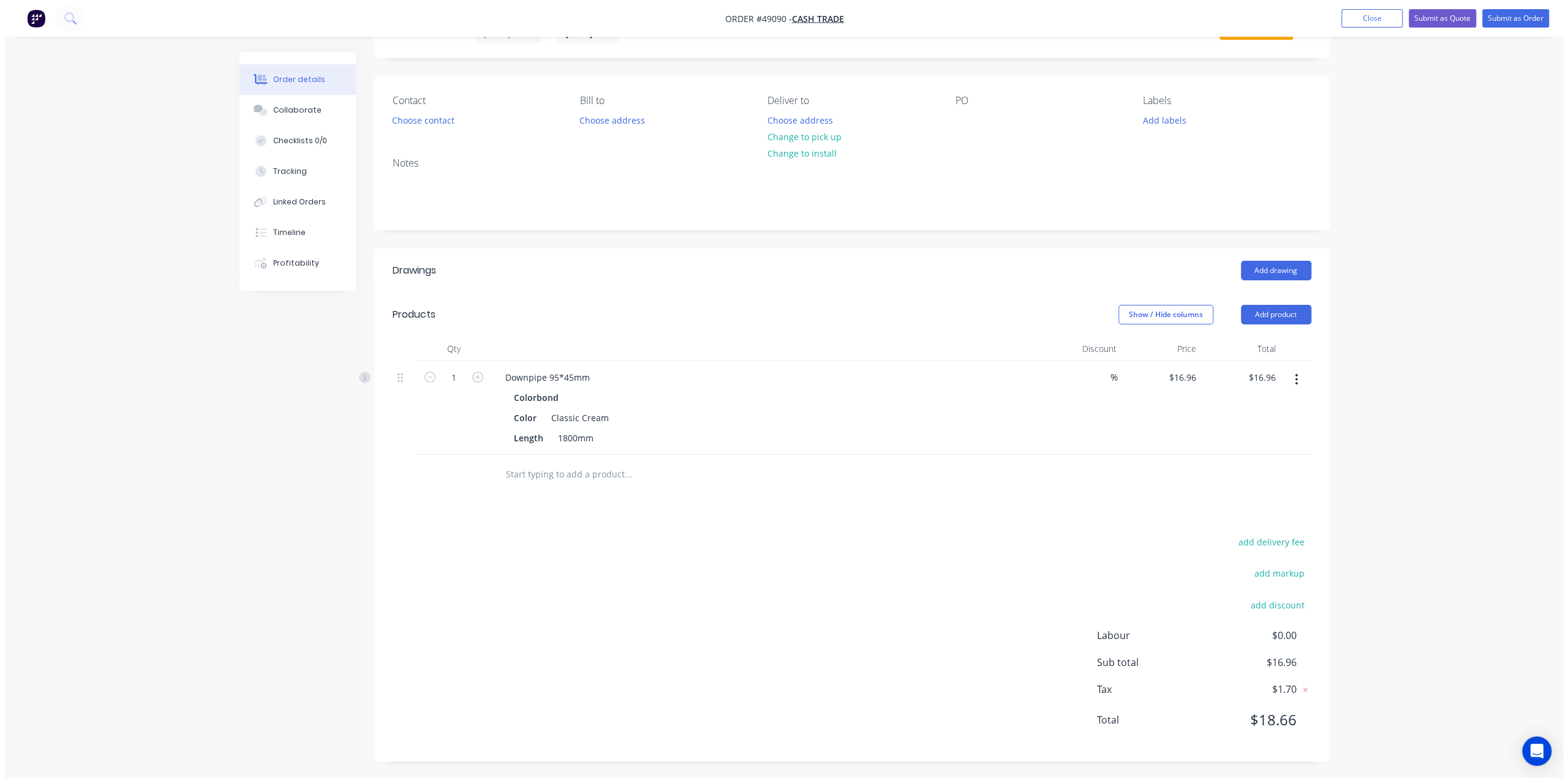
scroll to position [0, 0]
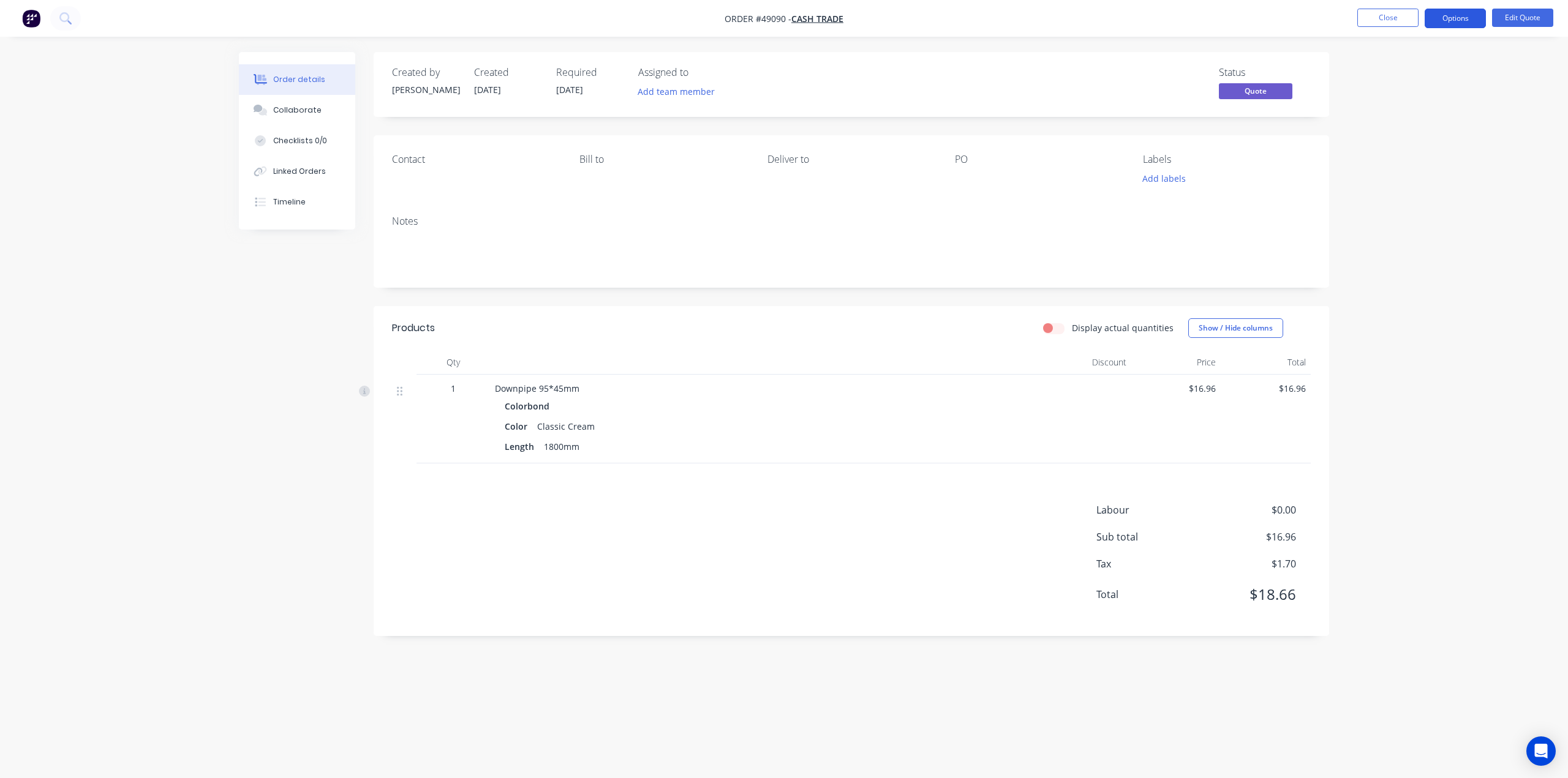
click at [1457, 17] on button "Options" at bounding box center [1455, 18] width 61 height 19
click at [1400, 243] on div "Cancel Quote" at bounding box center [1418, 245] width 113 height 17
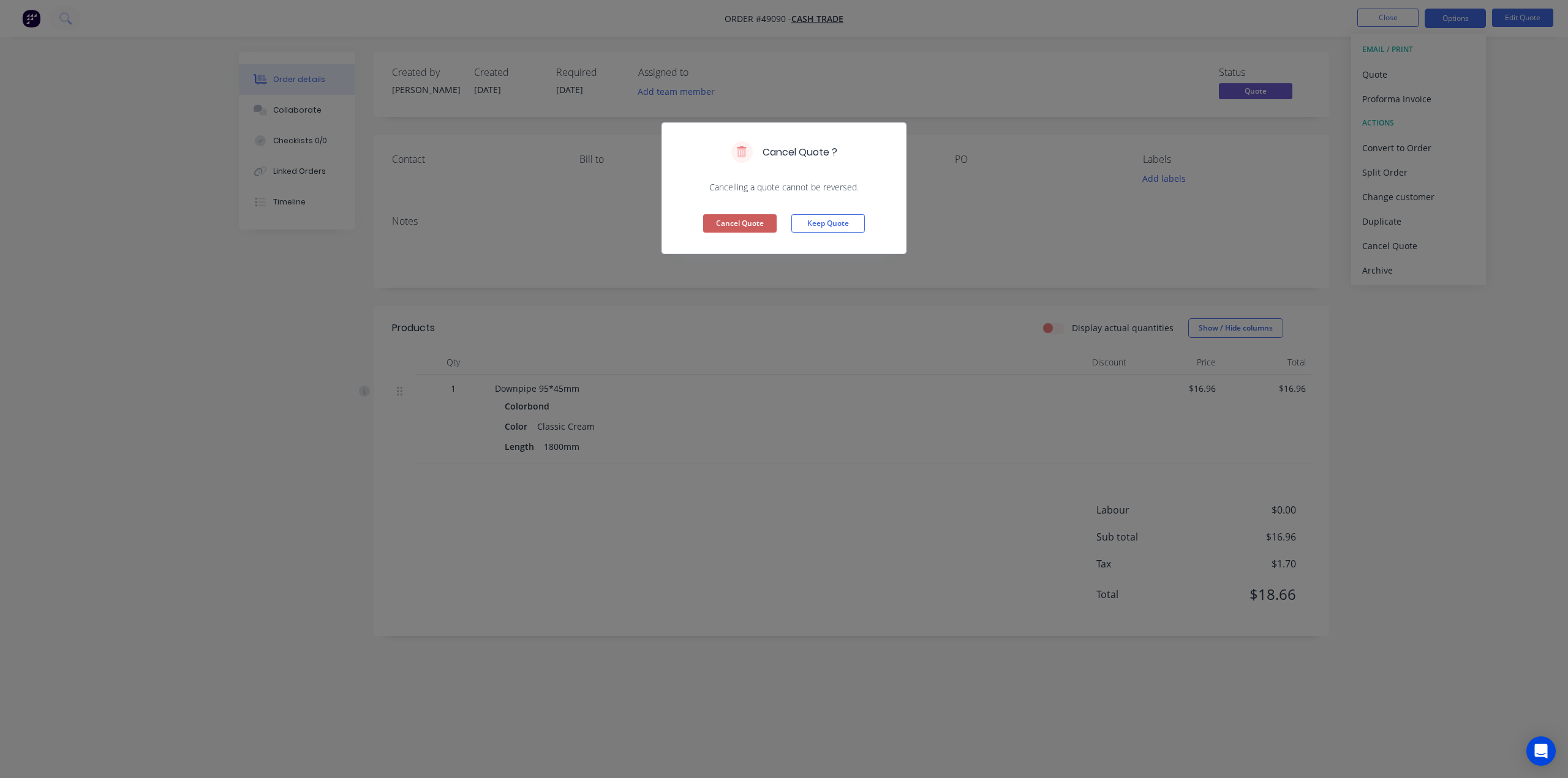
click at [731, 221] on button "Cancel Quote" at bounding box center [740, 223] width 74 height 18
